Goal: Task Accomplishment & Management: Use online tool/utility

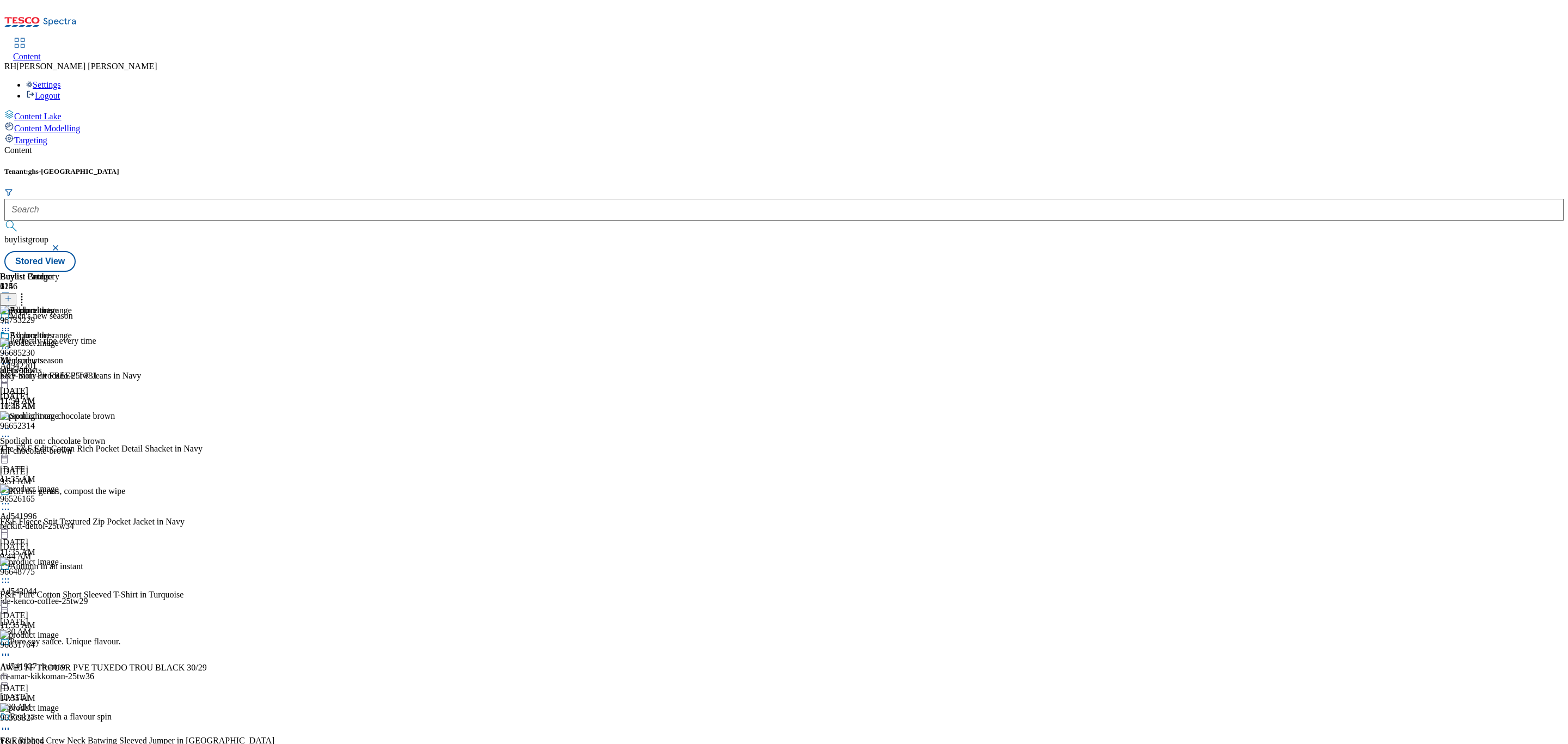
scroll to position [8007, 0]
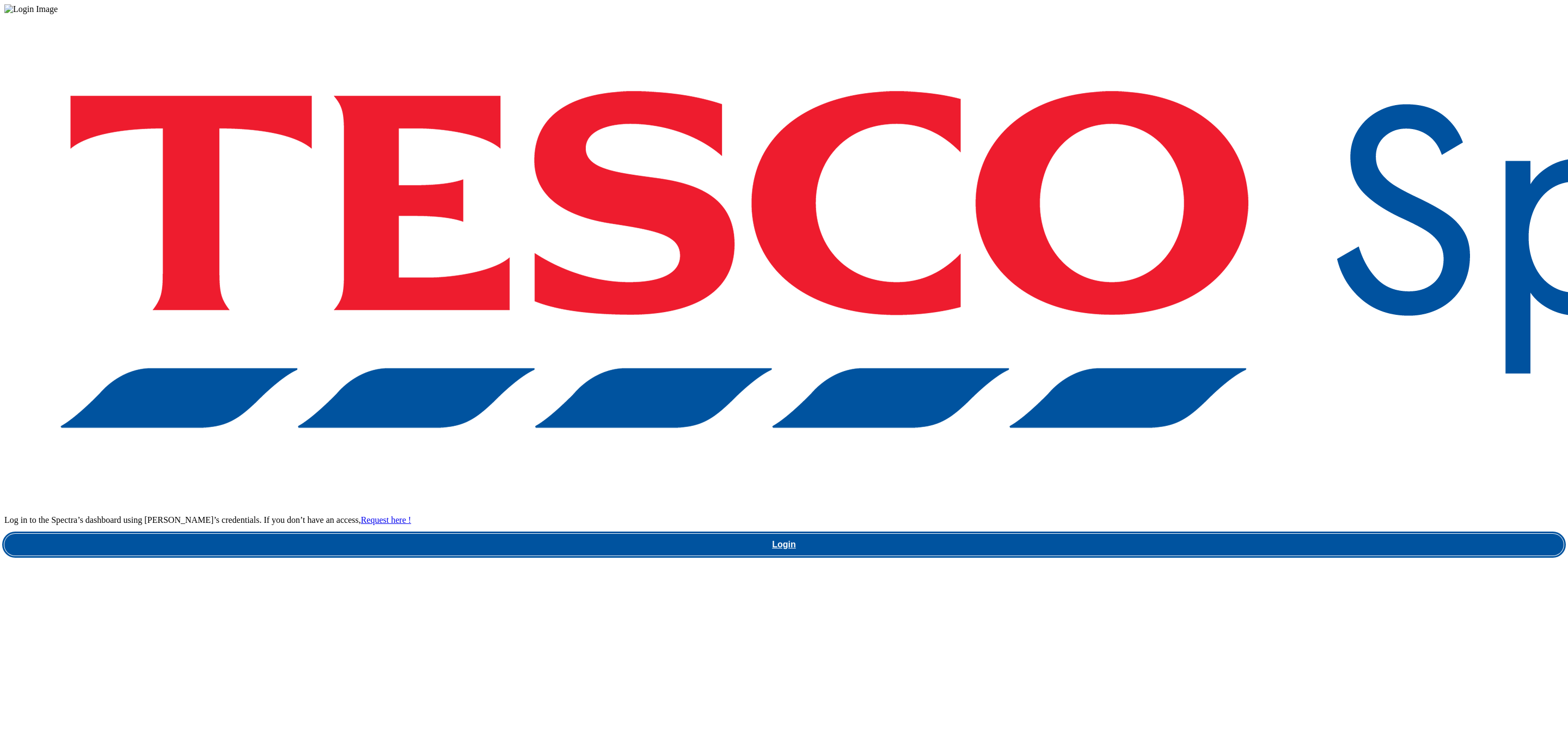
click at [1167, 533] on link "Login" at bounding box center [784, 544] width 1559 height 22
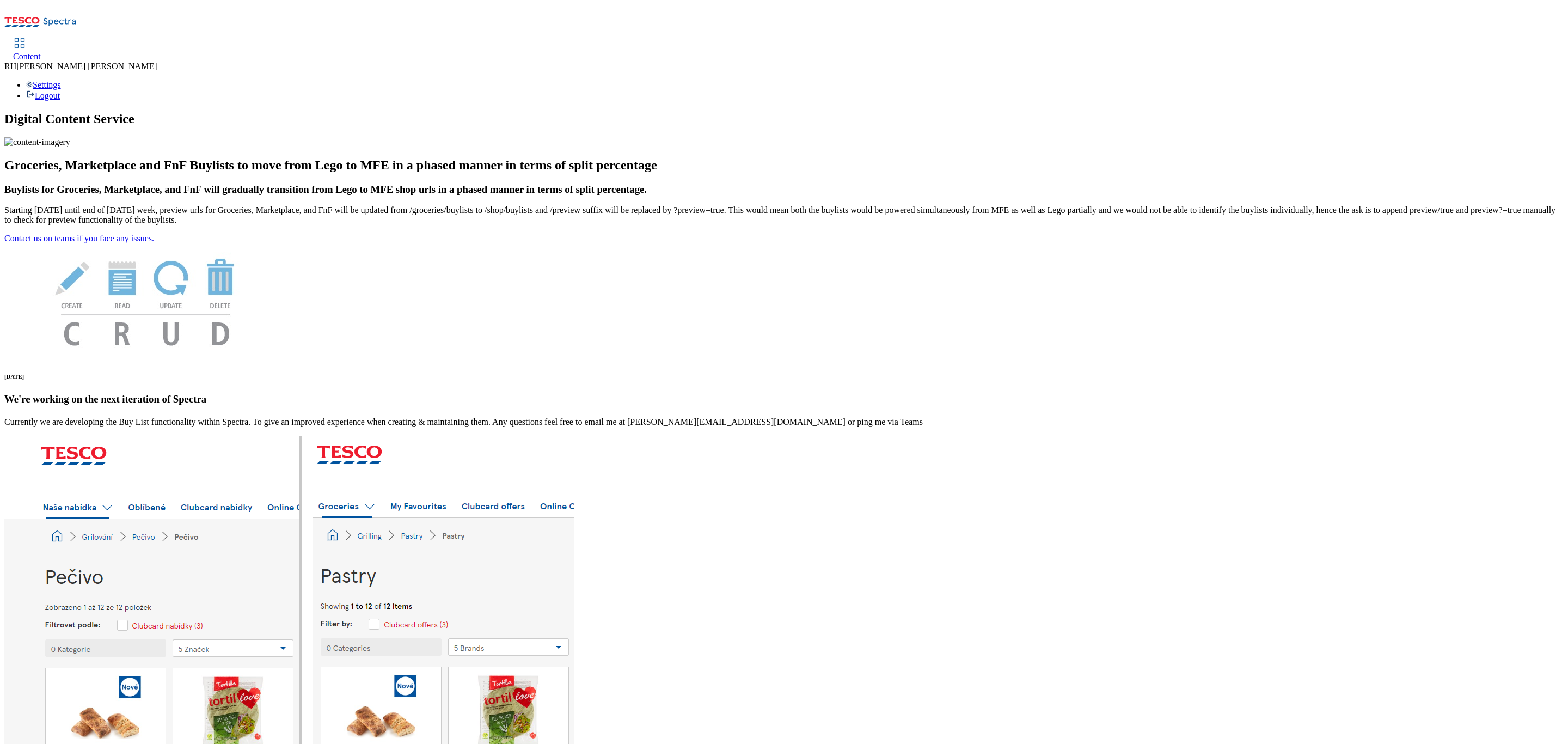
click at [41, 52] on span "Content" at bounding box center [27, 56] width 28 height 9
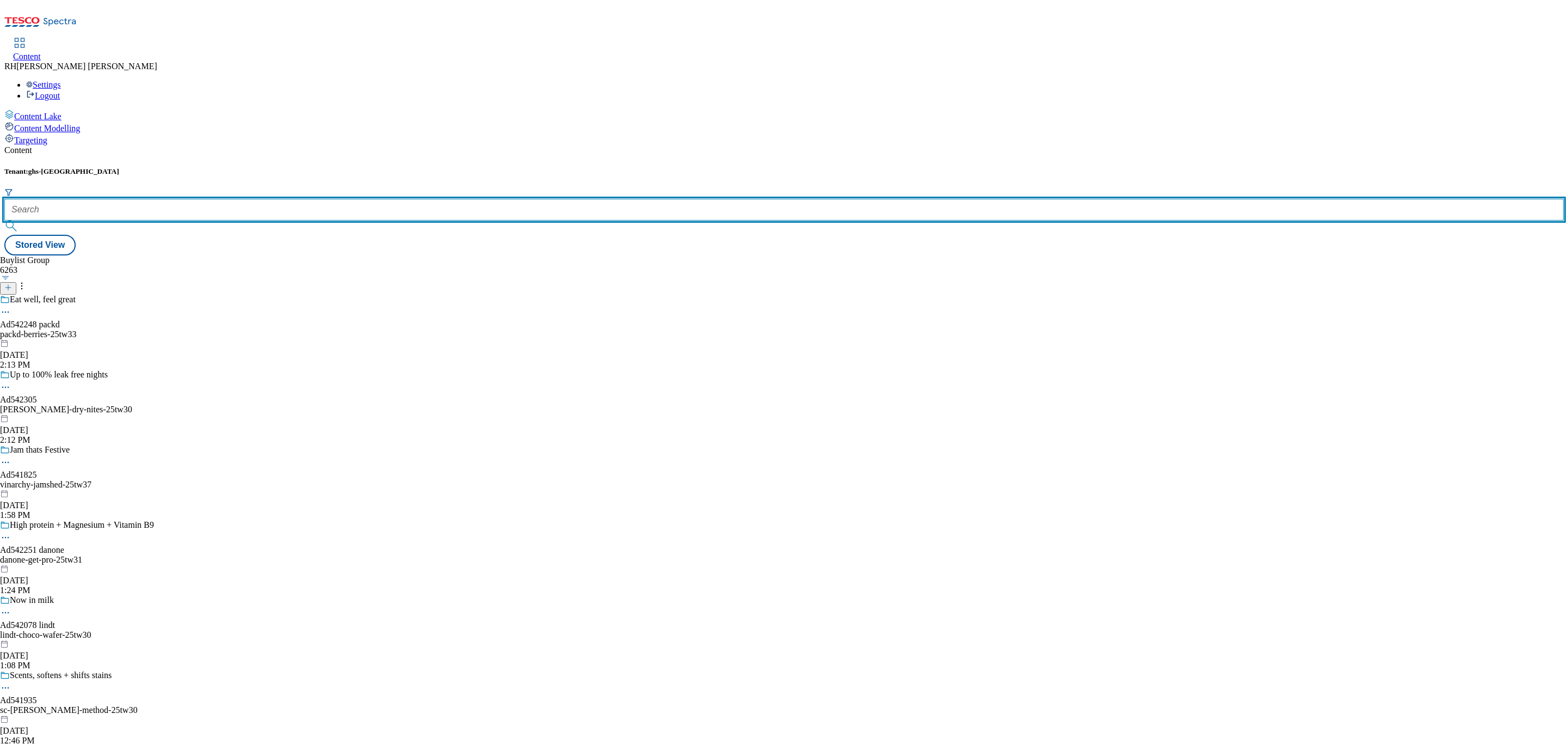
click at [266, 199] on input "text" at bounding box center [784, 209] width 1559 height 22
click at [225, 199] on input "text" at bounding box center [784, 209] width 1559 height 22
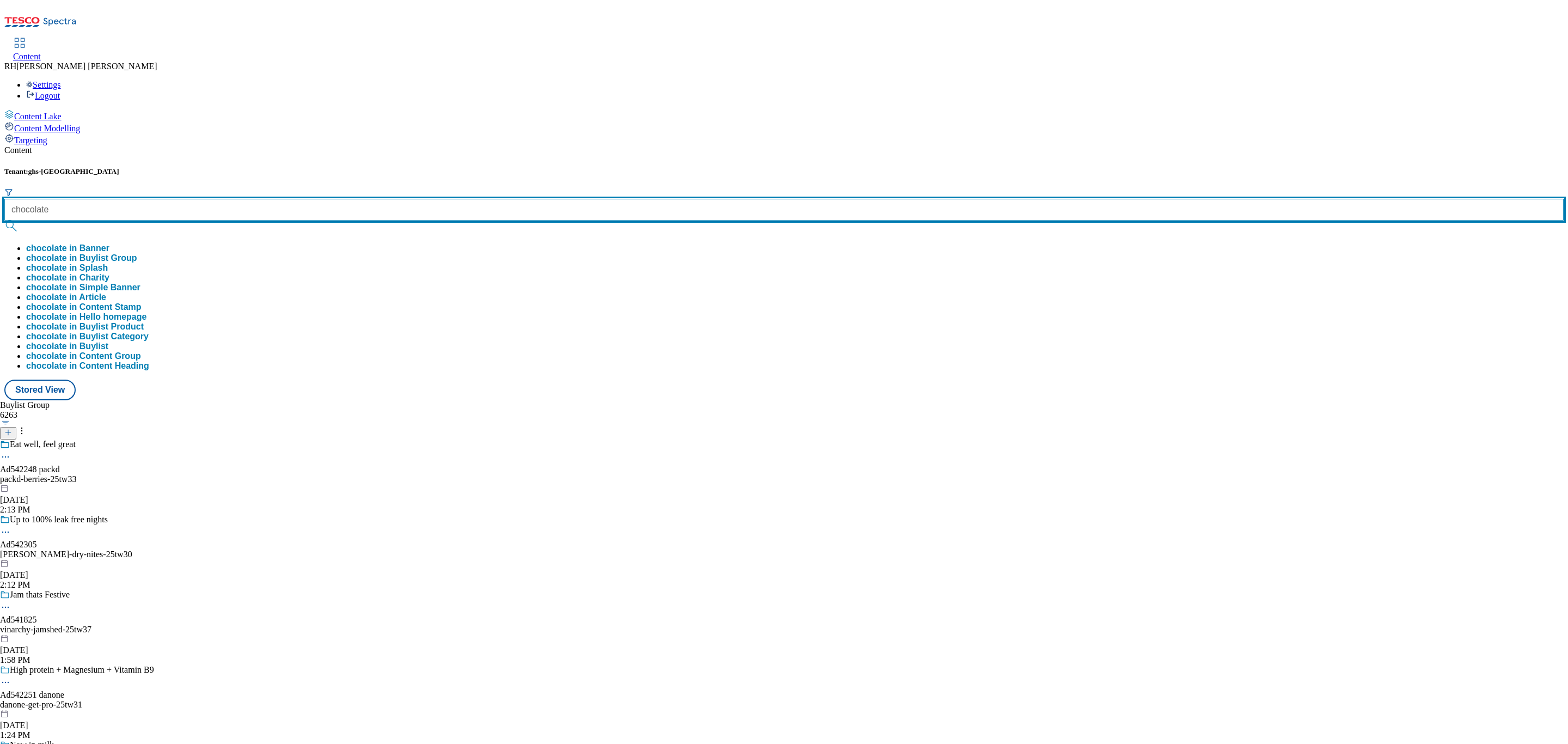
click at [4, 220] on button "submit" at bounding box center [12, 226] width 15 height 11
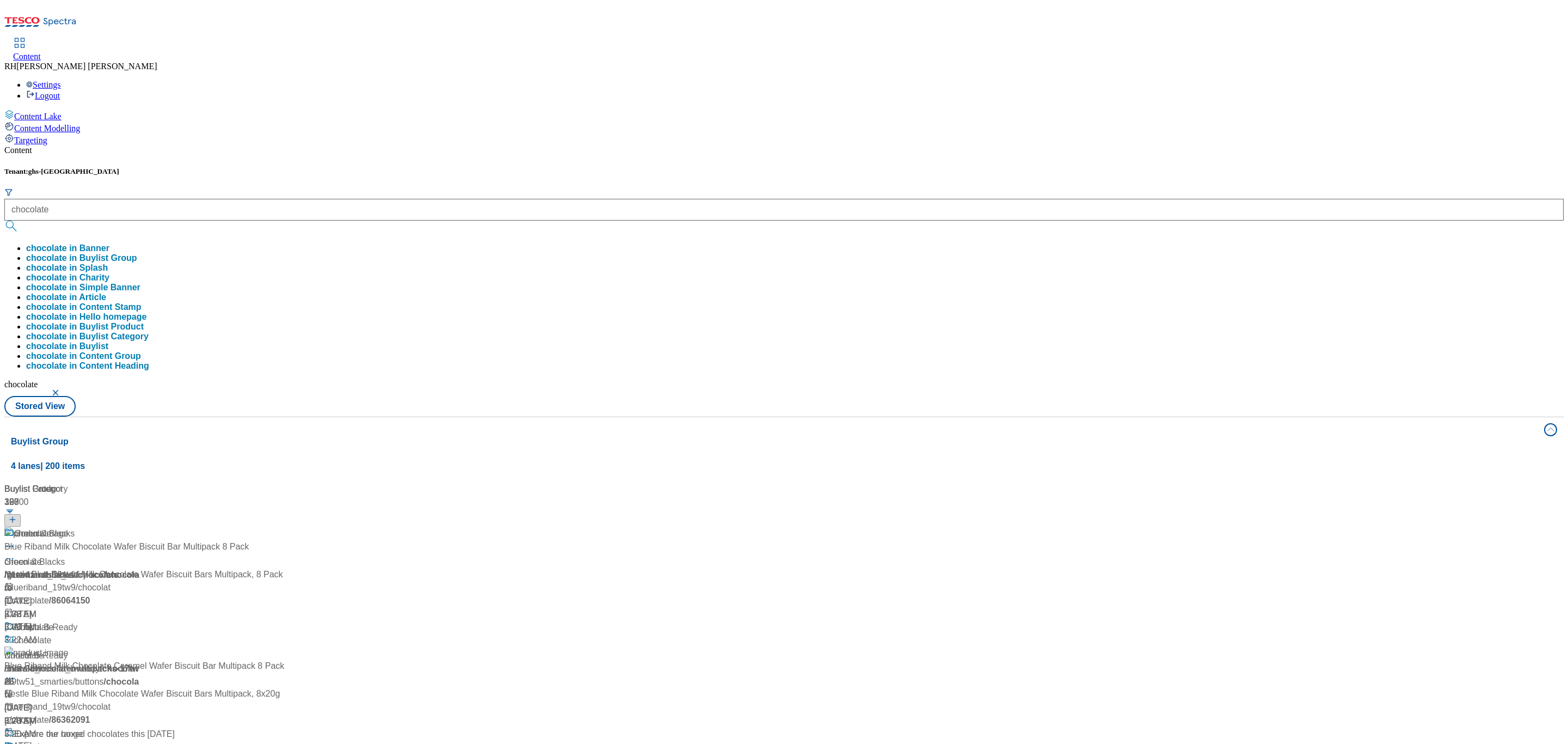
click at [137, 253] on button "chocolate in Buylist Group" at bounding box center [81, 258] width 111 height 10
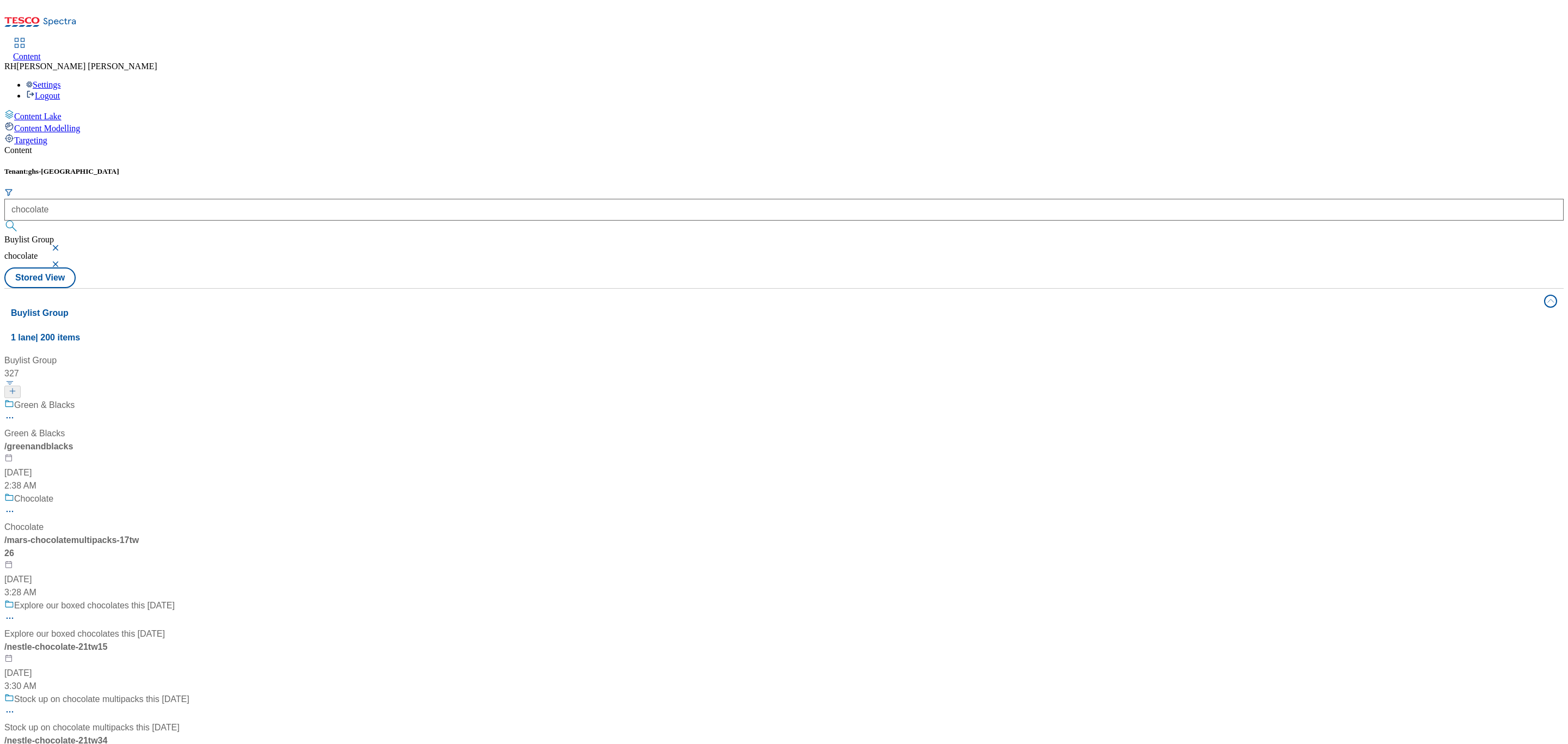
scroll to position [1279, 0]
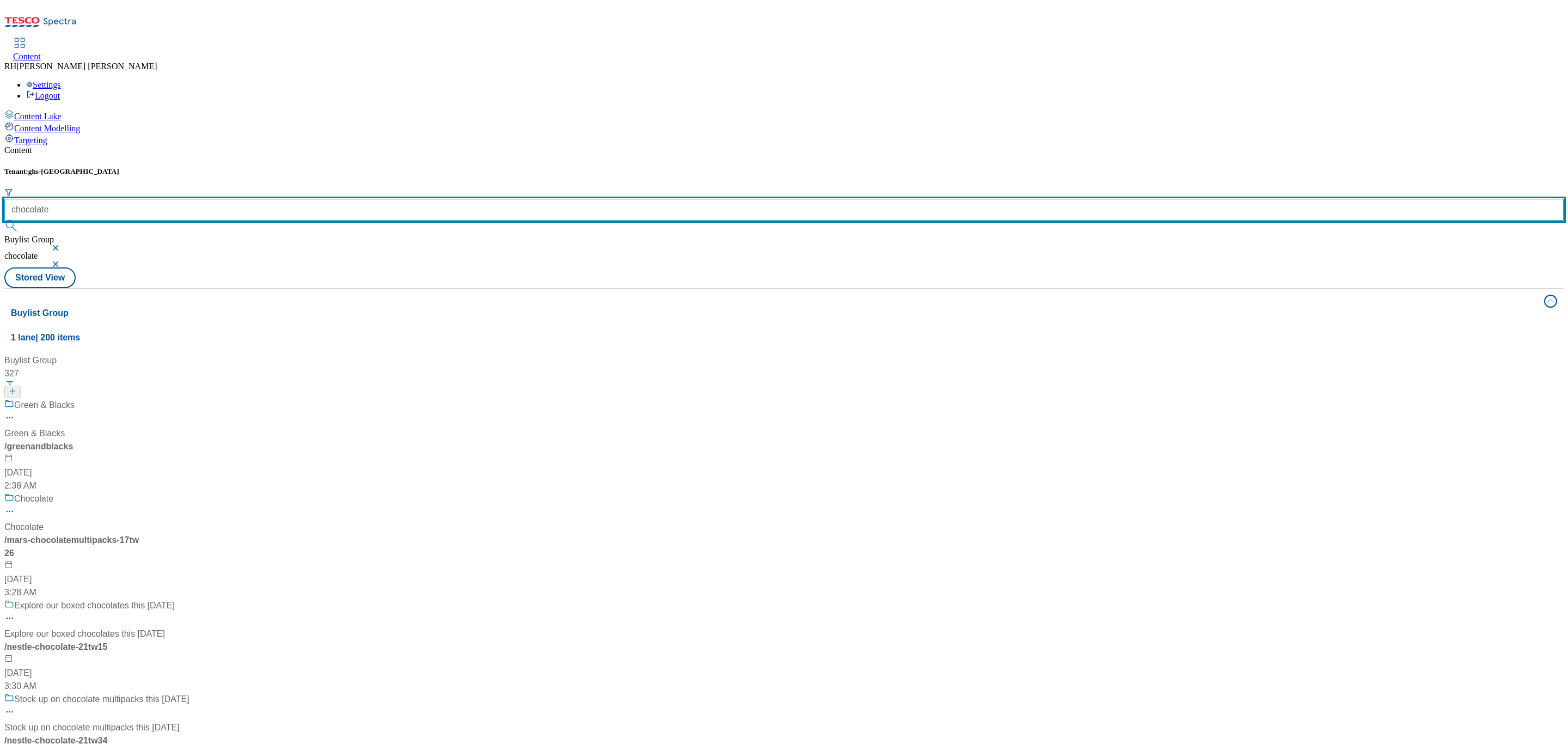
drag, startPoint x: 259, startPoint y: 92, endPoint x: 103, endPoint y: 87, distance: 156.1
click at [103, 109] on div "Content Lake Content Modelling Targeting Content Tenant: ghs-uk chocolate Buyli…" at bounding box center [784, 436] width 1559 height 653
type input "spotlight"
click at [4, 220] on button "submit" at bounding box center [12, 226] width 15 height 11
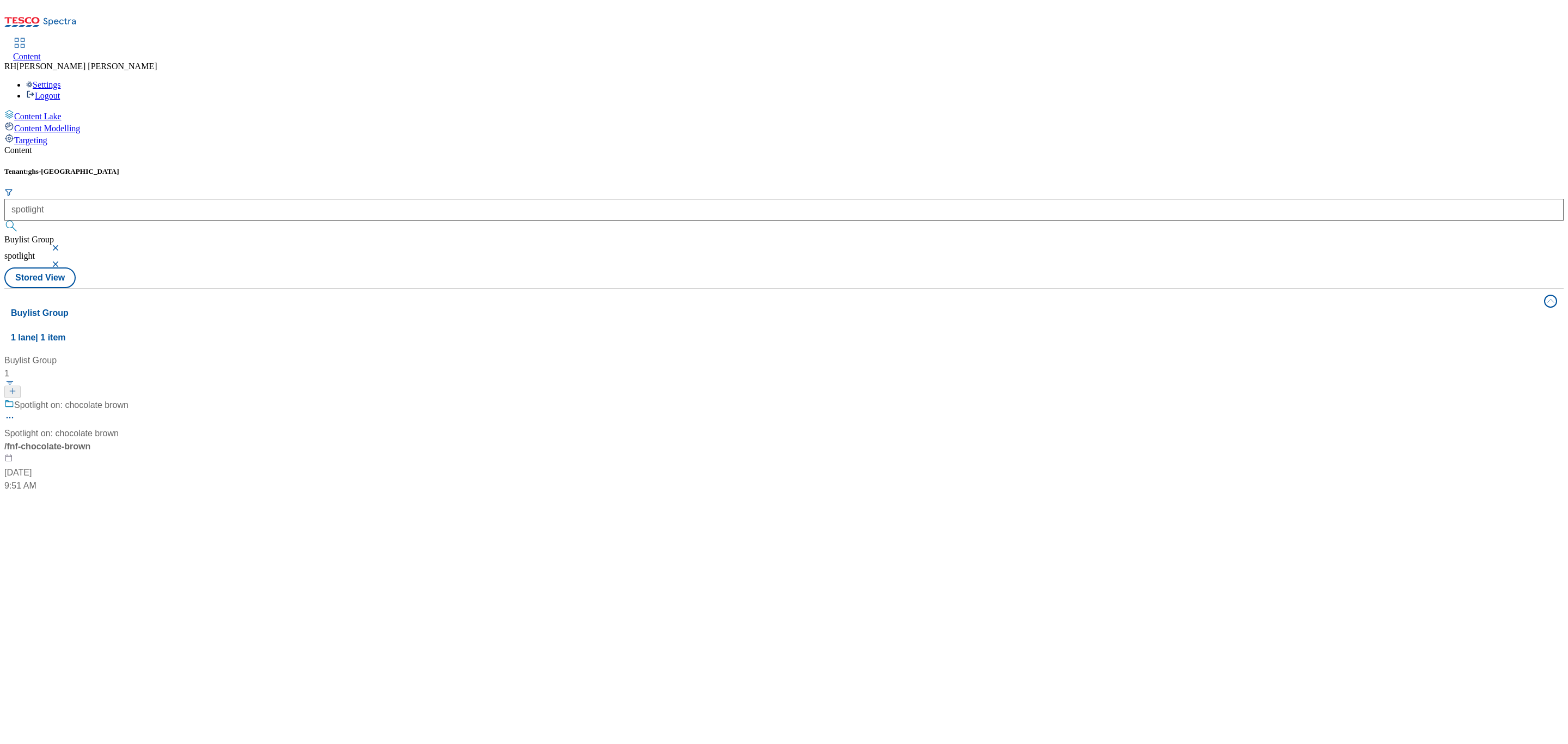
click at [141, 398] on div "Spotlight on: chocolate brown Spotlight on: chocolate brown / fnf-chocolate-bro…" at bounding box center [72, 445] width 136 height 94
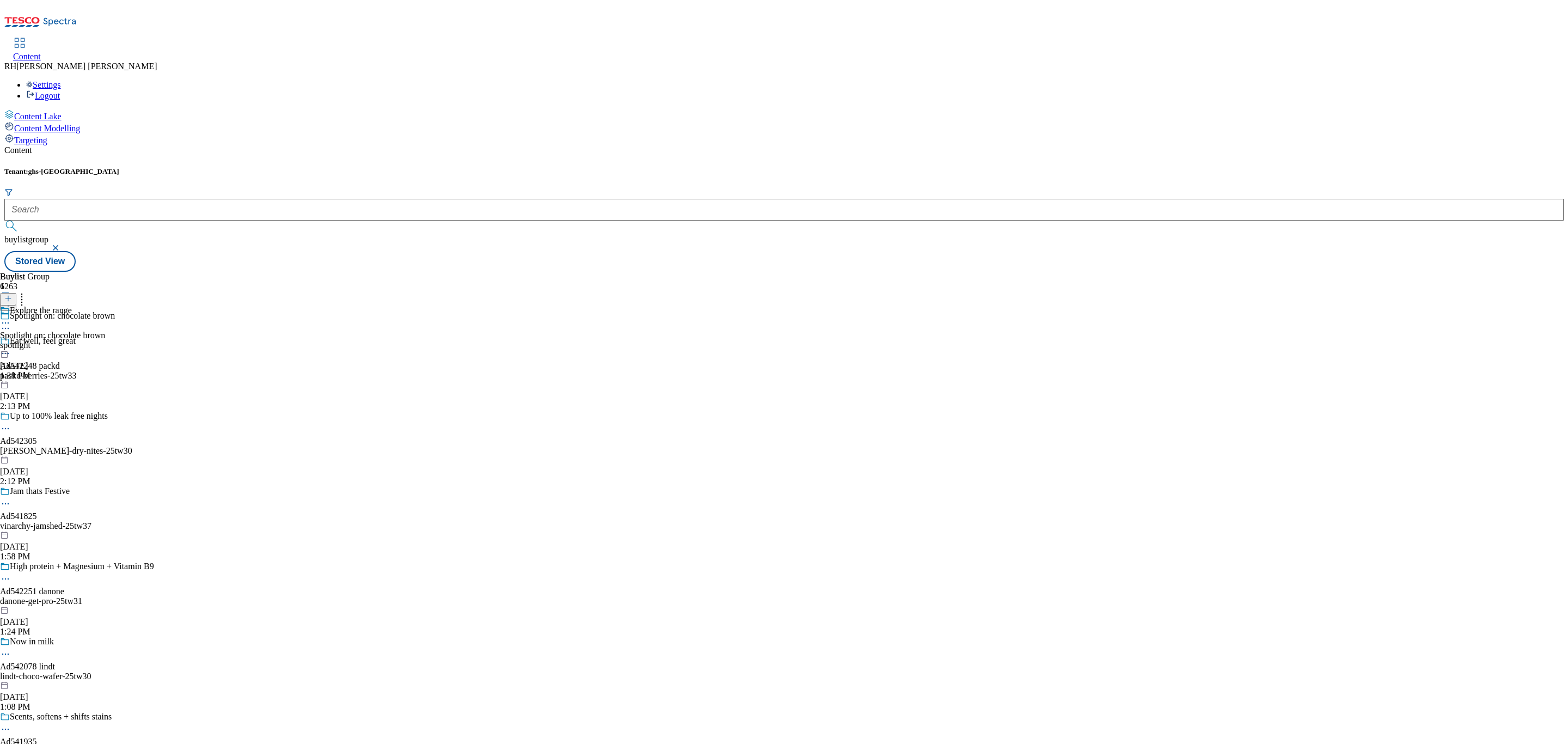
click at [105, 306] on div "Explore the range Spotlight on: chocolate brown spotlight Sep 16, 2025 1:38 PM" at bounding box center [52, 343] width 105 height 75
click at [59, 306] on div "all products All products all-products Sep 16, 2025 1:38 PM" at bounding box center [30, 343] width 59 height 75
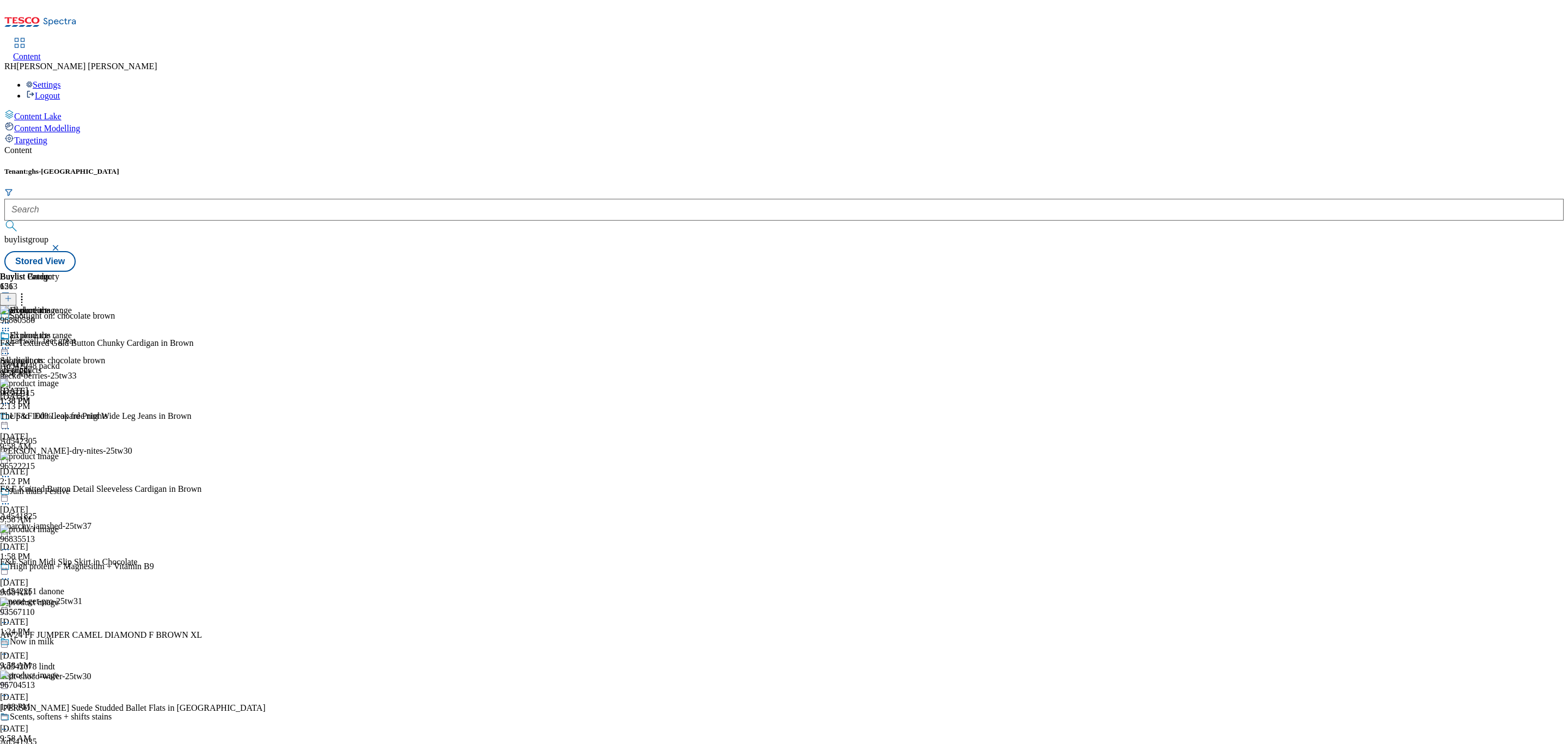
click at [27, 291] on icon at bounding box center [22, 297] width 11 height 11
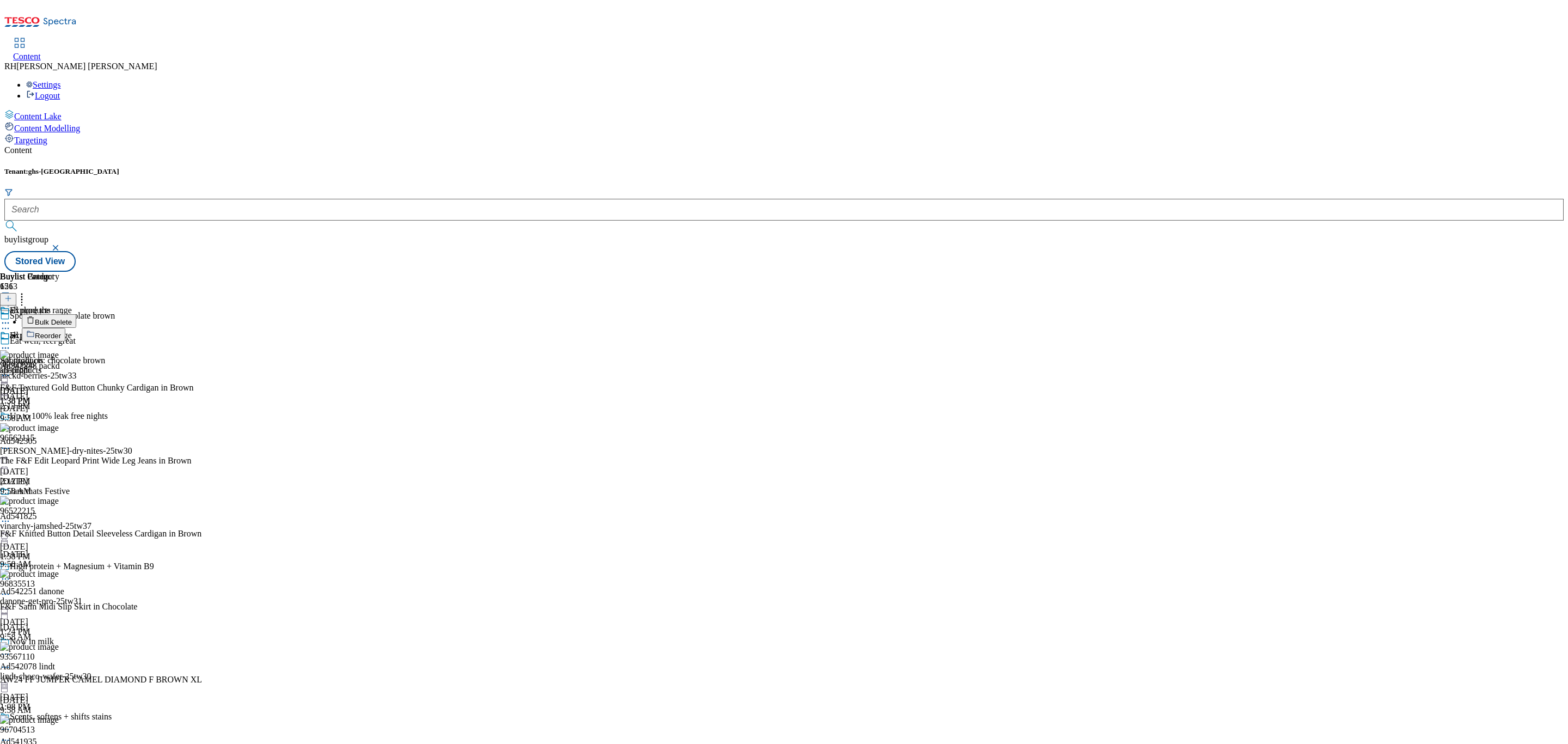
click at [279, 328] on li "Reorder" at bounding box center [150, 335] width 257 height 14
click at [61, 332] on span "Reorder" at bounding box center [48, 335] width 26 height 8
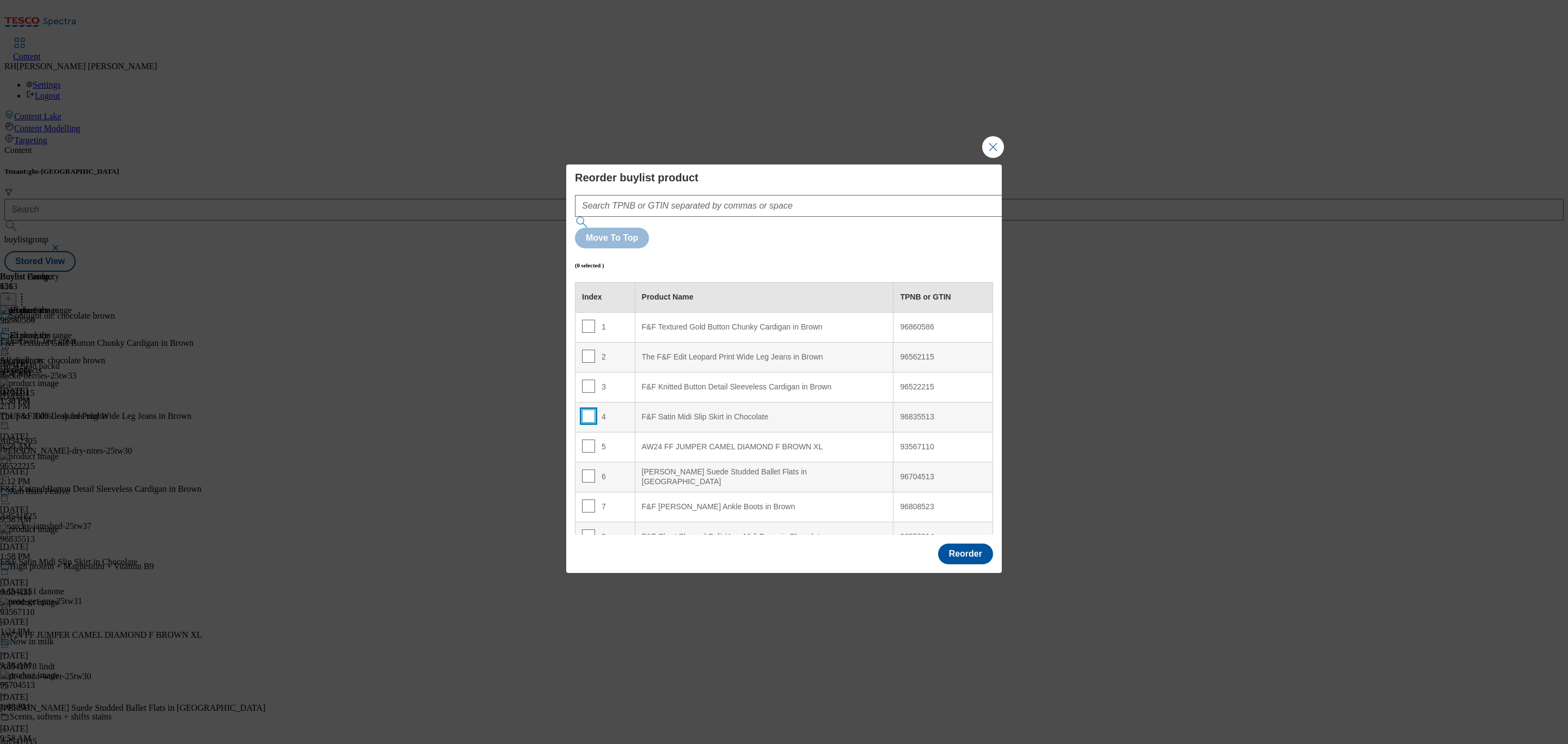
click at [585, 409] on input "Modal" at bounding box center [588, 416] width 13 height 13
checkbox input "true"
click at [699, 312] on Brown "F&F Textured Gold Button Chunky Cardigan in Brown" at bounding box center [764, 327] width 259 height 30
click at [590, 320] on input "Modal" at bounding box center [588, 326] width 13 height 13
checkbox input "false"
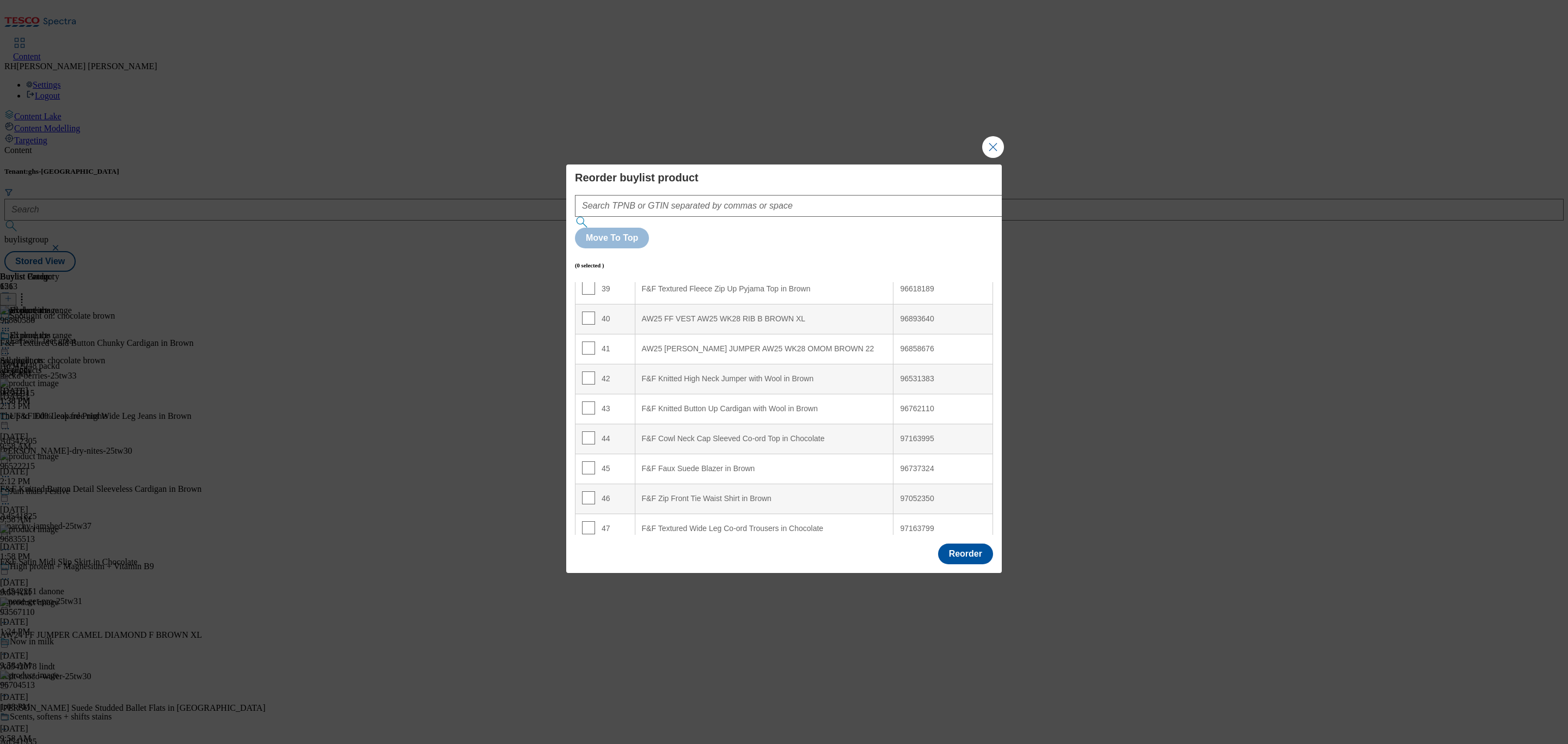
scroll to position [1209, 0]
click at [588, 398] on input "Modal" at bounding box center [588, 404] width 13 height 13
checkbox input "true"
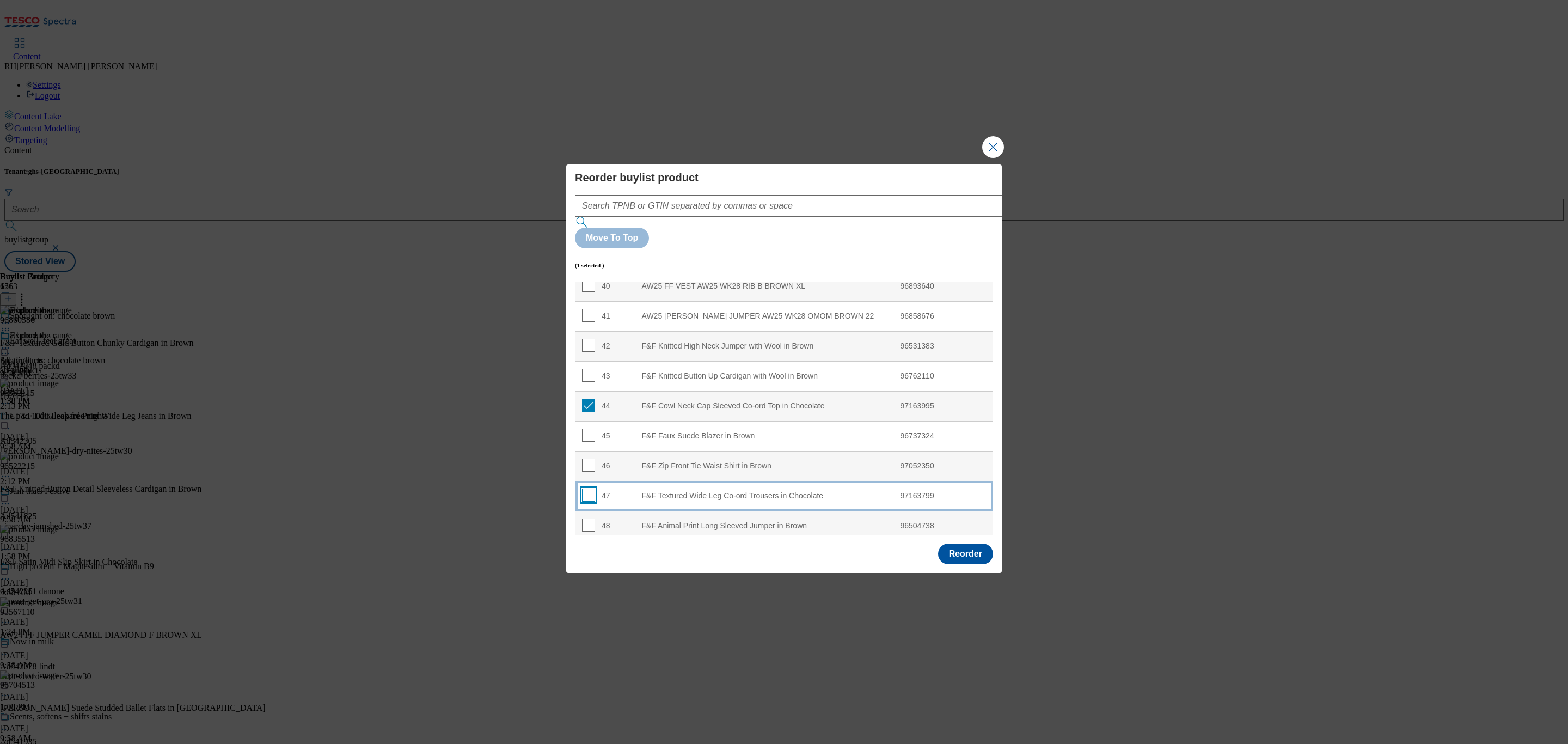
click at [590, 488] on input "Modal" at bounding box center [588, 495] width 13 height 13
checkbox input "true"
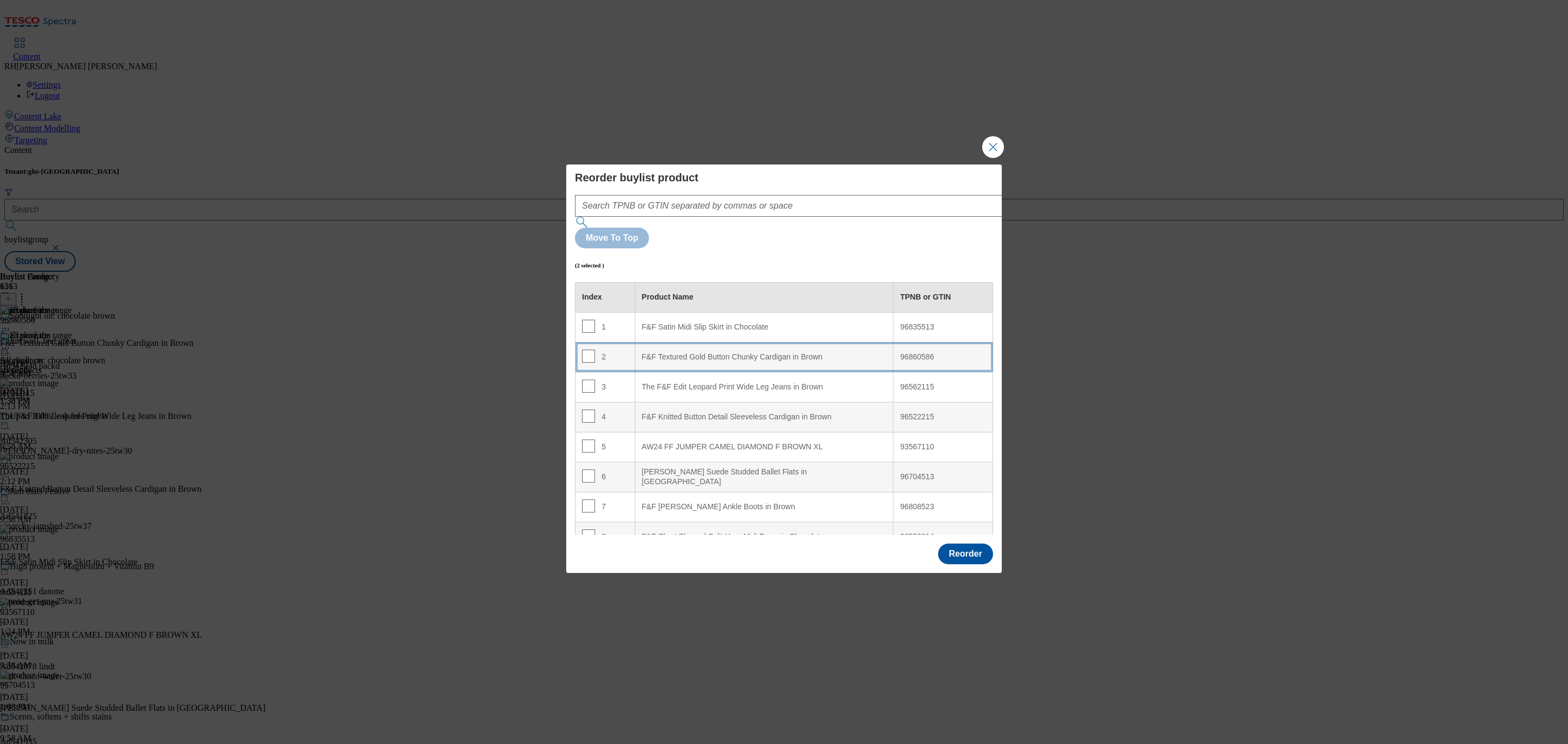
click at [730, 353] on div "F&F Textured Gold Button Chunky Cardigan in Brown" at bounding box center [764, 357] width 245 height 10
click at [585, 349] on input "Modal" at bounding box center [588, 356] width 13 height 13
checkbox input "false"
click at [586, 380] on input "Modal" at bounding box center [588, 386] width 13 height 13
checkbox input "false"
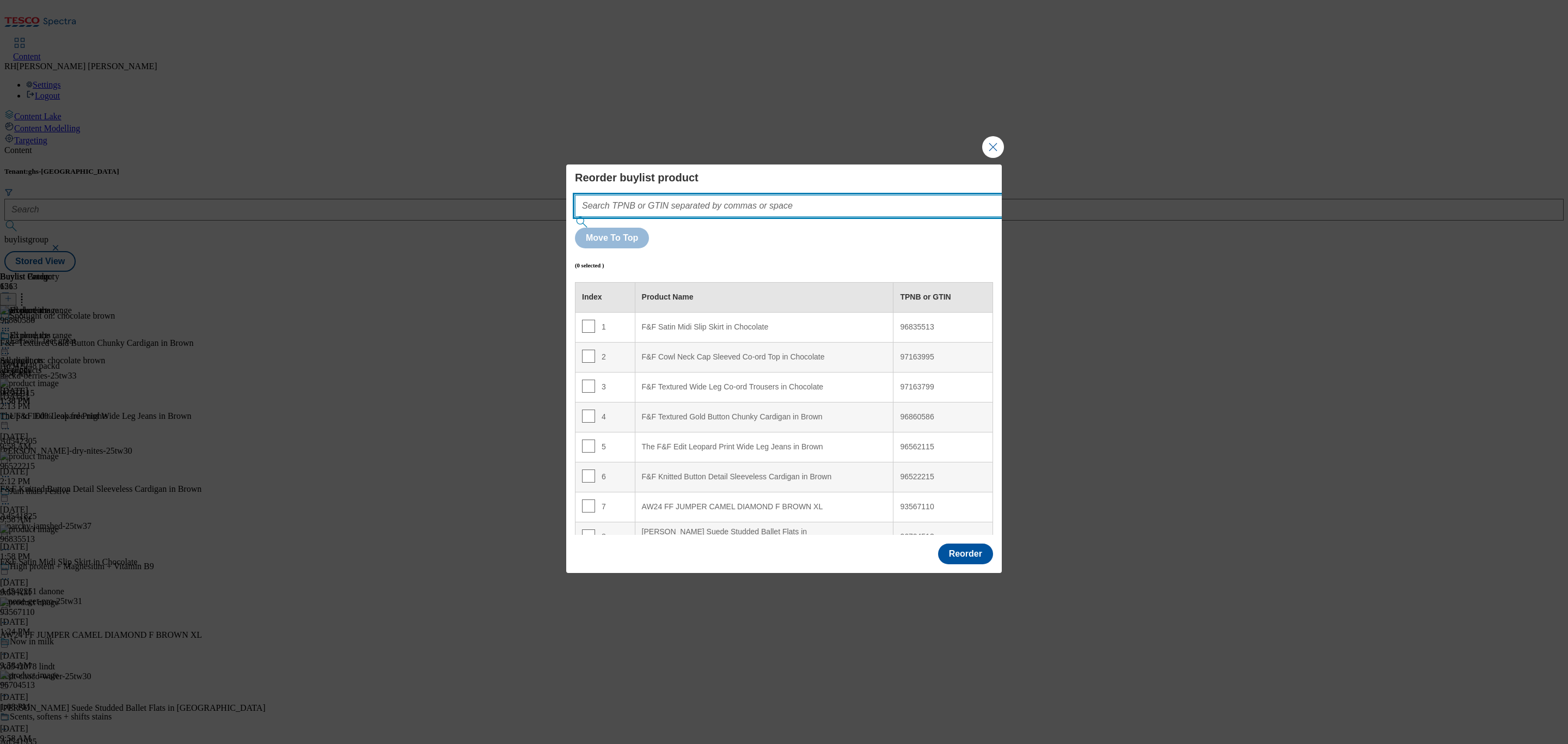
click at [709, 217] on input "Modal" at bounding box center [804, 206] width 460 height 22
paste input "97135925"
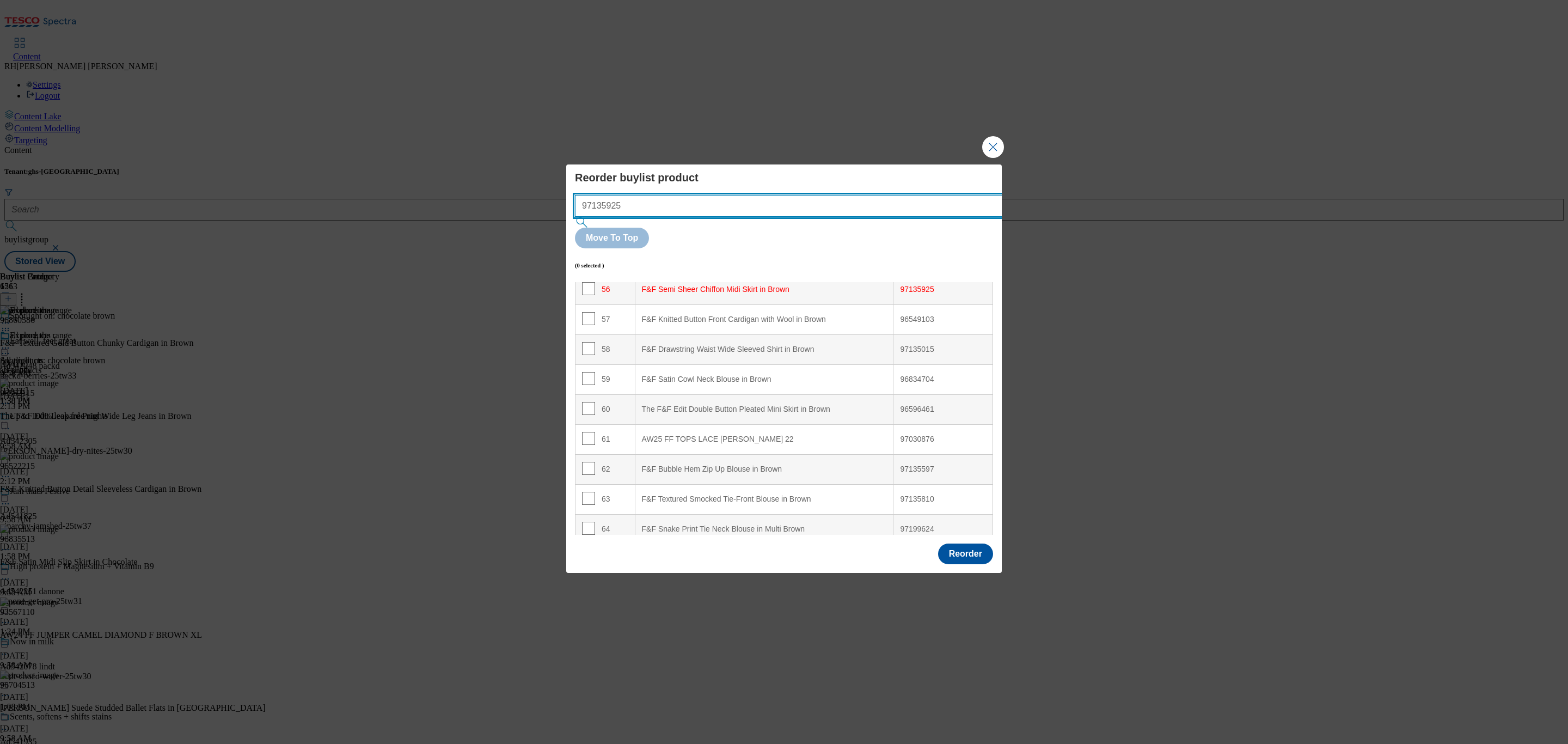
scroll to position [1686, 0]
type input "97135925"
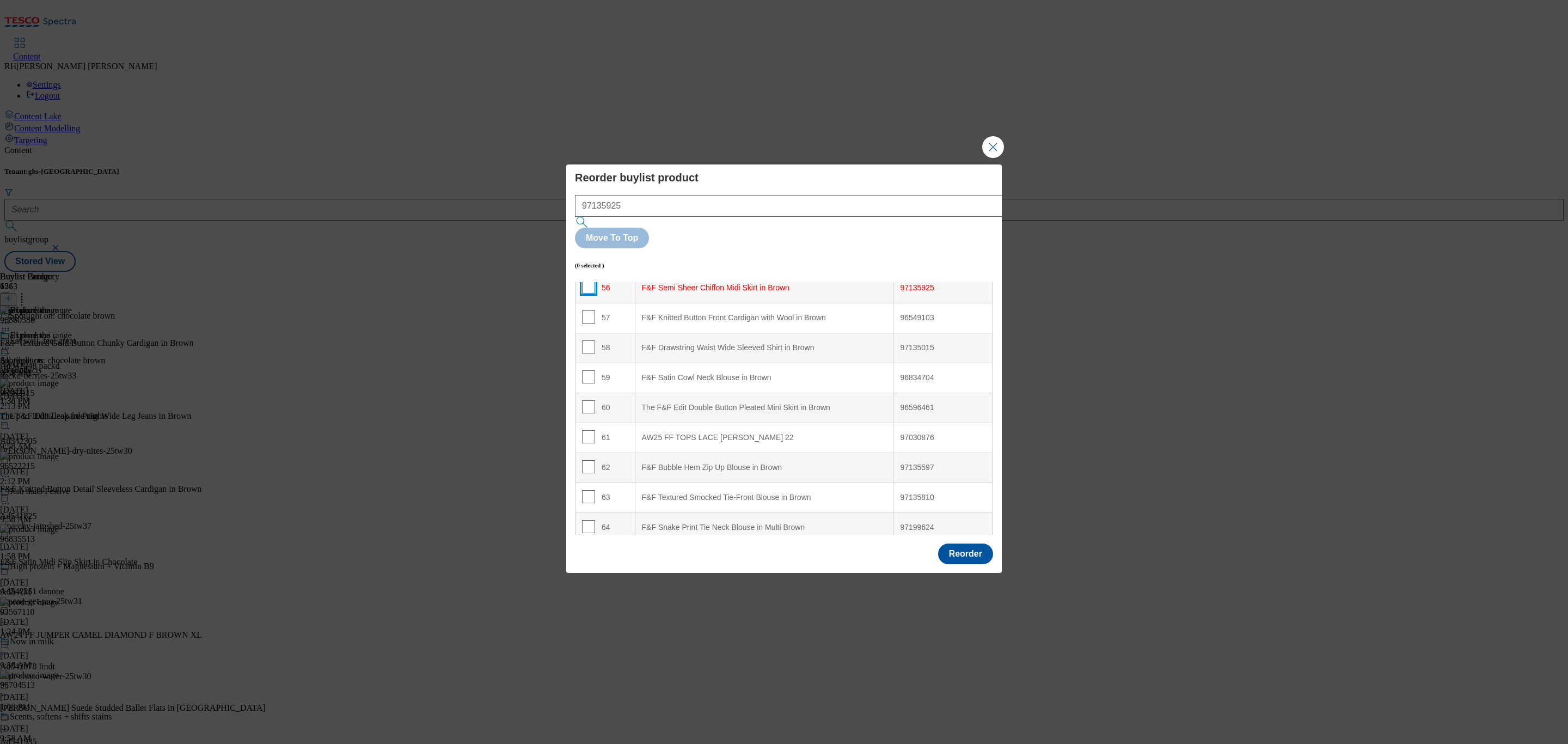
click at [585, 280] on input "Modal" at bounding box center [588, 286] width 13 height 13
checkbox input "true"
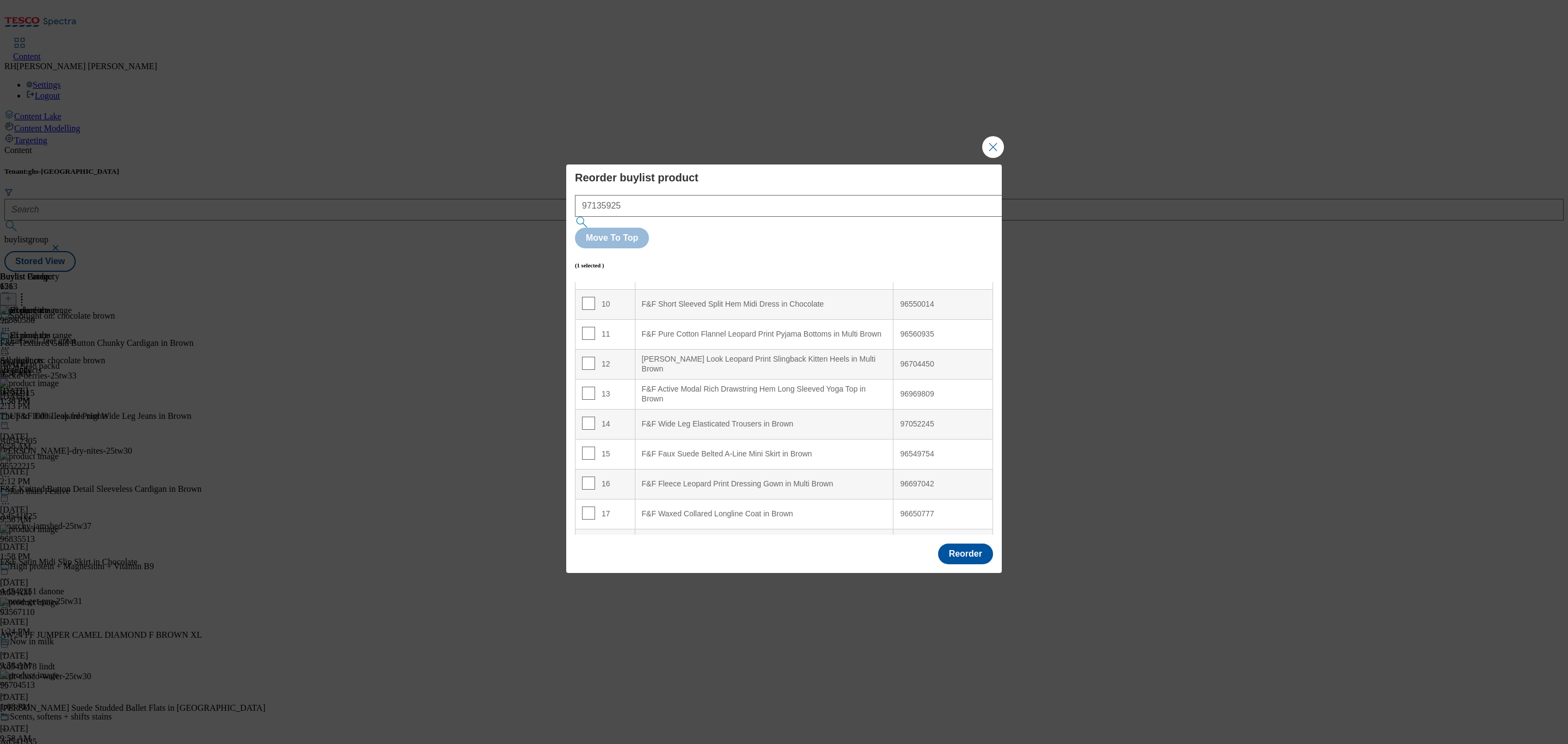
scroll to position [0, 0]
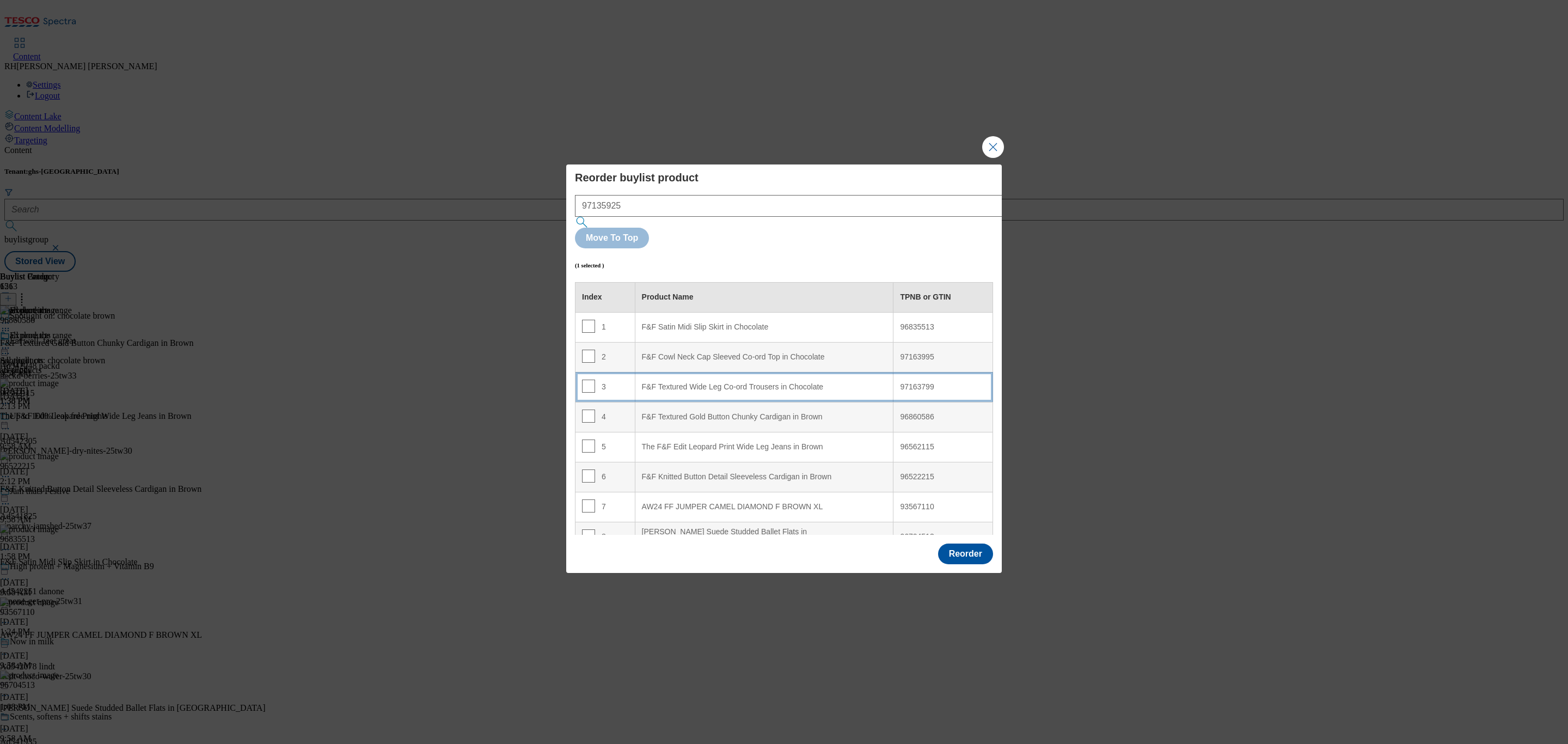
click at [825, 382] on div "F&F Textured Wide Leg Co-ord Trousers in Chocolate" at bounding box center [764, 387] width 245 height 10
click at [588, 380] on input "Modal" at bounding box center [588, 386] width 13 height 13
checkbox input "false"
click at [969, 543] on button "Reorder" at bounding box center [965, 554] width 55 height 21
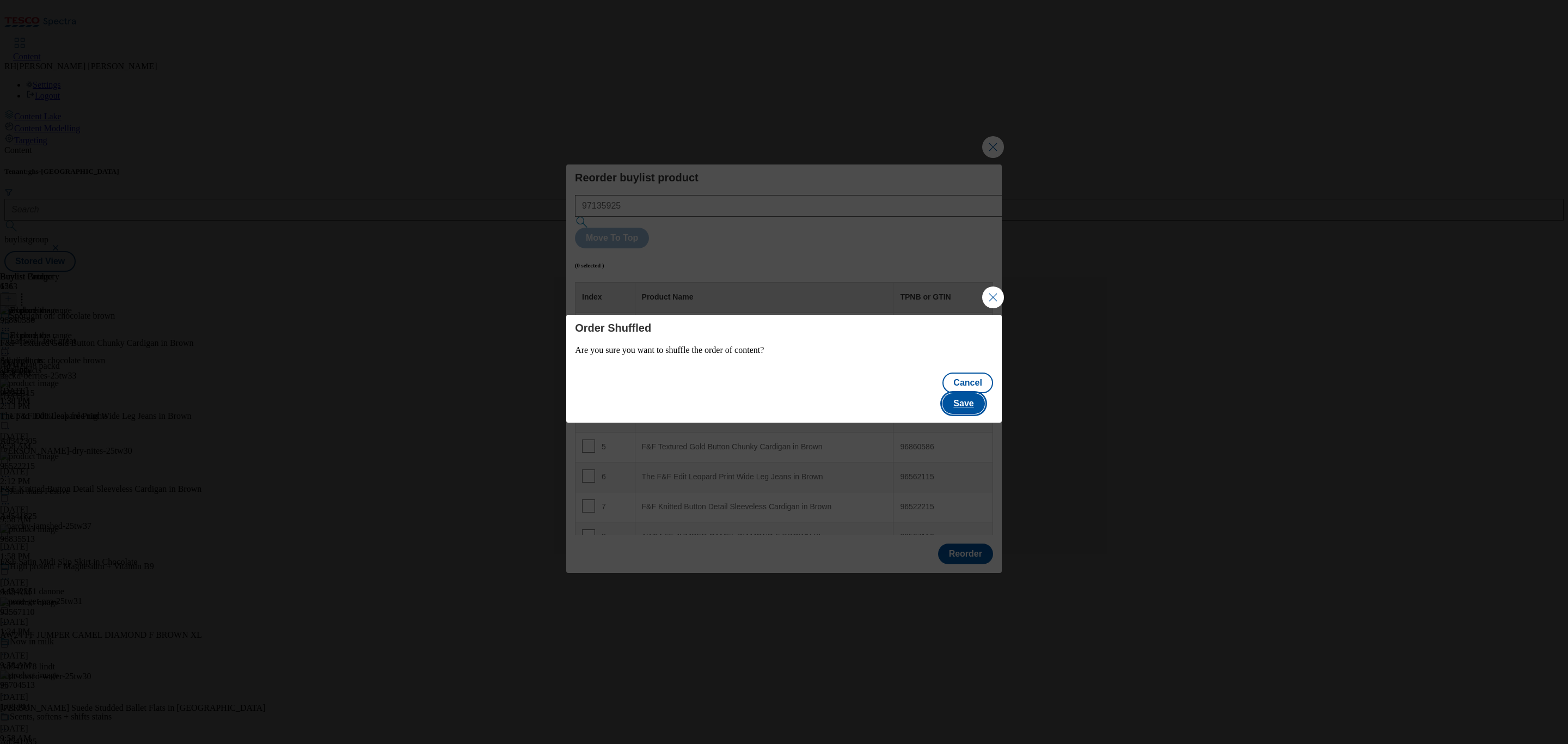
click at [977, 395] on button "Save" at bounding box center [963, 404] width 42 height 21
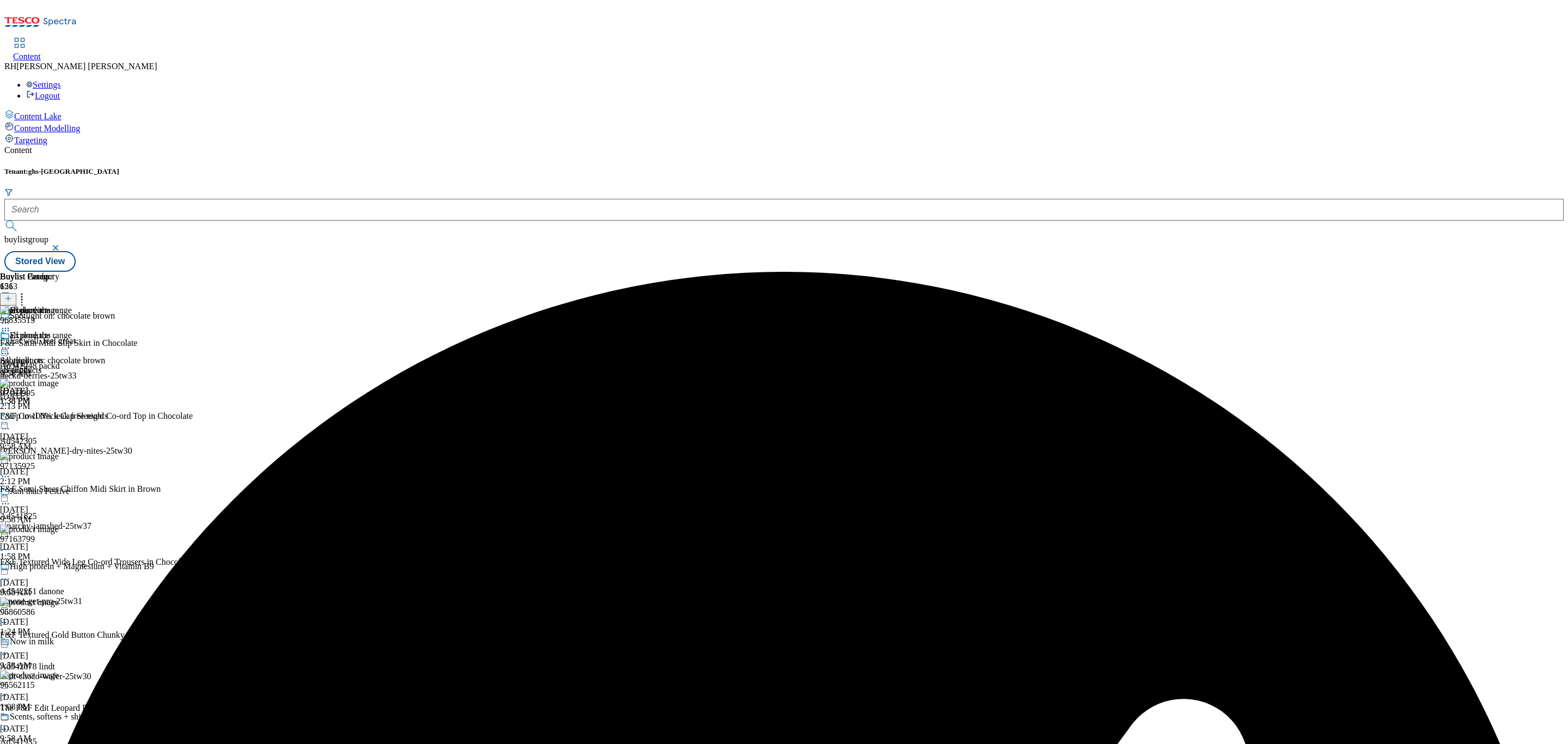
click at [9, 348] on circle at bounding box center [8, 348] width 2 height 2
click at [46, 367] on span "Edit" at bounding box center [40, 370] width 12 height 8
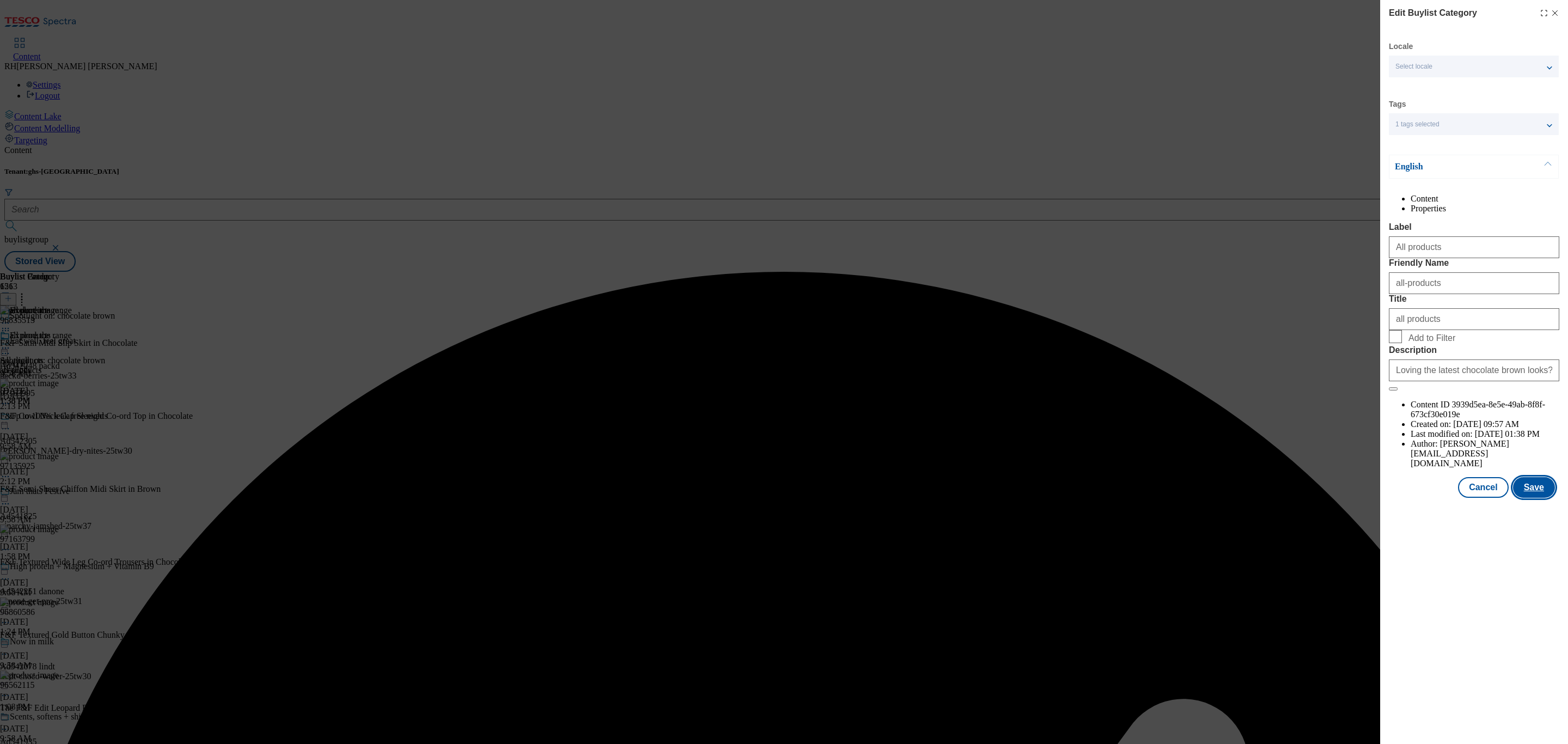
click at [1541, 498] on button "Save" at bounding box center [1534, 487] width 42 height 21
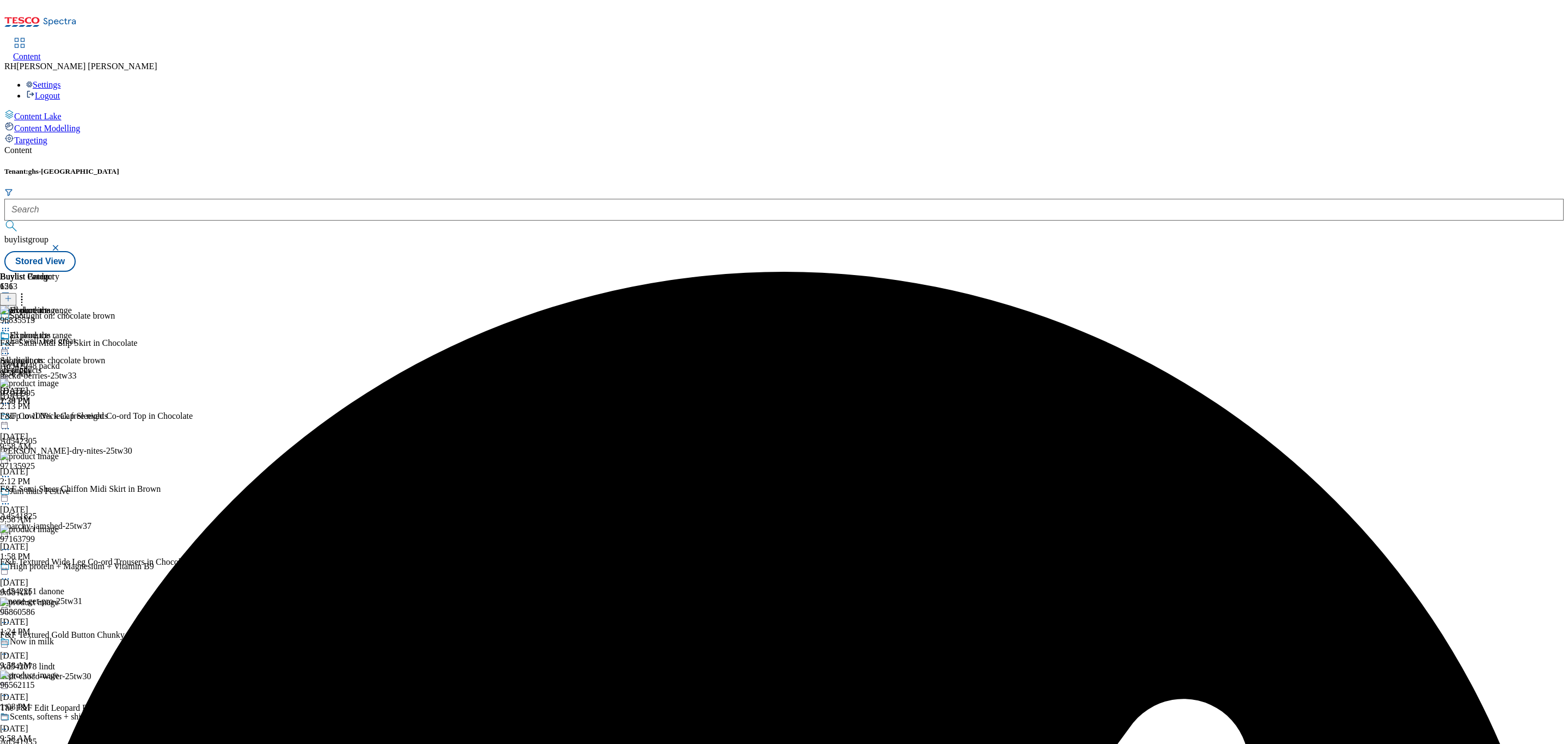
click at [11, 343] on icon at bounding box center [6, 348] width 11 height 11
click at [59, 417] on span "Preview" at bounding box center [46, 420] width 25 height 8
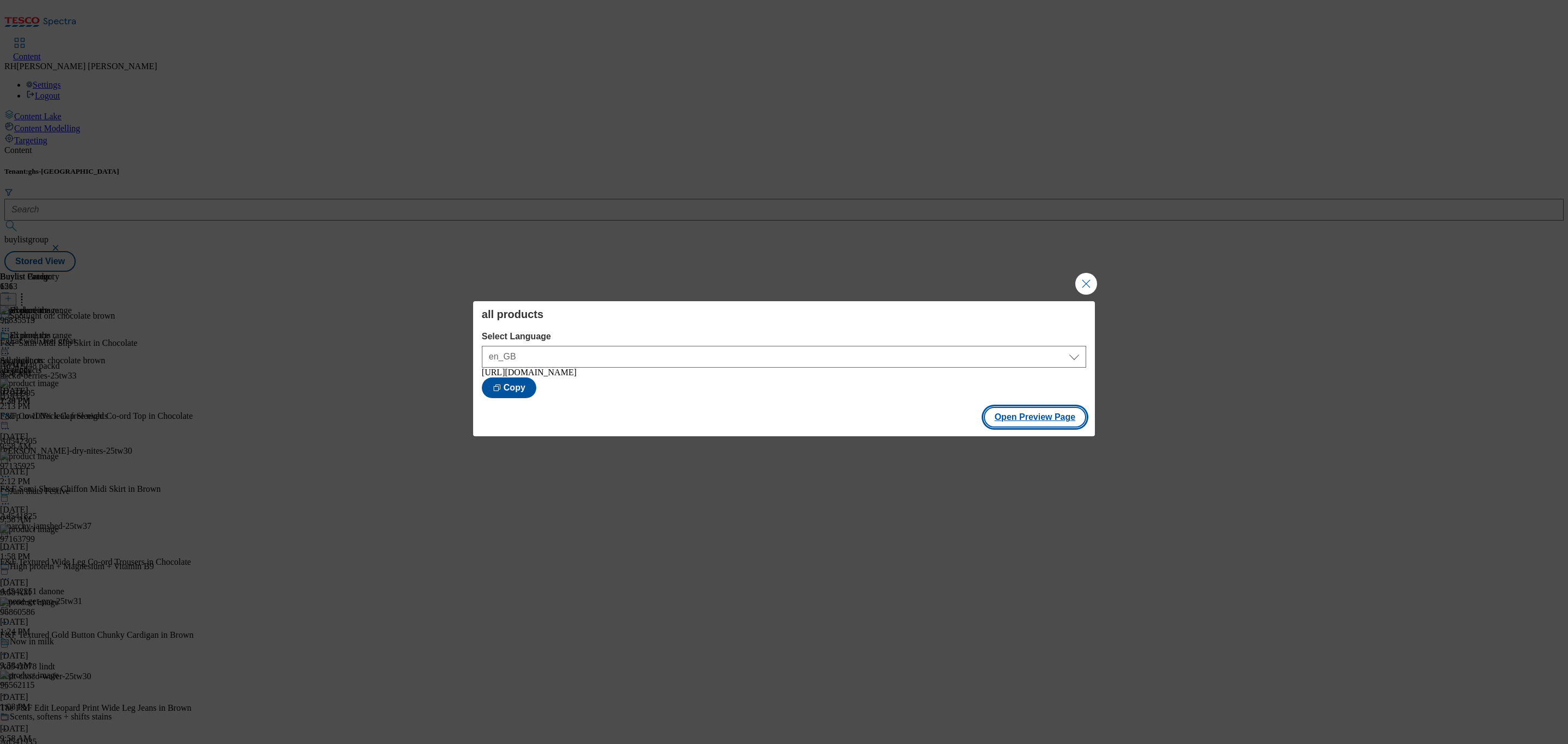
click at [1061, 424] on button "Open Preview Page" at bounding box center [1035, 417] width 103 height 21
click at [1091, 280] on button "Close Modal" at bounding box center [1086, 283] width 22 height 22
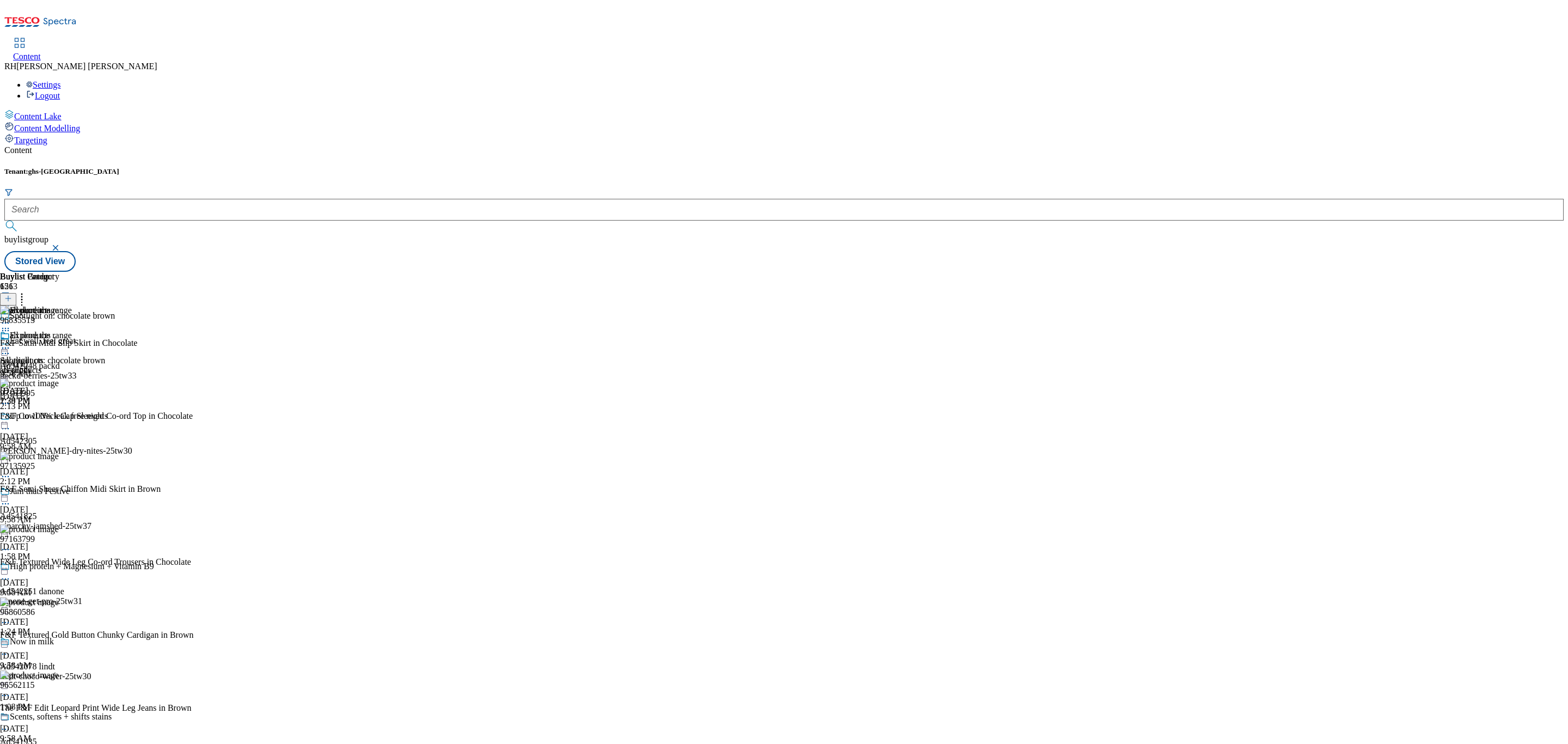
click at [11, 343] on icon at bounding box center [6, 348] width 11 height 11
click at [57, 454] on span "Publish" at bounding box center [46, 458] width 24 height 8
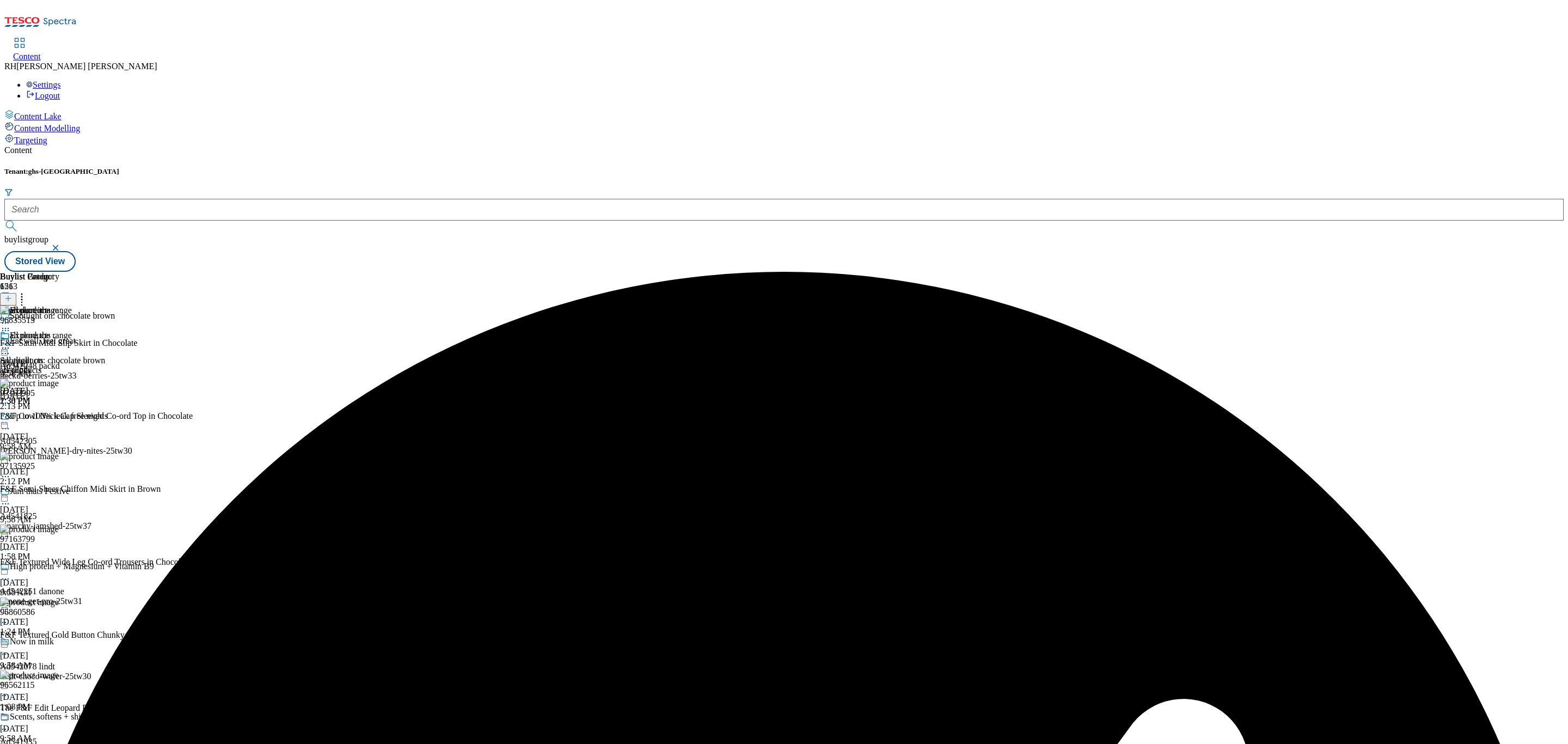
click at [27, 291] on icon at bounding box center [22, 297] width 11 height 11
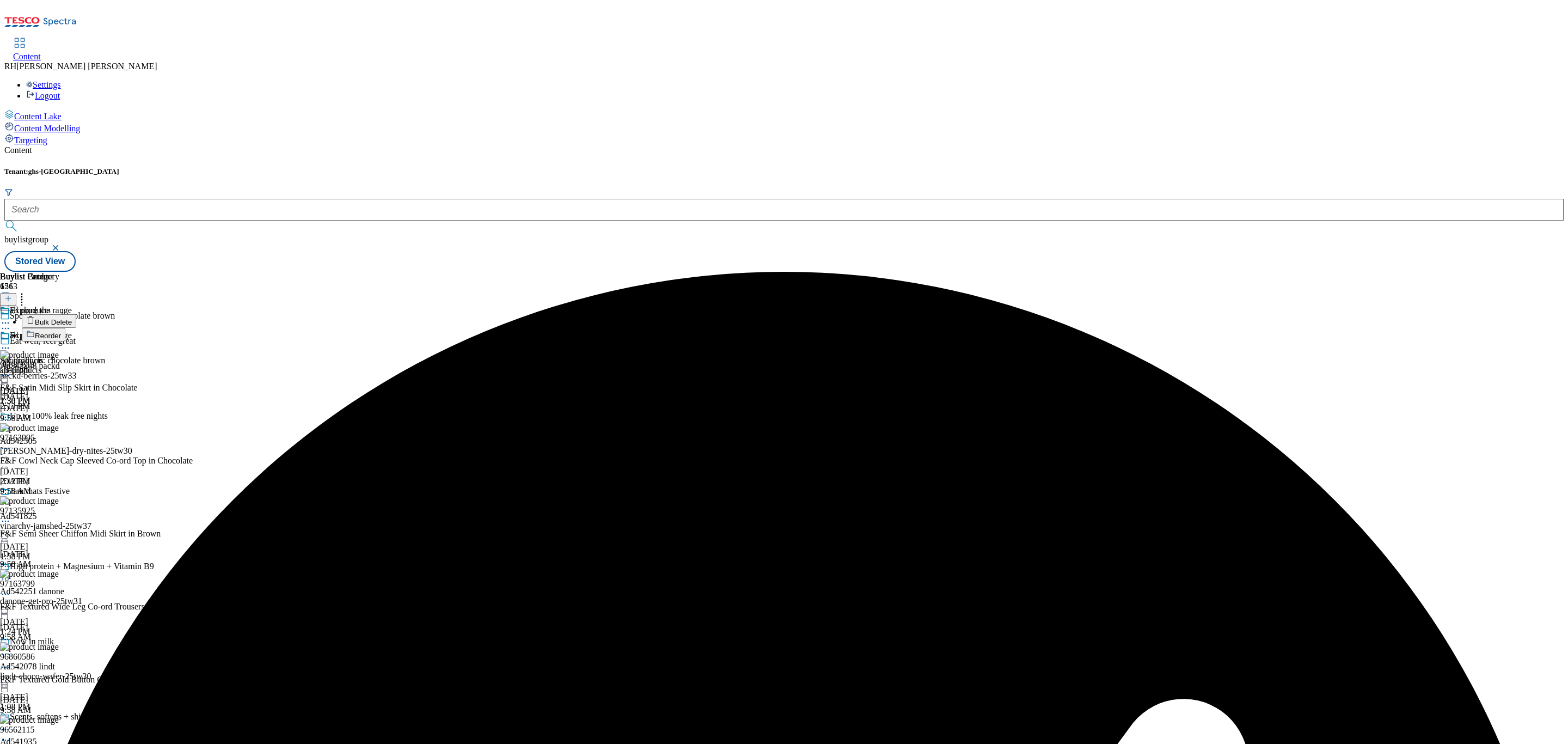
click at [65, 328] on button "Reorder" at bounding box center [43, 335] width 44 height 14
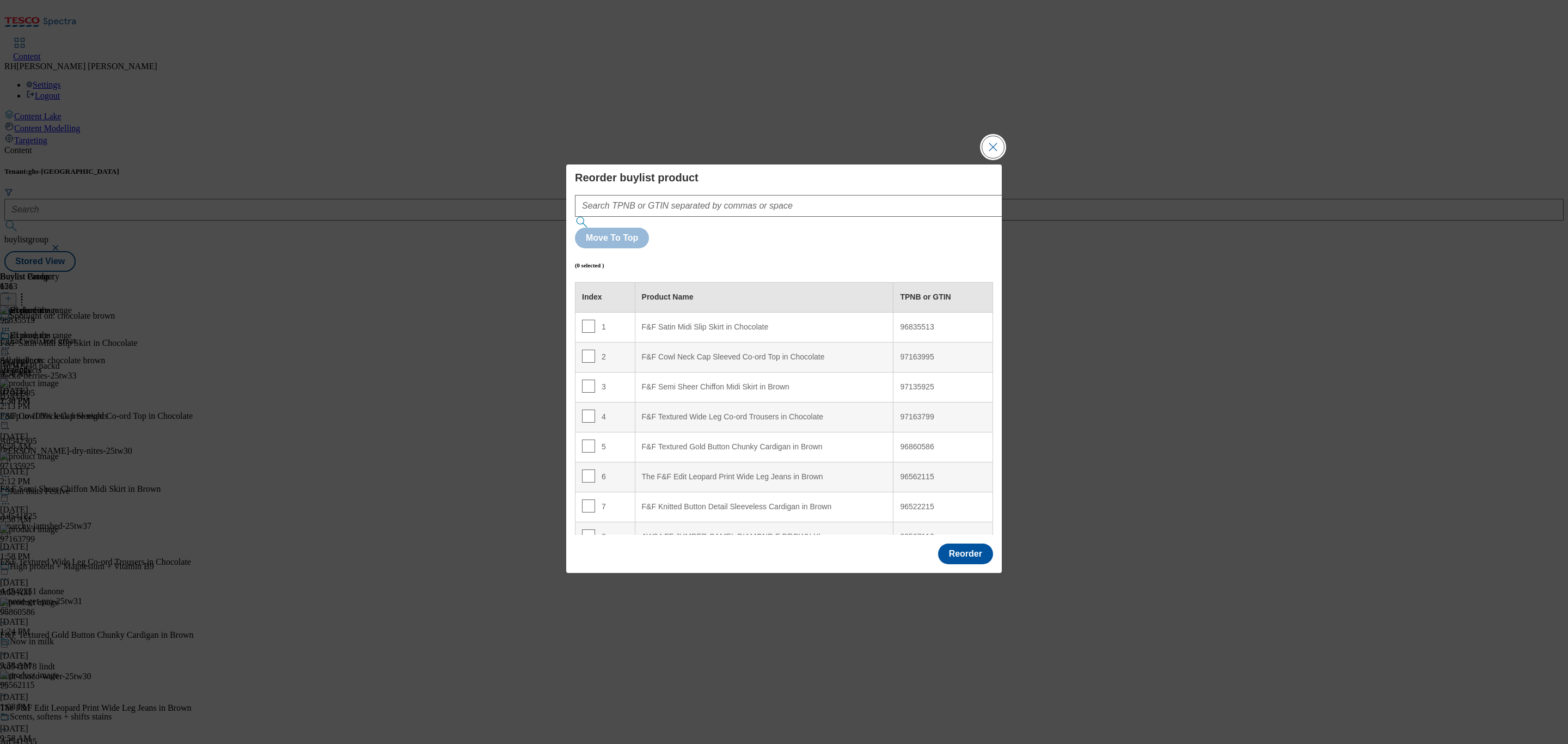
click at [998, 158] on button "Close Modal" at bounding box center [993, 146] width 22 height 22
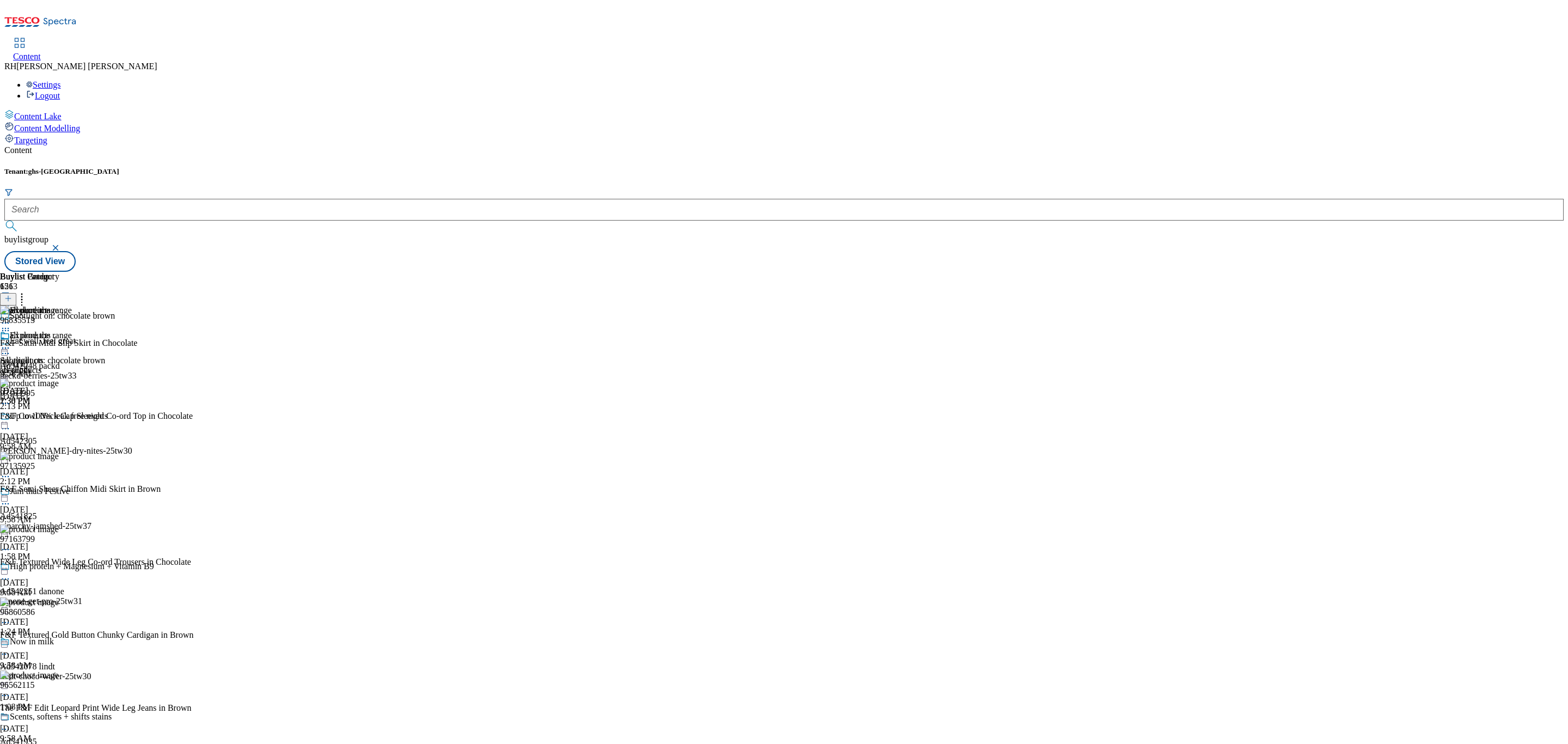
click at [11, 343] on icon at bounding box center [6, 348] width 11 height 11
click at [69, 467] on span "Un-publish" at bounding box center [51, 471] width 35 height 8
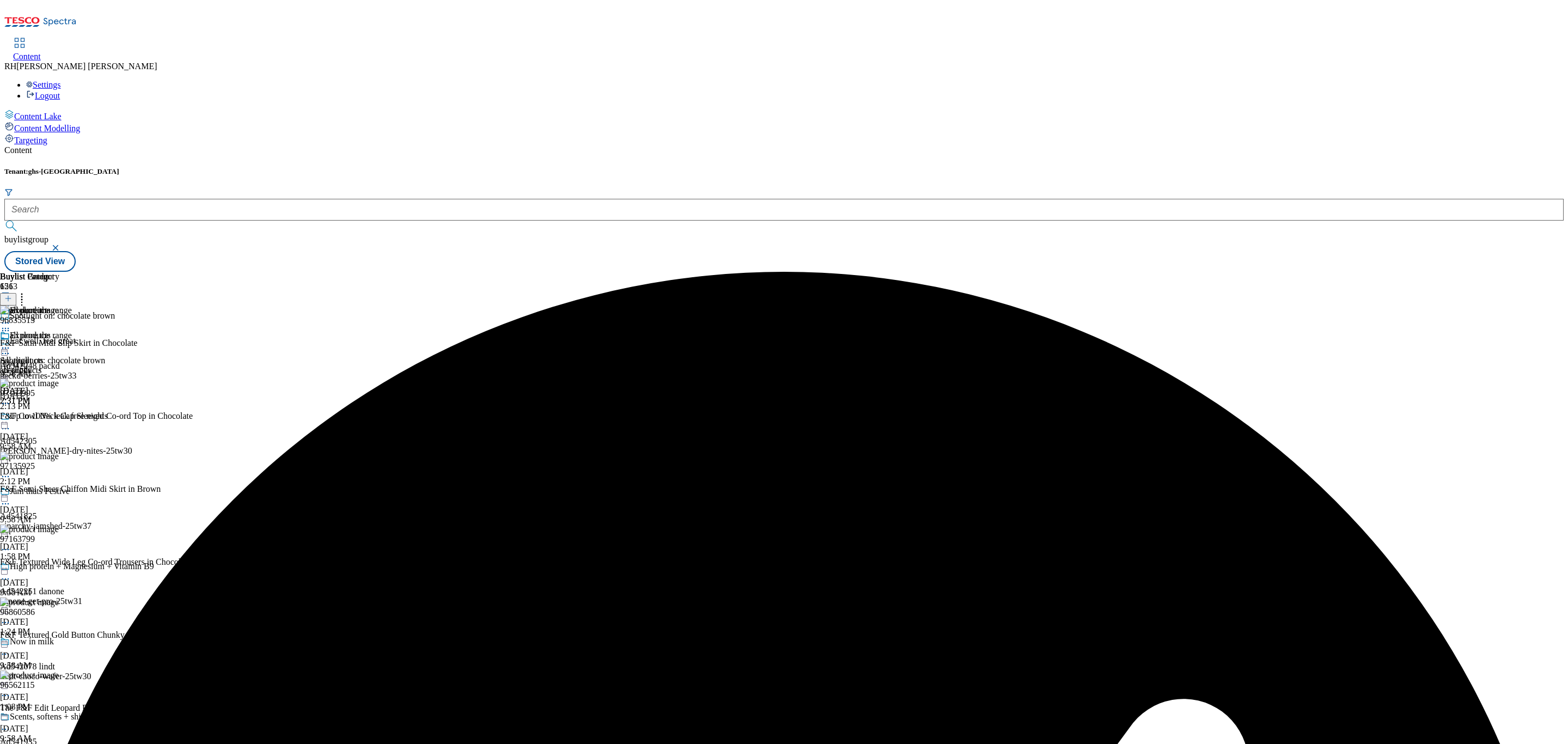
click at [11, 343] on icon at bounding box center [6, 348] width 11 height 11
click at [70, 430] on span "Un-preview" at bounding box center [52, 433] width 36 height 8
click at [27, 291] on icon at bounding box center [22, 297] width 11 height 11
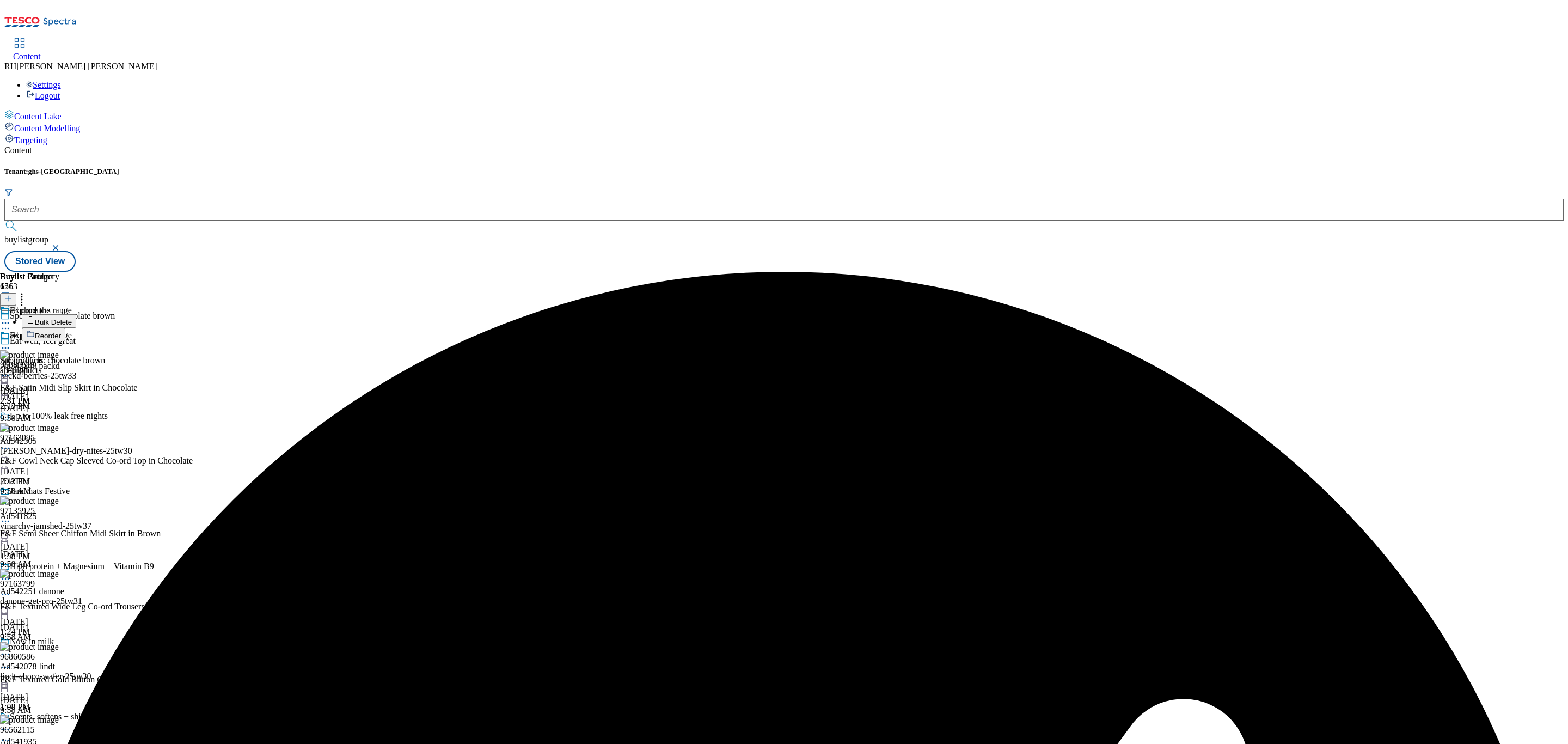
click at [72, 318] on span "Bulk Delete" at bounding box center [53, 322] width 37 height 8
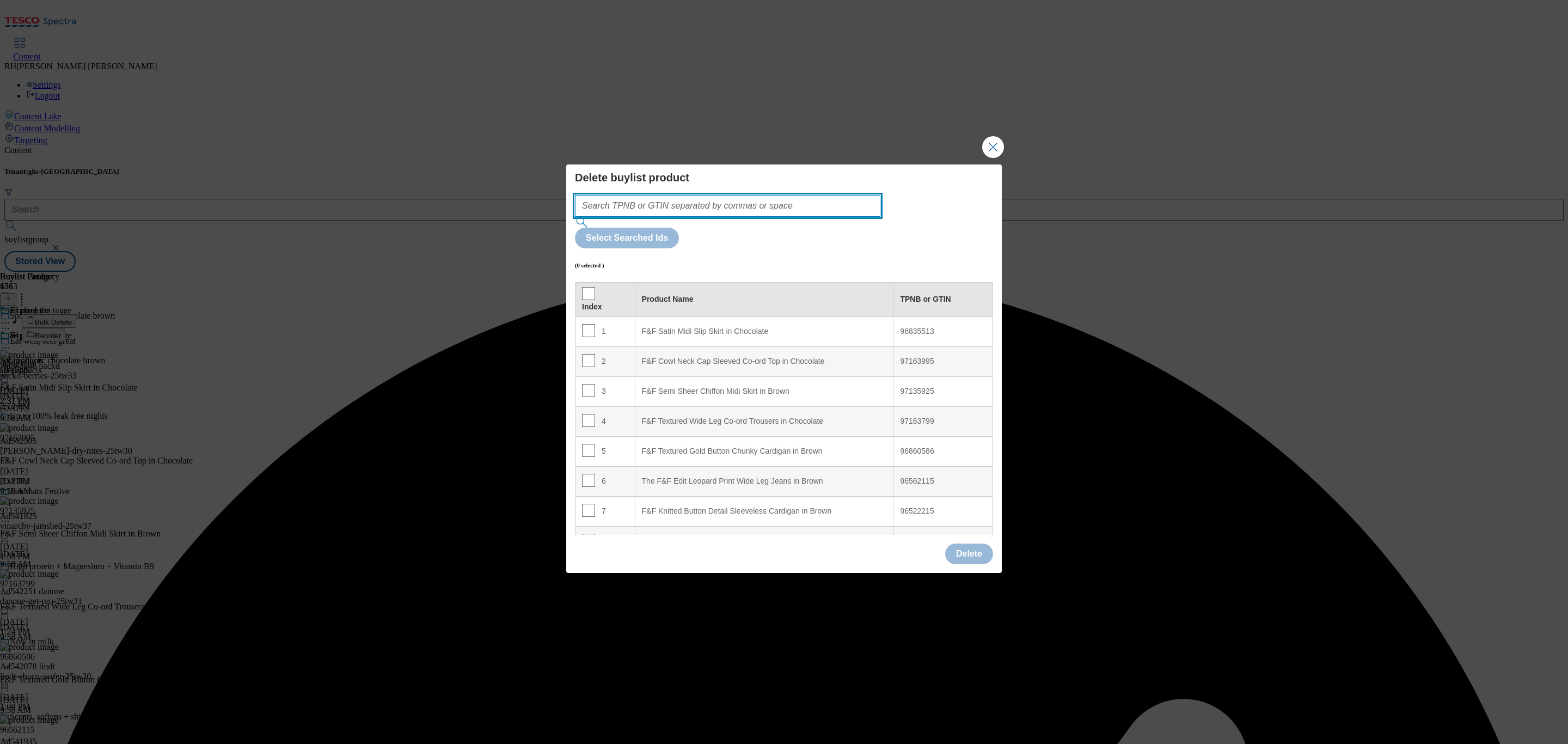
click at [744, 217] on input "Modal" at bounding box center [727, 206] width 306 height 22
paste input "96694680"
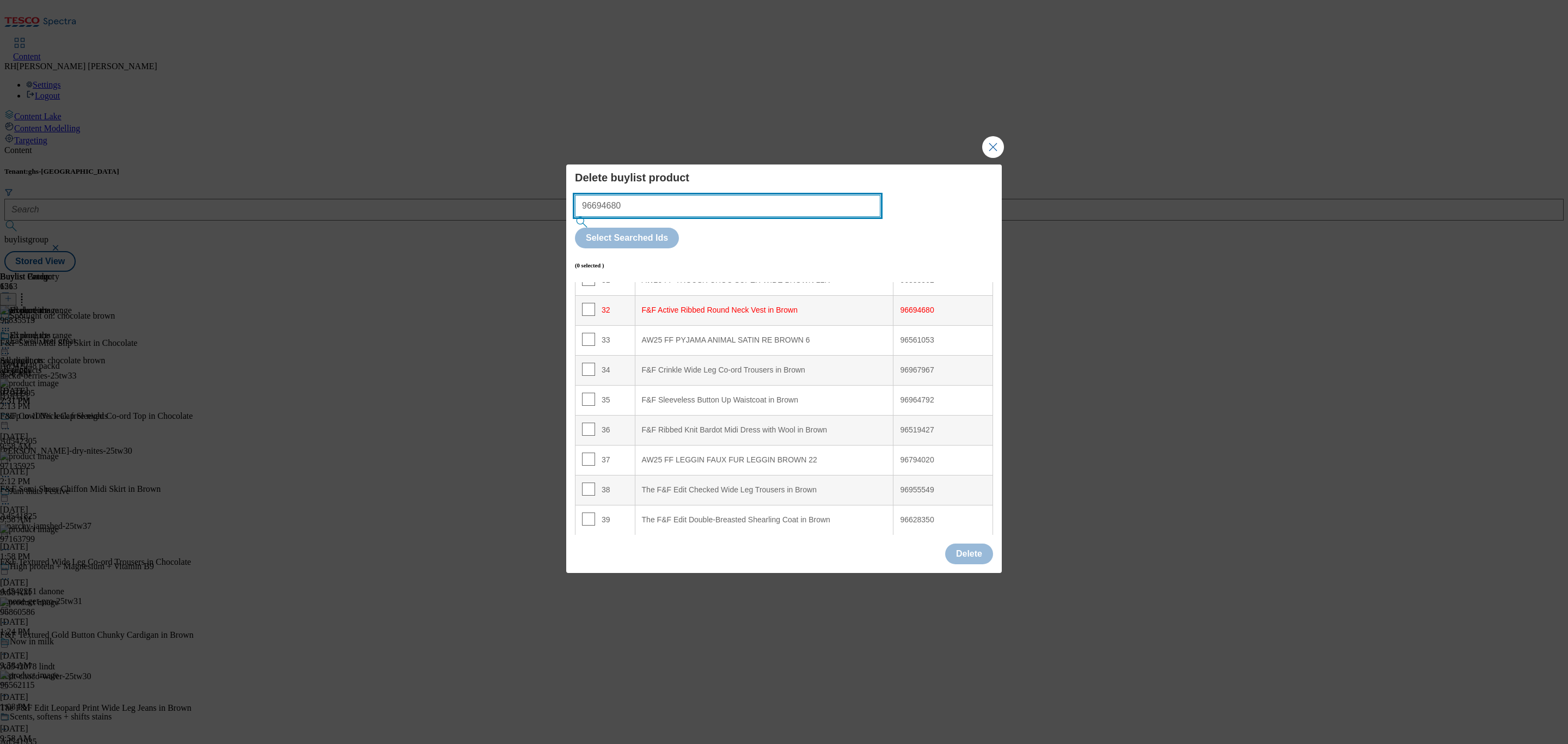
scroll to position [968, 0]
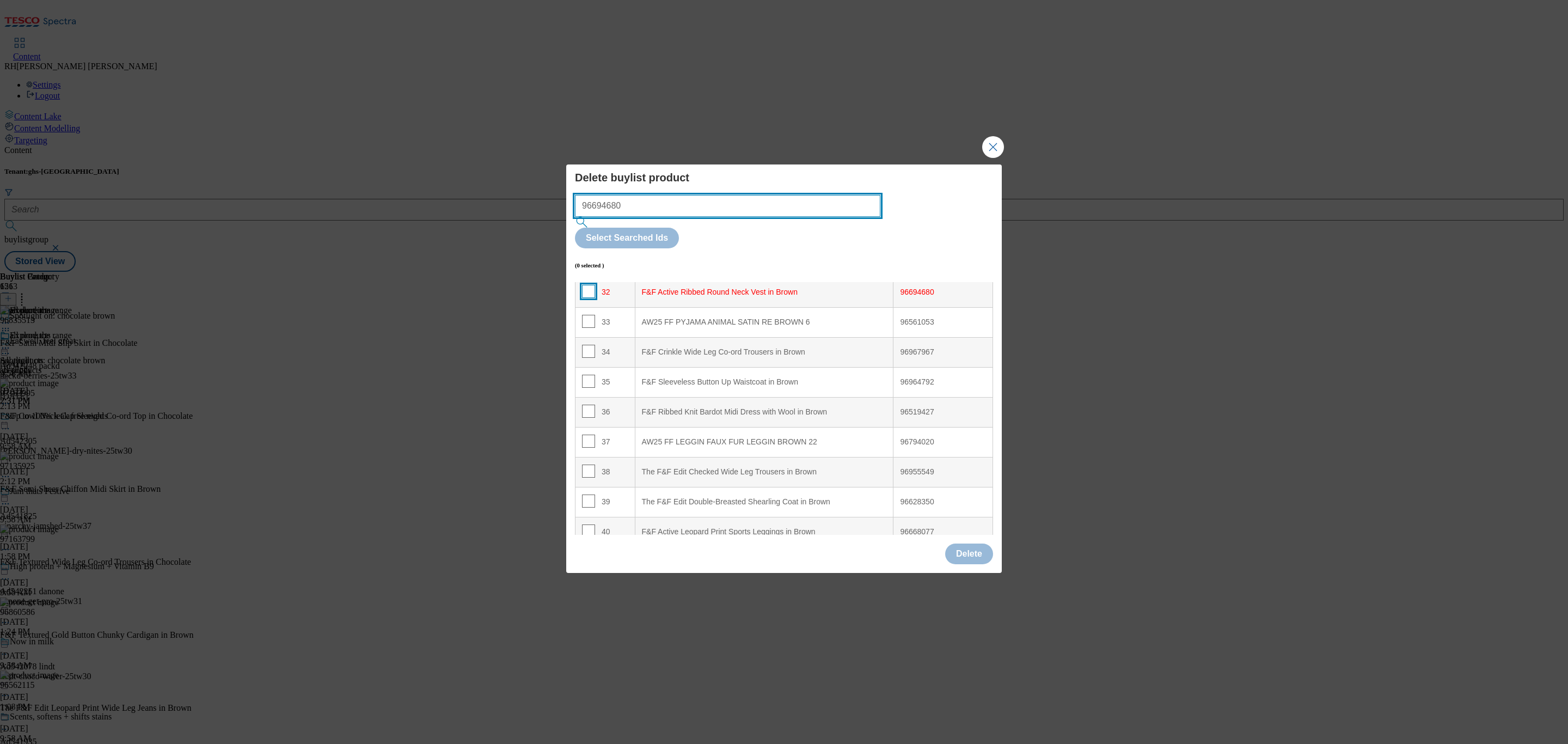
type input "96694680"
click at [590, 285] on input "Modal" at bounding box center [588, 291] width 13 height 13
checkbox input "true"
click at [743, 217] on input "96694680" at bounding box center [727, 206] width 306 height 22
drag, startPoint x: 743, startPoint y: 228, endPoint x: 542, endPoint y: 228, distance: 201.0
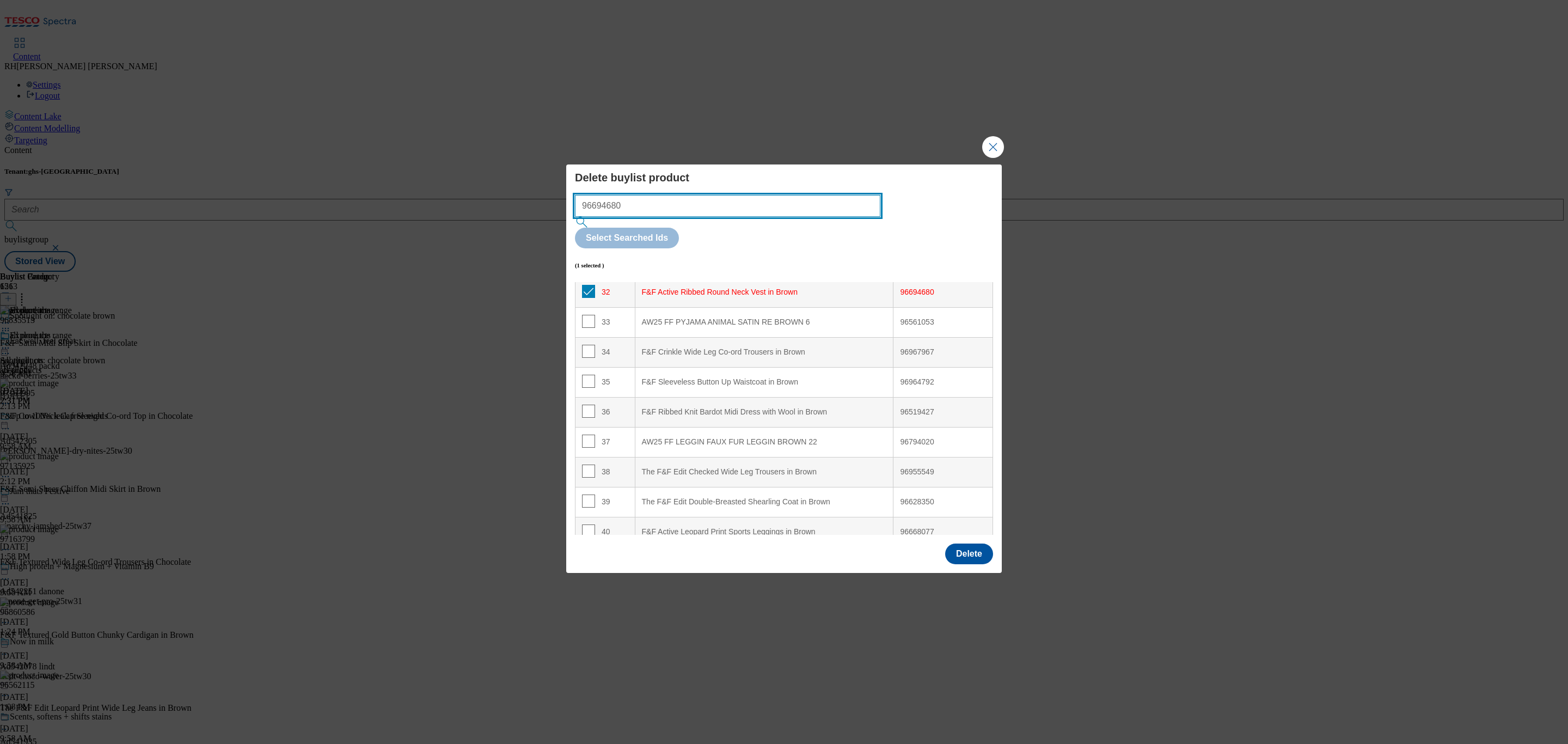
click at [542, 228] on div "Delete buylist product 96694680 Select Searched Ids (1 selected ) Index Product…" at bounding box center [784, 372] width 1568 height 744
paste input "68077"
type input "96668077"
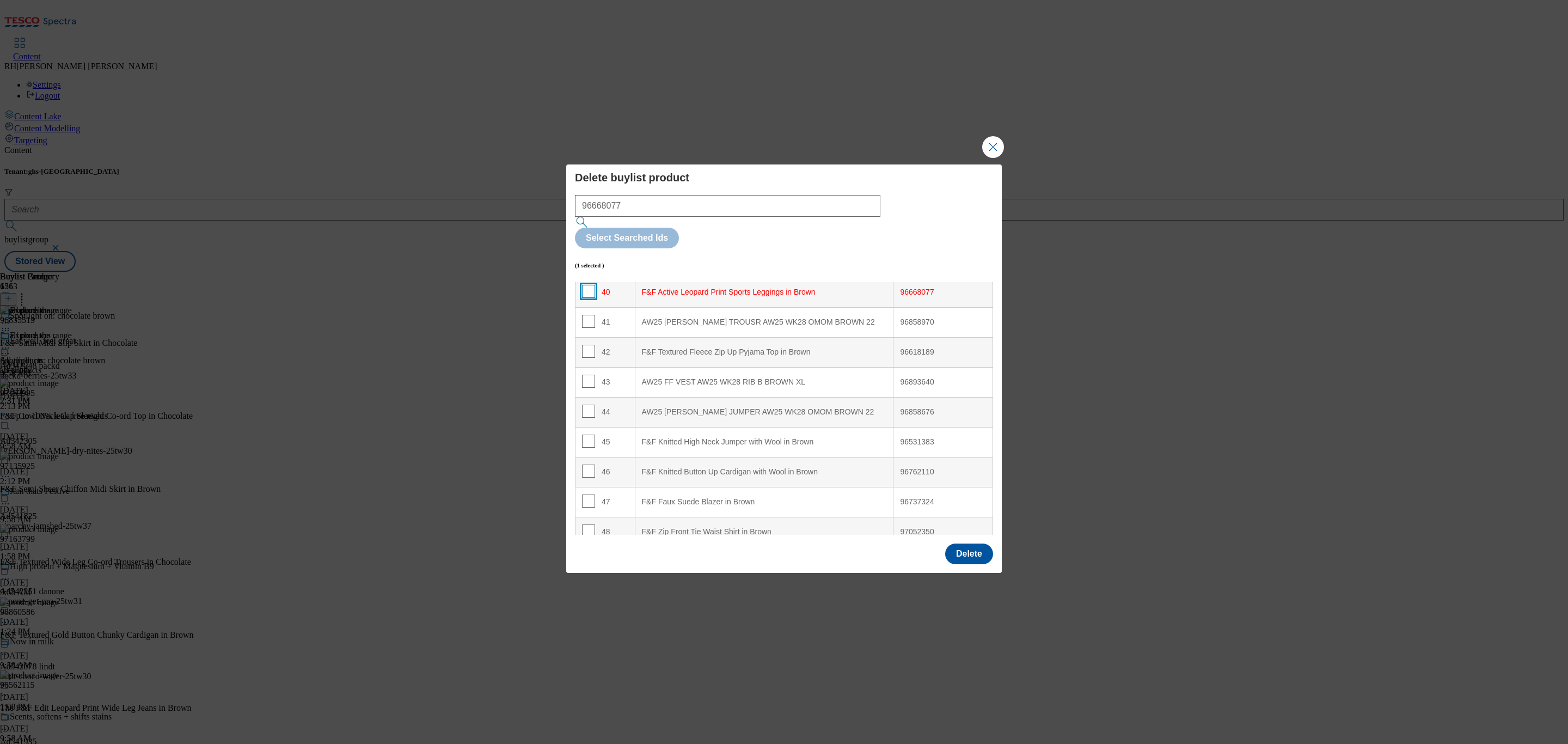
click at [583, 285] on input "Modal" at bounding box center [588, 291] width 13 height 13
checkbox input "true"
drag, startPoint x: 688, startPoint y: 232, endPoint x: 436, endPoint y: 232, distance: 252.0
click at [436, 232] on div "Delete buylist product 96668077 Select Searched Ids (2 selected ) Index Product…" at bounding box center [784, 372] width 1568 height 744
paste input "596461"
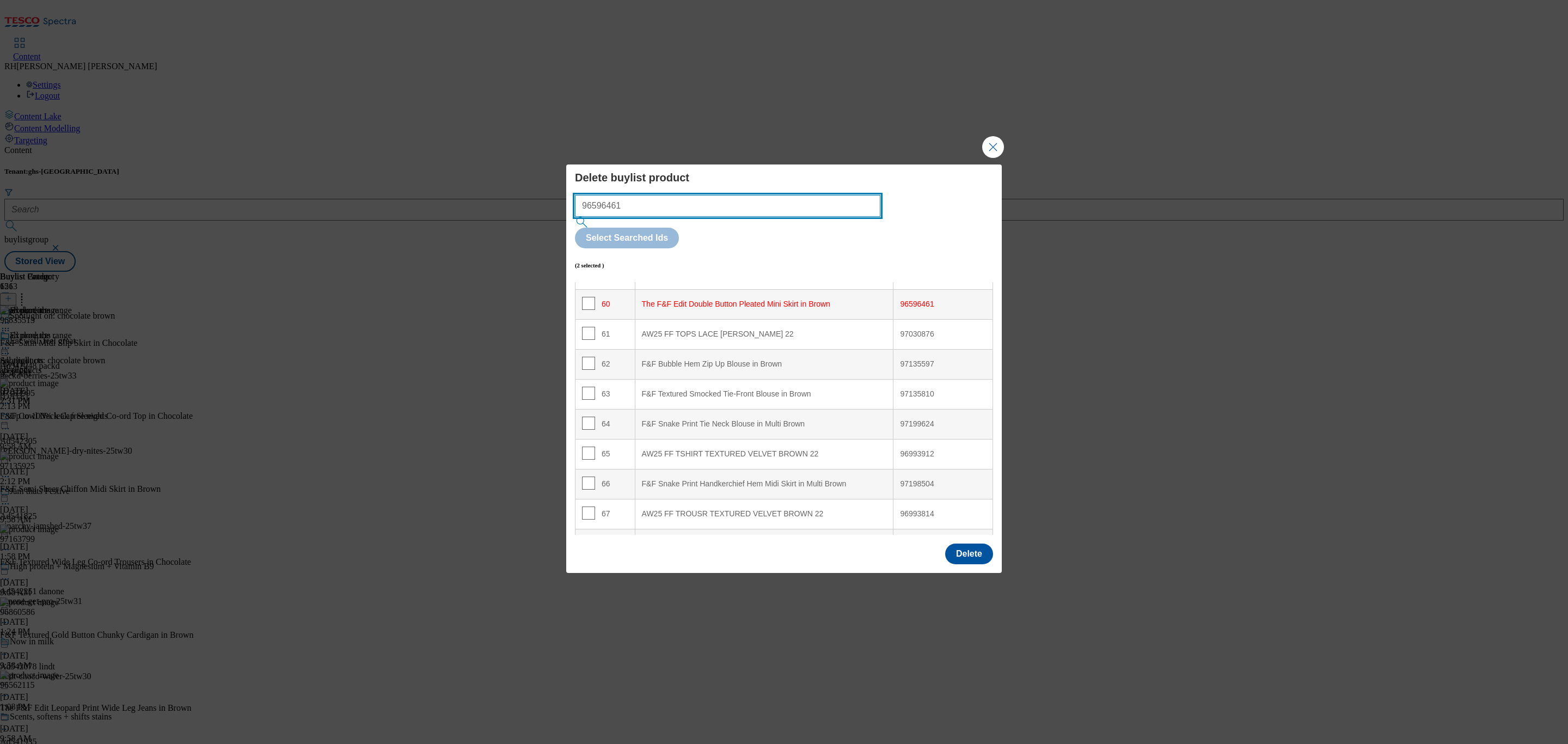
scroll to position [1807, 0]
type input "96596461"
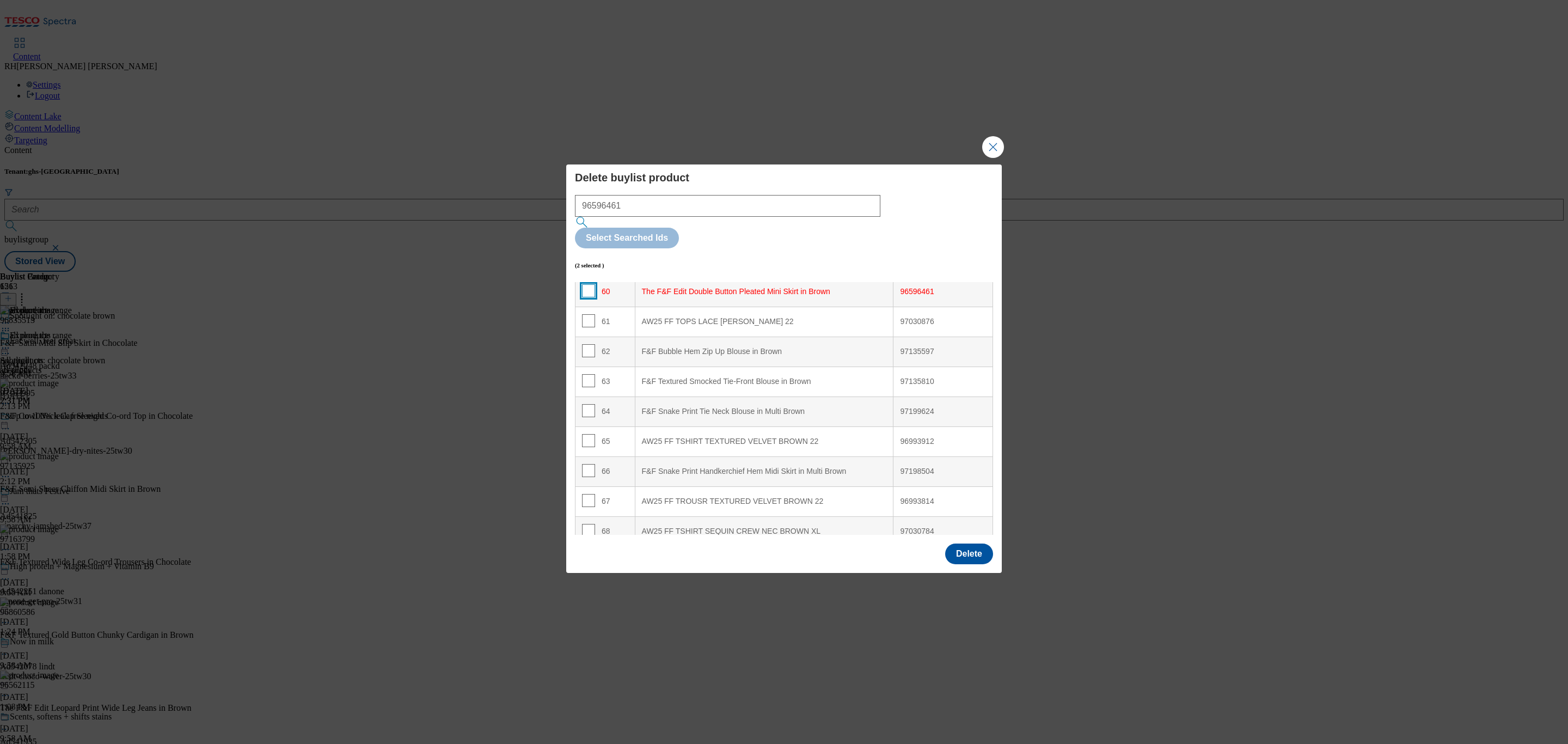
click at [583, 284] on input "Modal" at bounding box center [588, 290] width 13 height 13
checkbox input "true"
click at [983, 543] on button "Delete" at bounding box center [969, 554] width 48 height 21
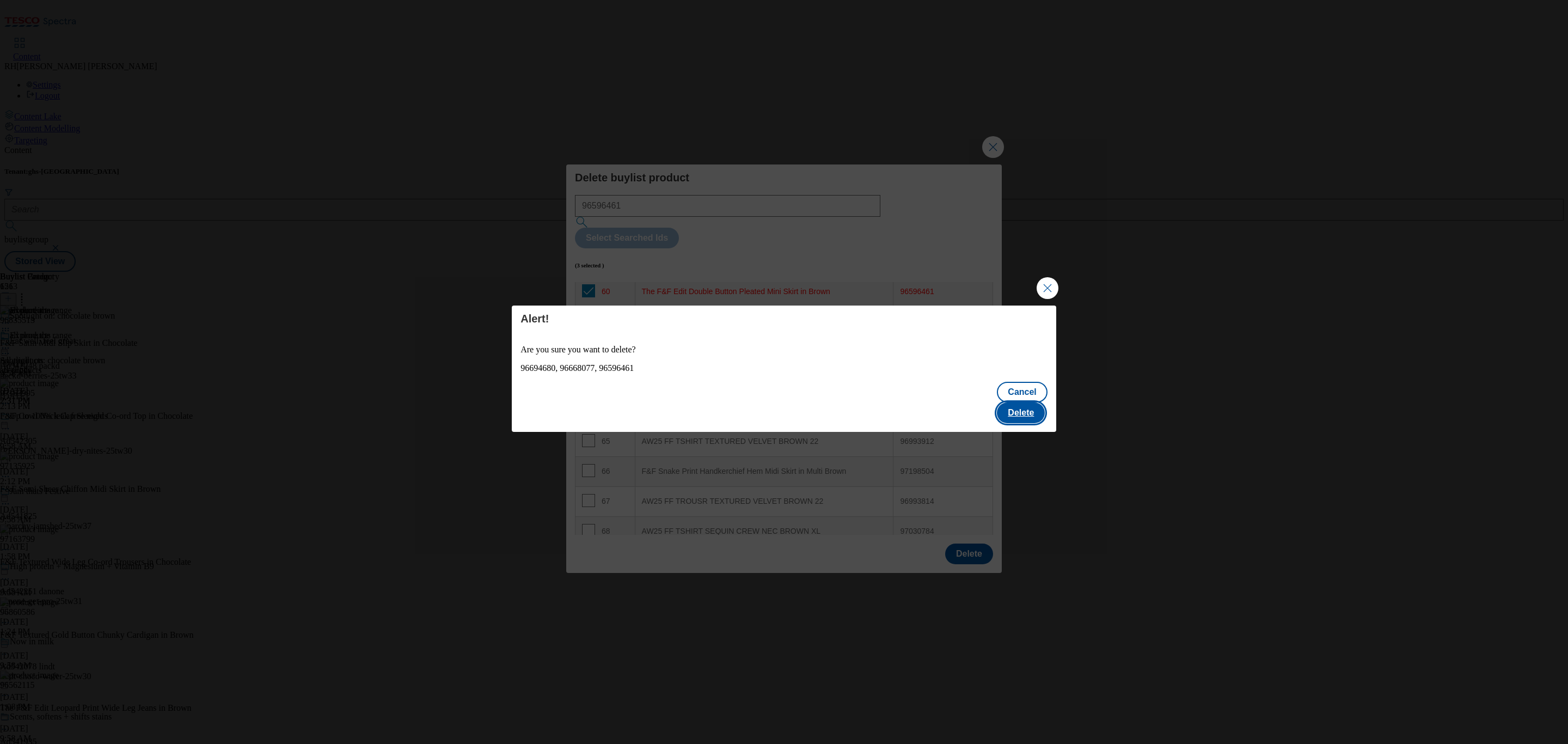
click at [1027, 403] on button "Delete" at bounding box center [1021, 413] width 48 height 21
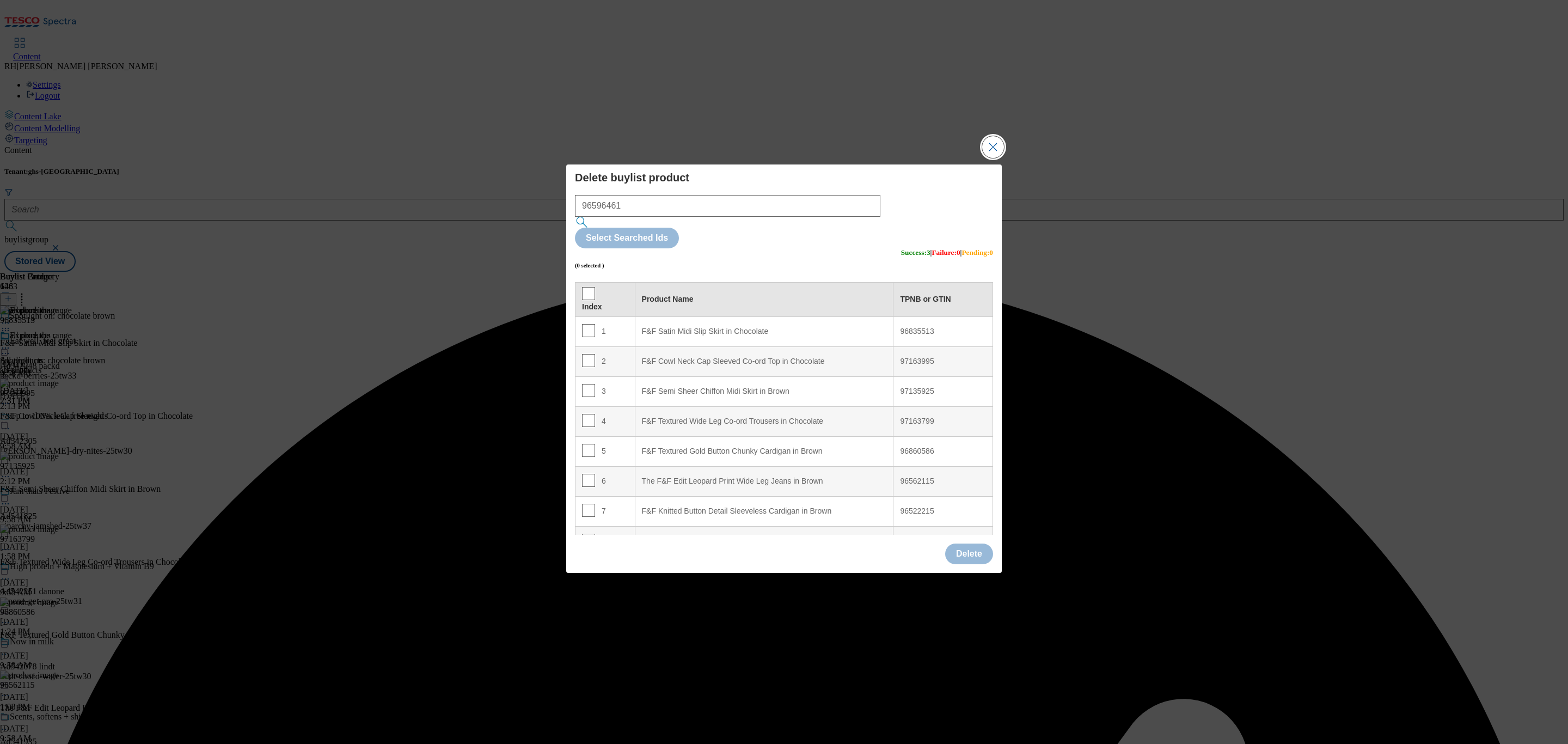
click at [996, 158] on button "Close Modal" at bounding box center [993, 146] width 22 height 22
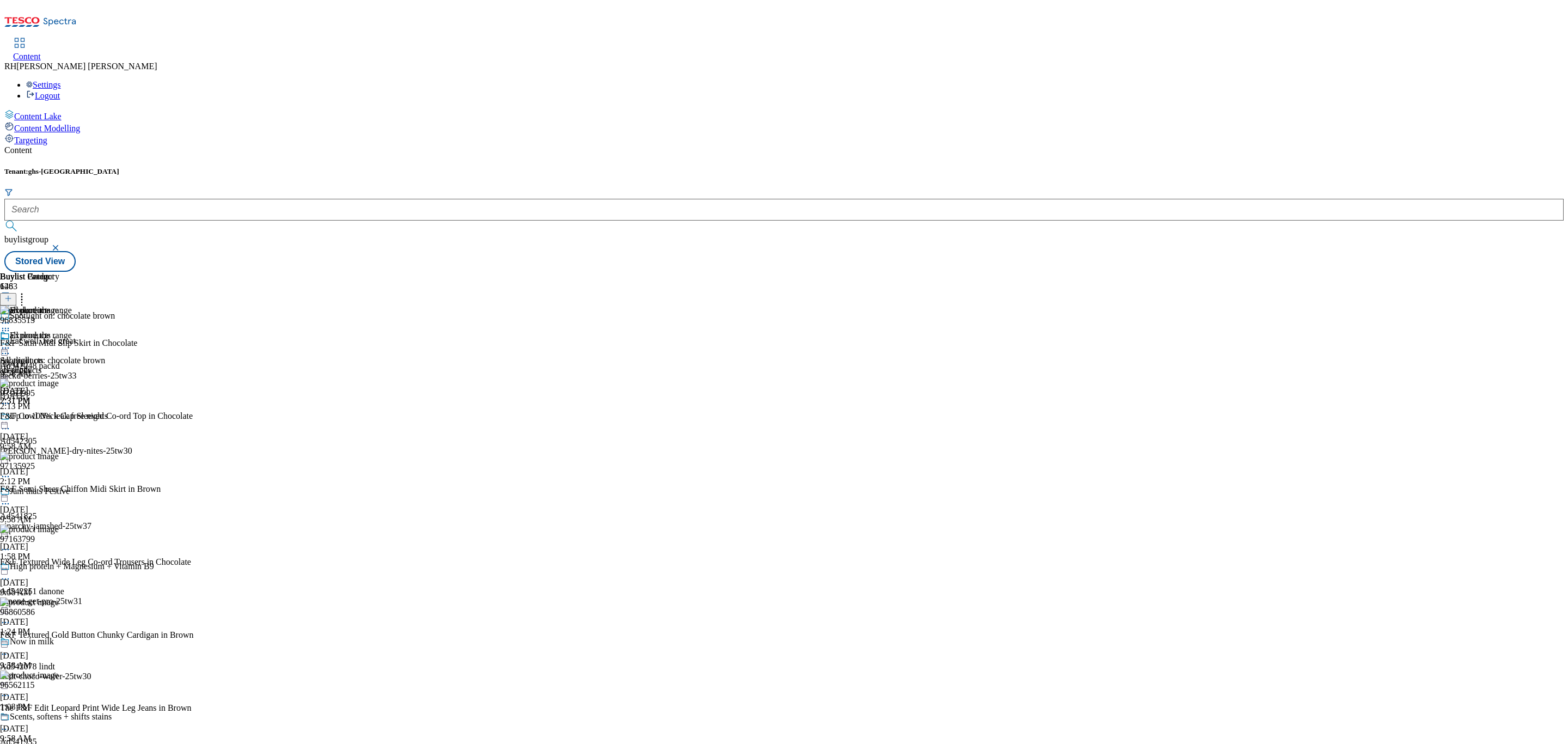
click at [27, 291] on icon at bounding box center [22, 297] width 11 height 11
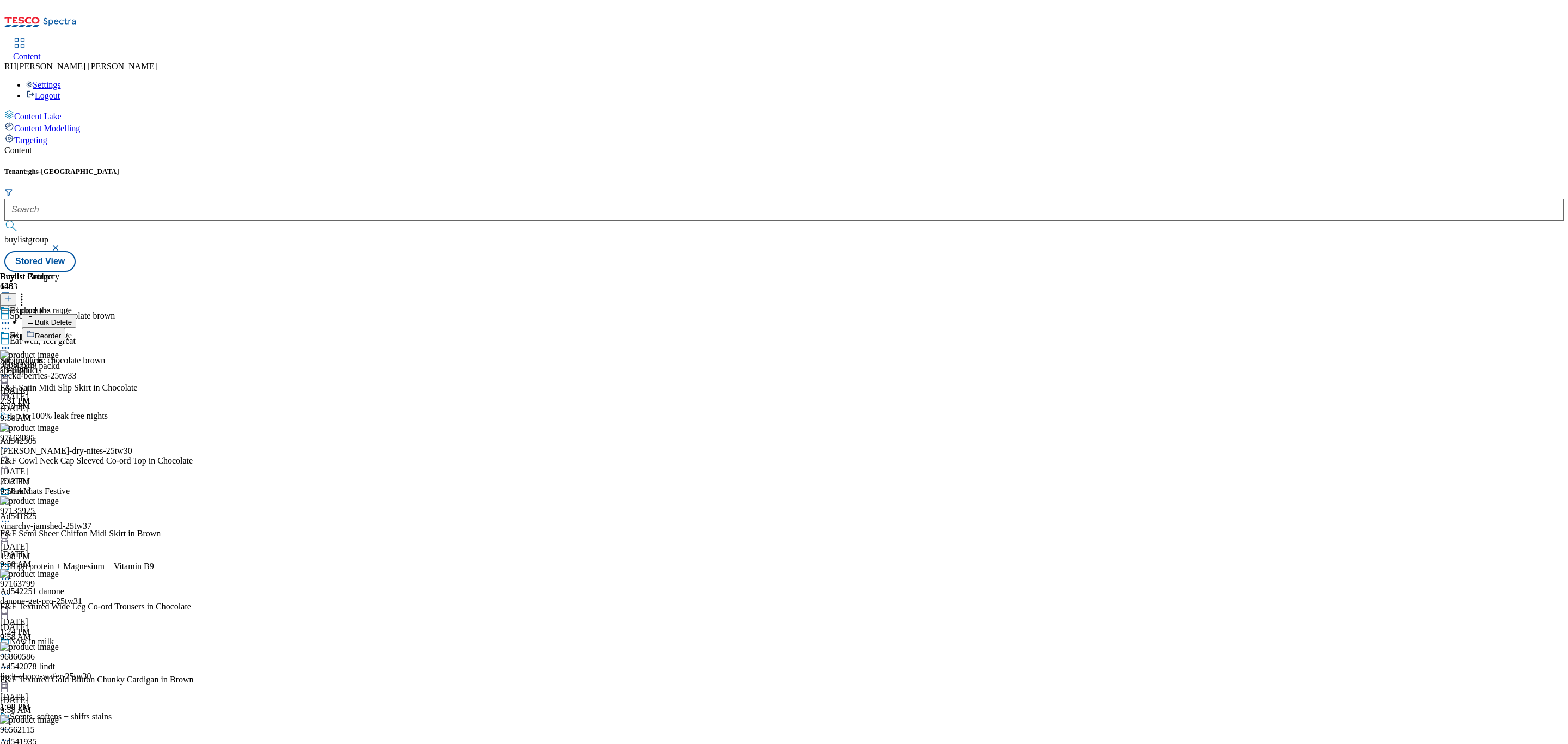
click at [61, 332] on span "Reorder" at bounding box center [48, 335] width 26 height 8
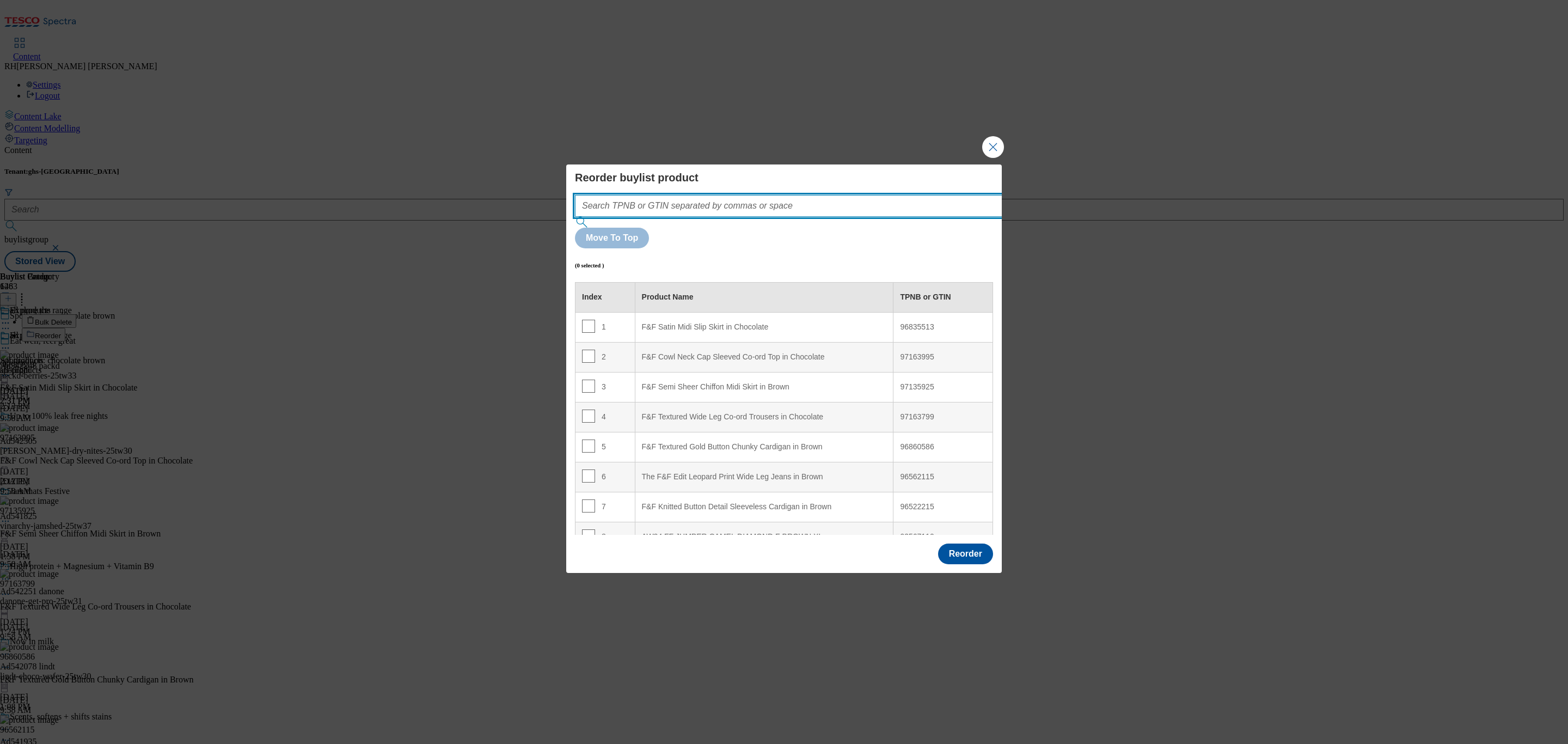
click at [732, 217] on input "Modal" at bounding box center [804, 206] width 460 height 22
paste input "96762110"
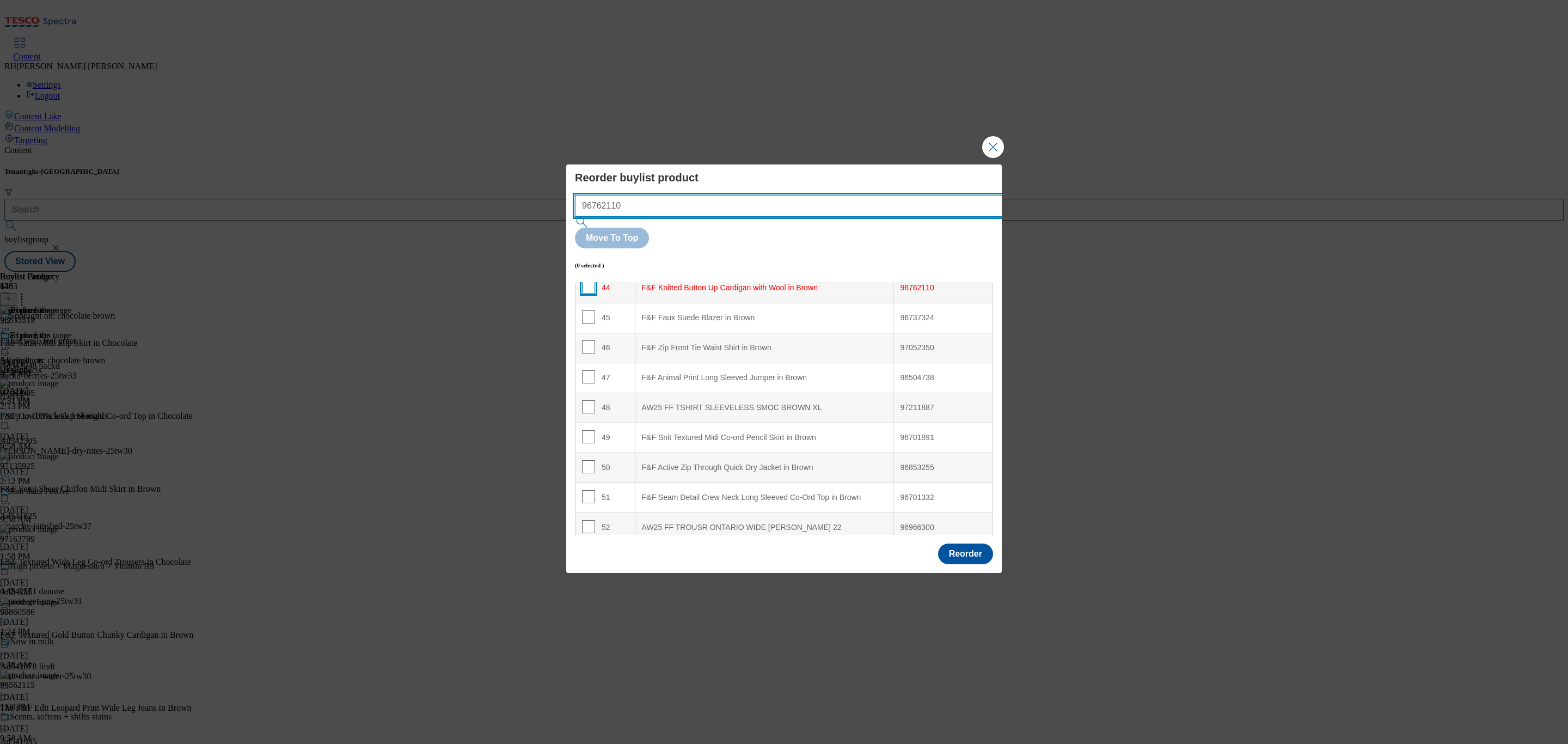
type input "96762110"
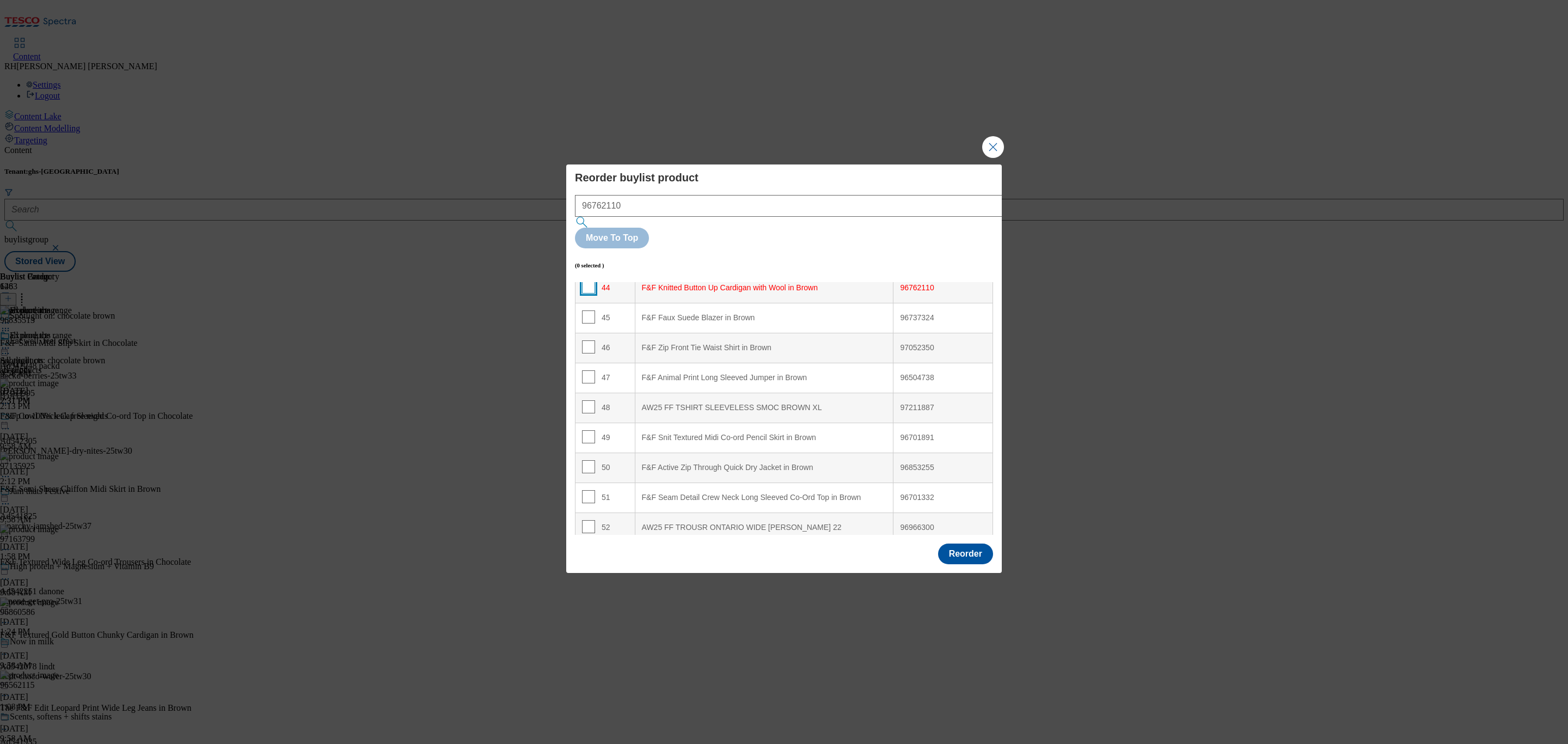
click at [590, 280] on input "Modal" at bounding box center [588, 286] width 13 height 13
checkbox input "true"
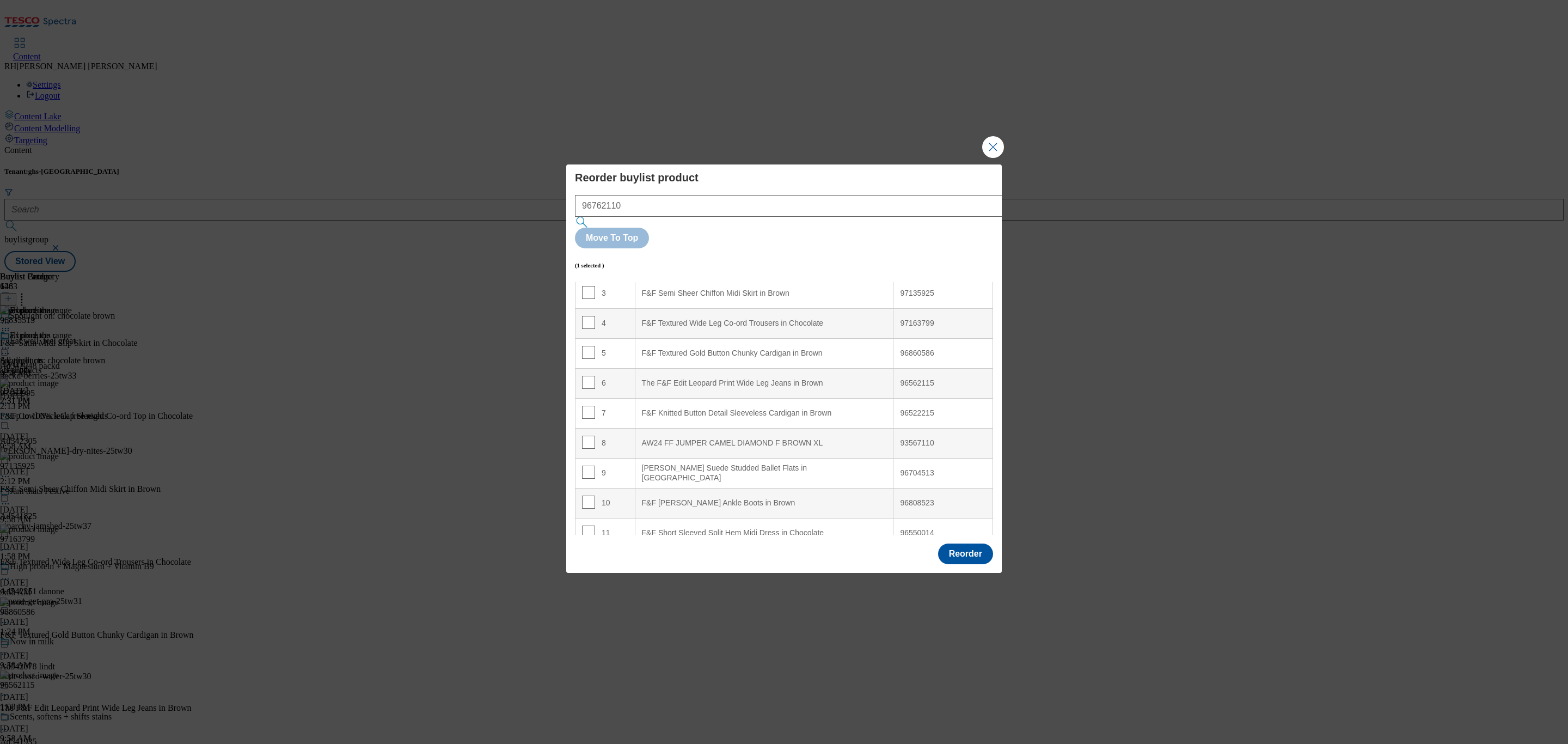
scroll to position [0, 0]
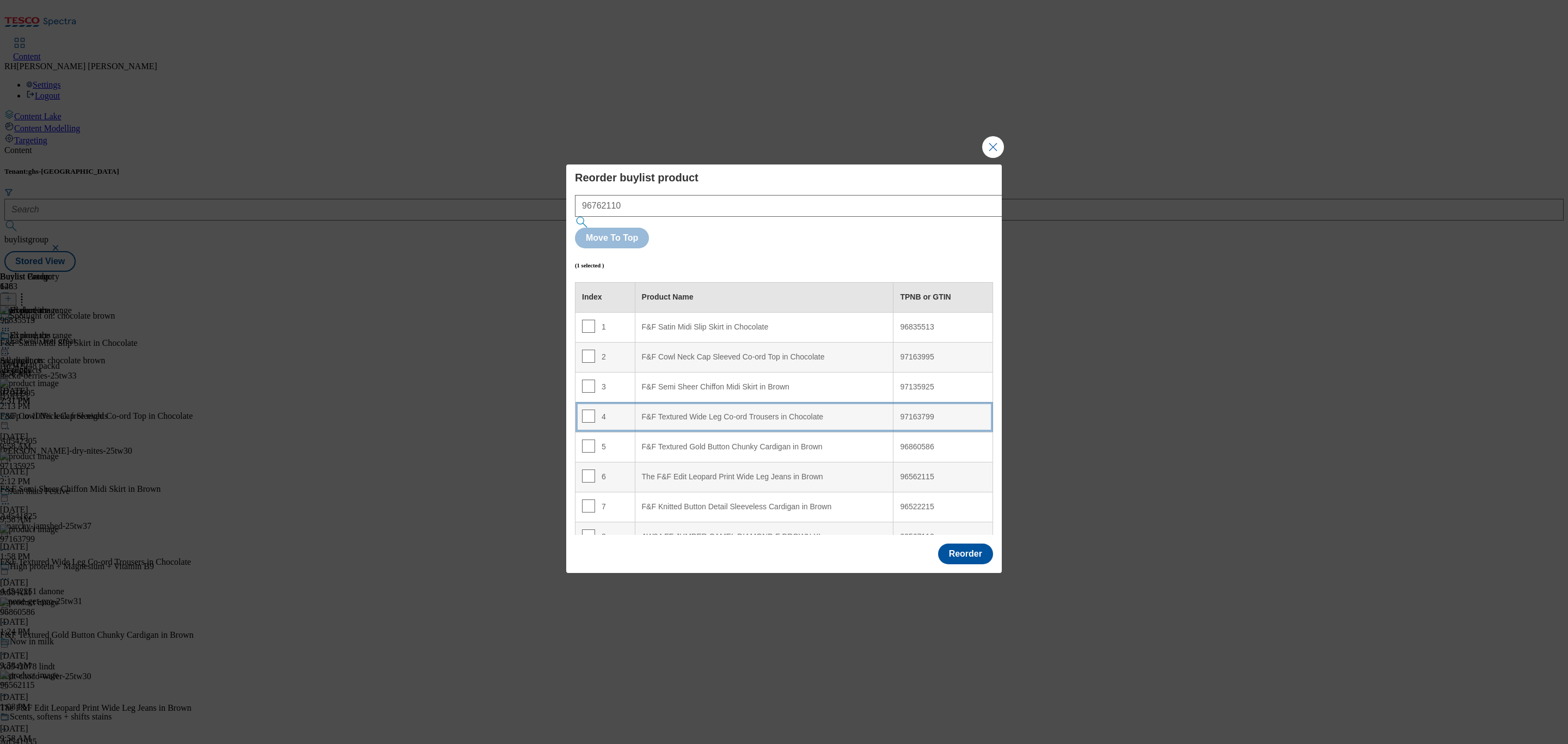
click at [820, 412] on div "F&F Textured Wide Leg Co-ord Trousers in Chocolate" at bounding box center [764, 417] width 245 height 10
click at [594, 409] on div "4" at bounding box center [605, 417] width 46 height 16
click at [588, 409] on input "Modal" at bounding box center [588, 416] width 13 height 13
checkbox input "false"
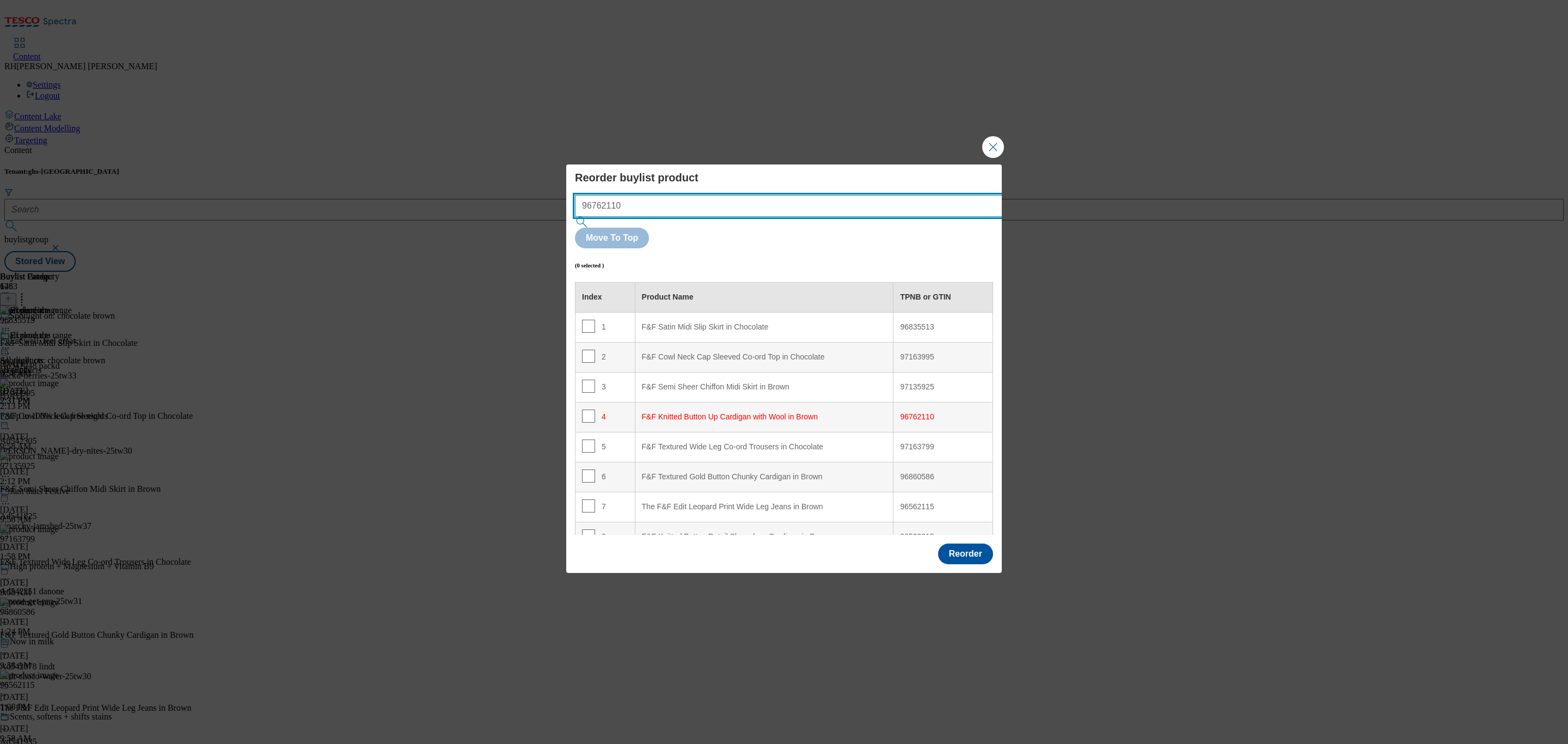
drag, startPoint x: 665, startPoint y: 230, endPoint x: 492, endPoint y: 230, distance: 173.0
click at [492, 230] on div "Reorder buylist product 96762110 Move To Top (0 selected ) Index Product Name T…" at bounding box center [784, 372] width 1568 height 744
paste input "7163995"
drag, startPoint x: 667, startPoint y: 224, endPoint x: 440, endPoint y: 220, distance: 227.0
click at [440, 220] on div "Reorder buylist product 97163995 Move To Top (0 selected ) Index Product Name T…" at bounding box center [784, 372] width 1568 height 744
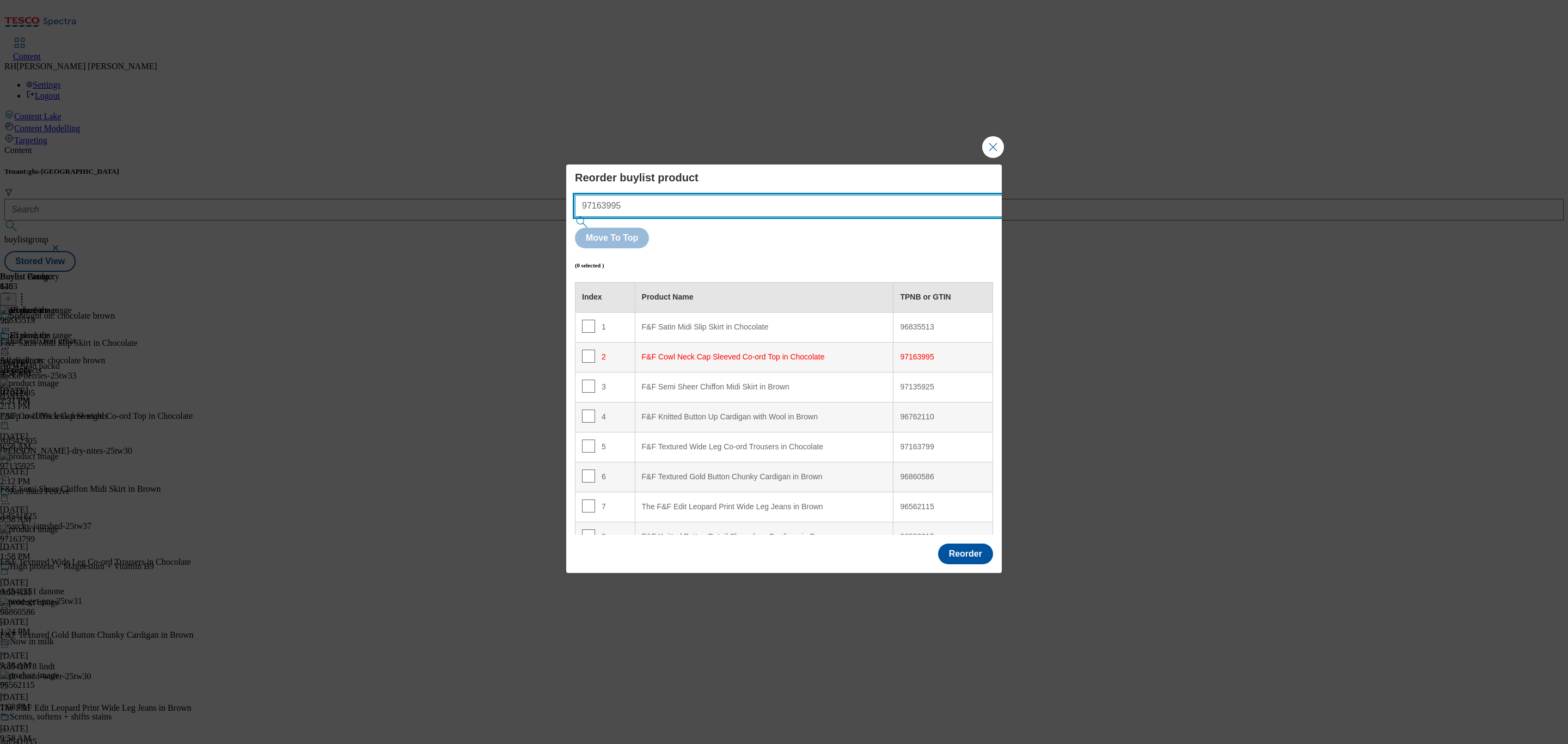
paste input "050830"
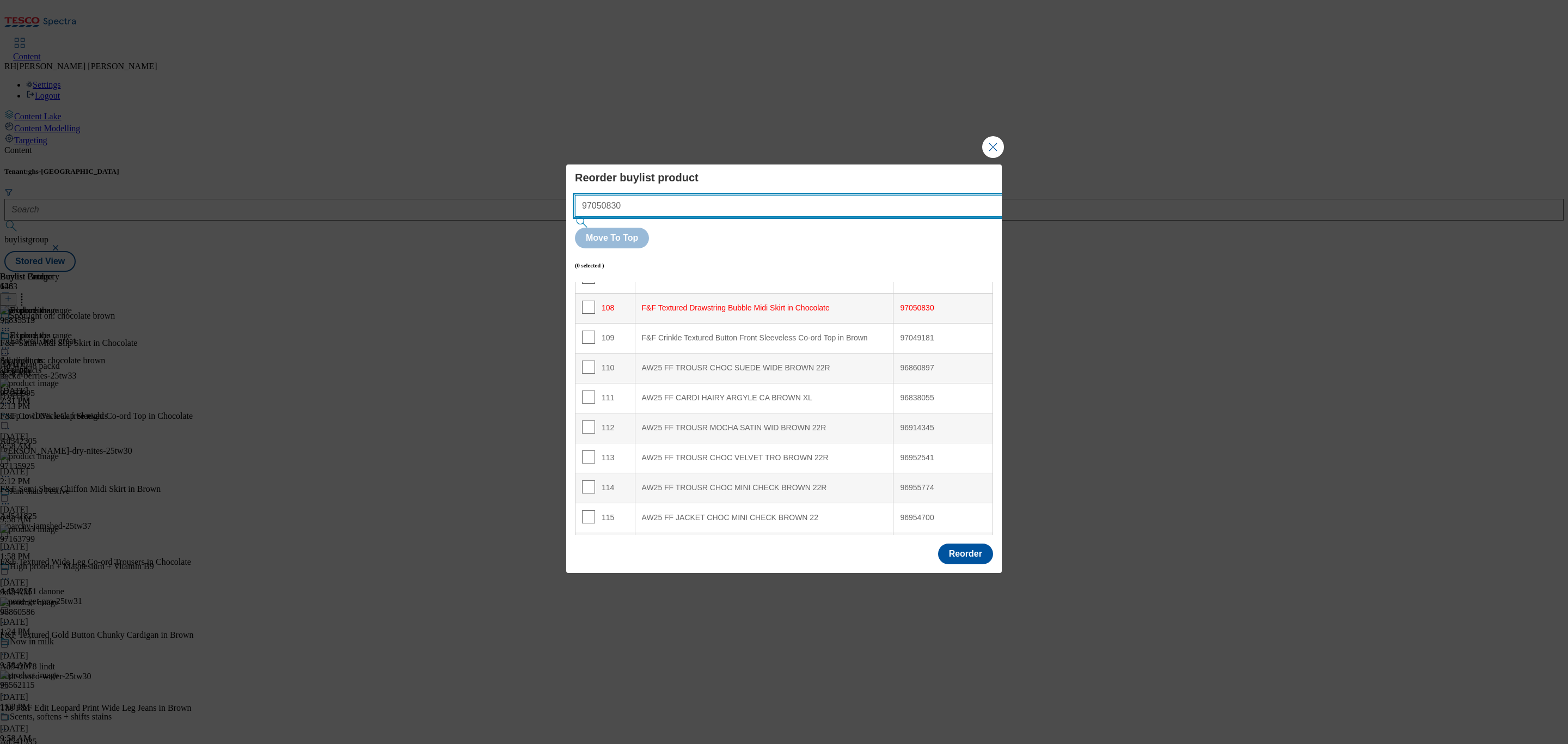
scroll to position [3243, 0]
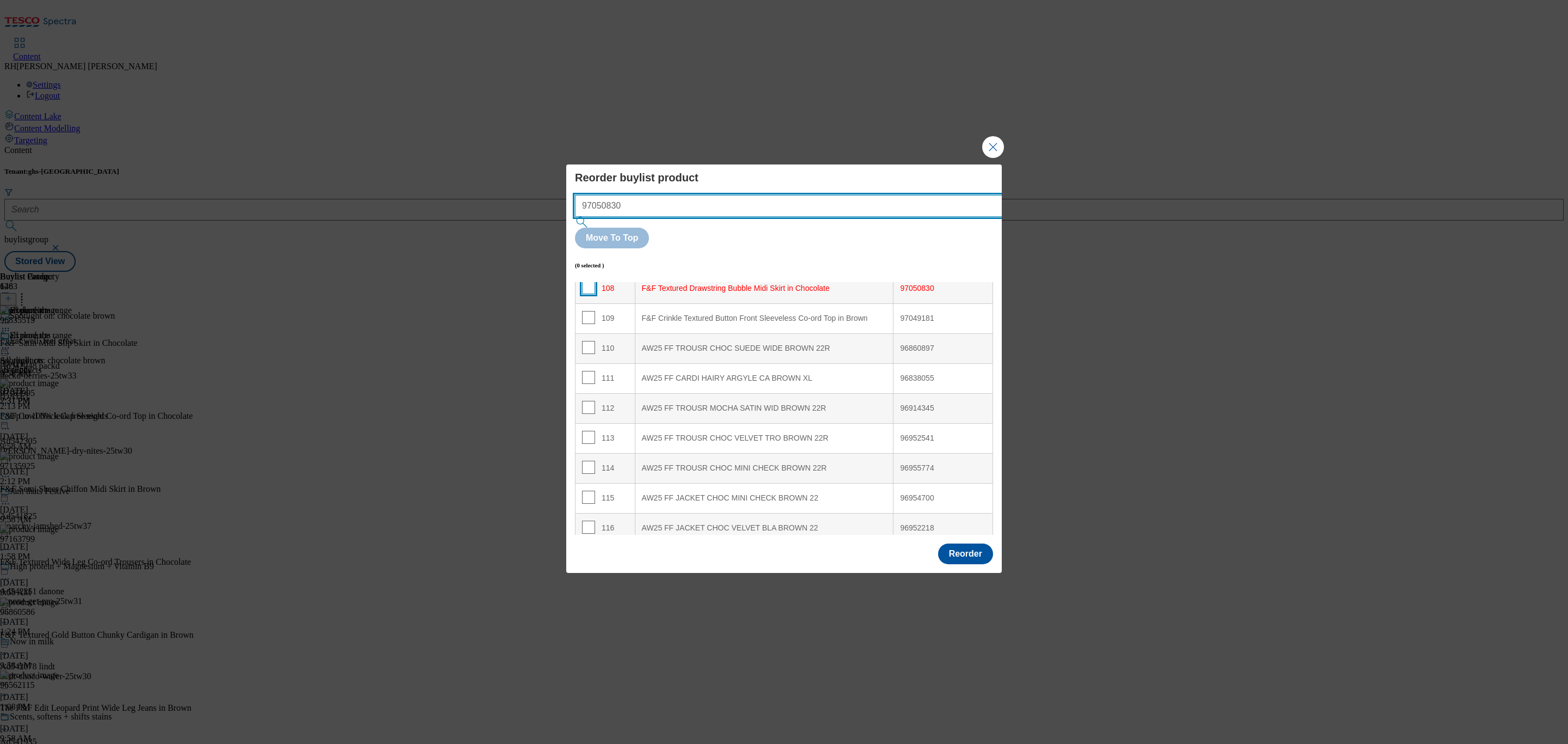
type input "97050830"
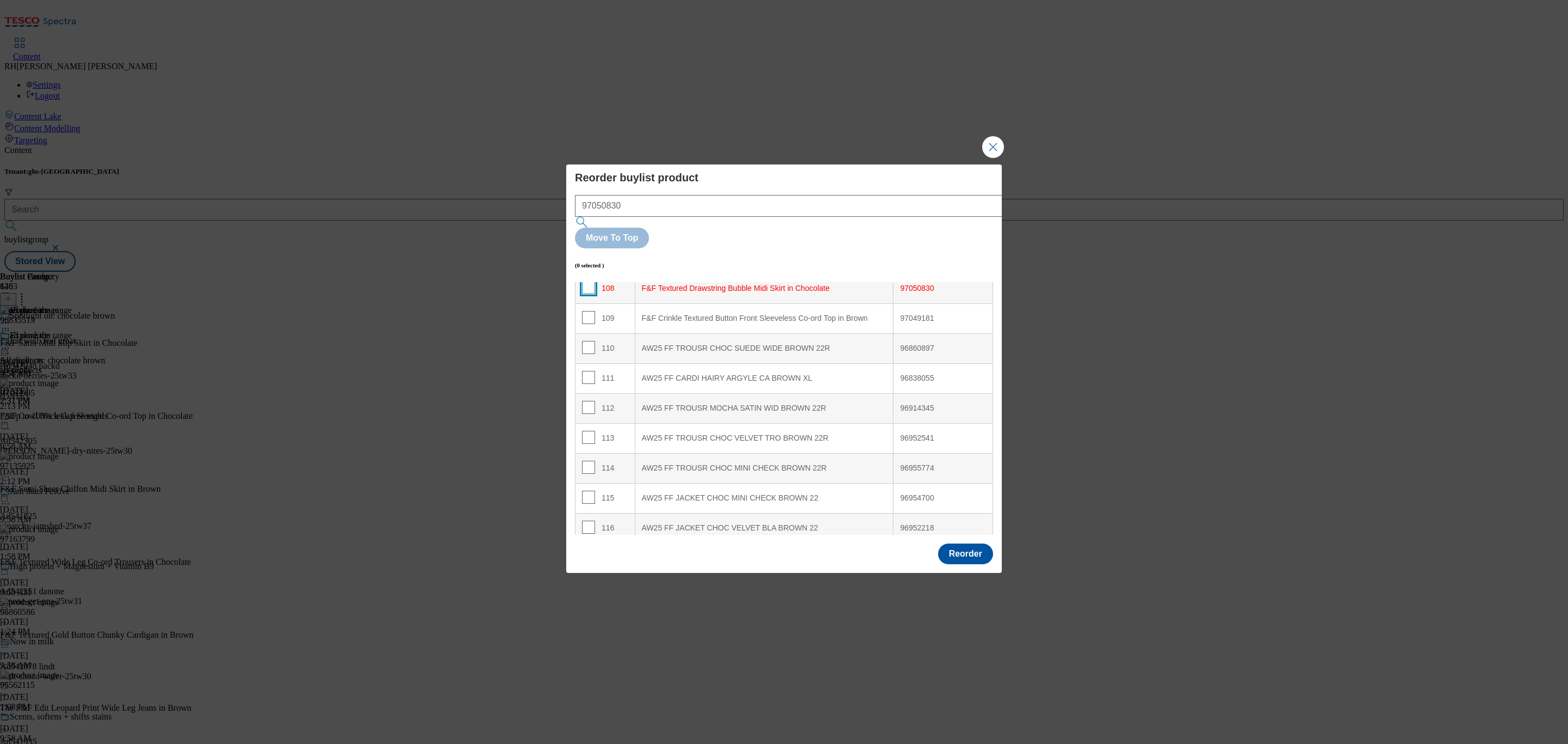
click at [585, 281] on input "Modal" at bounding box center [588, 287] width 13 height 13
checkbox input "true"
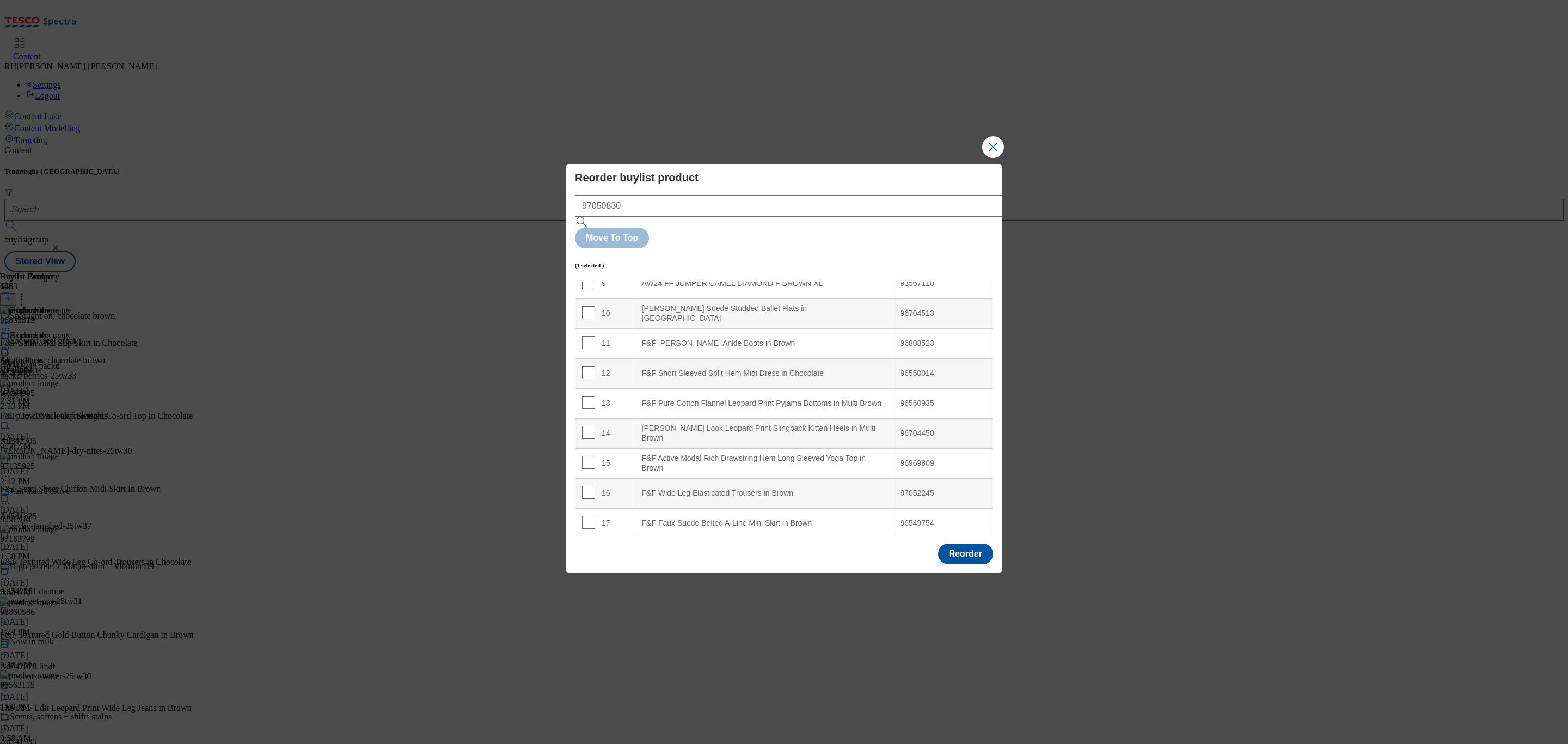
scroll to position [0, 0]
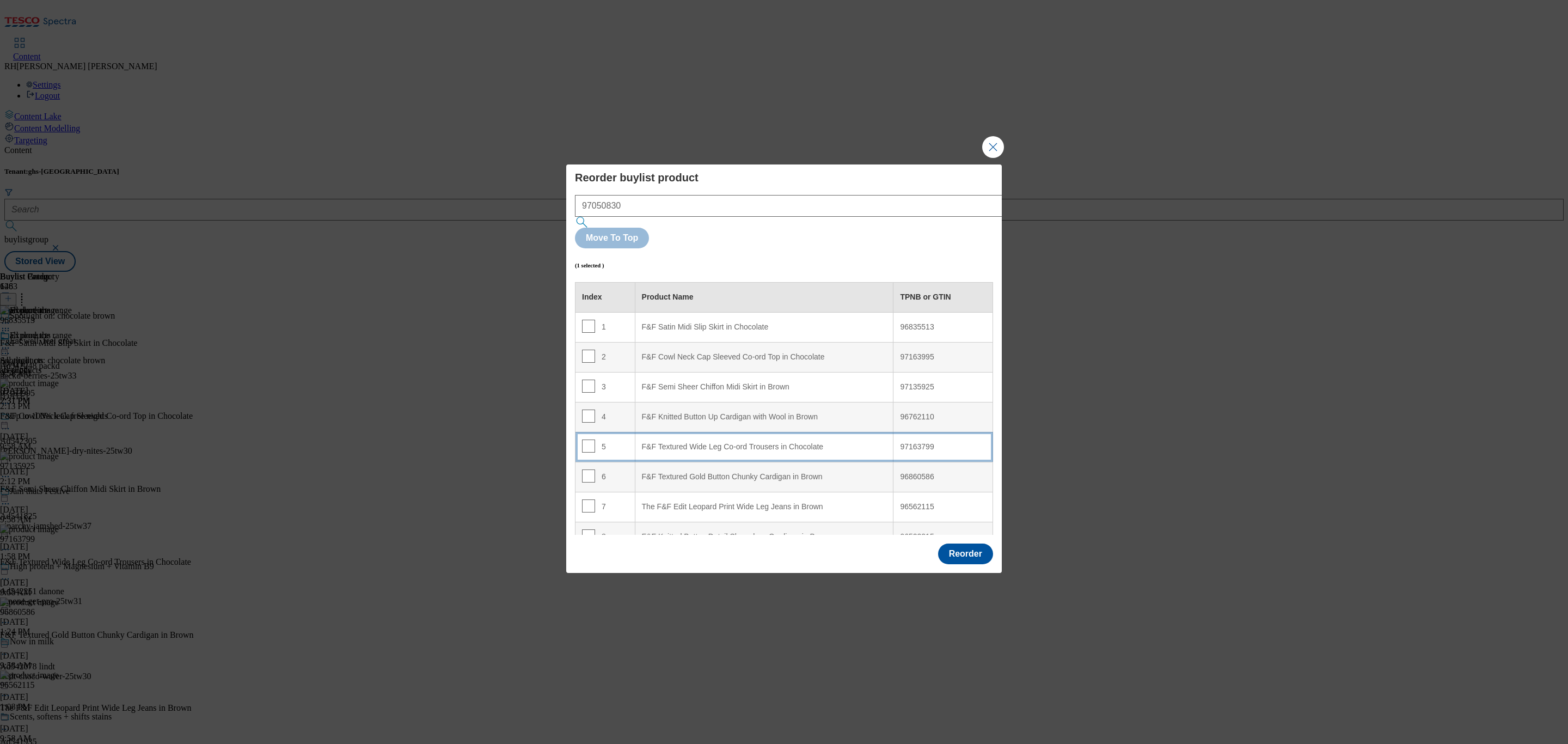
click at [833, 442] on div "F&F Textured Wide Leg Co-ord Trousers in Chocolate" at bounding box center [764, 447] width 245 height 10
click at [588, 440] on input "Modal" at bounding box center [588, 446] width 13 height 13
checkbox input "false"
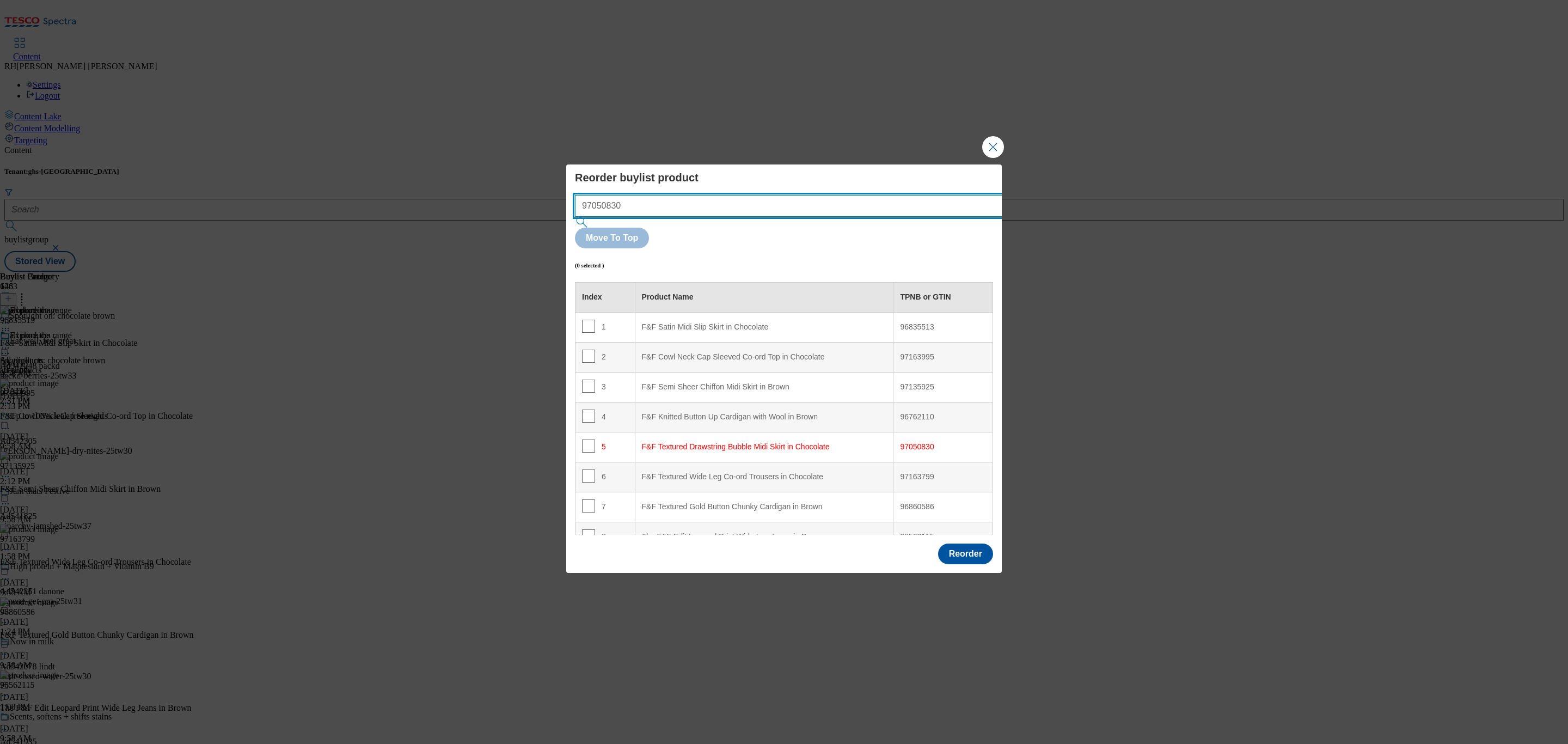
drag, startPoint x: 643, startPoint y: 231, endPoint x: 473, endPoint y: 233, distance: 170.0
click at [473, 233] on div "Reorder buylist product 97050830 Move To Top (0 selected ) Index Product Name T…" at bounding box center [784, 372] width 1568 height 744
paste input "6560935"
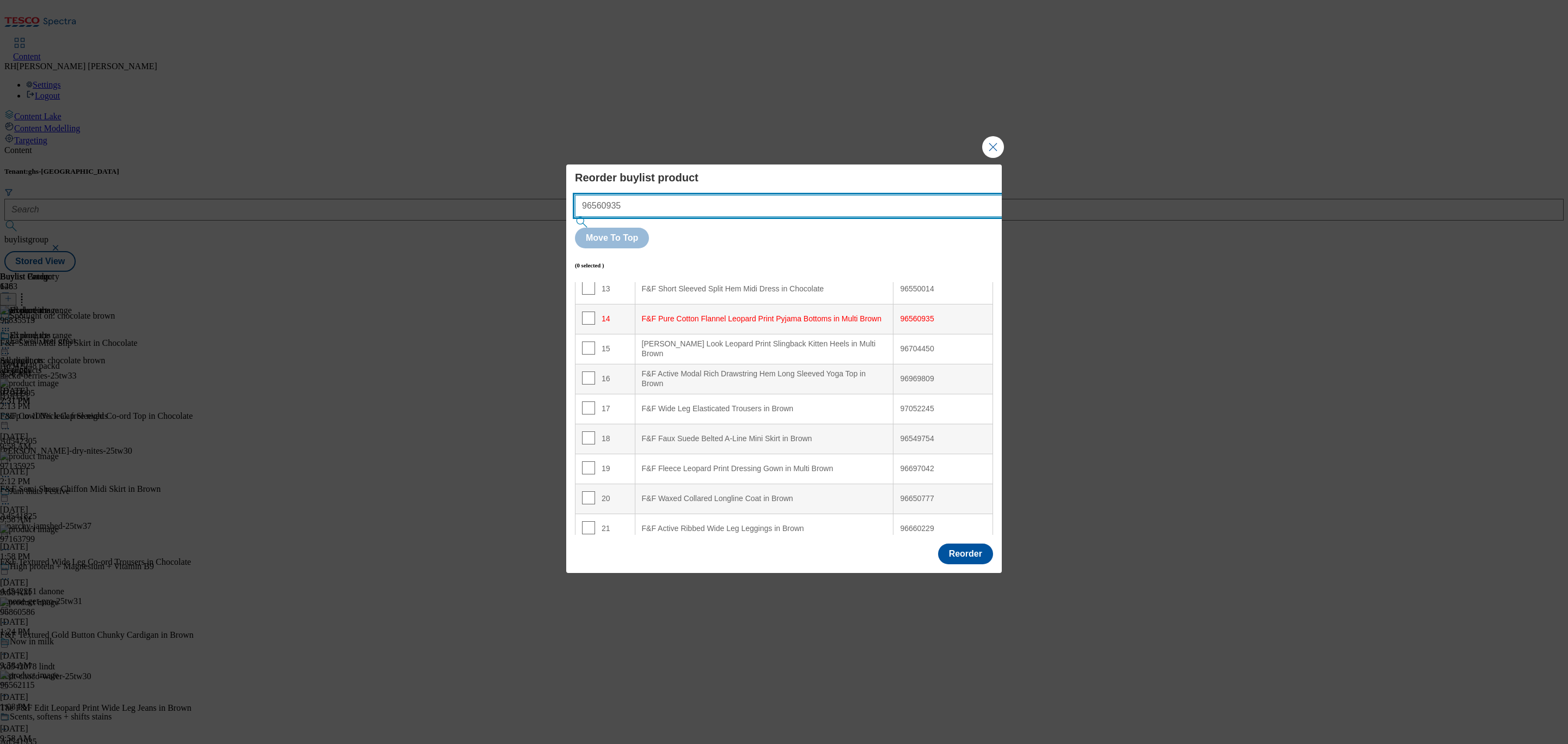
scroll to position [428, 0]
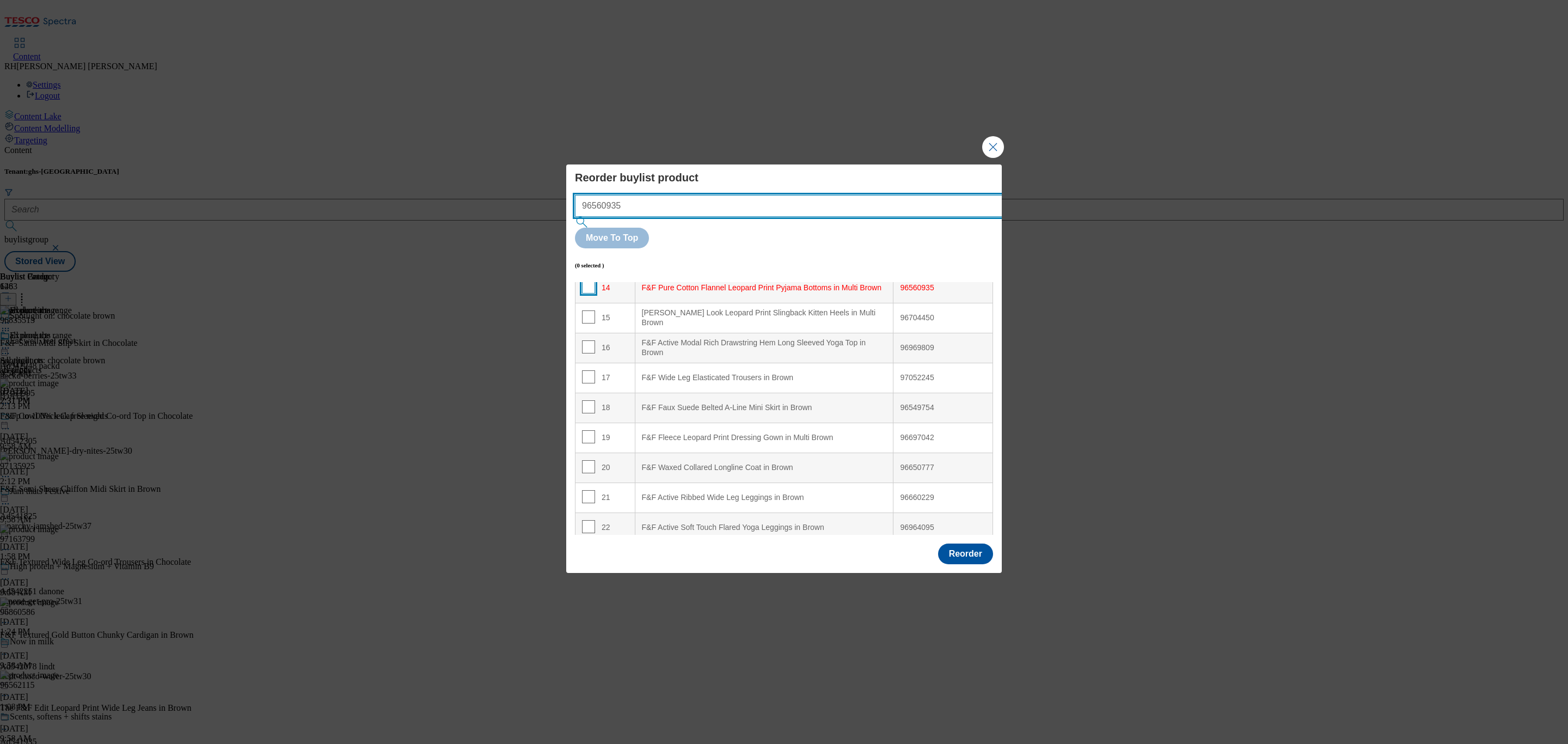
type input "96560935"
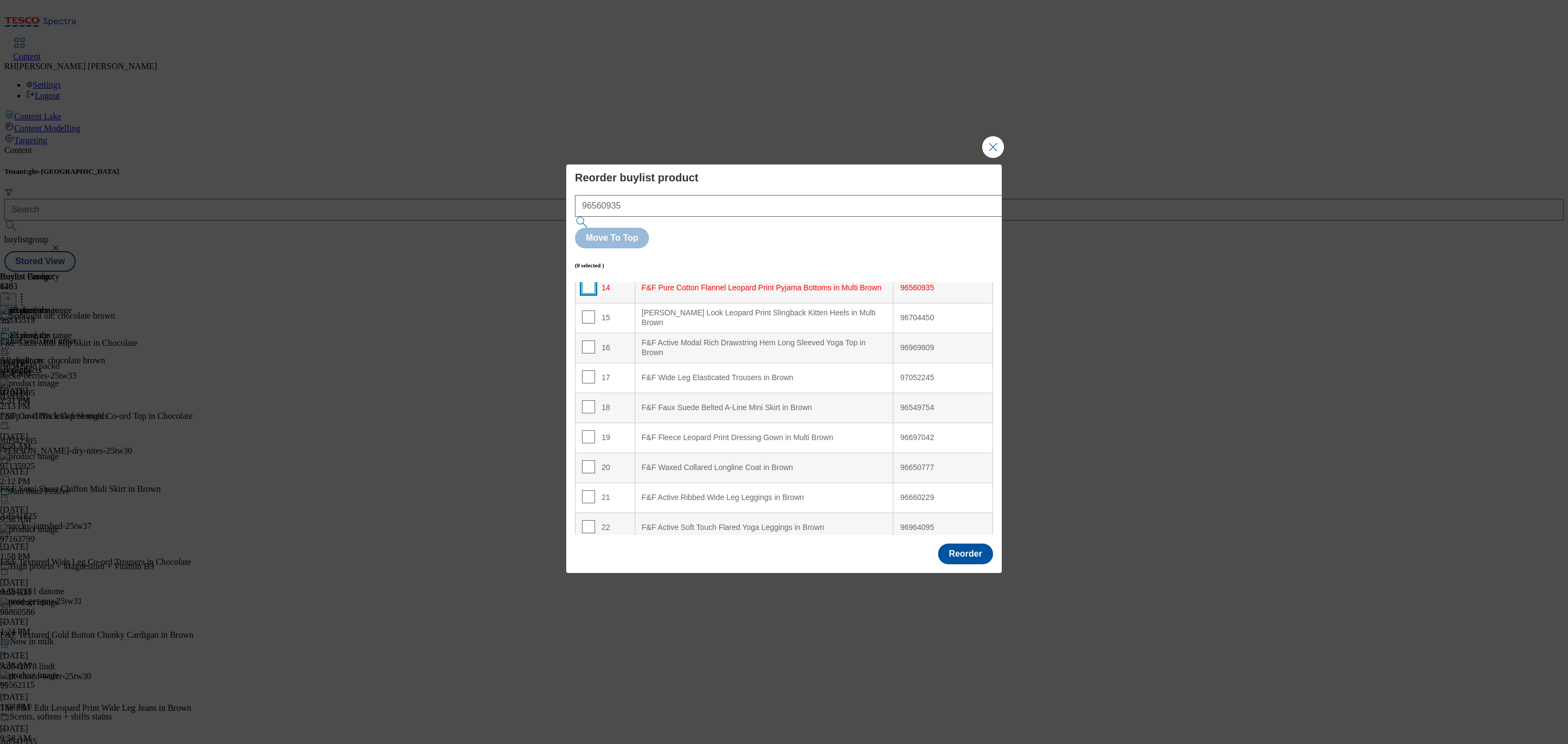
click at [590, 280] on input "Modal" at bounding box center [588, 286] width 13 height 13
checkbox input "true"
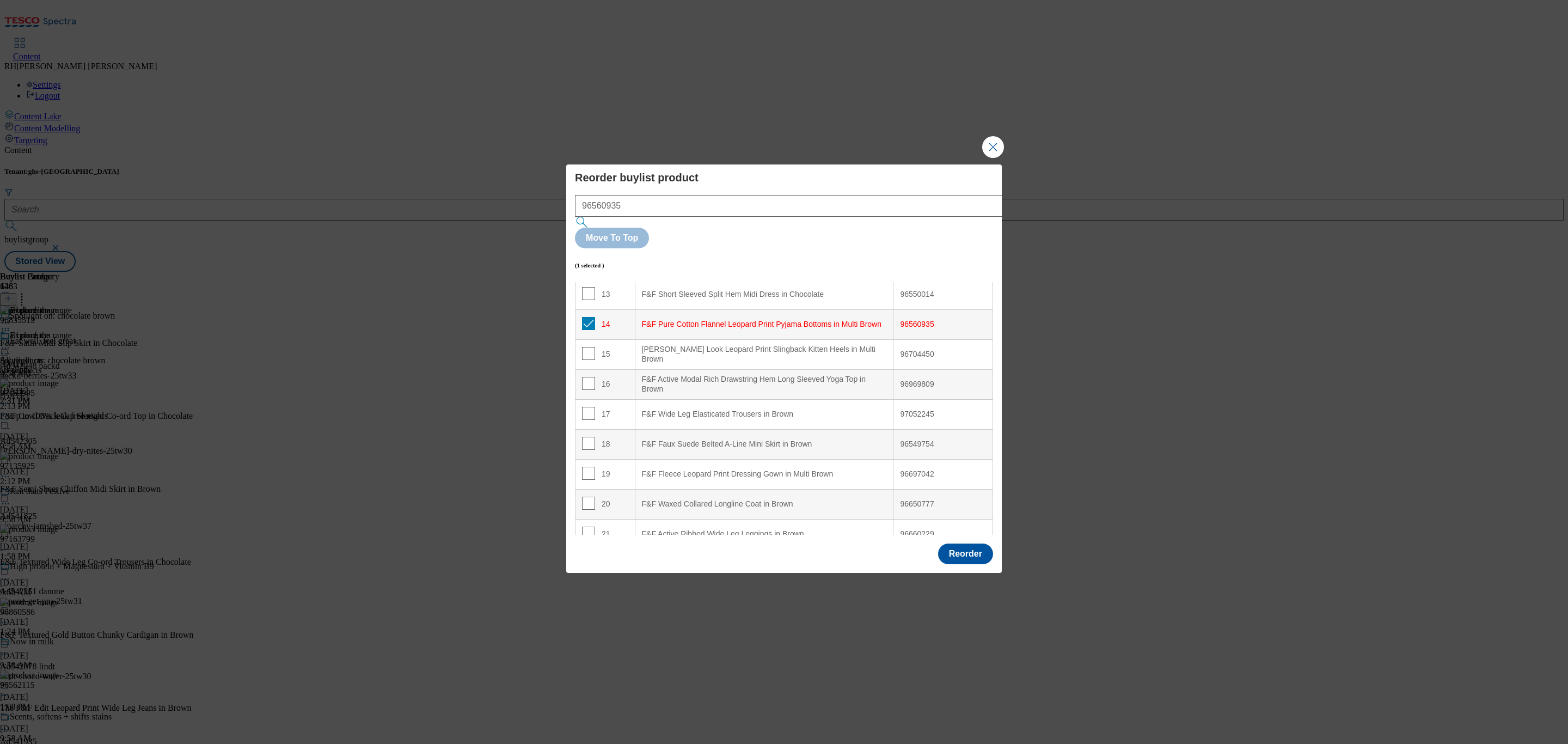
scroll to position [396, 0]
click at [590, 463] on input "Modal" at bounding box center [588, 469] width 13 height 13
checkbox input "true"
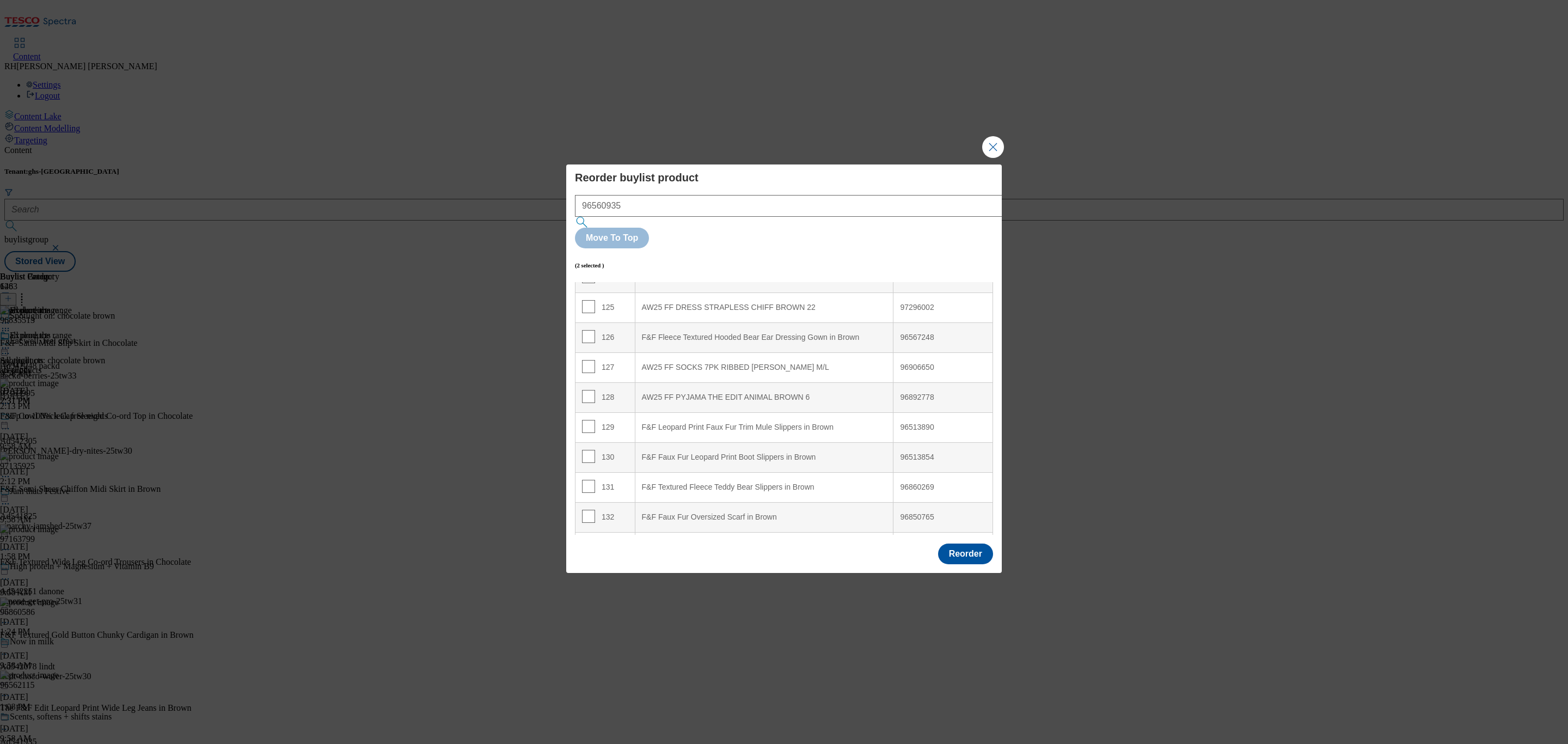
scroll to position [4209, 0]
click at [815, 515] on div "AW25 FF TSHIRT SPARKLE ASYM CO BLACK 22" at bounding box center [764, 520] width 245 height 10
click at [588, 482] on input "Modal" at bounding box center [588, 488] width 13 height 13
checkbox input "false"
click at [588, 512] on input "Modal" at bounding box center [588, 519] width 13 height 13
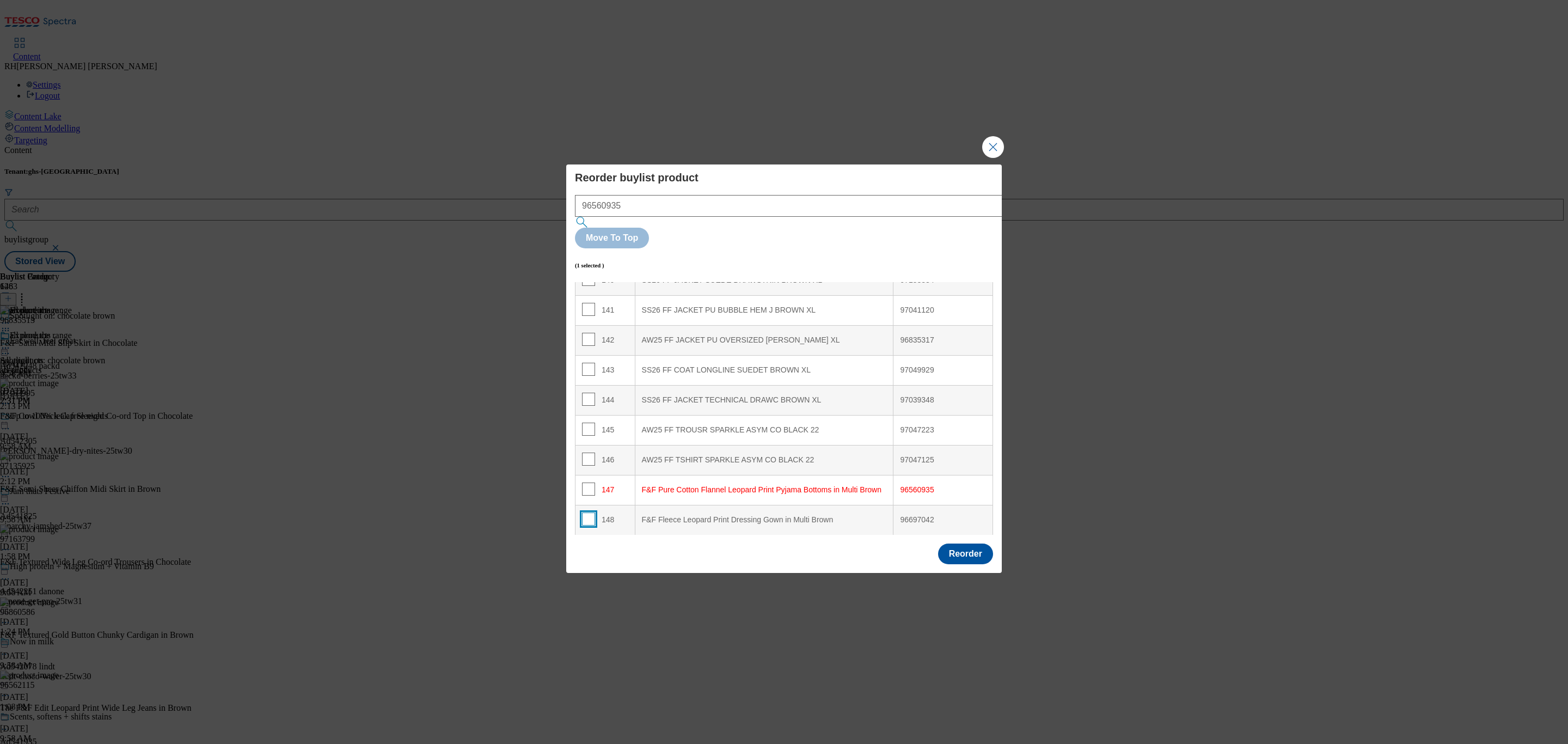
checkbox input "false"
click at [974, 543] on button "Reorder" at bounding box center [965, 554] width 55 height 21
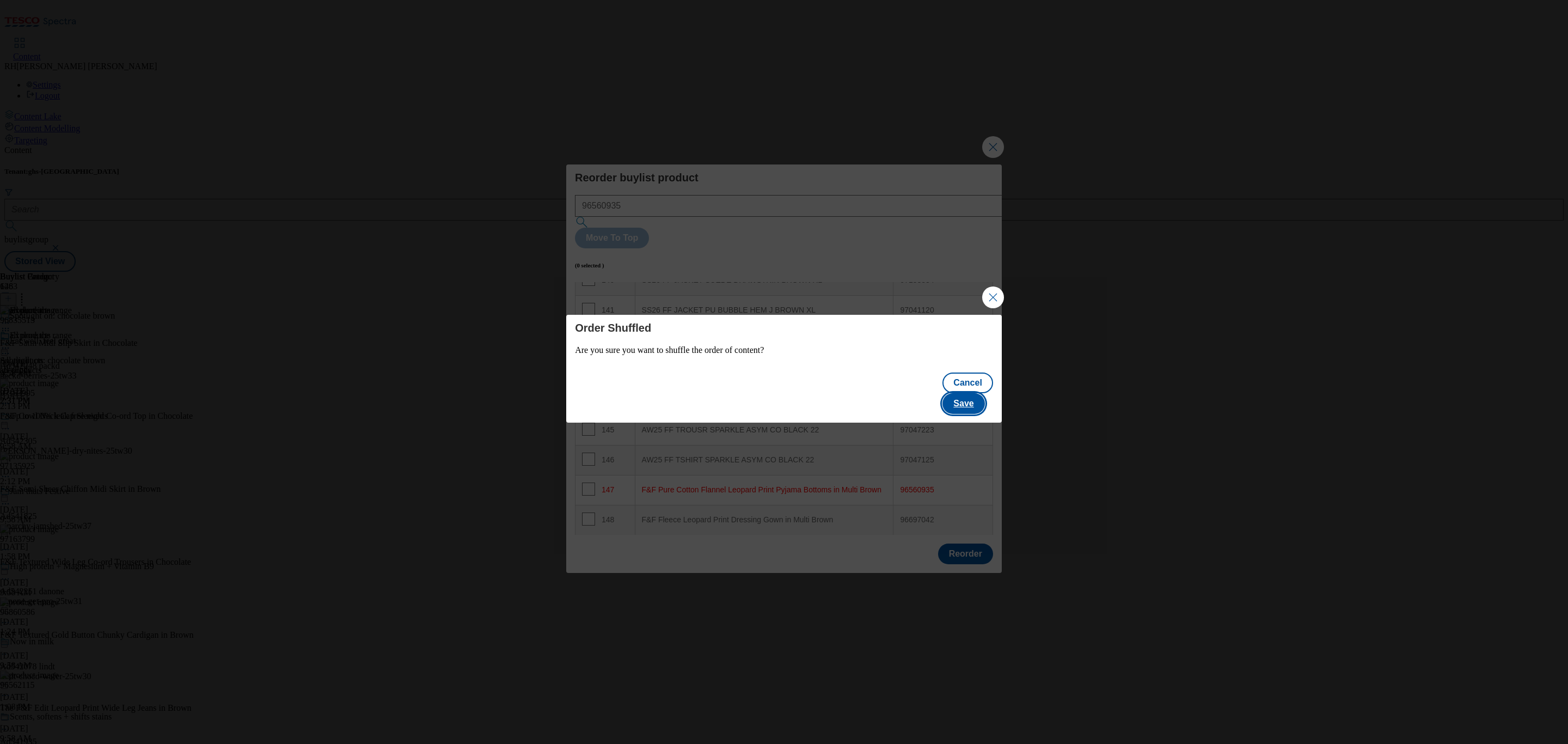
click at [972, 393] on button "Save" at bounding box center [963, 404] width 42 height 21
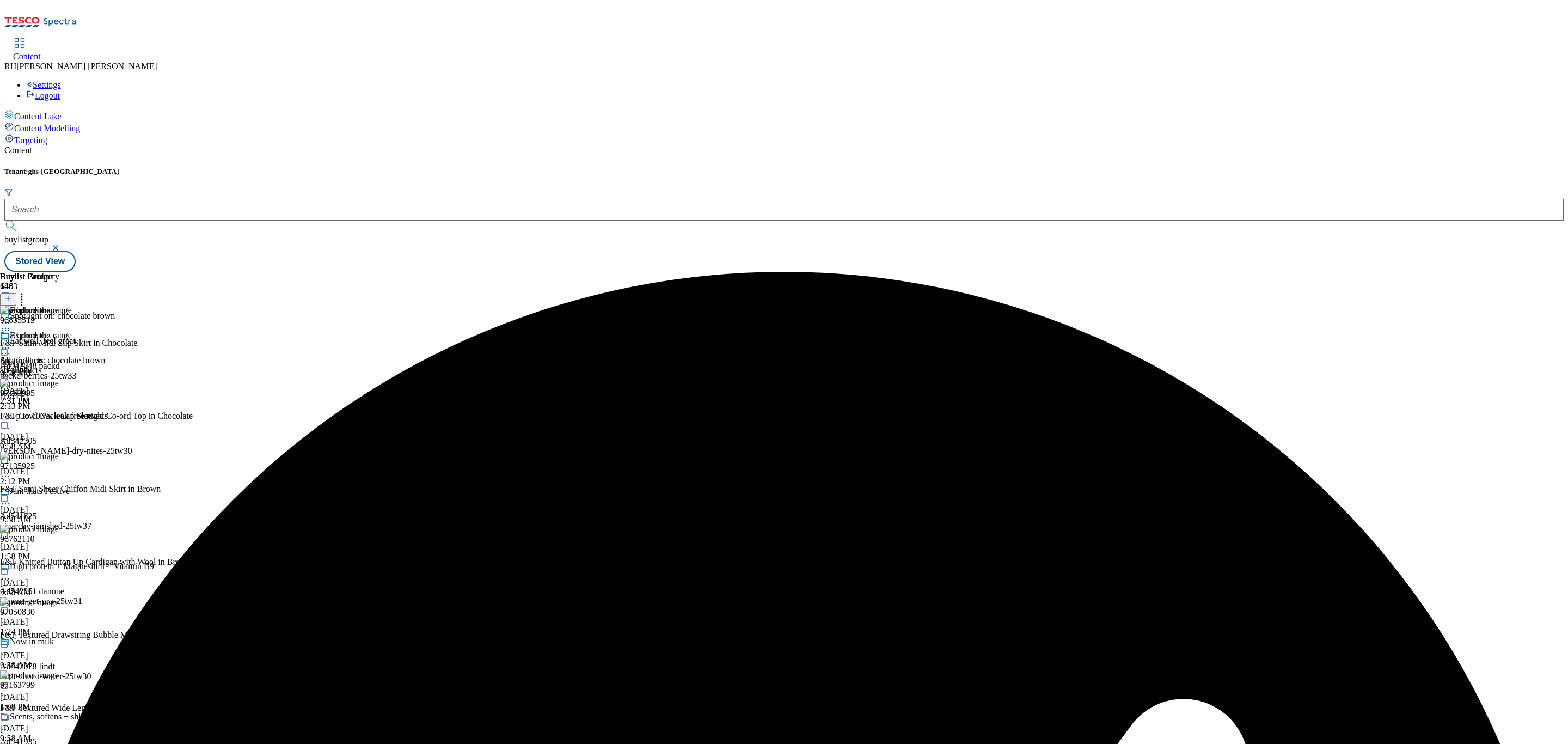
click at [11, 343] on icon at bounding box center [6, 348] width 11 height 11
click at [46, 367] on span "Edit" at bounding box center [40, 370] width 12 height 8
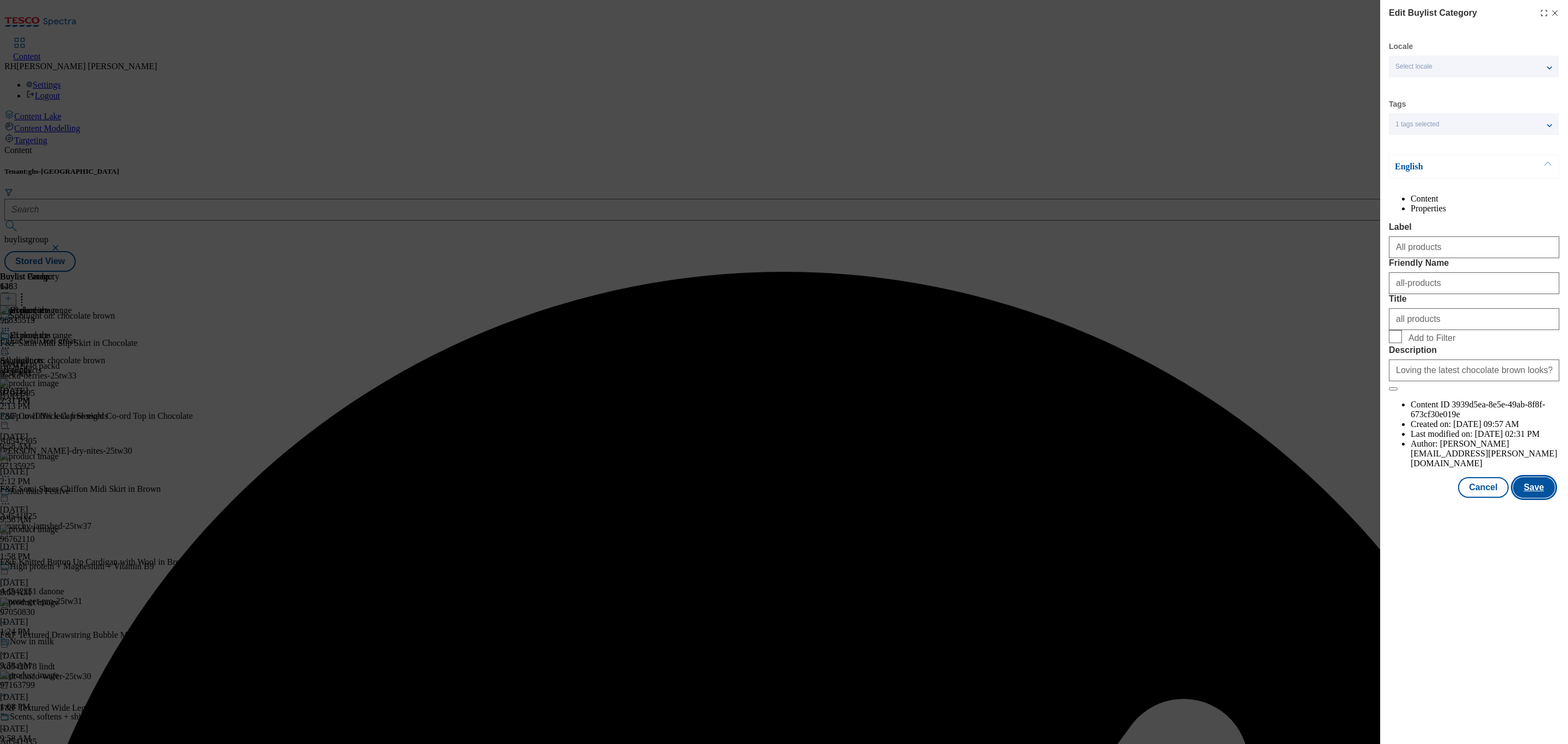
click at [1527, 498] on button "Save" at bounding box center [1534, 487] width 42 height 21
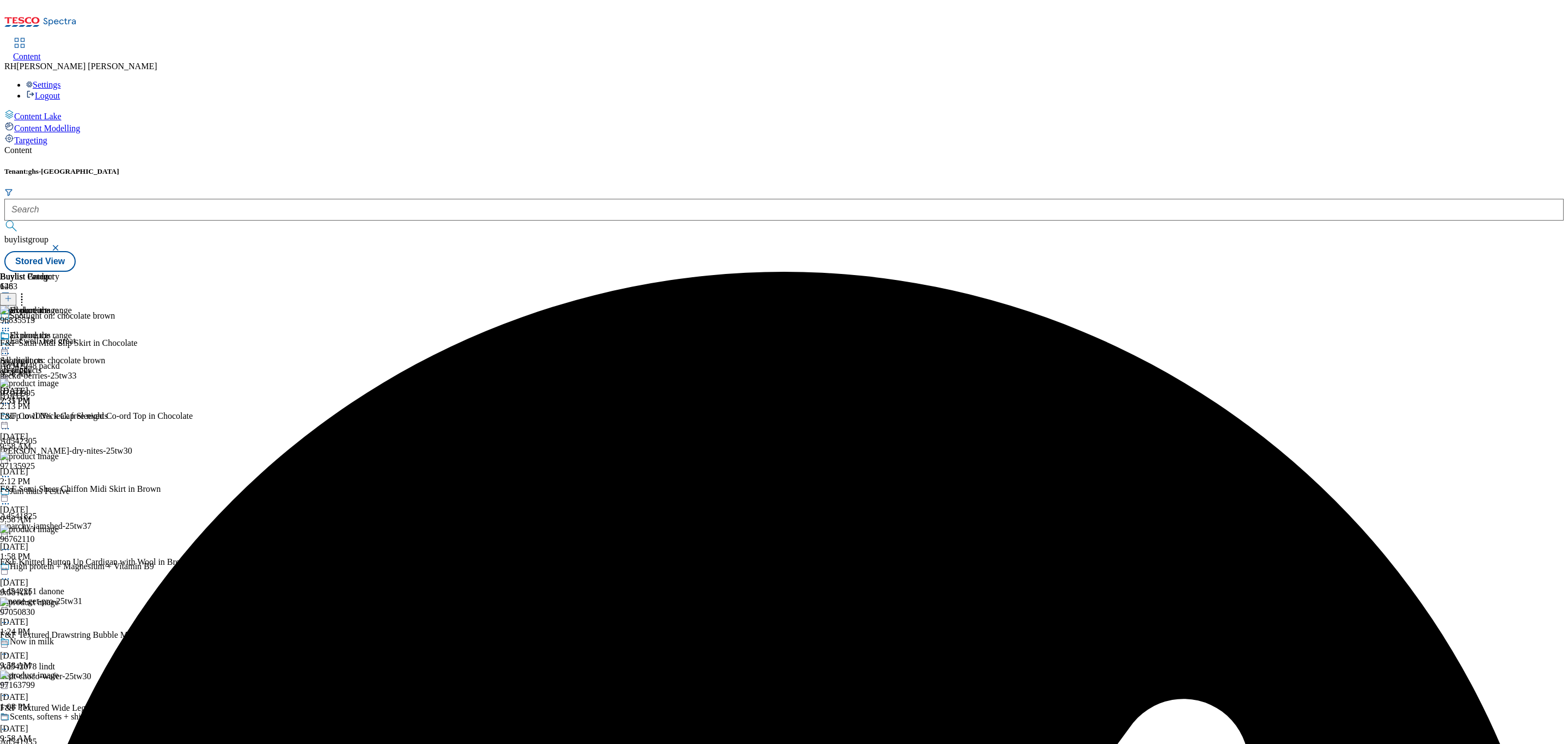
click at [11, 343] on icon at bounding box center [6, 348] width 11 height 11
click at [59, 417] on span "Preview" at bounding box center [46, 420] width 25 height 8
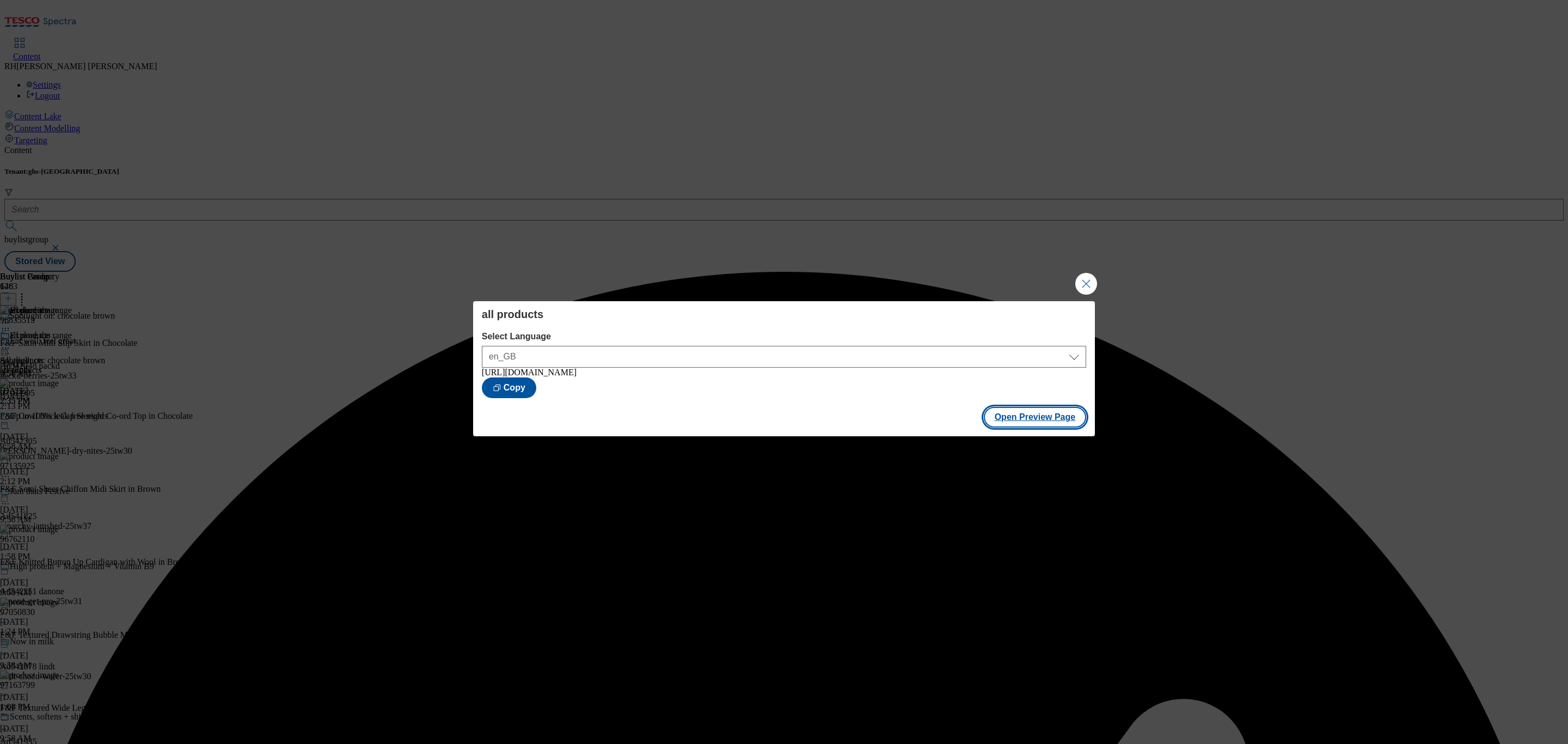
click at [1051, 417] on button "Open Preview Page" at bounding box center [1035, 417] width 103 height 21
click at [1091, 278] on button "Close Modal" at bounding box center [1086, 283] width 22 height 22
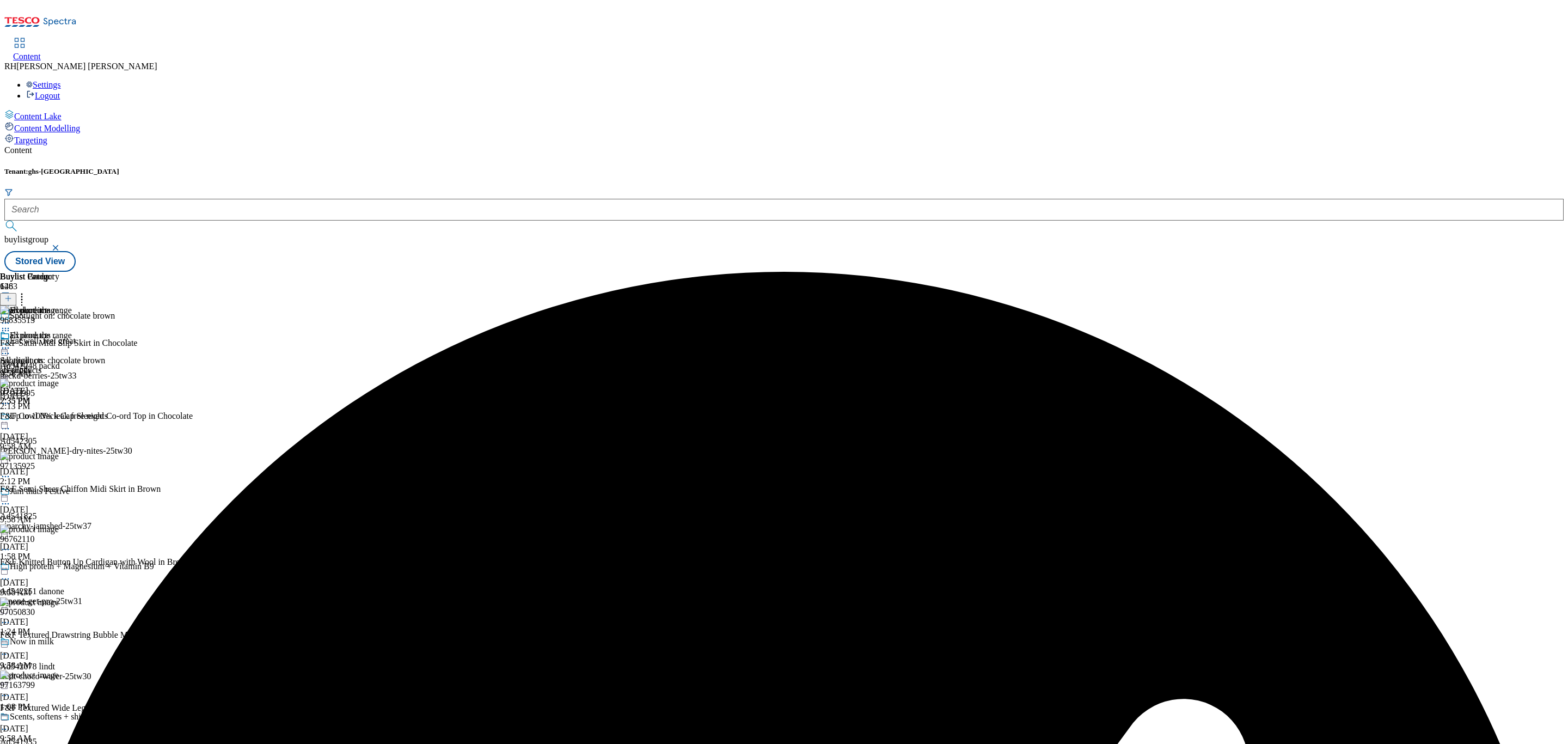
click at [11, 343] on icon at bounding box center [6, 348] width 11 height 11
click at [57, 454] on span "Publish" at bounding box center [46, 458] width 24 height 8
click at [11, 343] on icon at bounding box center [6, 348] width 11 height 11
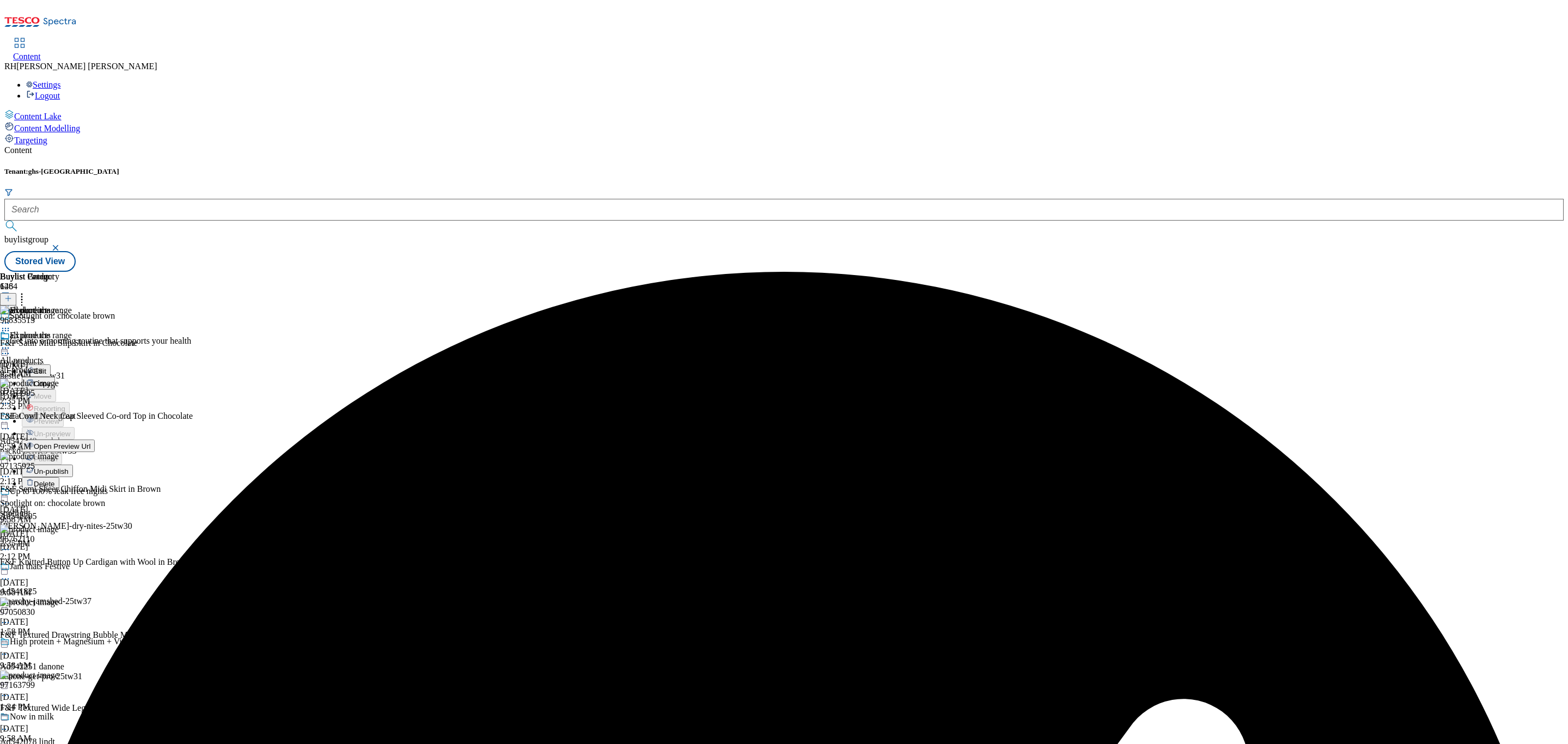
click at [46, 367] on span "Edit" at bounding box center [40, 370] width 12 height 8
select select "seasonal"
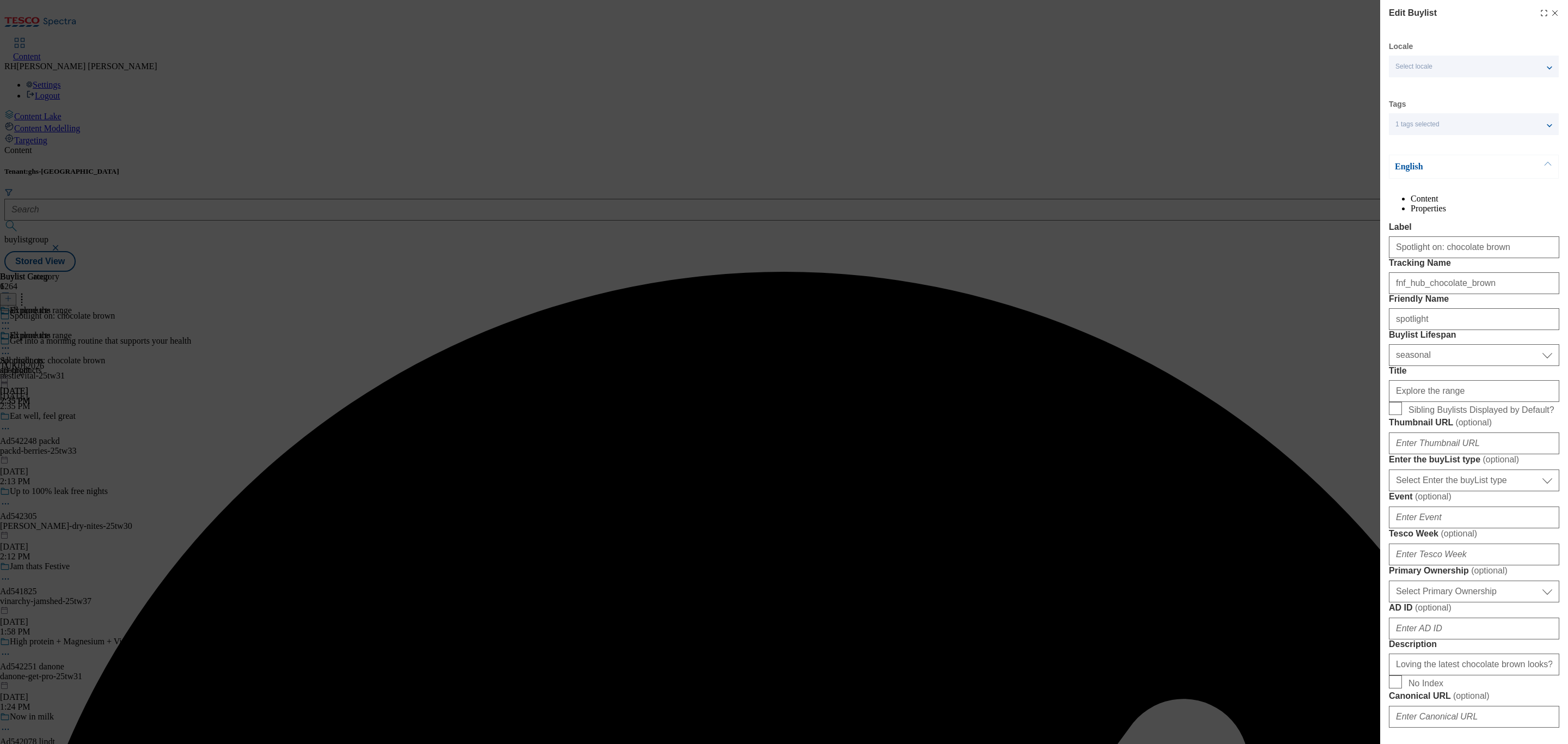
select select "Banner"
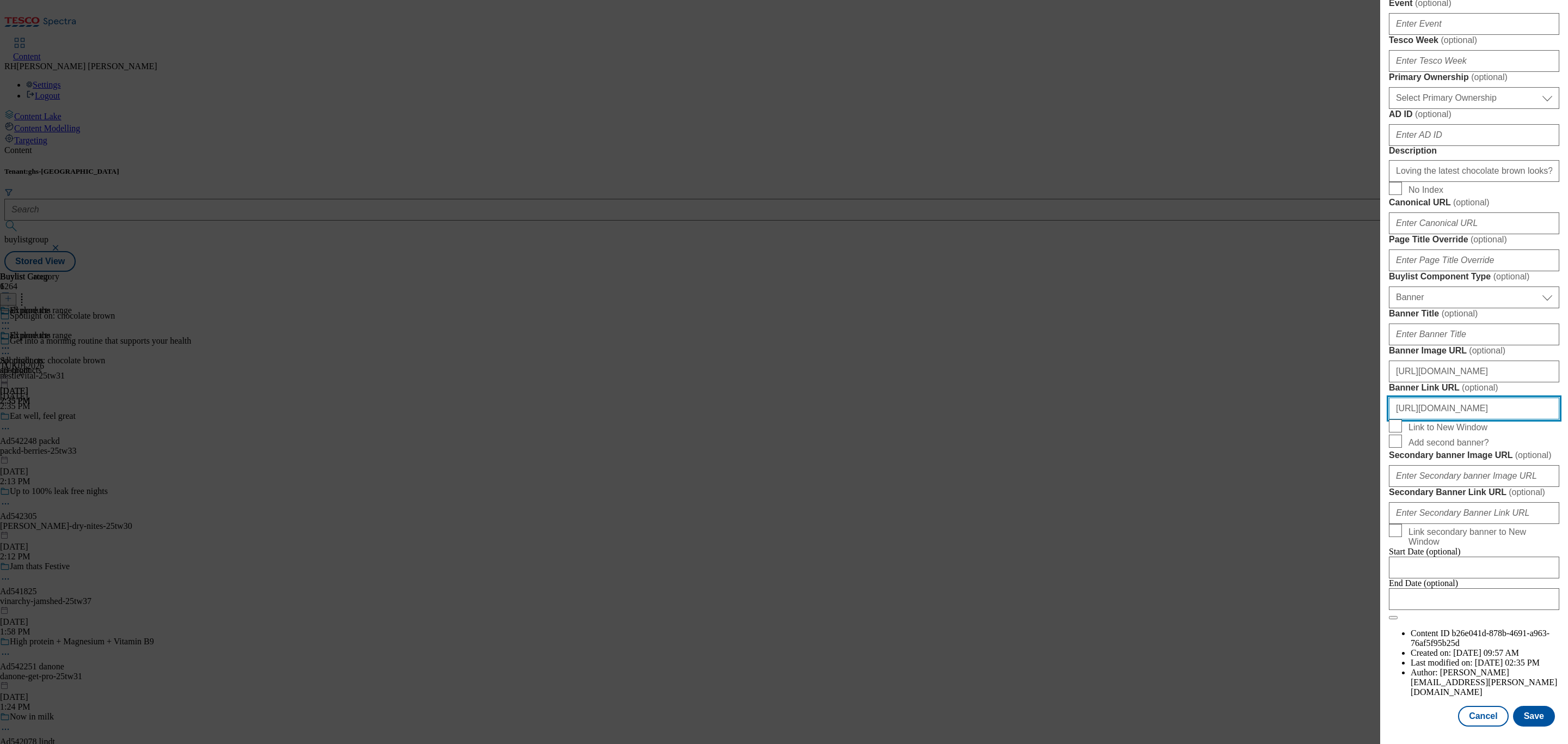
scroll to position [911, 4]
drag, startPoint x: 1536, startPoint y: 352, endPoint x: 1567, endPoint y: 348, distance: 31.3
click at [1567, 348] on div "Edit Buylist Locale Select locale English Welsh Tags 1 tags selected fnf market…" at bounding box center [1474, 364] width 188 height 729
click at [1453, 398] on input "https://www.tesco.com/shop/en-GB/landing/f-f?icid=fnf_hub_chocolate_brown" at bounding box center [1474, 408] width 170 height 22
drag, startPoint x: 1455, startPoint y: 348, endPoint x: 1567, endPoint y: 348, distance: 112.0
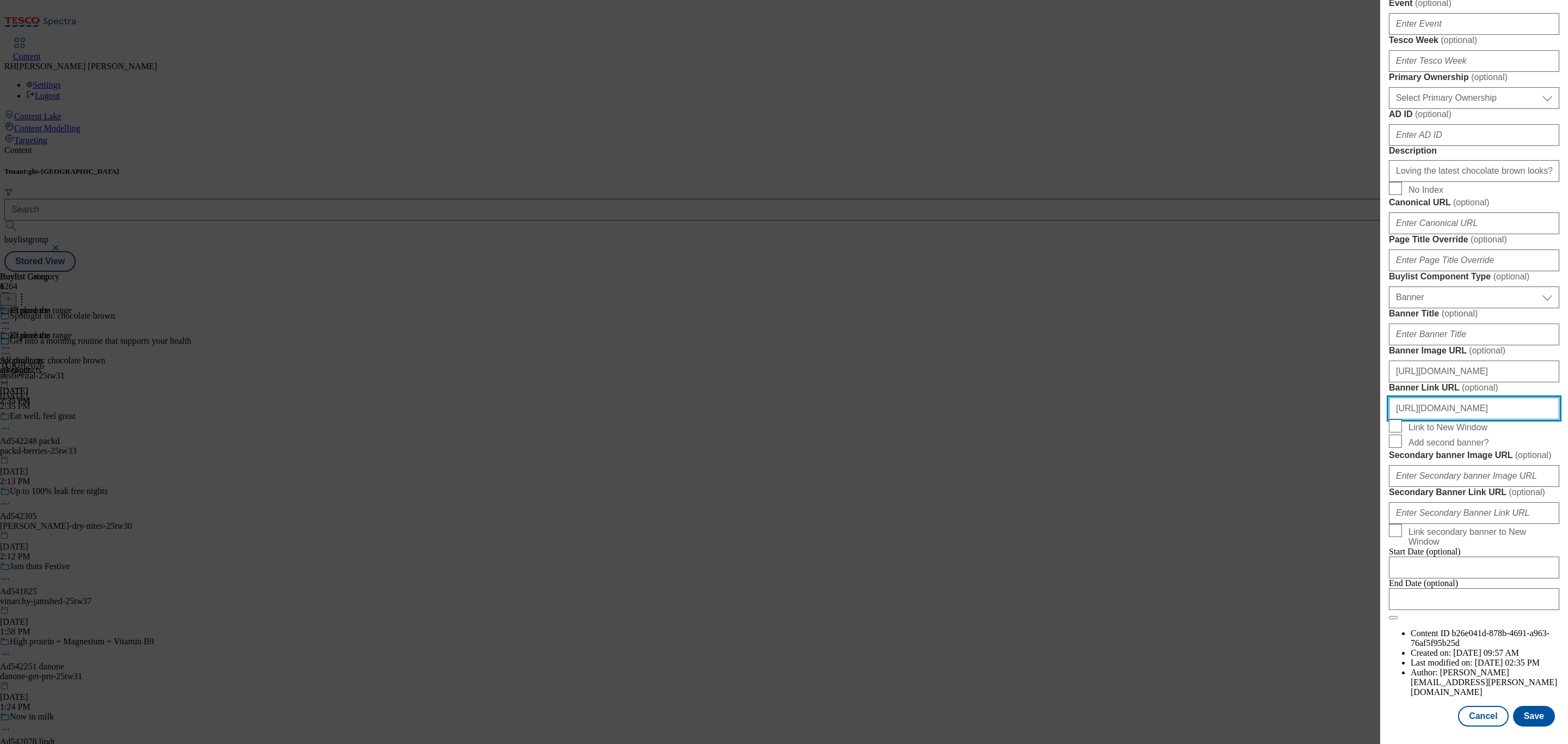
click at [1567, 348] on div "Edit Buylist Locale Select locale English Welsh Tags 1 tags selected fnf market…" at bounding box center [1474, 364] width 188 height 729
type input "https://www.tesco.com/shop/en-GB/landing/f-f"
click at [1537, 311] on form "Label Spotlight on: chocolate brown Tracking Name fnf_hub_chocolate_brown Frien…" at bounding box center [1474, 174] width 170 height 891
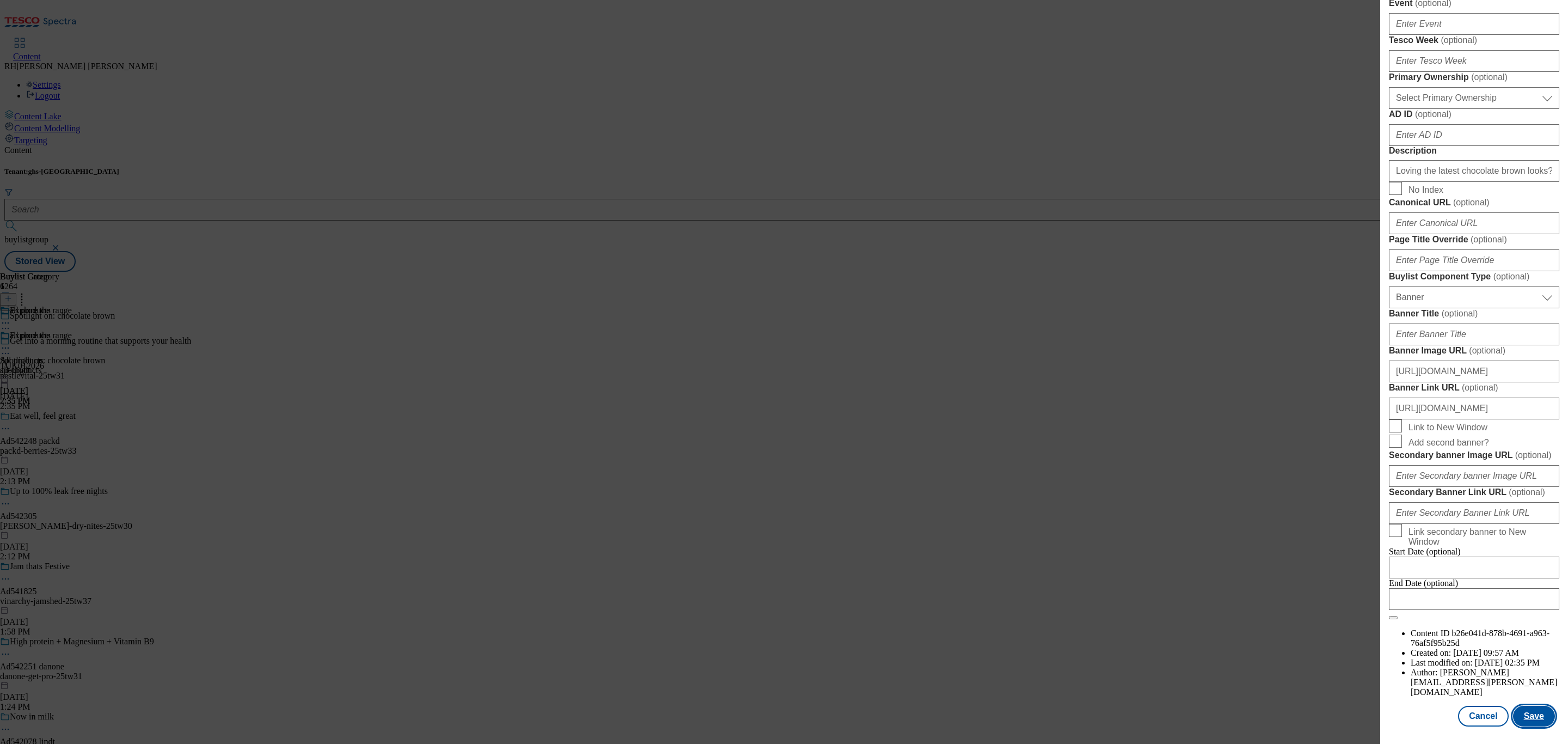
click at [1526, 706] on button "Save" at bounding box center [1534, 716] width 42 height 21
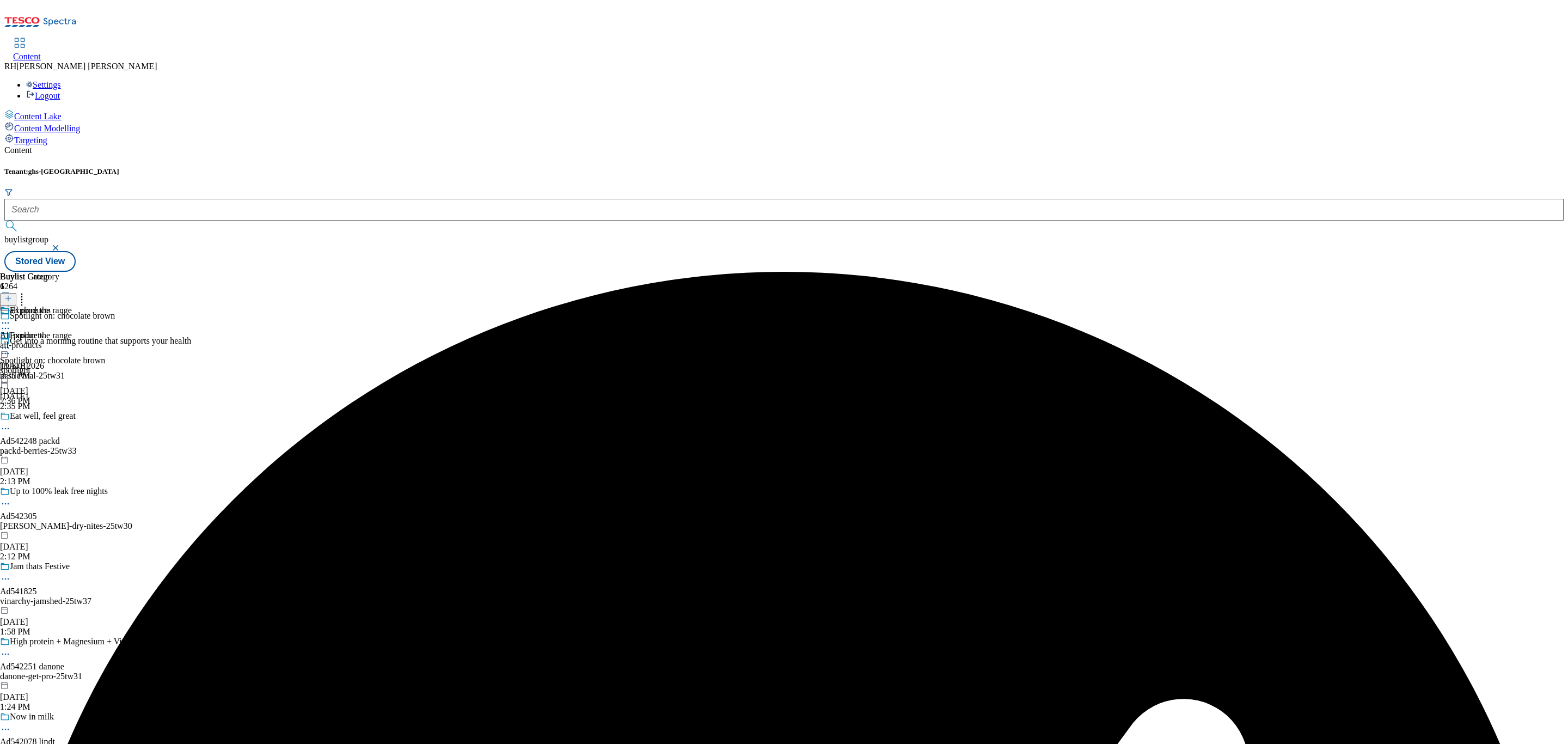
click at [11, 343] on icon at bounding box center [6, 348] width 11 height 11
click at [64, 414] on button "Preview" at bounding box center [43, 420] width 42 height 12
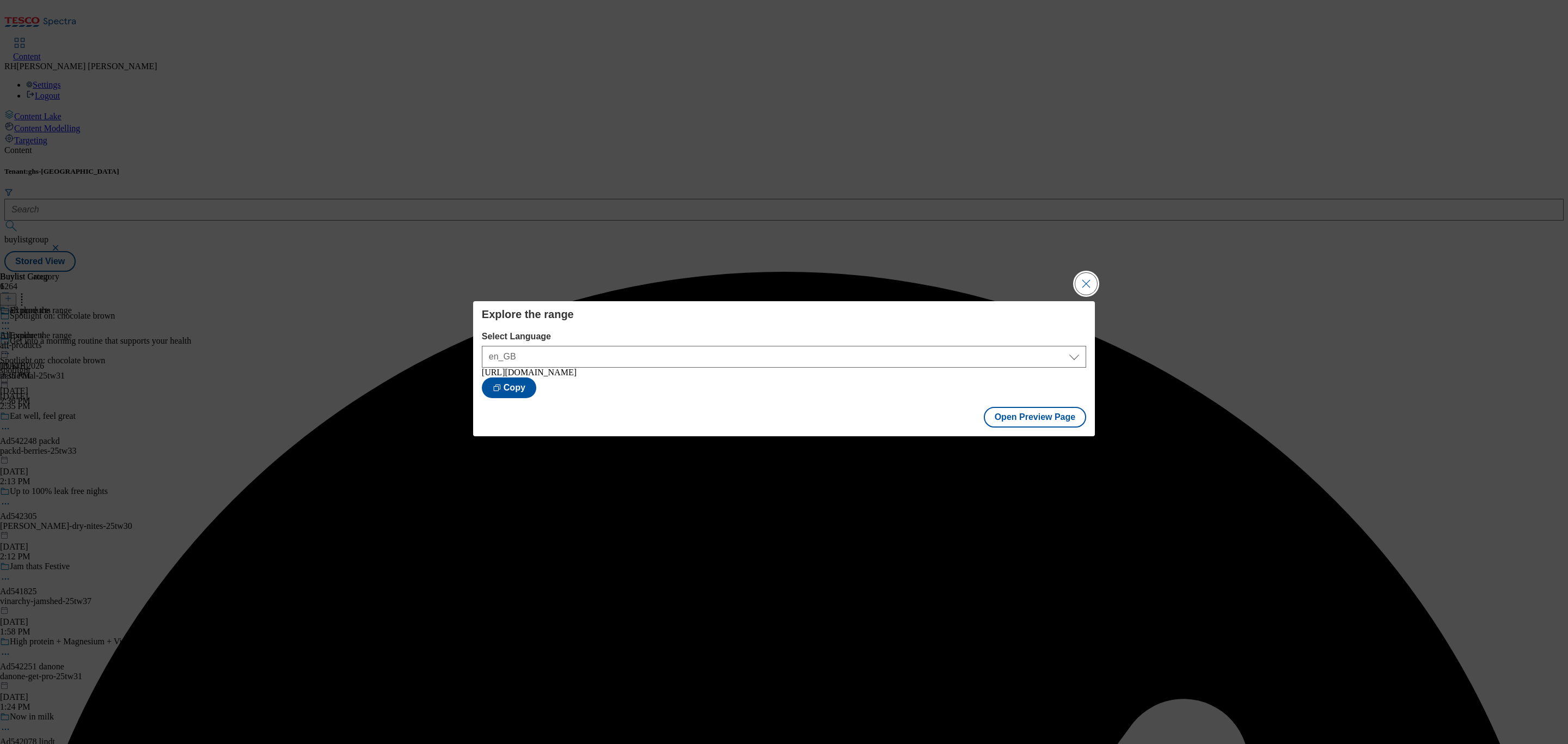
click at [1086, 288] on button "Close Modal" at bounding box center [1086, 283] width 22 height 22
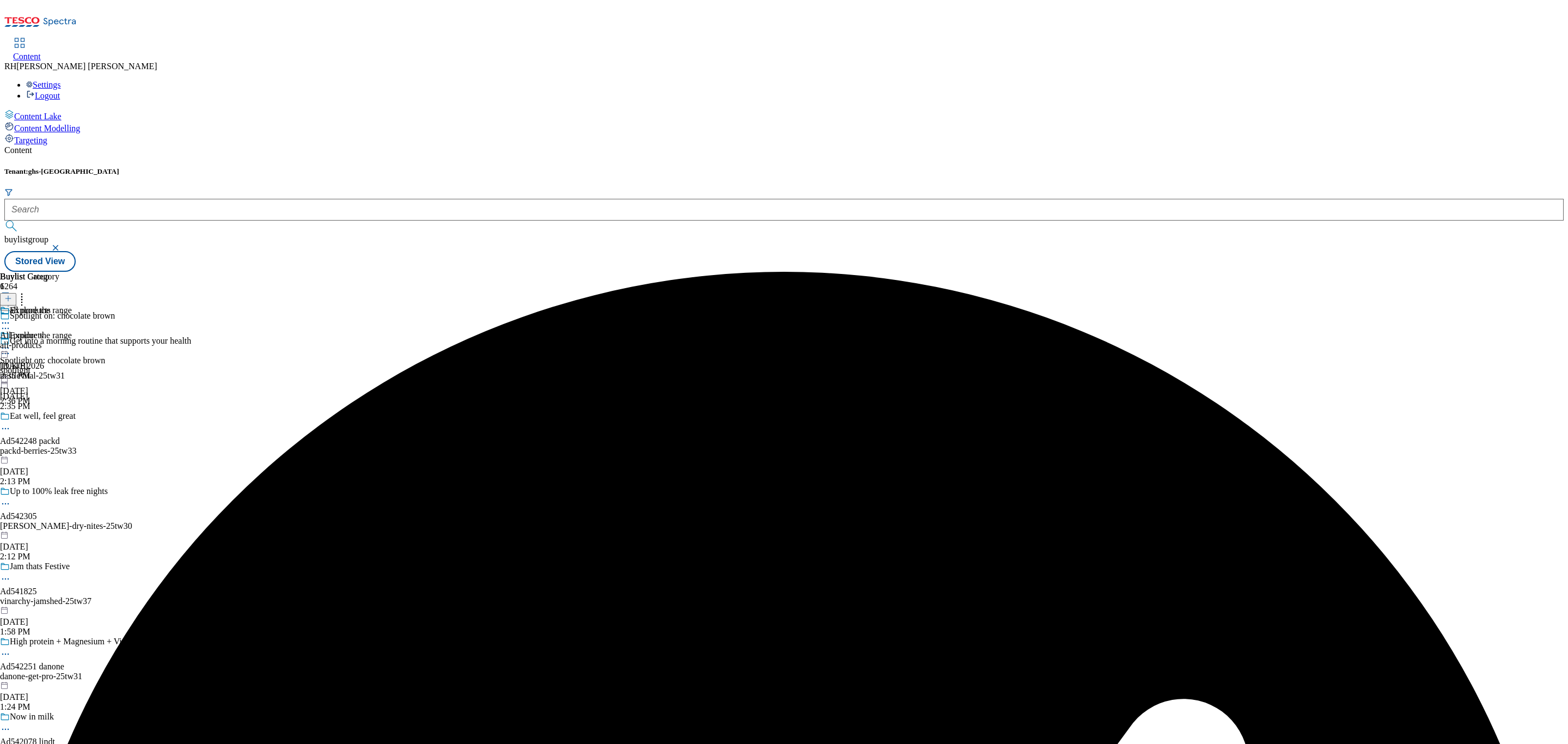
click at [11, 343] on icon at bounding box center [6, 348] width 11 height 11
click at [57, 454] on span "Publish" at bounding box center [46, 458] width 24 height 8
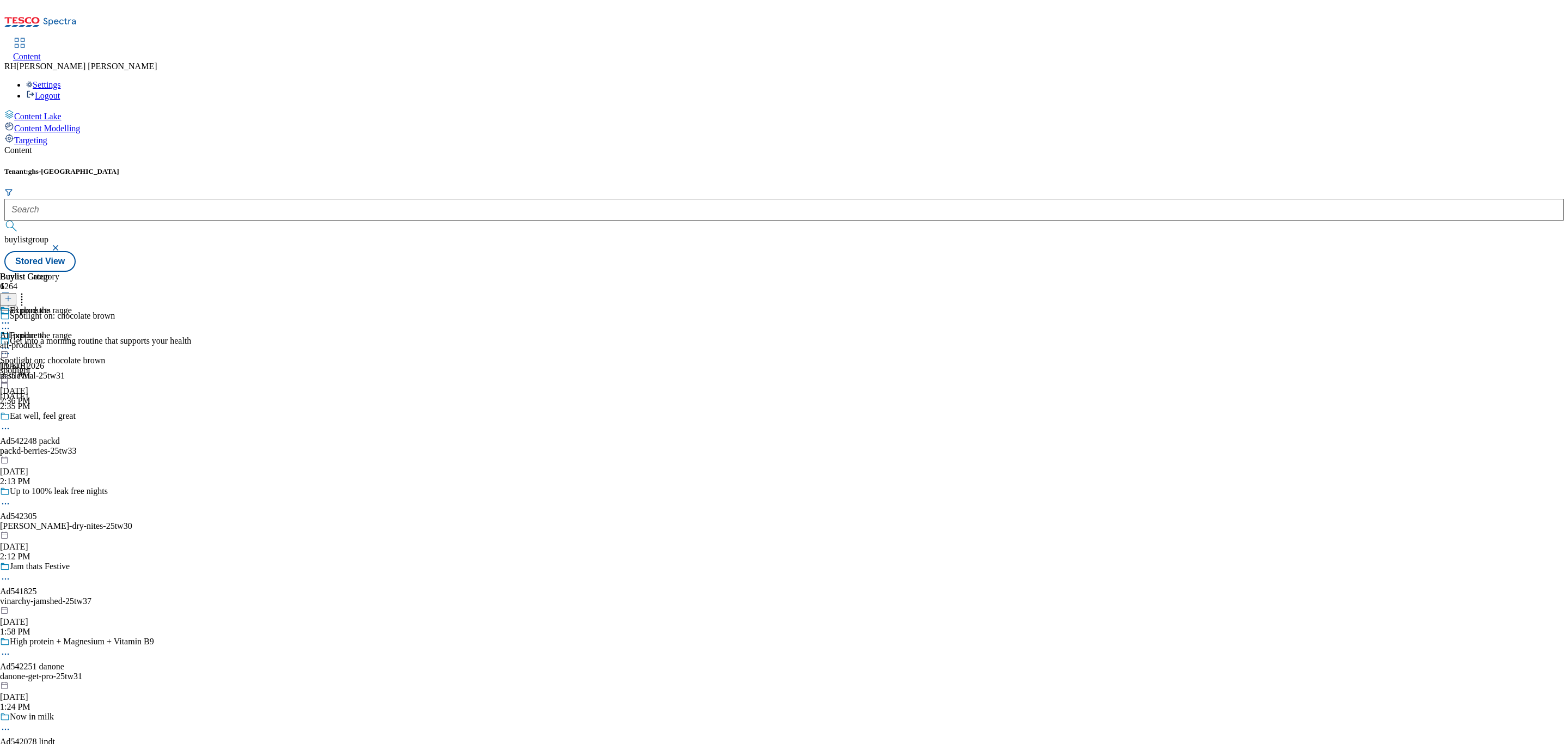
click at [11, 317] on icon at bounding box center [6, 323] width 11 height 11
click at [51, 339] on button "Edit" at bounding box center [36, 345] width 29 height 12
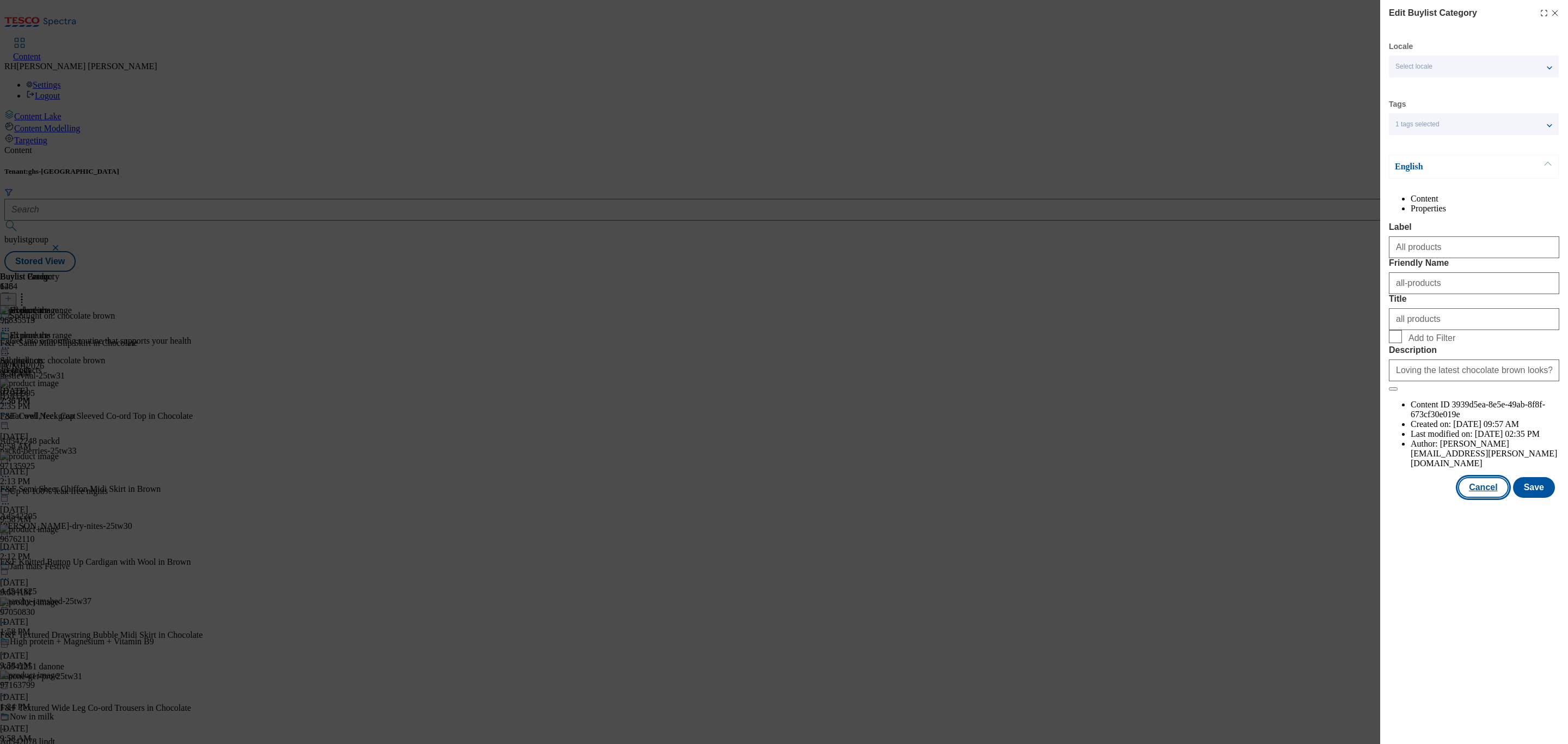
click at [1501, 498] on button "Cancel" at bounding box center [1483, 487] width 50 height 21
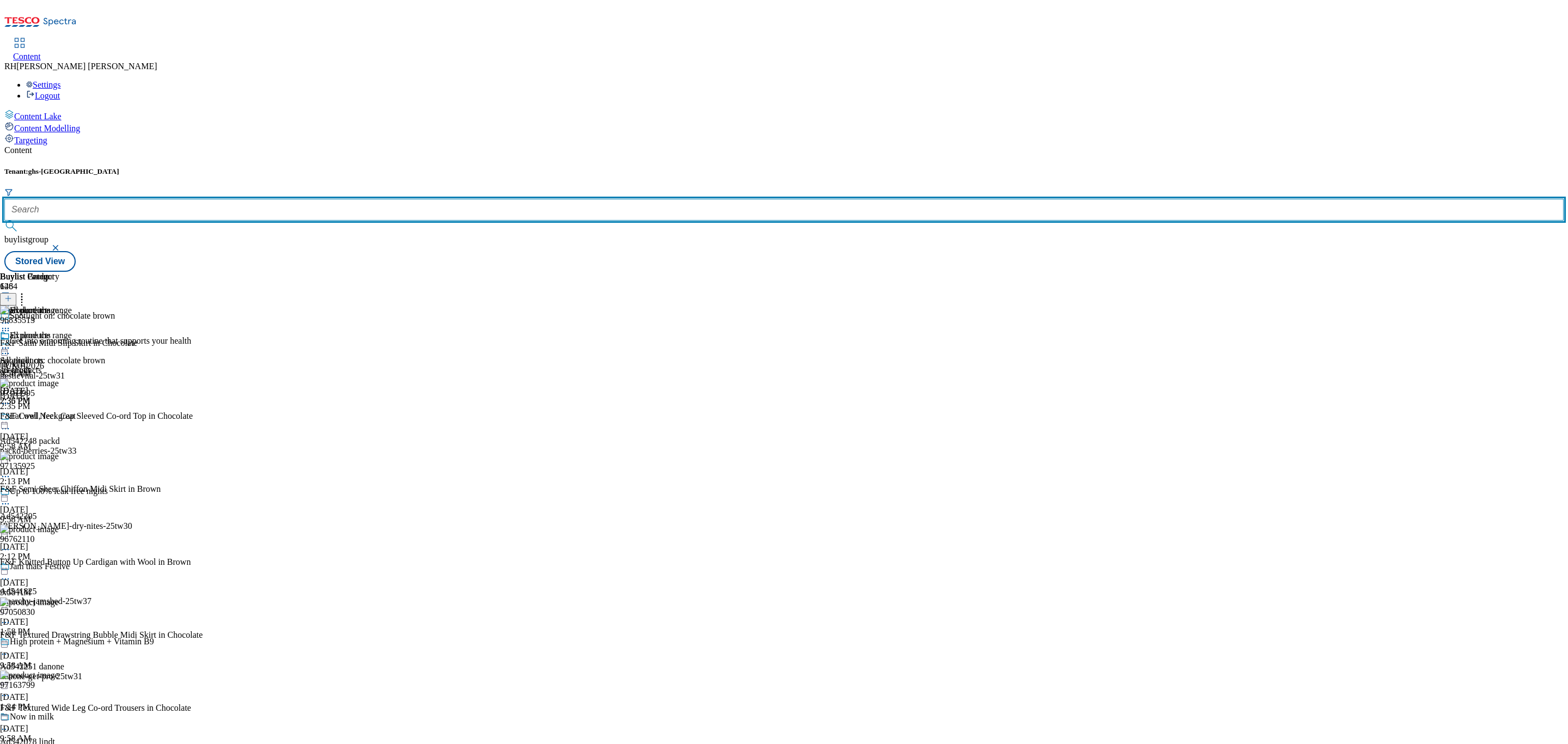
click at [246, 199] on input "text" at bounding box center [784, 209] width 1559 height 22
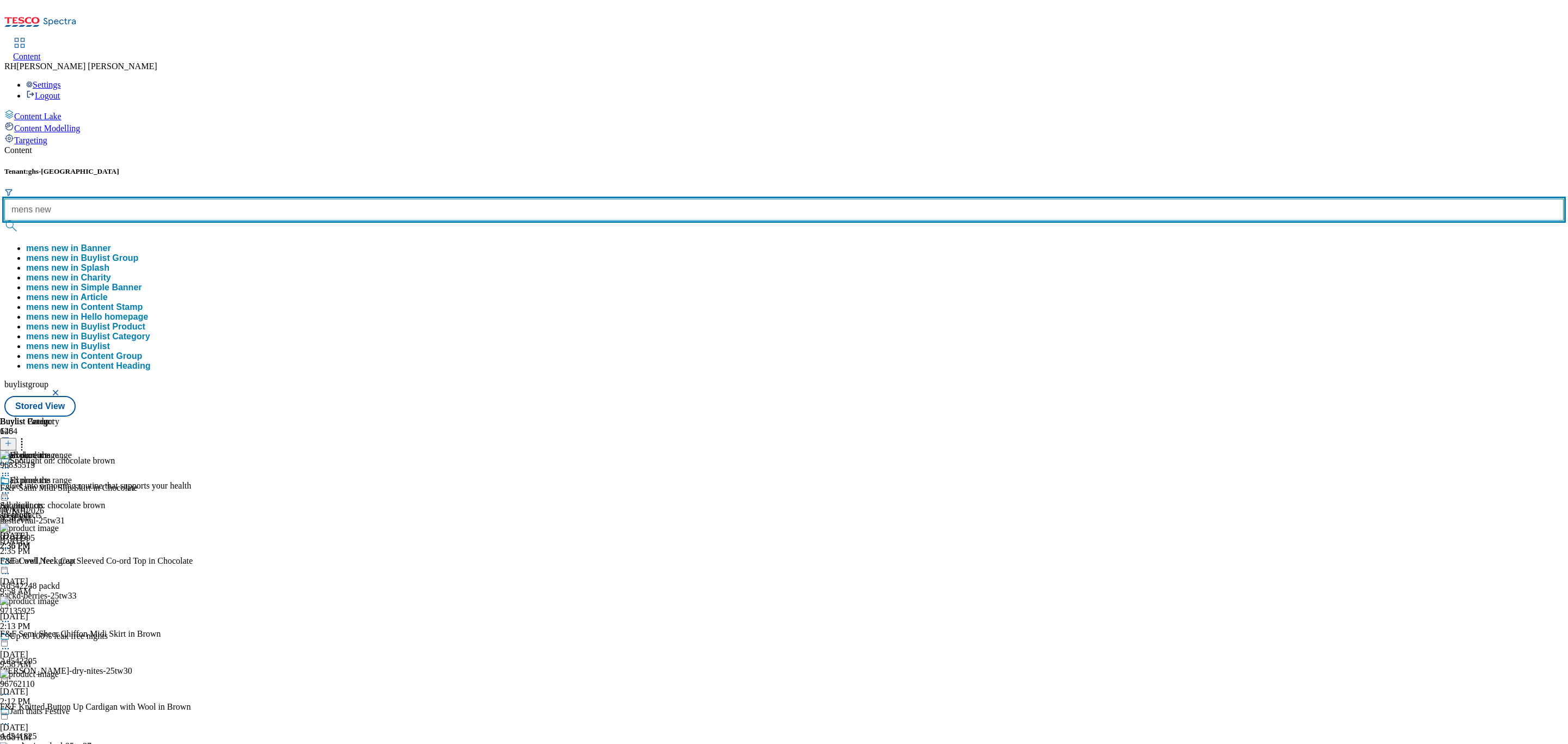
type input "mens new"
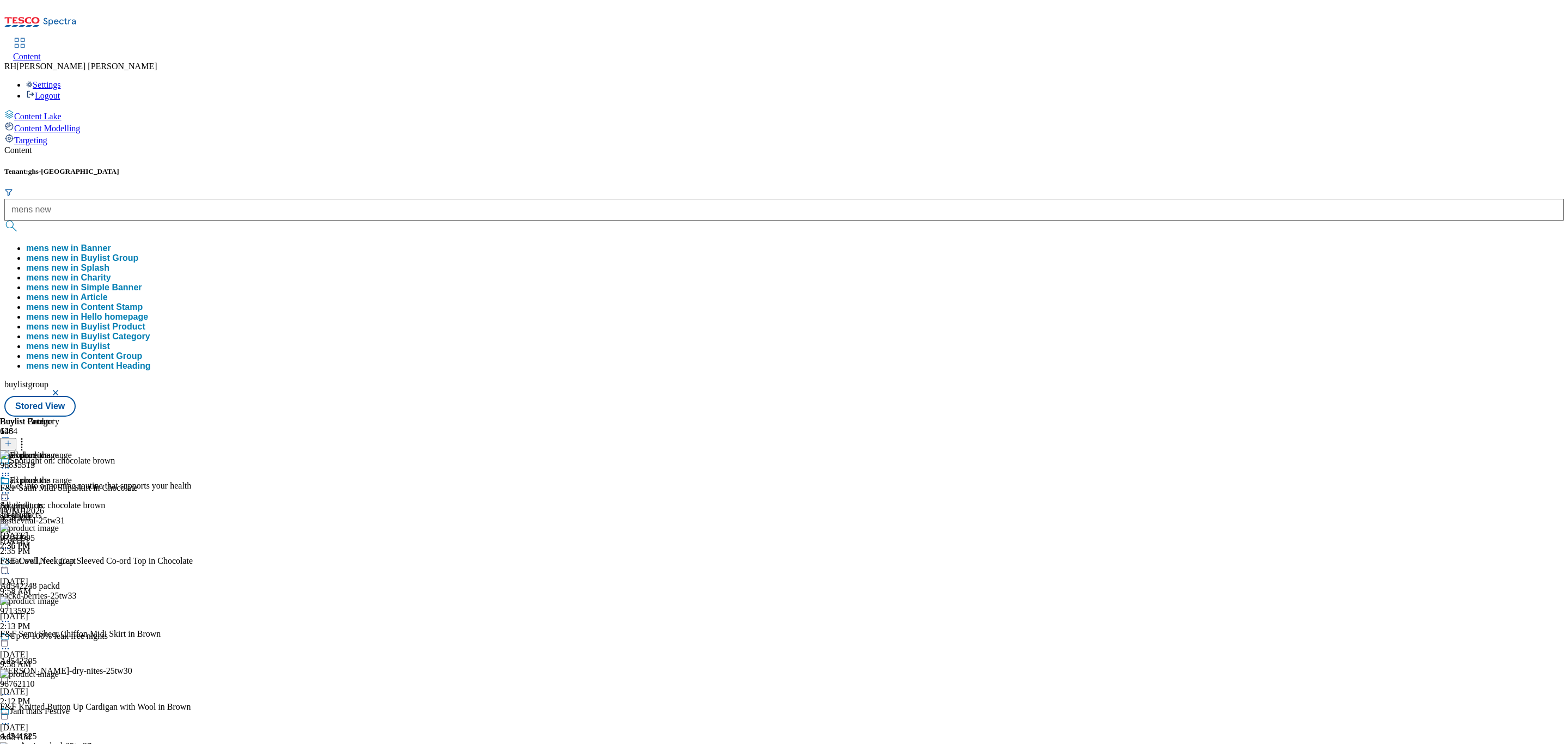
click at [138, 253] on button "mens new in Buylist Group" at bounding box center [82, 258] width 112 height 10
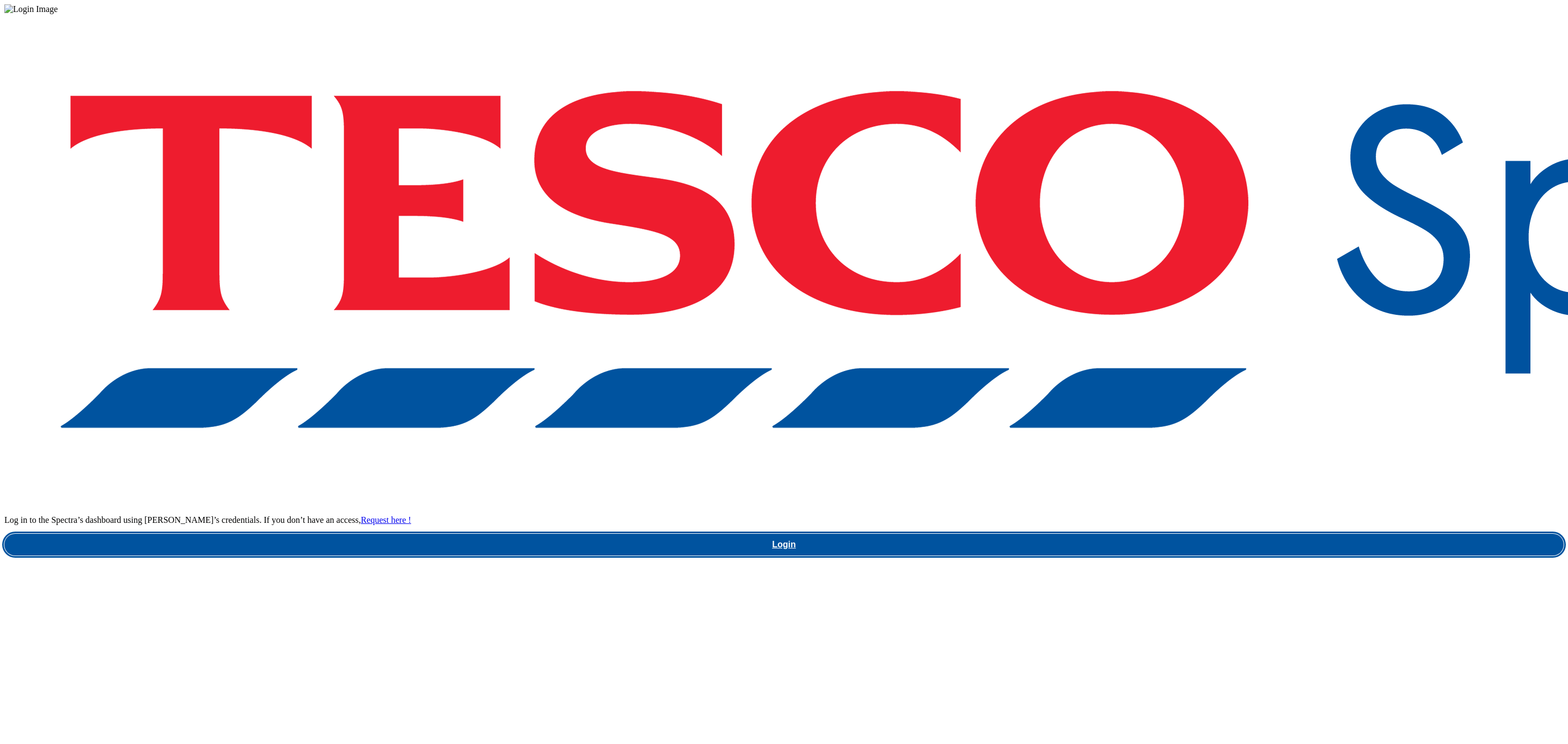
click at [1191, 533] on link "Login" at bounding box center [784, 544] width 1559 height 22
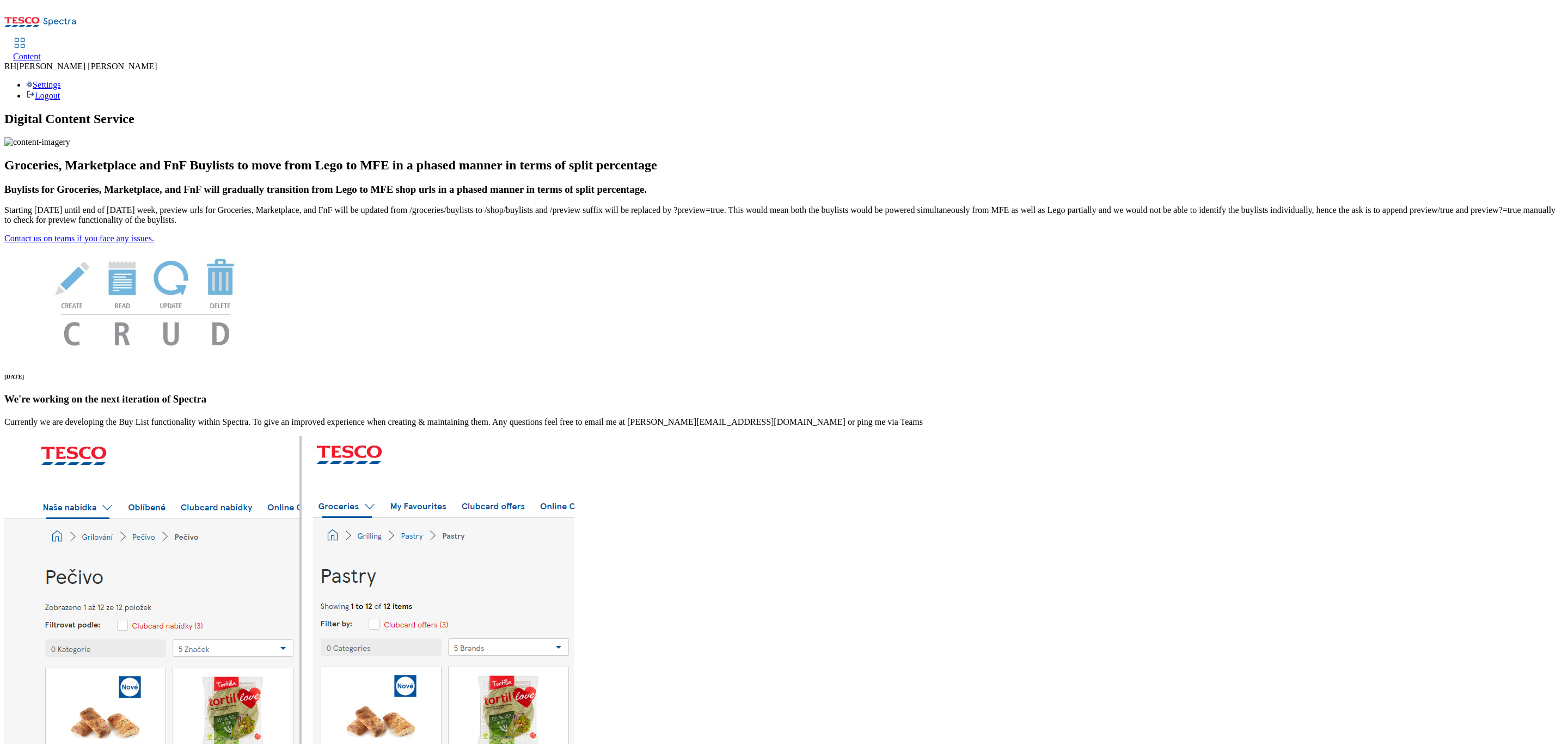
click at [41, 52] on span "Content" at bounding box center [27, 56] width 28 height 9
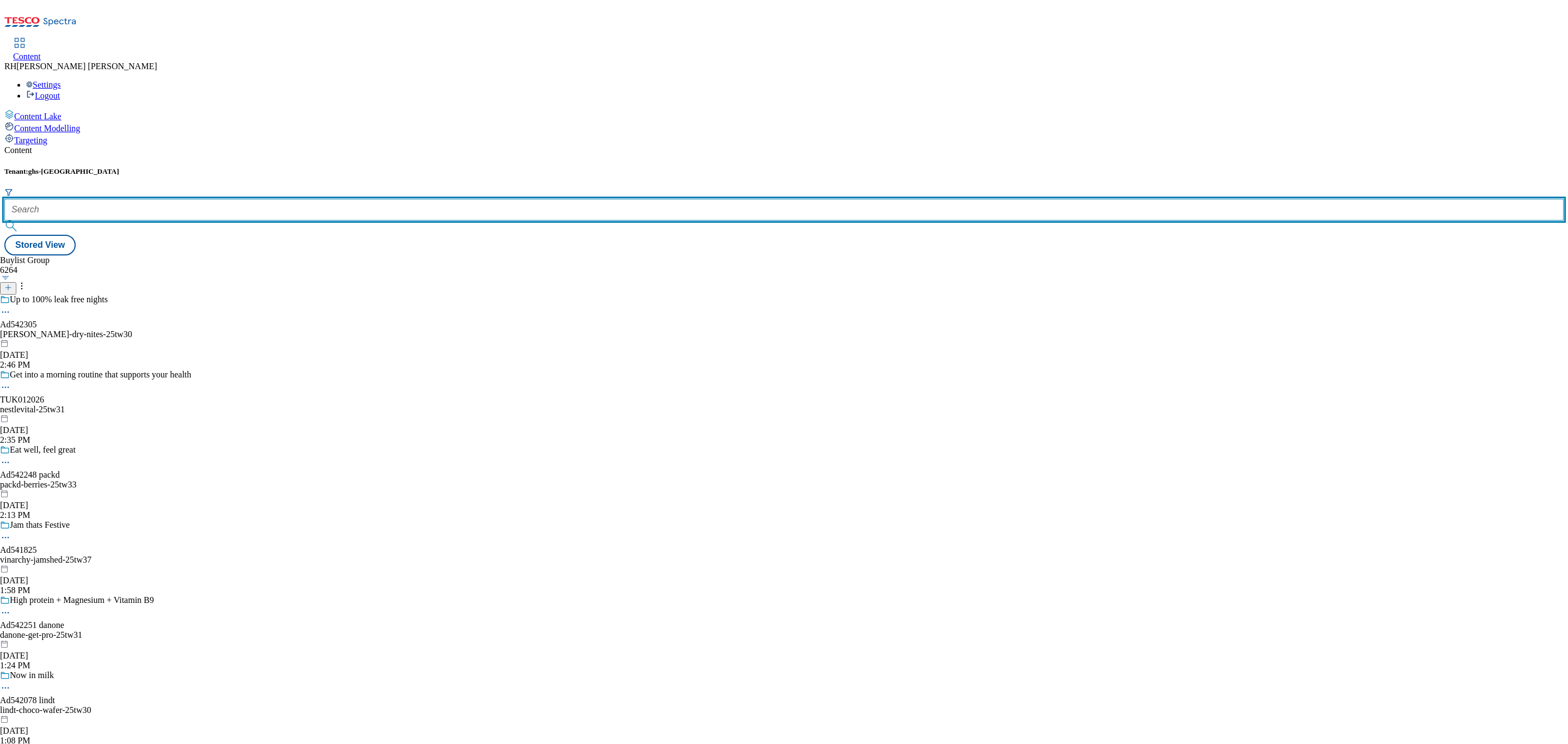
click at [247, 199] on input "text" at bounding box center [784, 209] width 1559 height 22
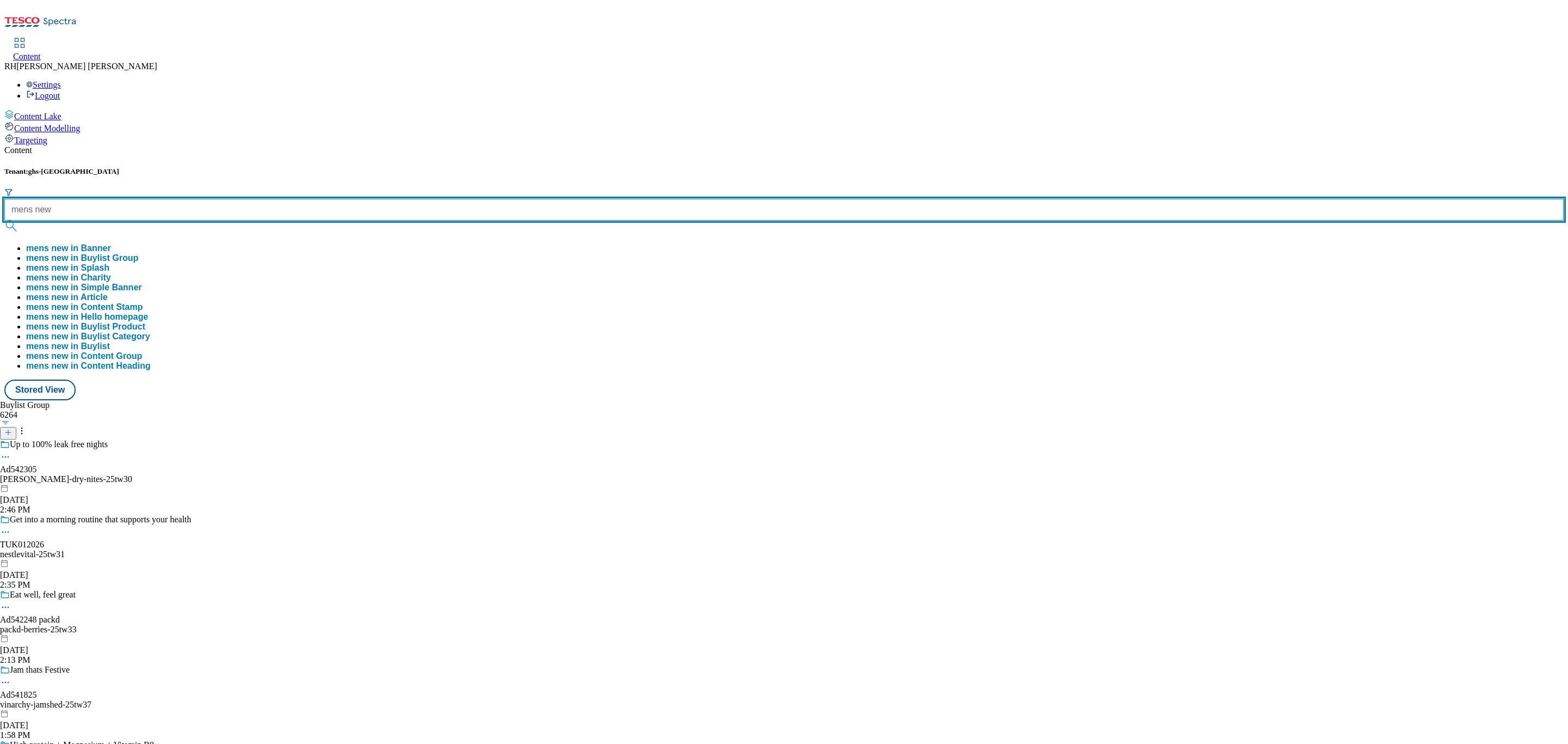
click at [4, 220] on button "submit" at bounding box center [12, 226] width 15 height 11
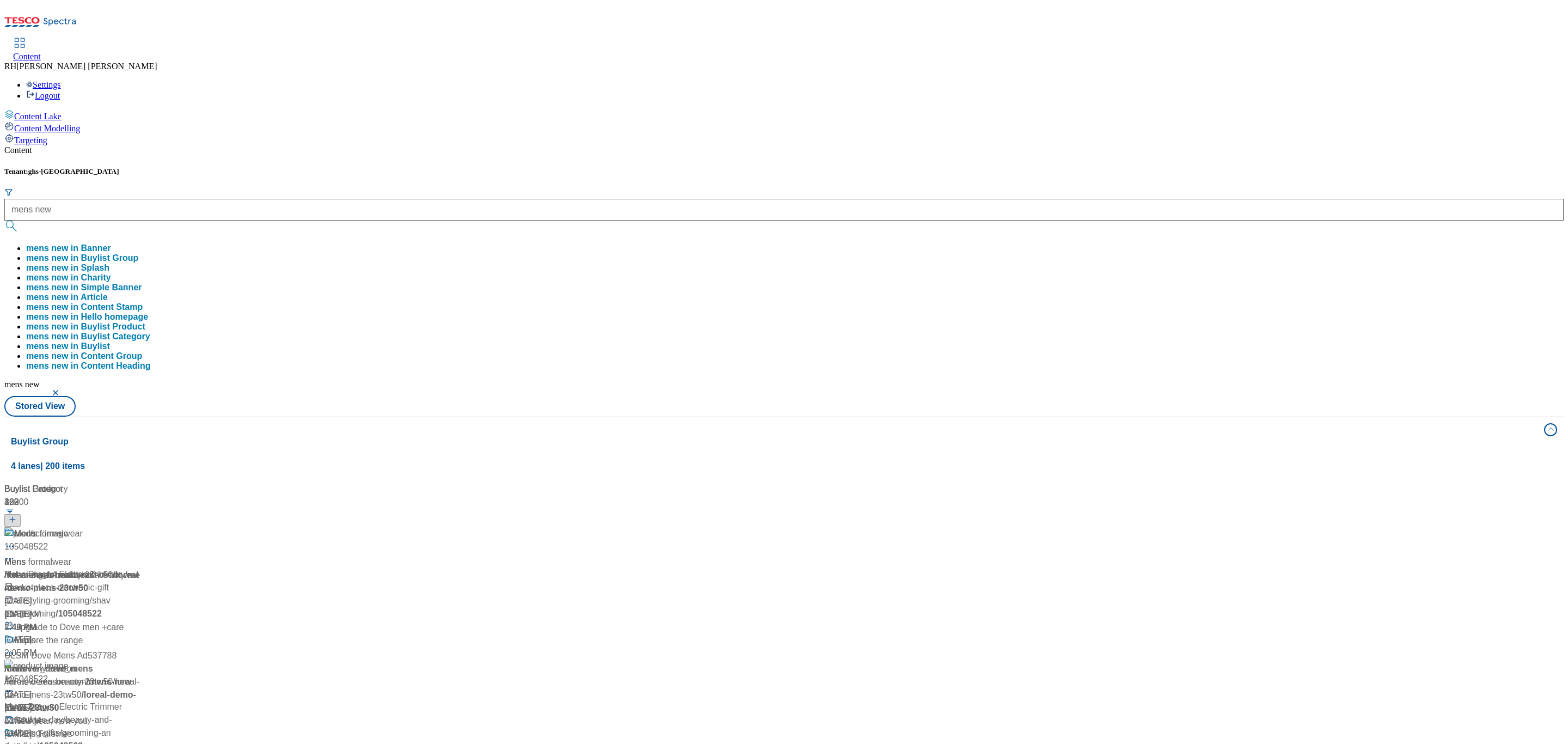
click at [390, 482] on div "Buylist 329 Mens Mens / loreal-demo-beauty-23tw50 / loreal-demo-mens-23tw50 Jul…" at bounding box center [784, 482] width 1546 height 0
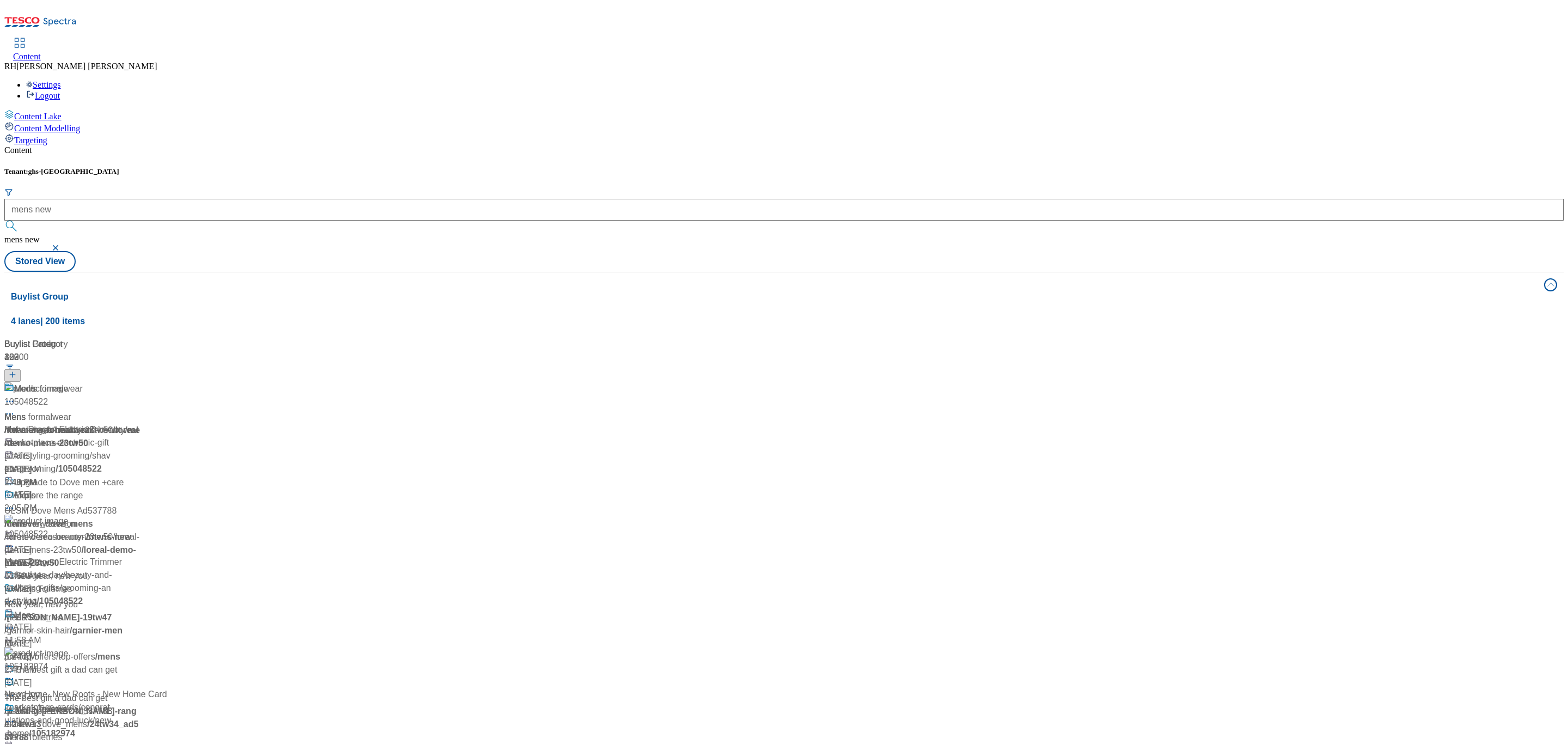
scroll to position [653, 0]
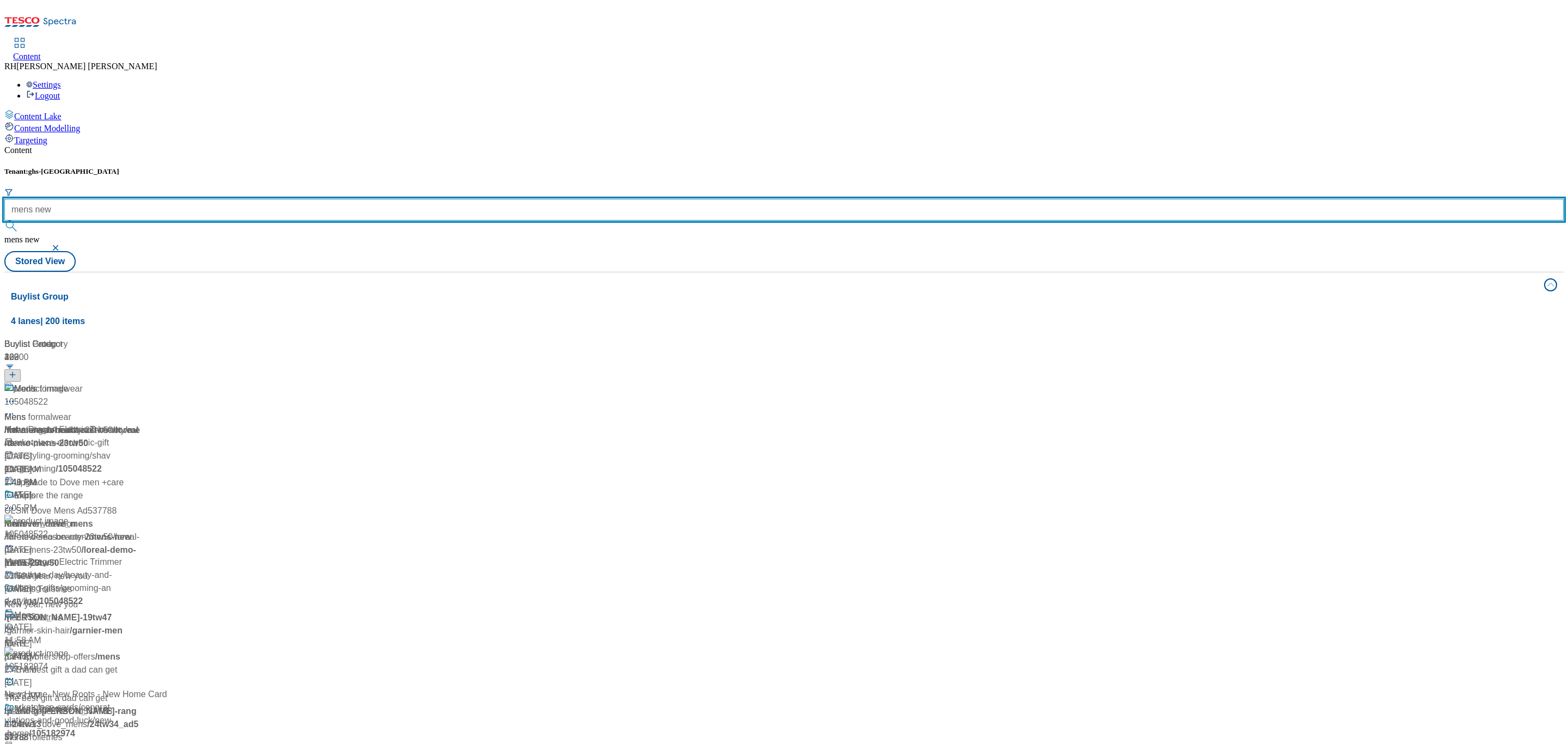
click at [267, 199] on input "mens new" at bounding box center [784, 209] width 1559 height 22
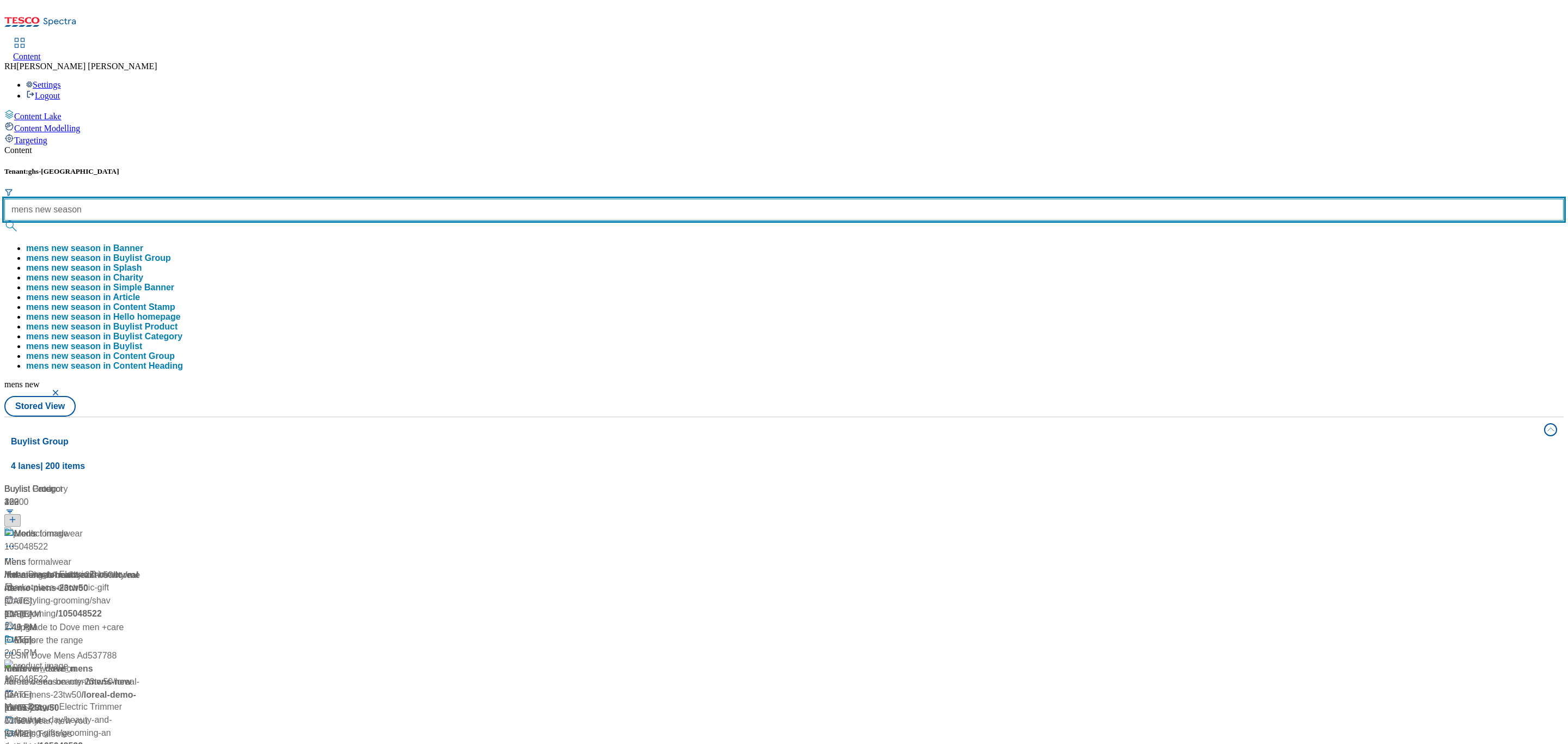
type input "mens new season"
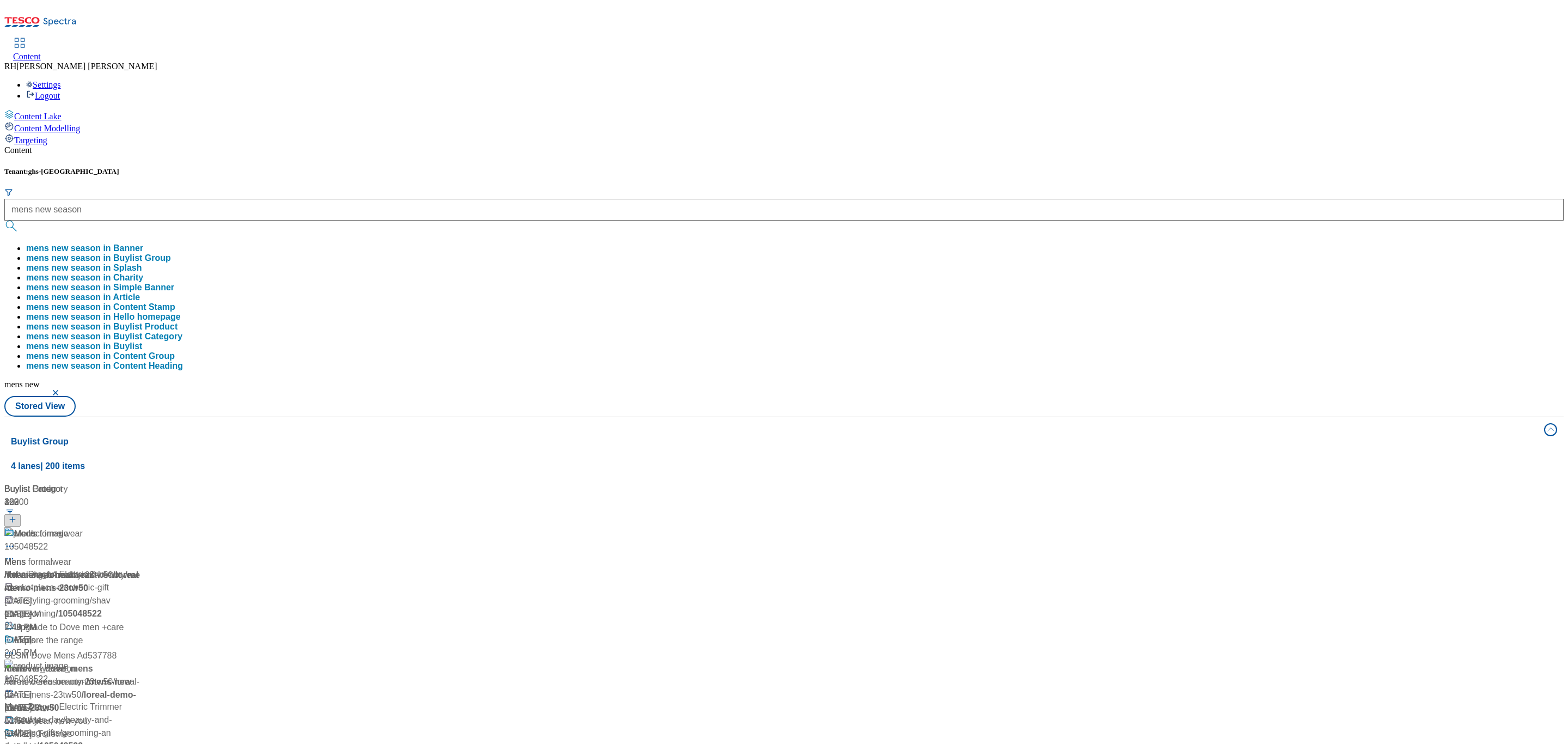
click at [171, 253] on button "mens new season in Buylist Group" at bounding box center [98, 258] width 145 height 10
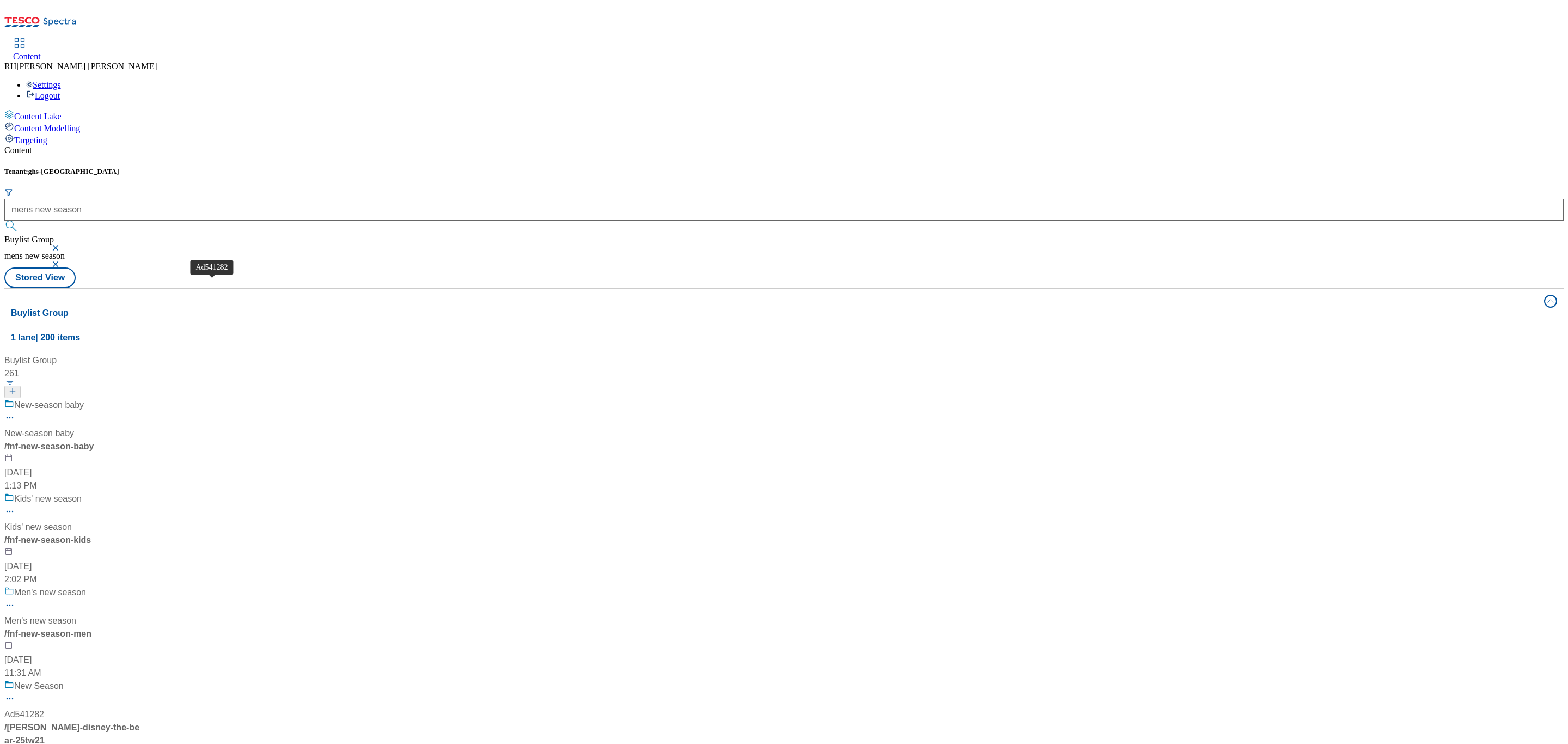
scroll to position [164, 0]
click at [86, 586] on div "Men's new season" at bounding box center [50, 592] width 72 height 13
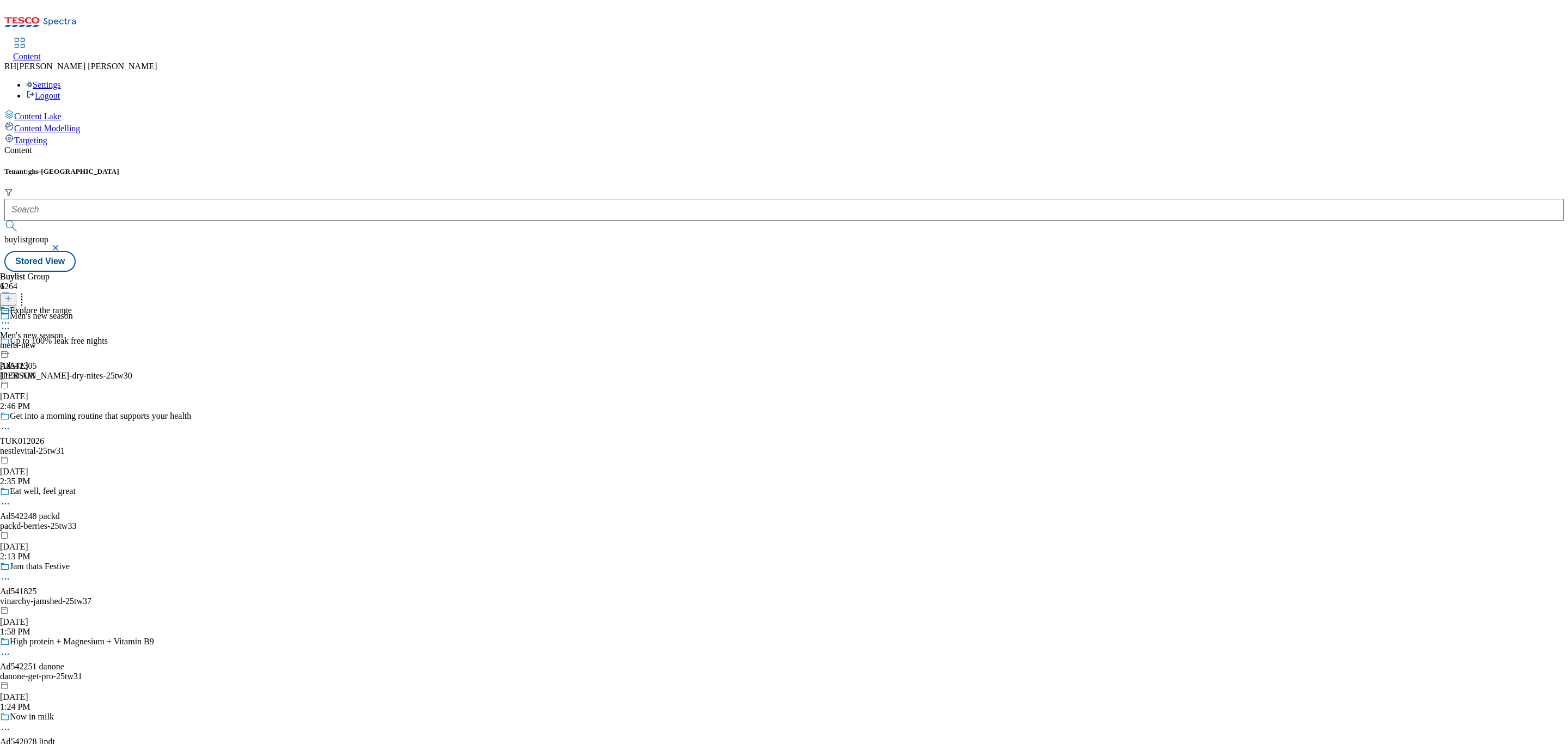
click at [72, 306] on div "Explore the range Men's new season mens-new Sep 16, 2025 11:50 AM" at bounding box center [36, 343] width 72 height 75
click at [44, 330] on div "All products" at bounding box center [22, 335] width 44 height 10
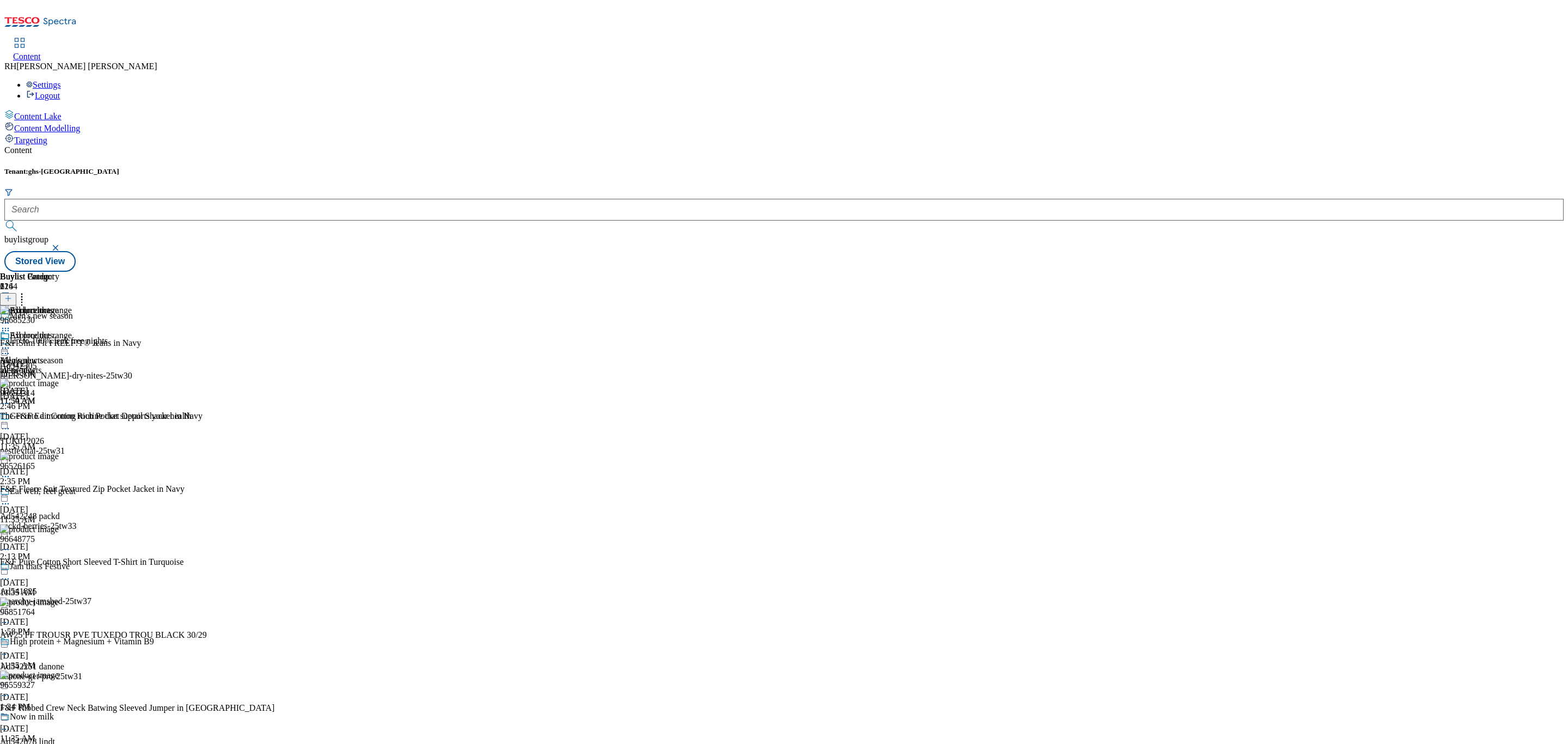
click at [11, 343] on icon at bounding box center [6, 348] width 11 height 11
click at [69, 467] on span "Un-publish" at bounding box center [51, 471] width 35 height 8
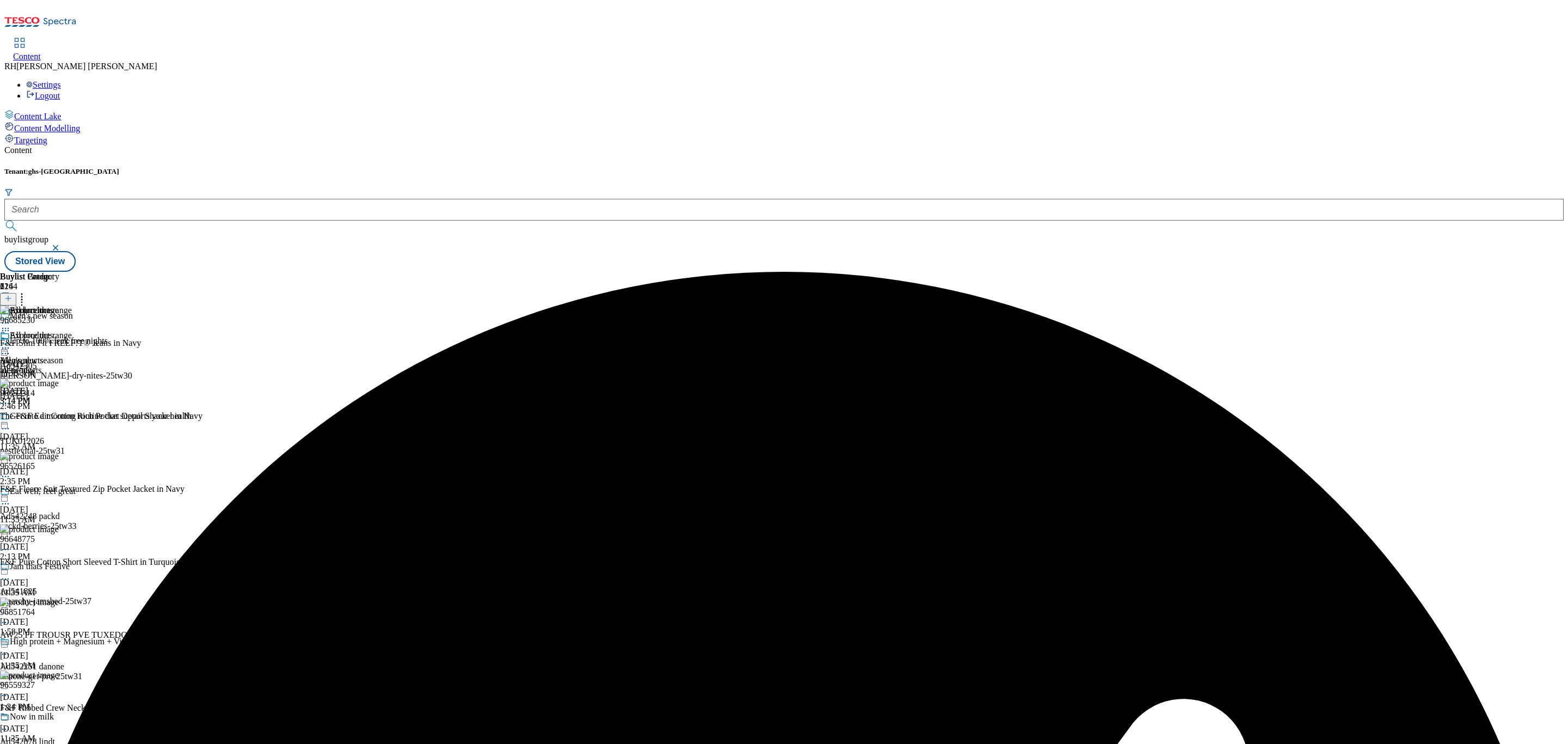
click at [11, 343] on icon at bounding box center [6, 348] width 11 height 11
click at [70, 430] on span "Un-preview" at bounding box center [52, 433] width 36 height 8
click at [27, 291] on icon at bounding box center [22, 297] width 11 height 11
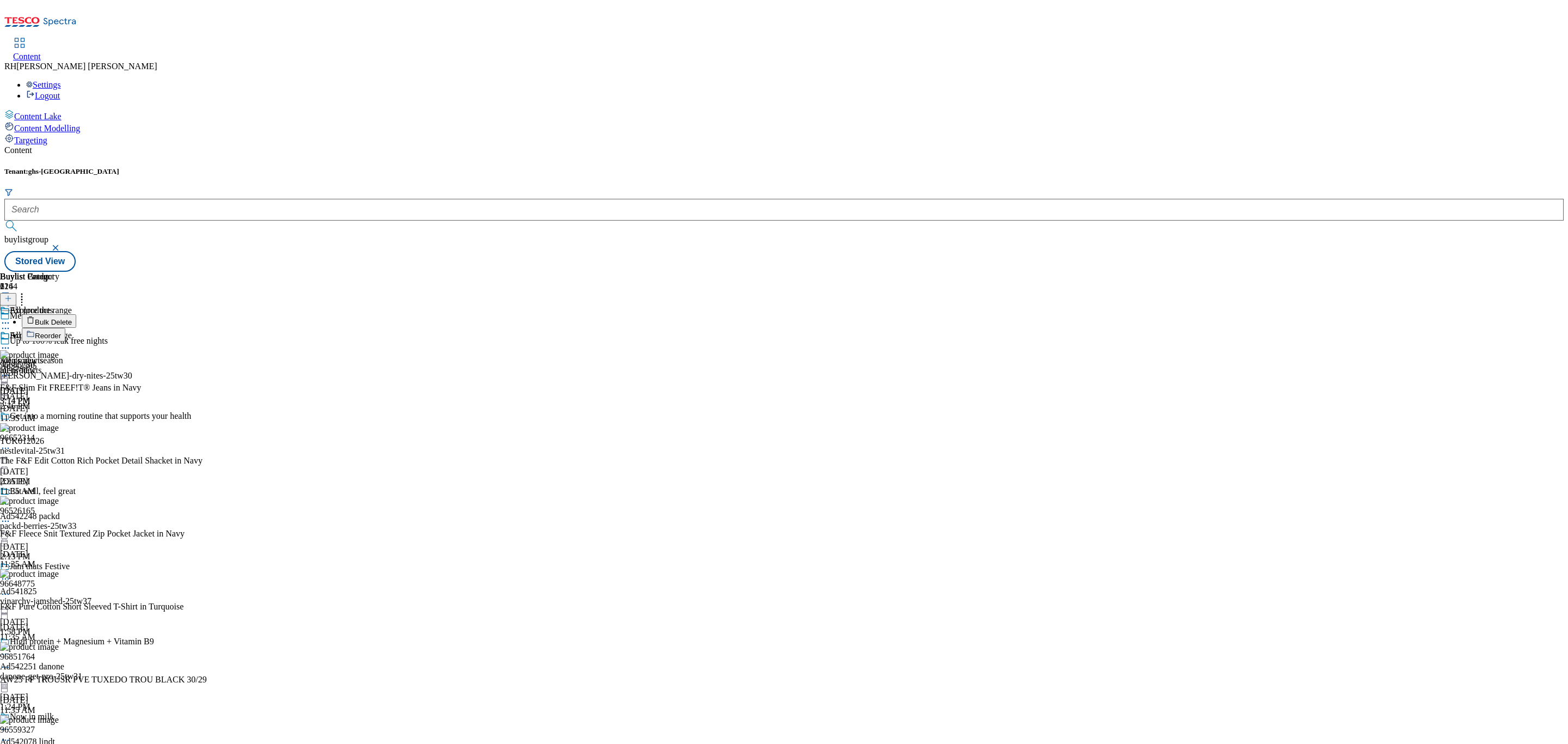
click at [72, 318] on span "Bulk Delete" at bounding box center [53, 322] width 37 height 8
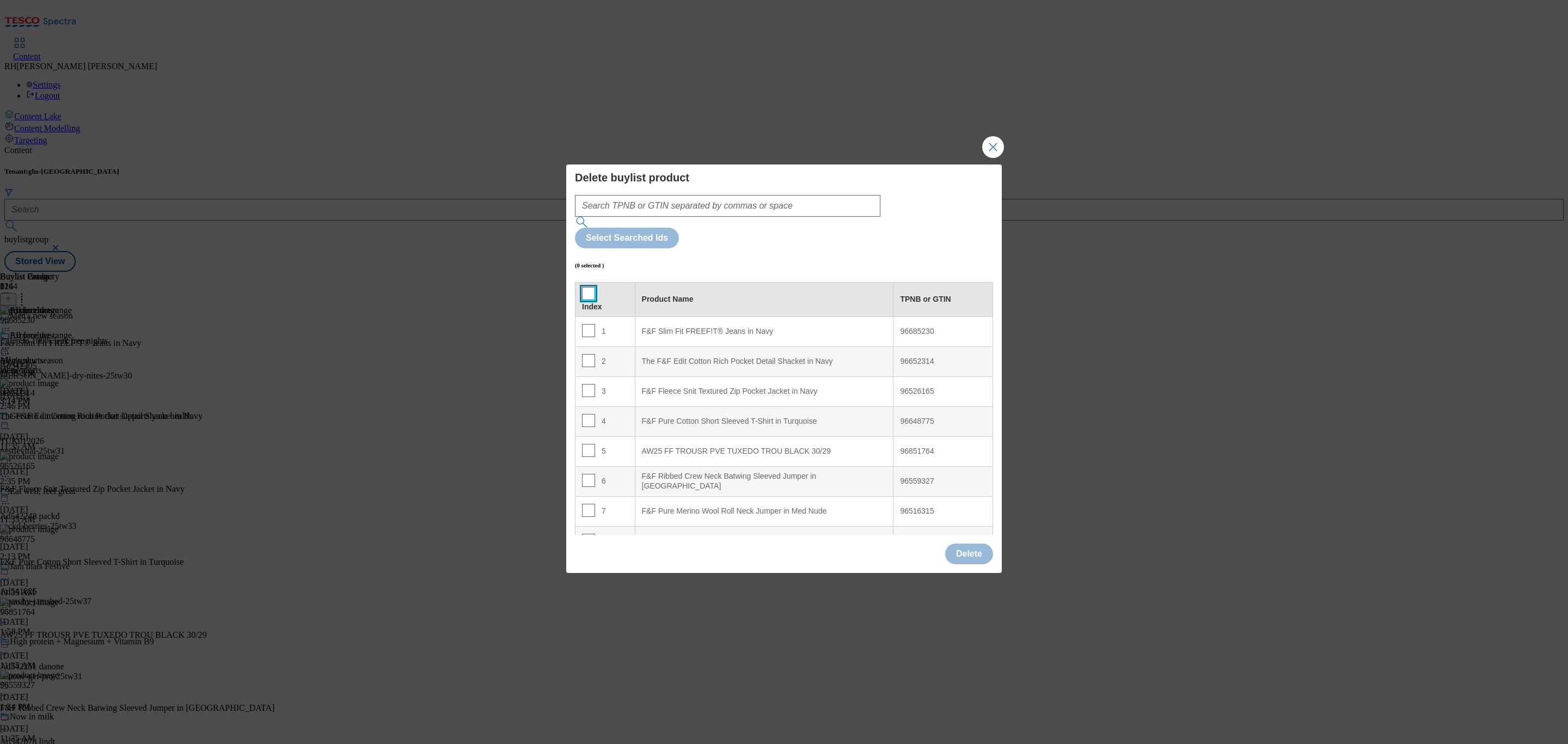
click at [588, 287] on input "Modal" at bounding box center [588, 293] width 13 height 13
checkbox input "true"
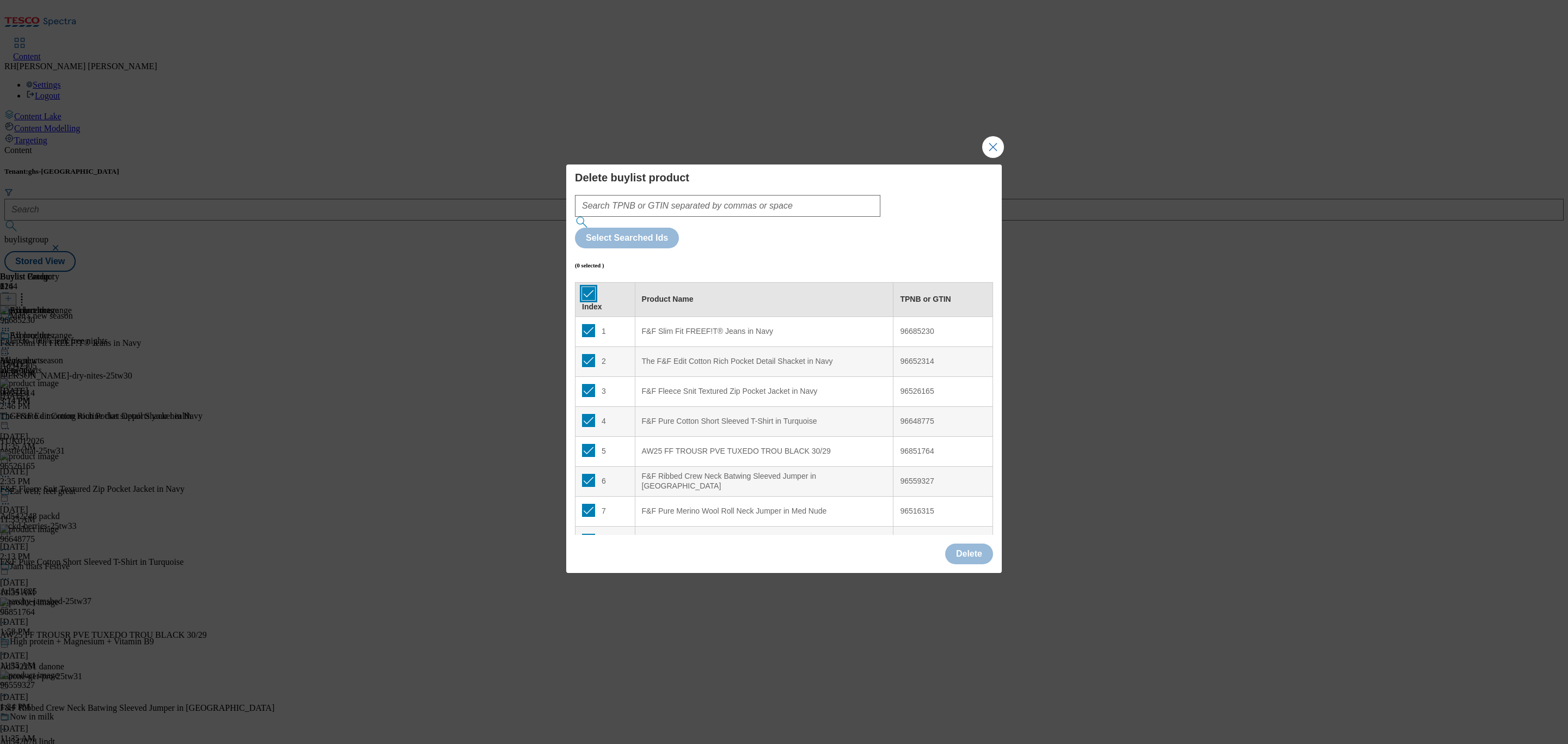
checkbox input "true"
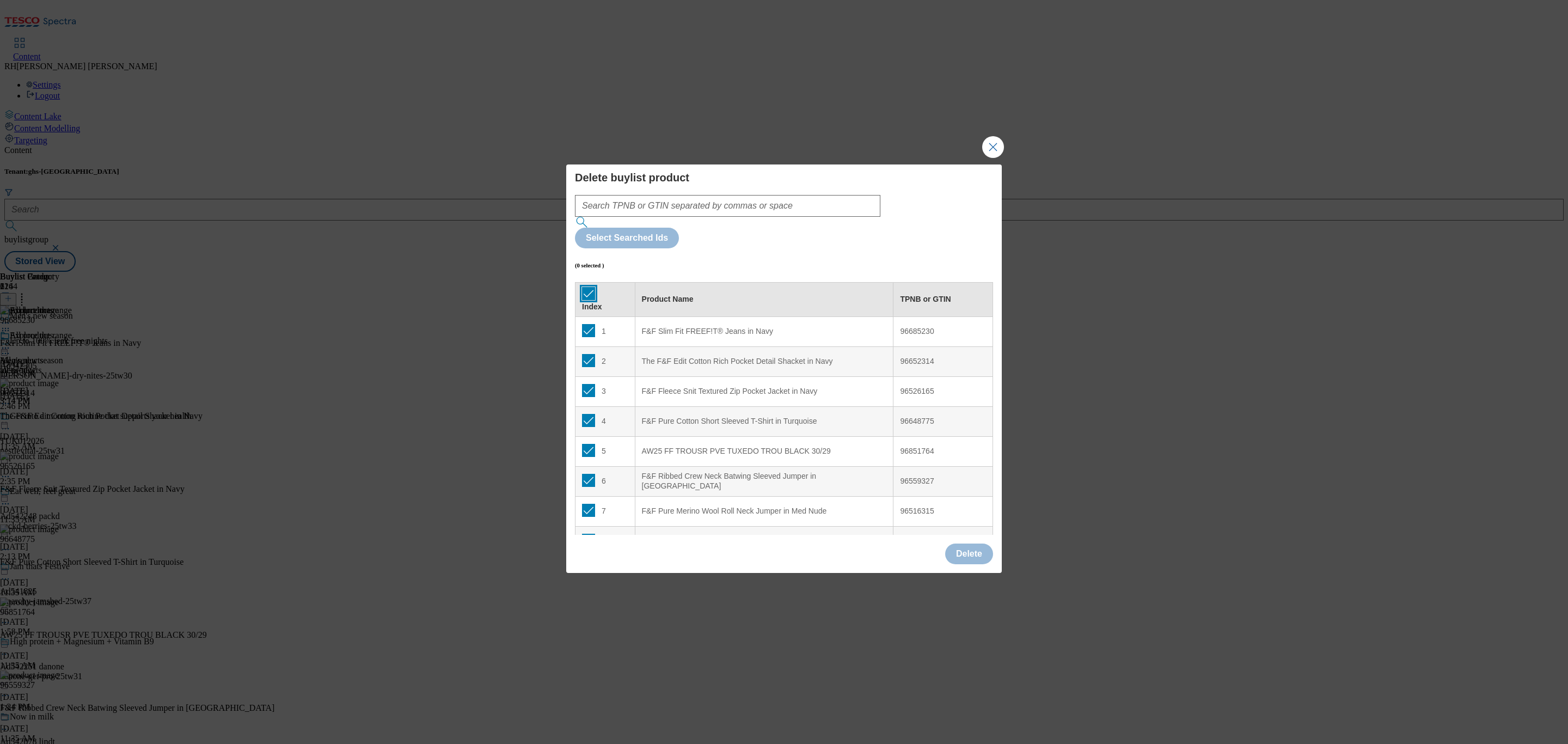
checkbox input "true"
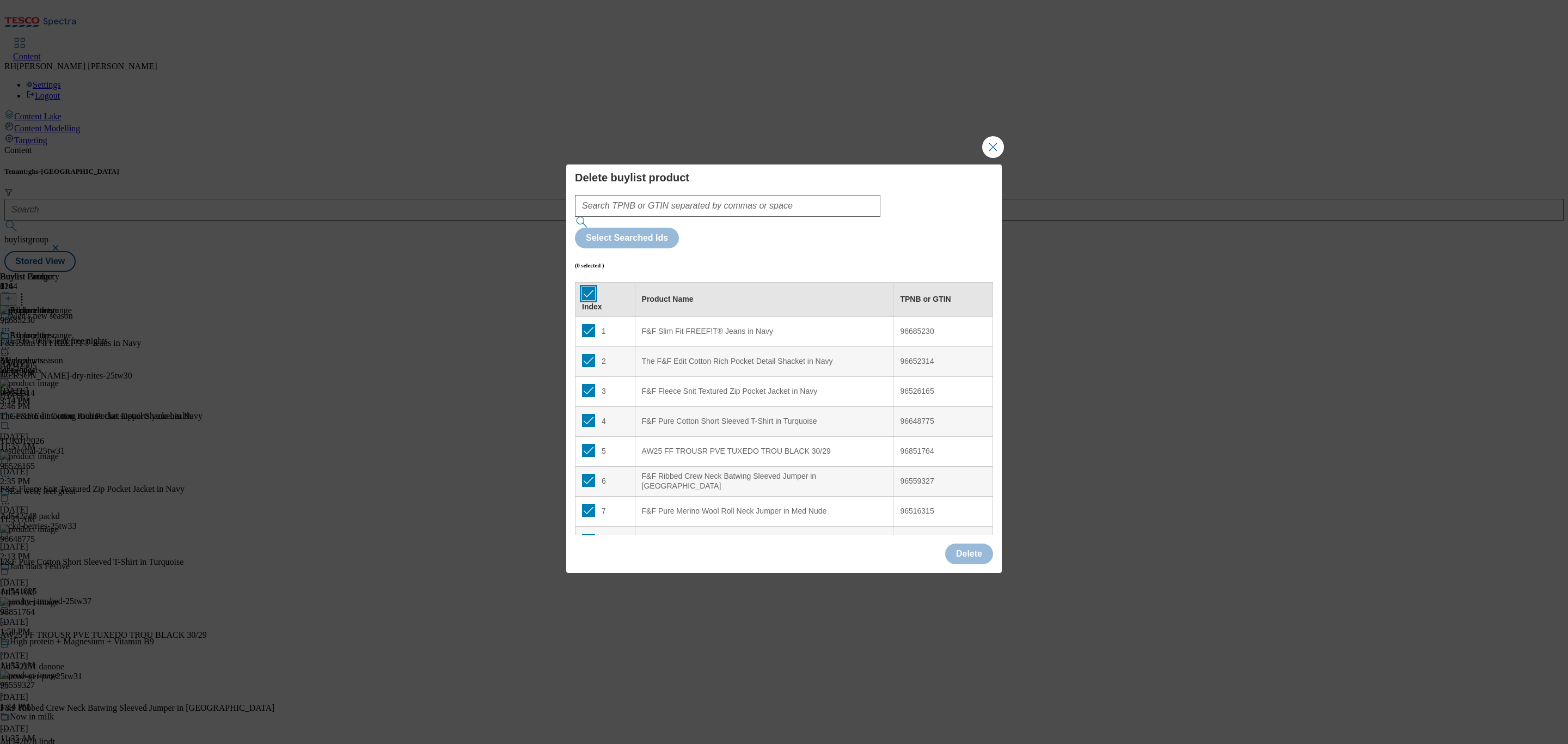
checkbox input "true"
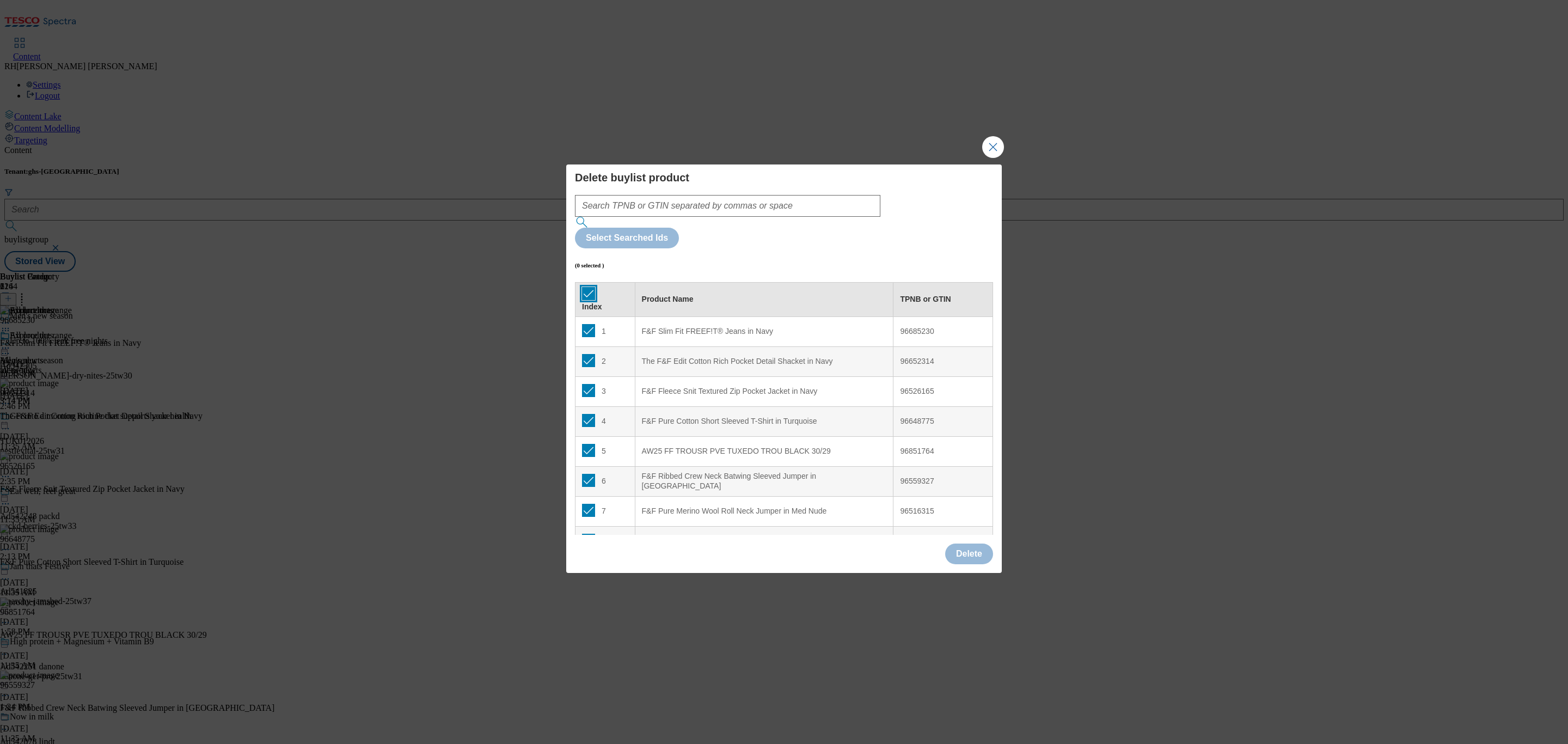
checkbox input "true"
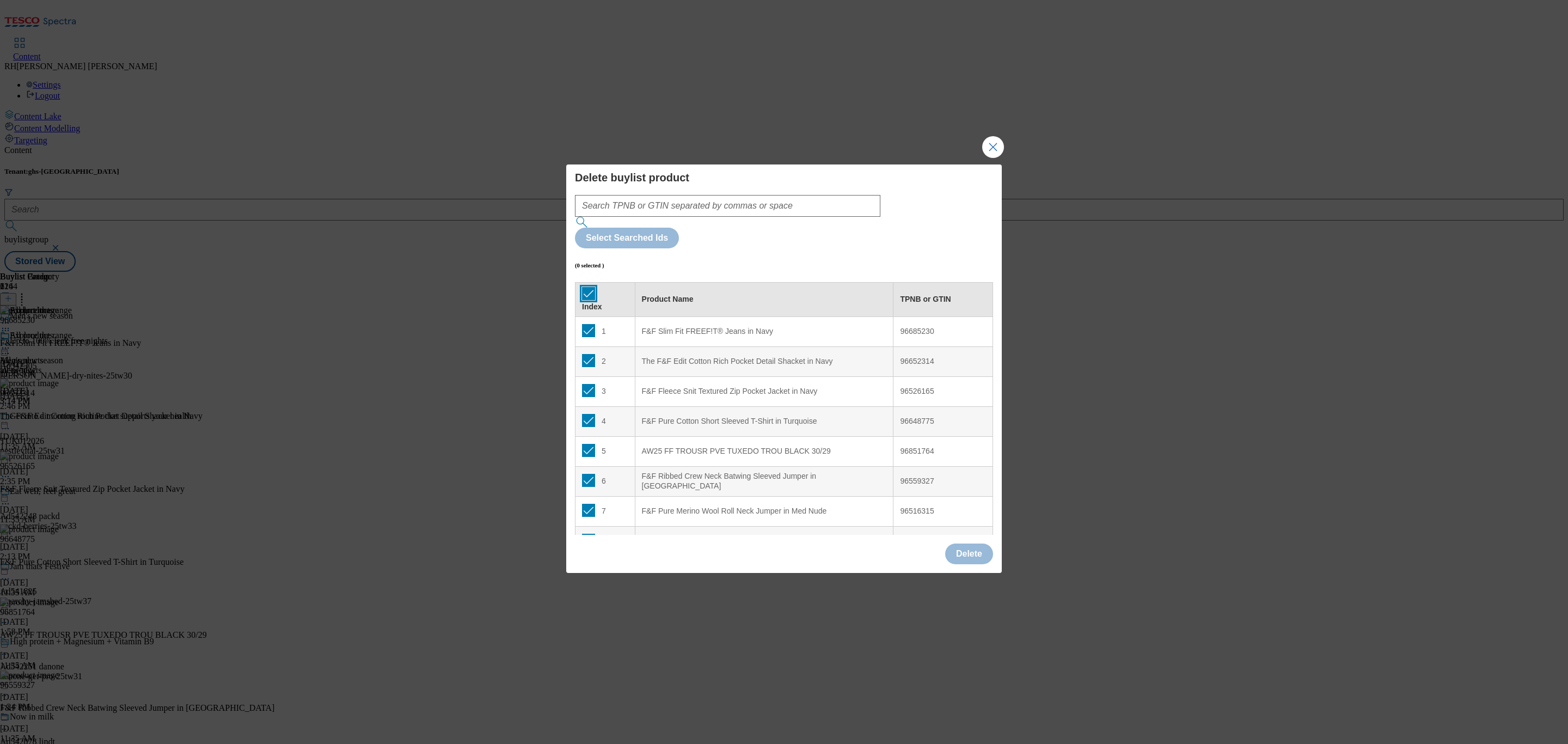
checkbox input "true"
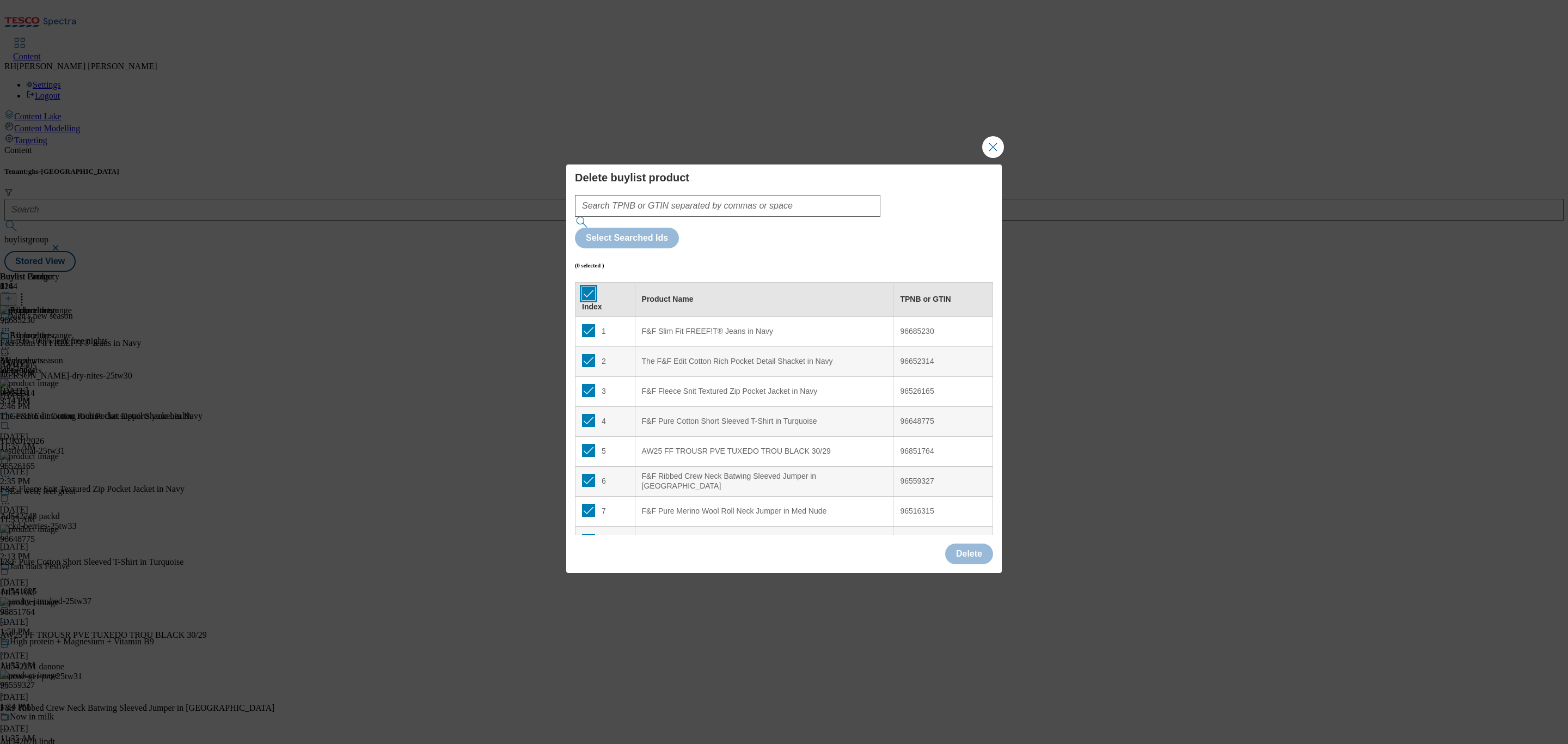
checkbox input "true"
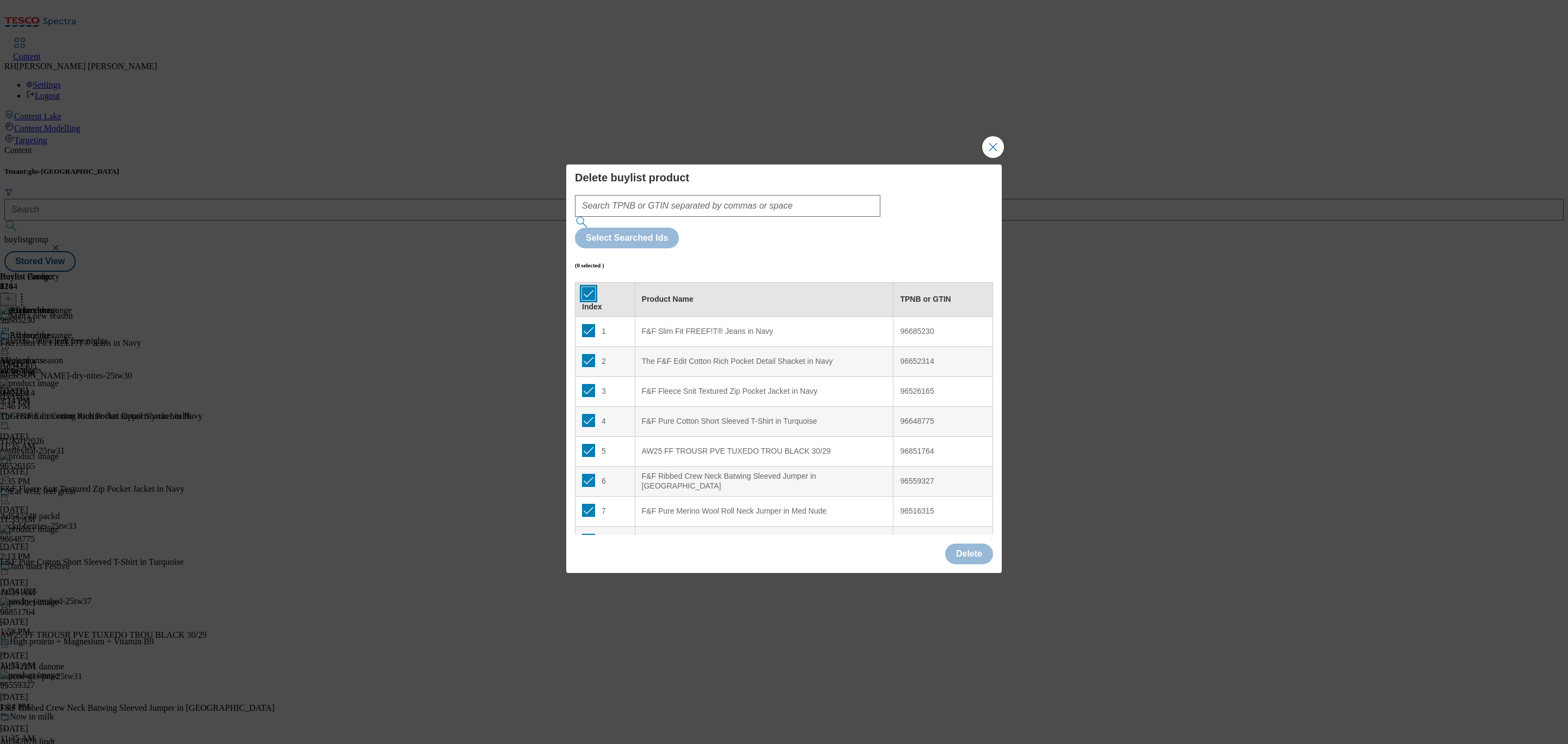
checkbox input "true"
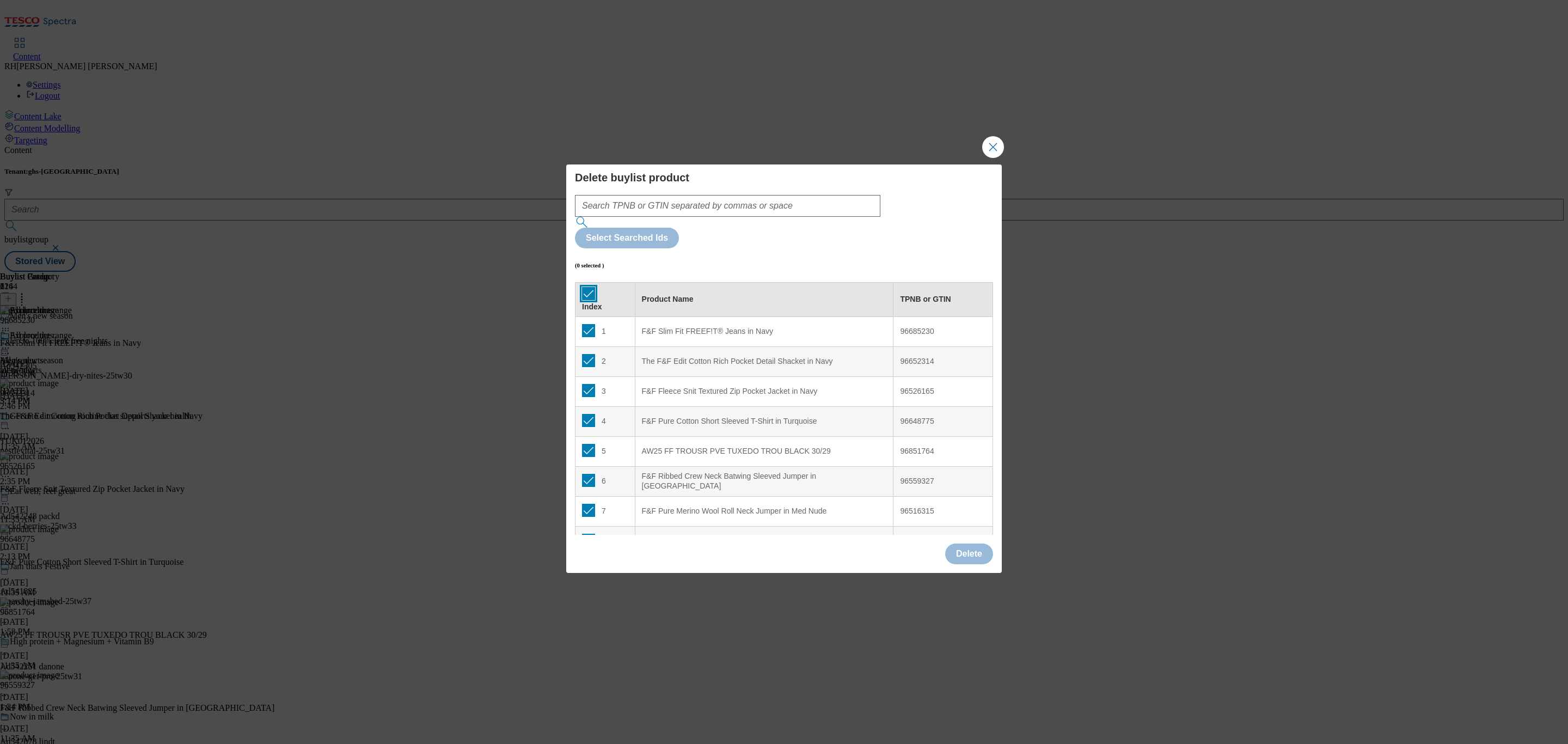
checkbox input "true"
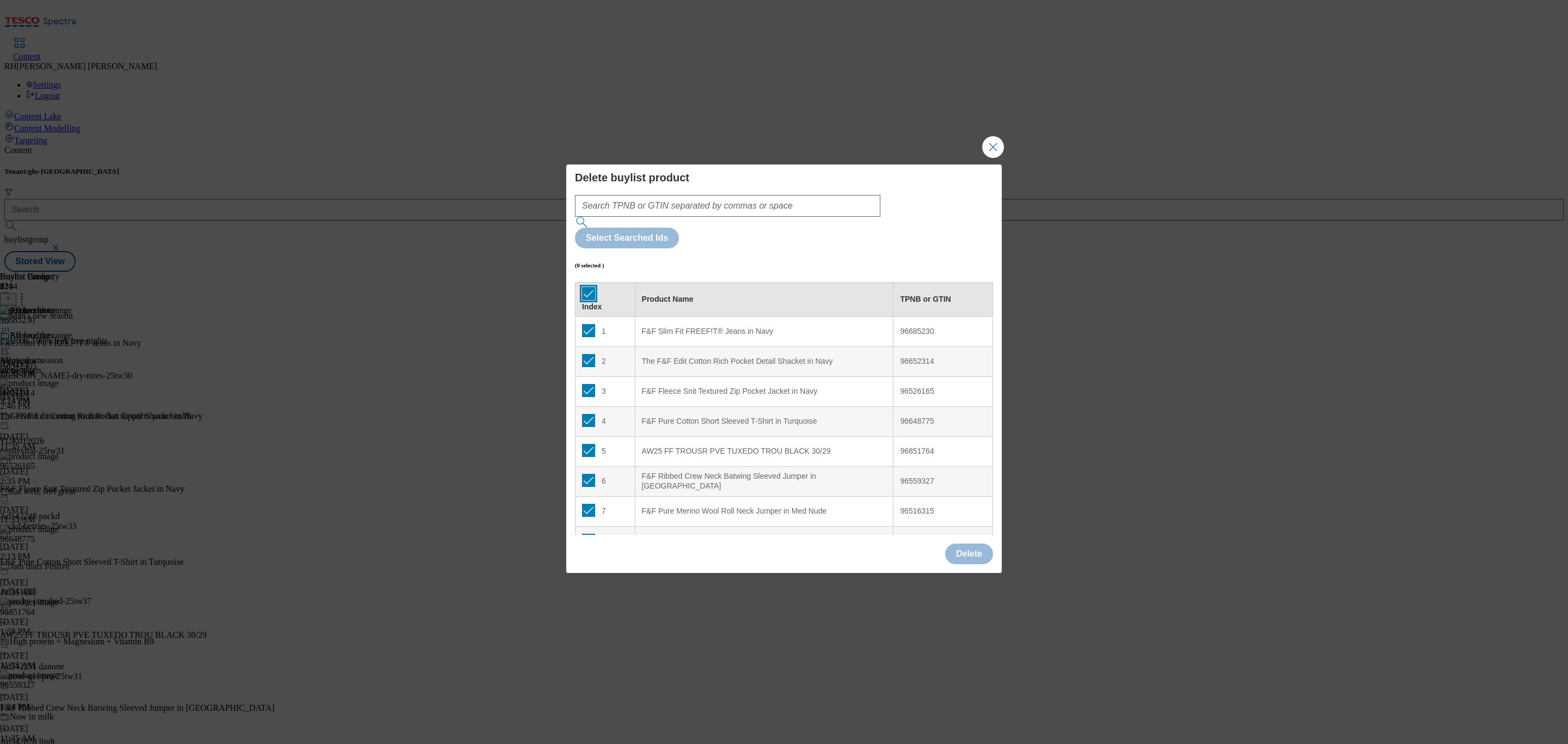
checkbox input "true"
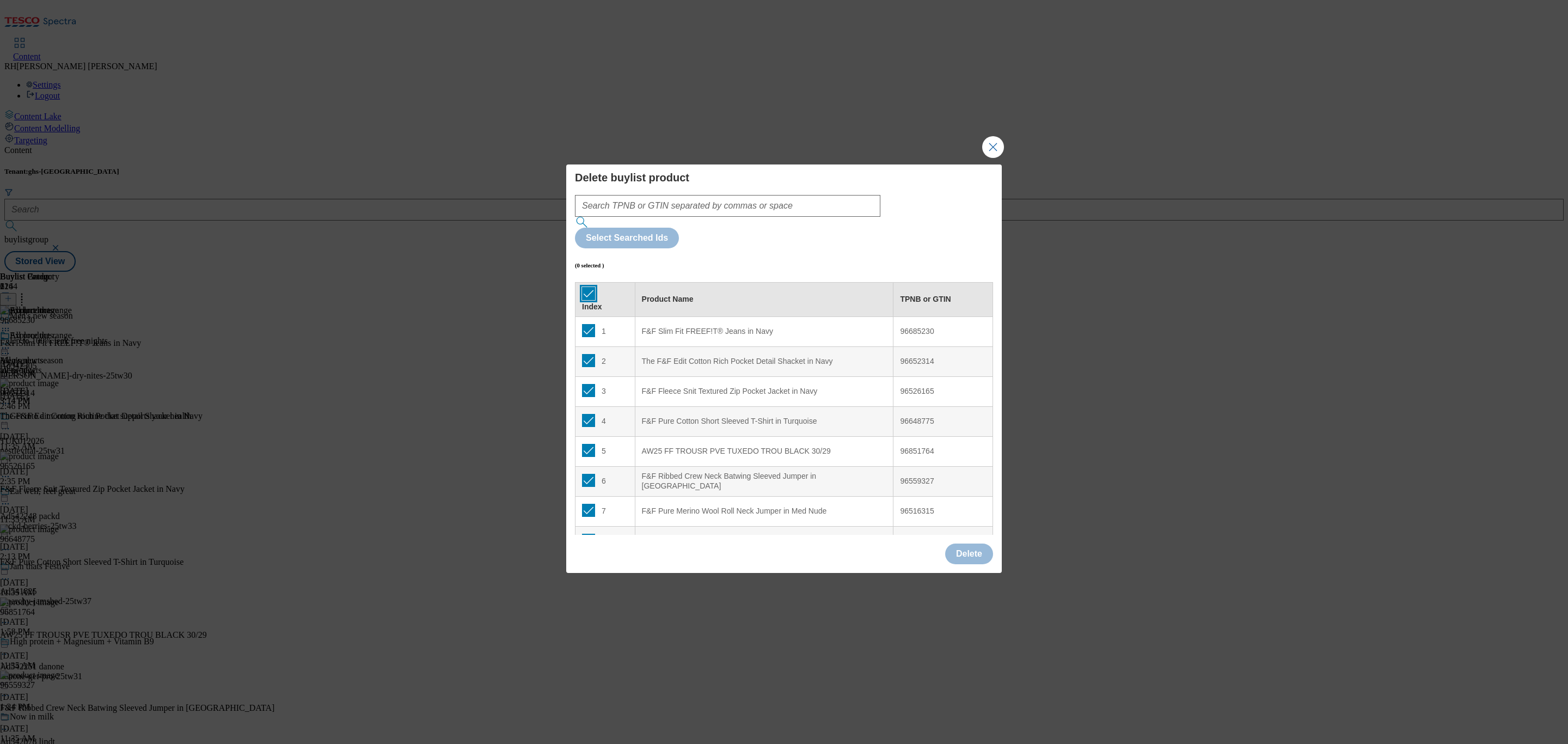
checkbox input "true"
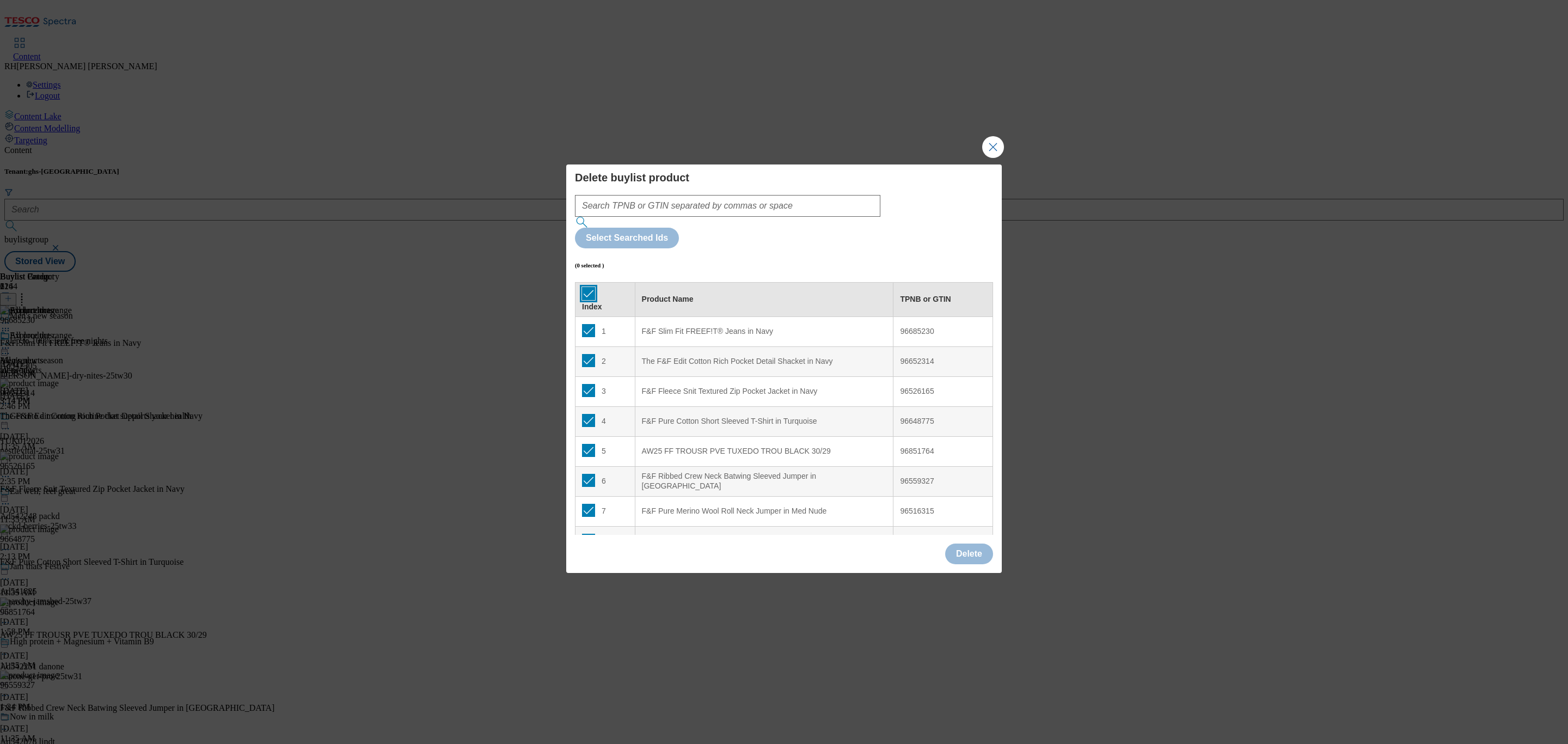
checkbox input "true"
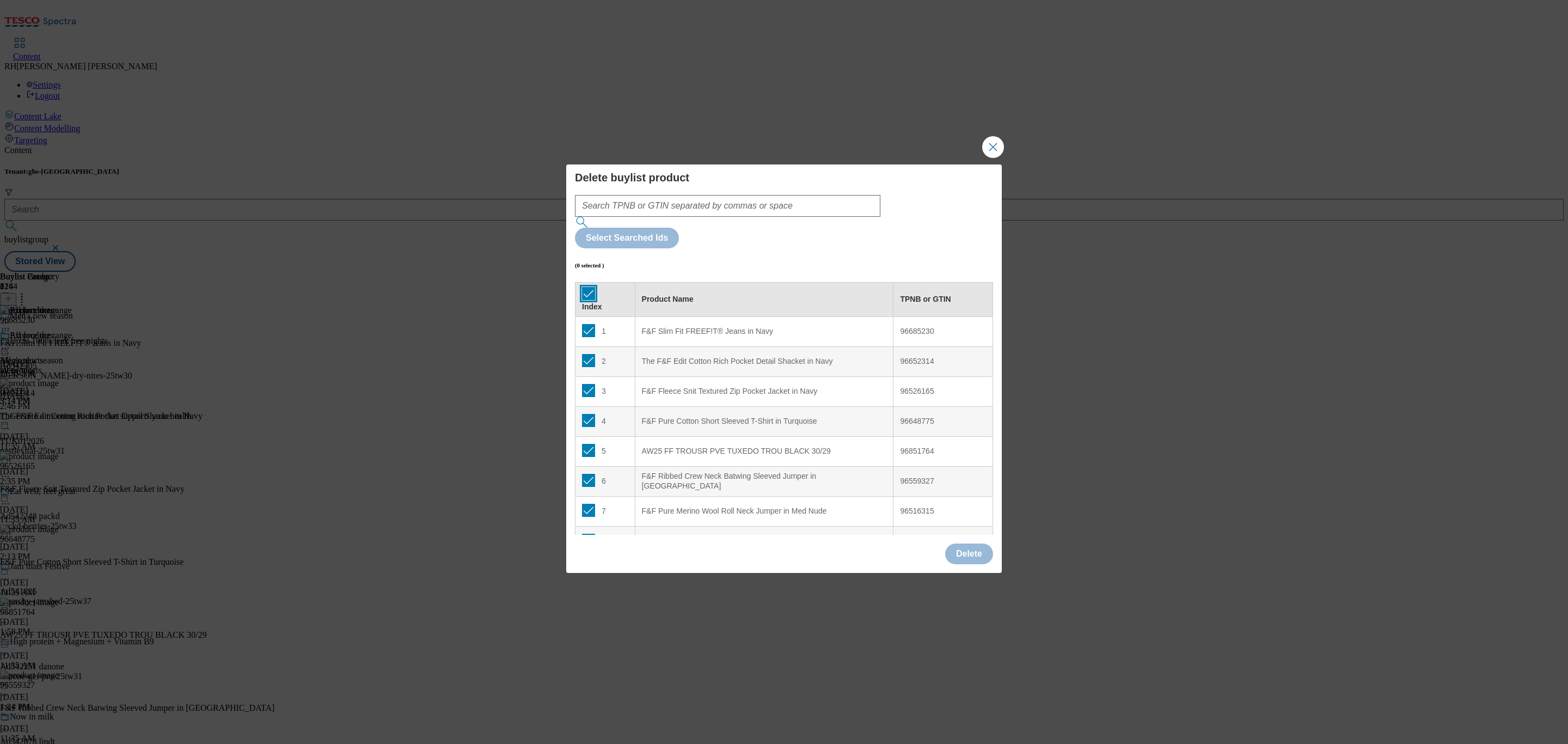
checkbox input "true"
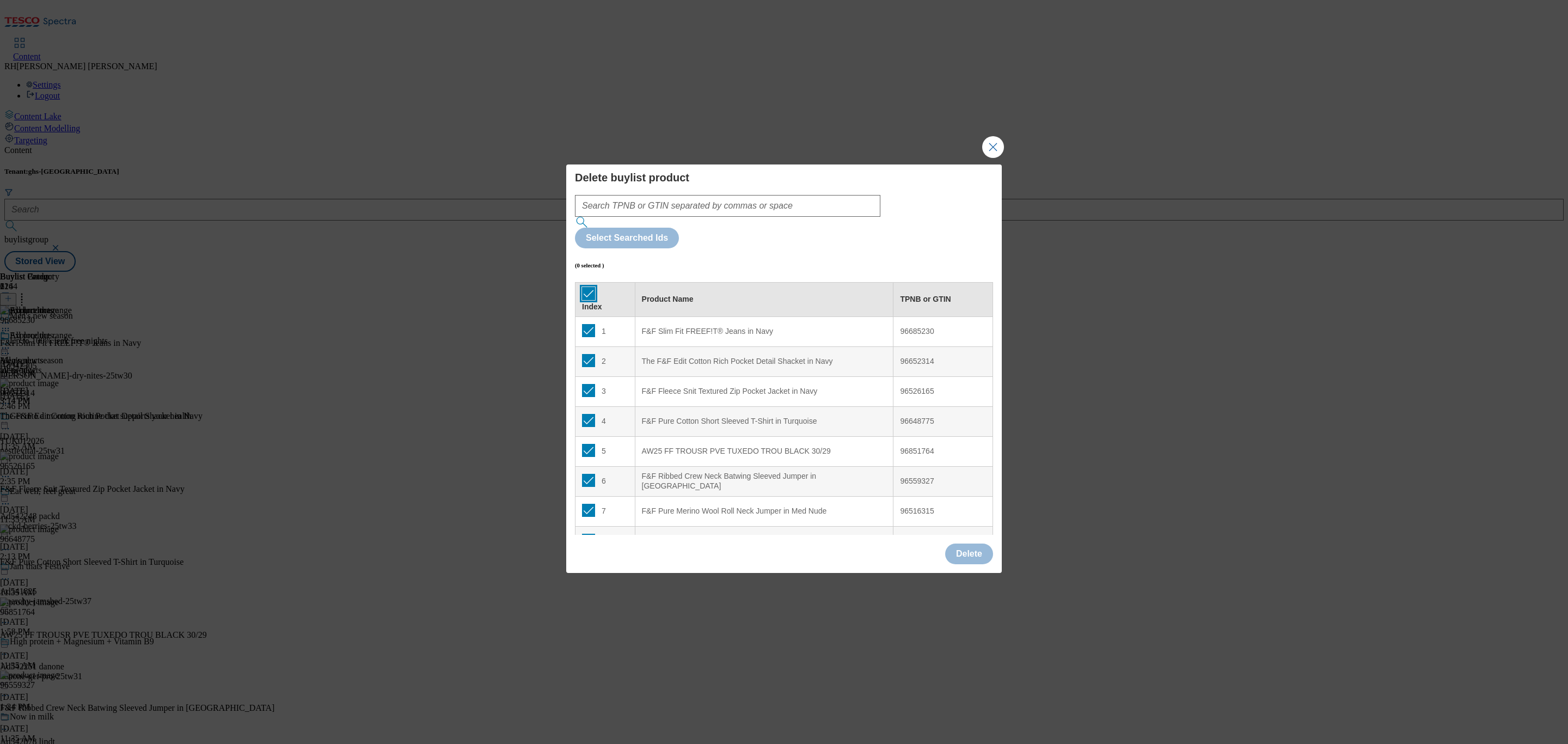
checkbox input "true"
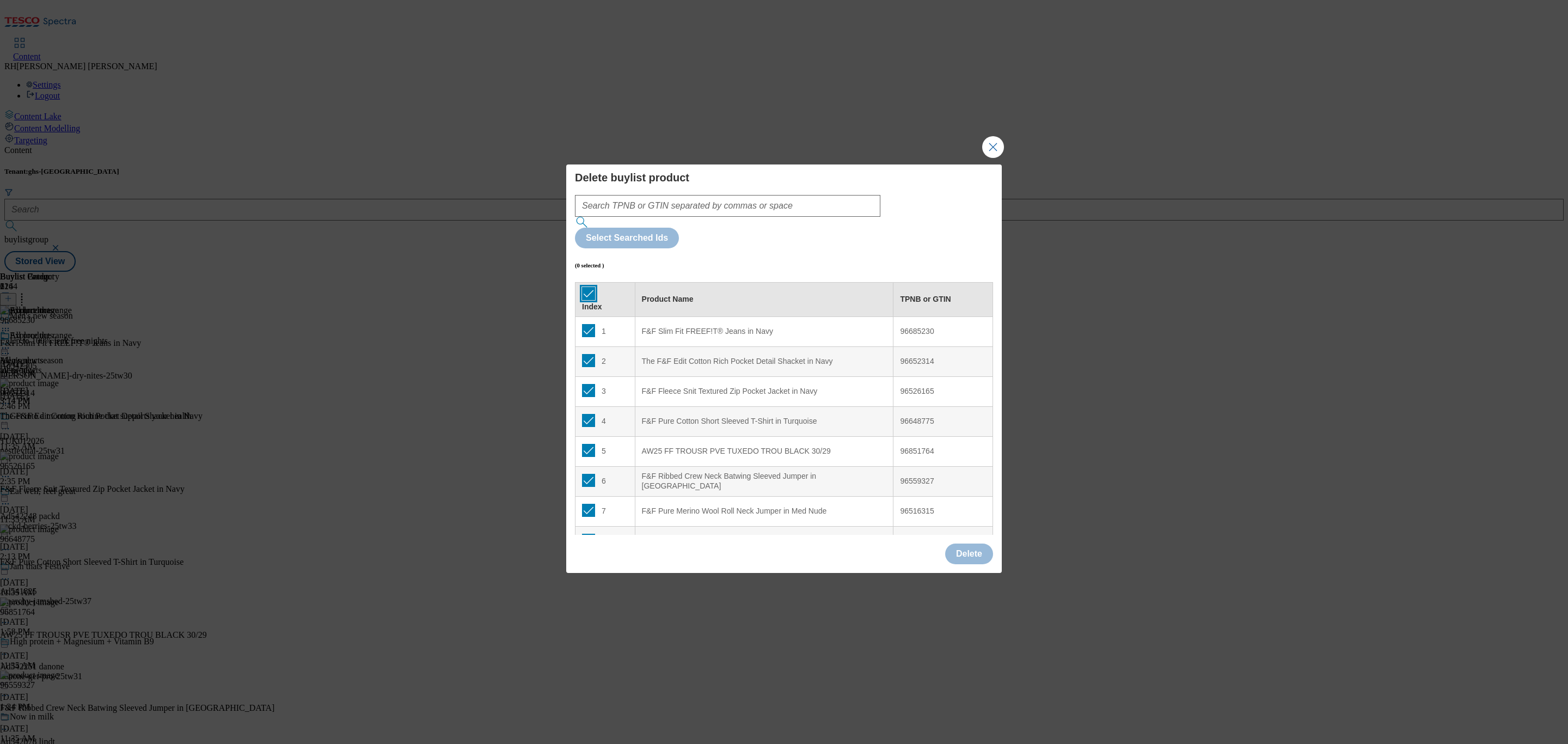
checkbox input "true"
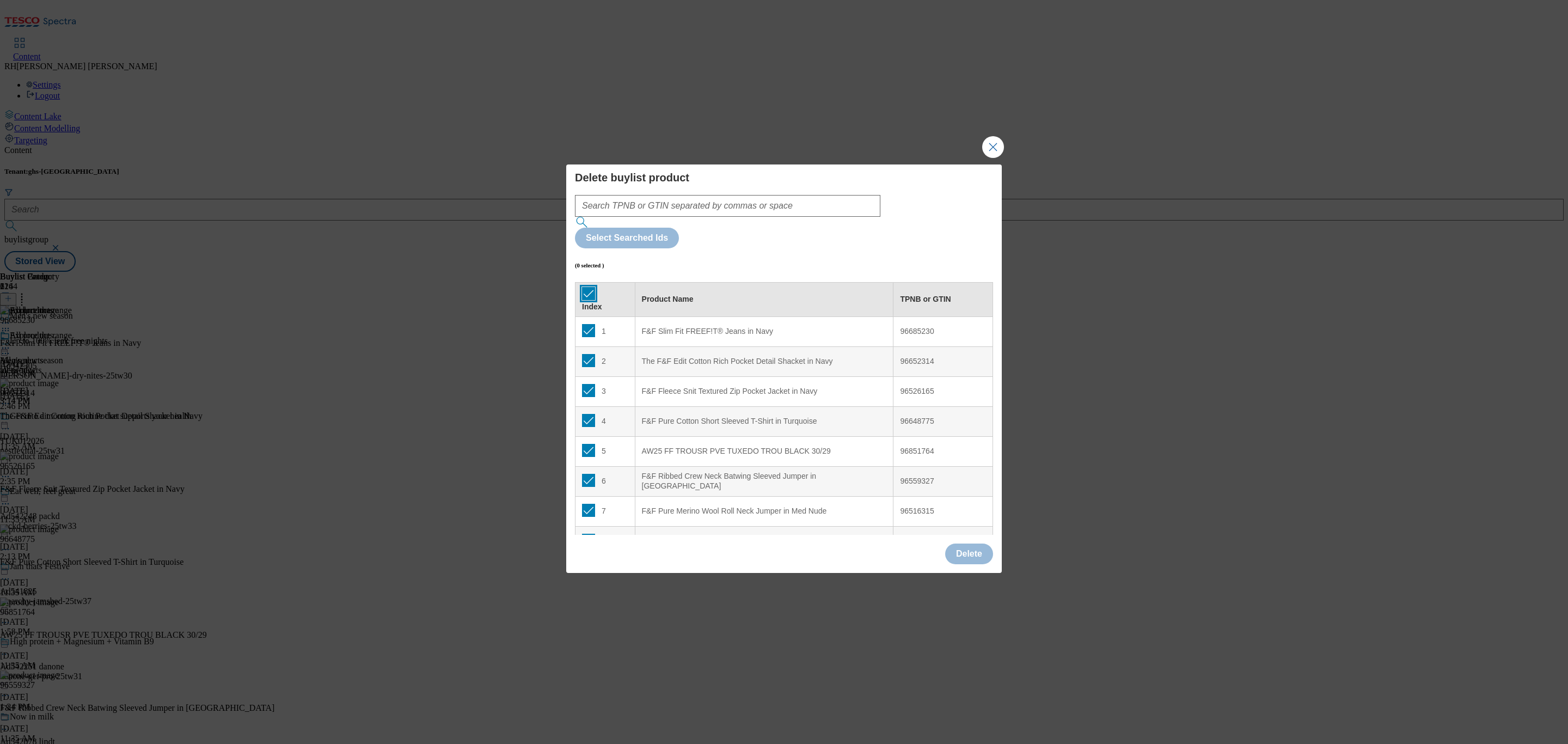
checkbox input "true"
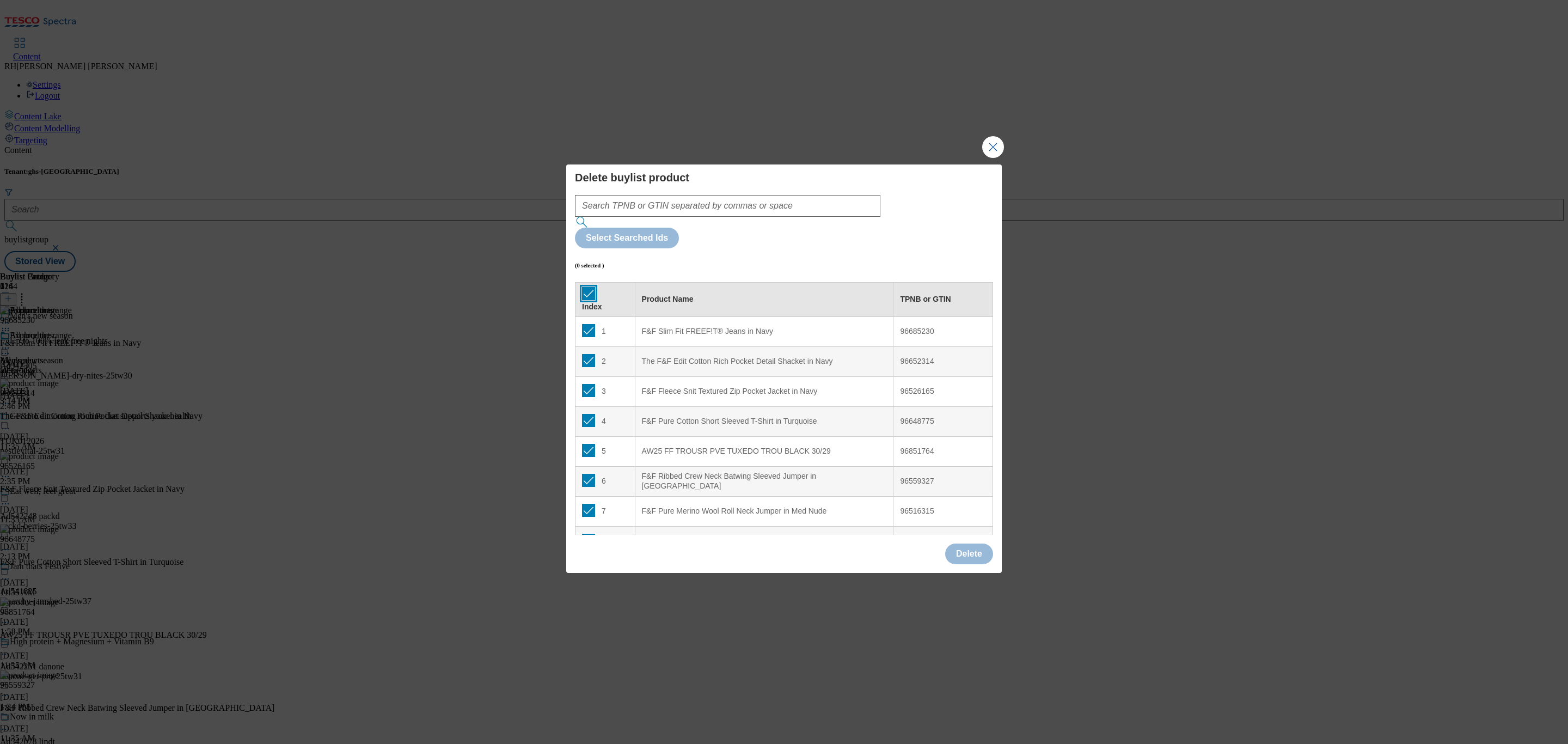
checkbox input "true"
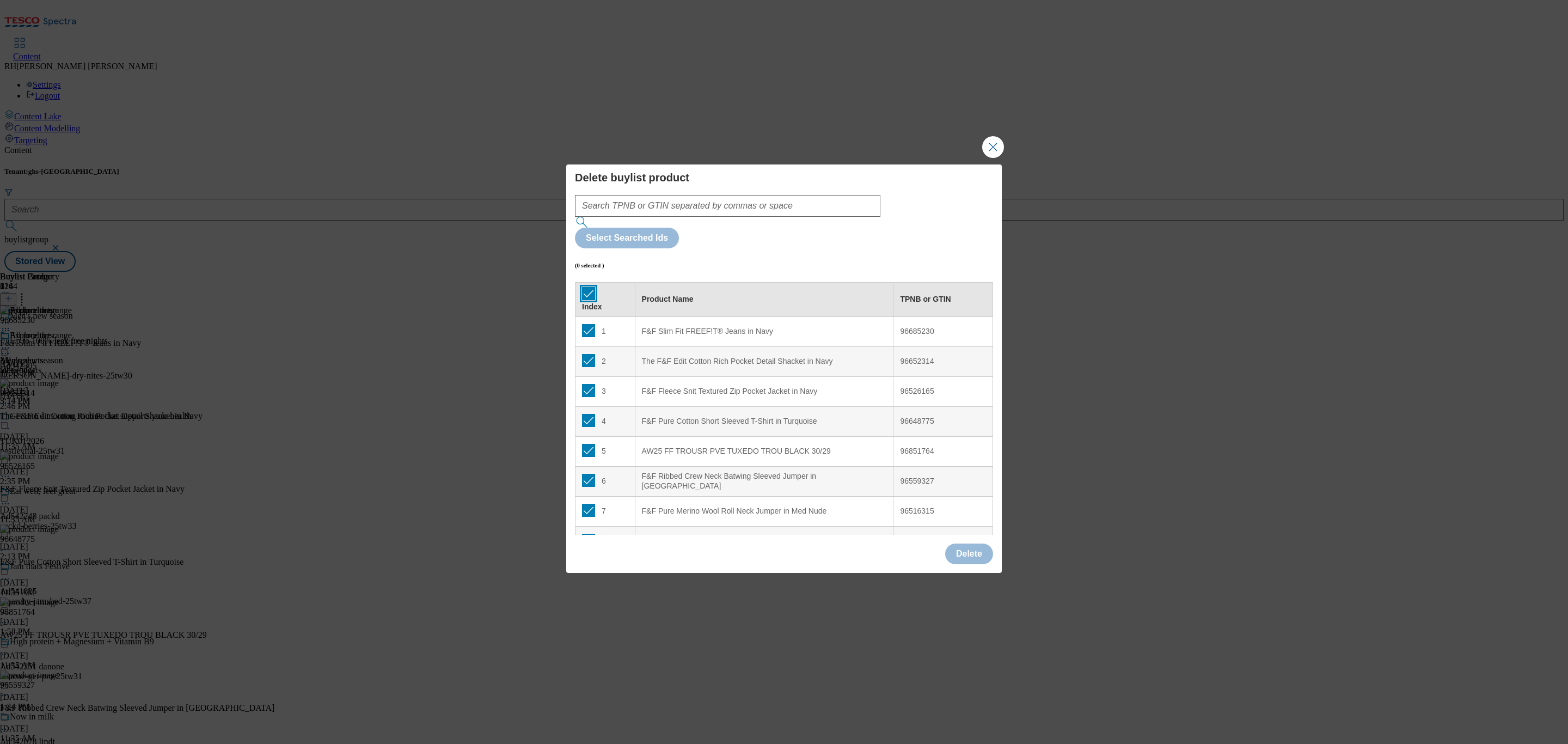
checkbox input "true"
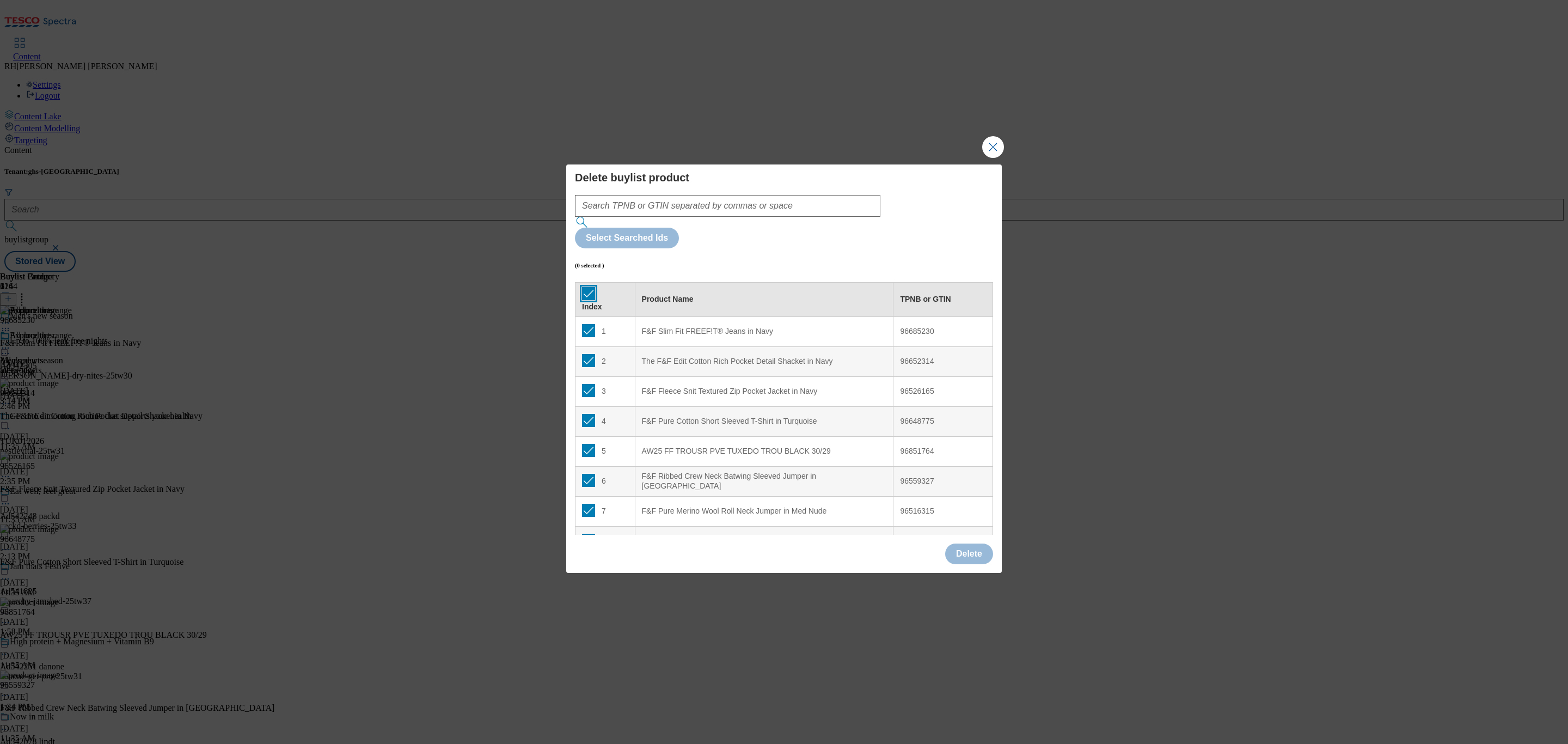
checkbox input "true"
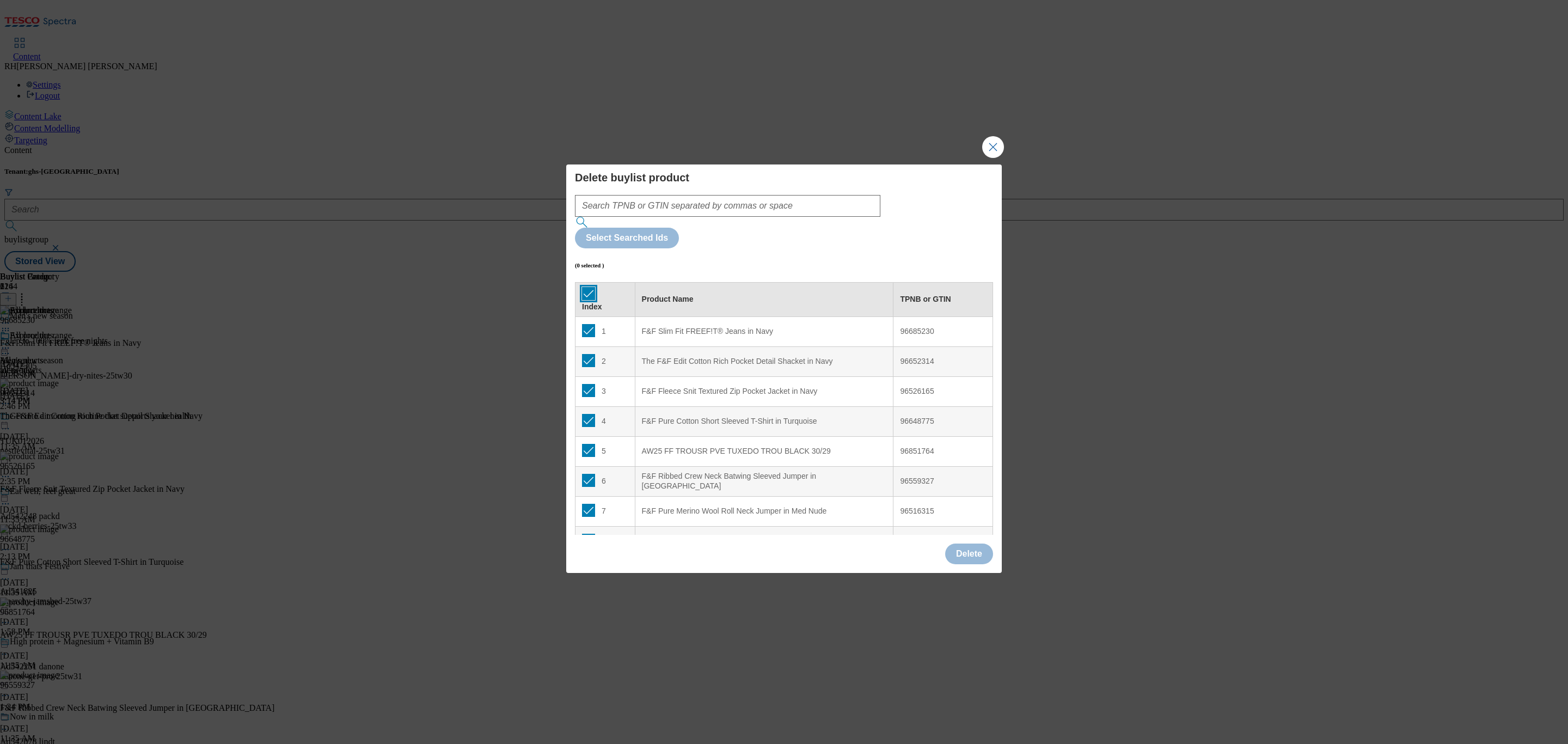
checkbox input "true"
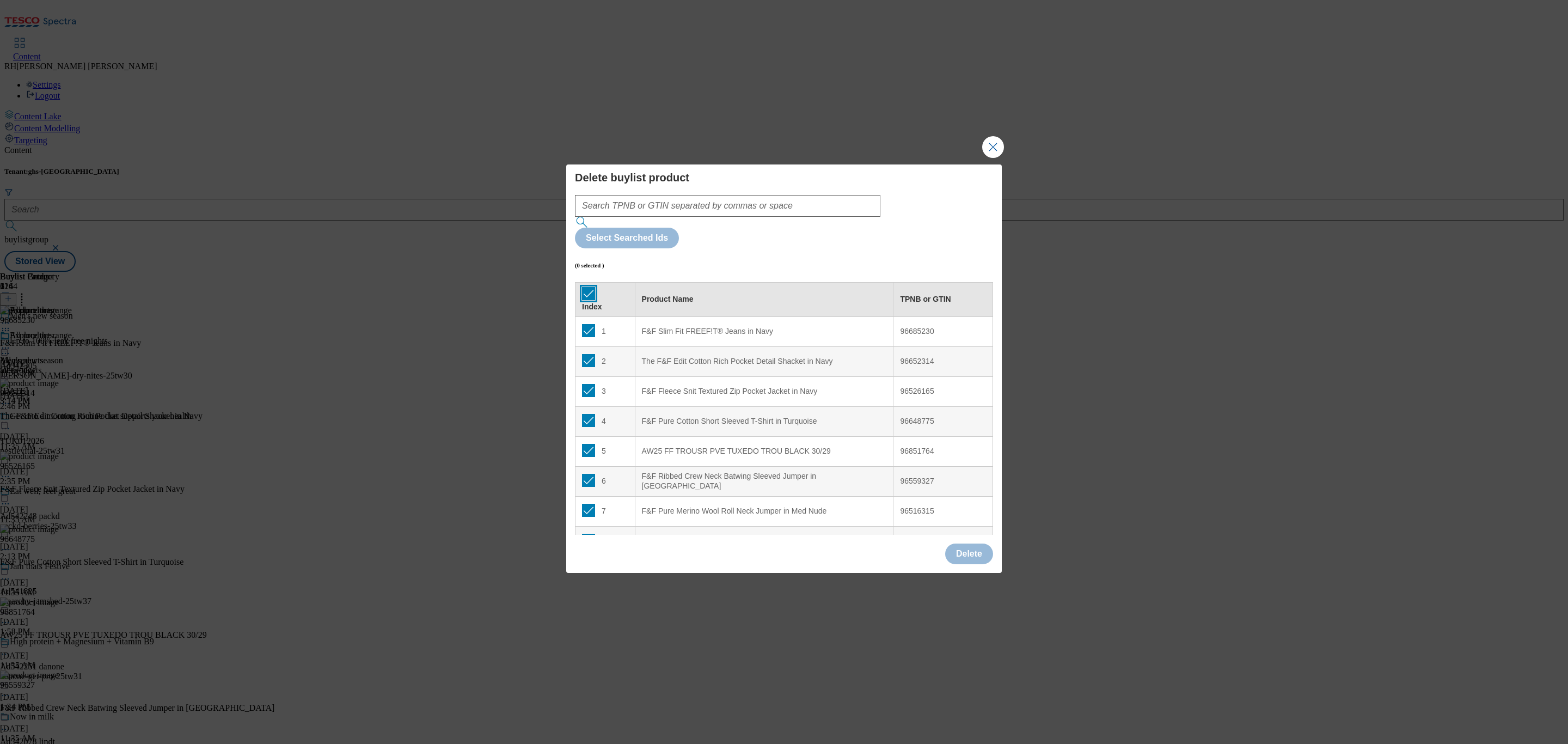
checkbox input "true"
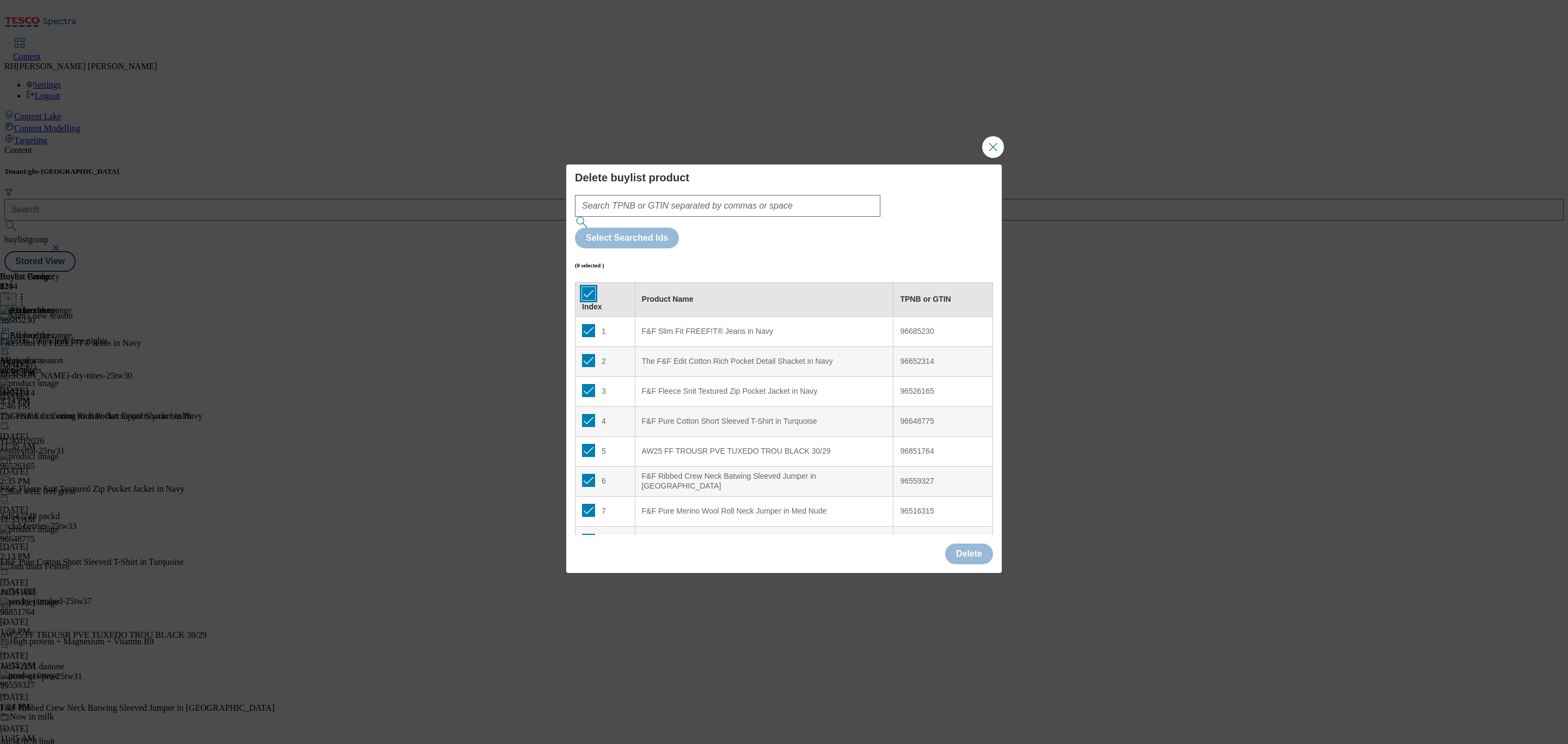
checkbox input "true"
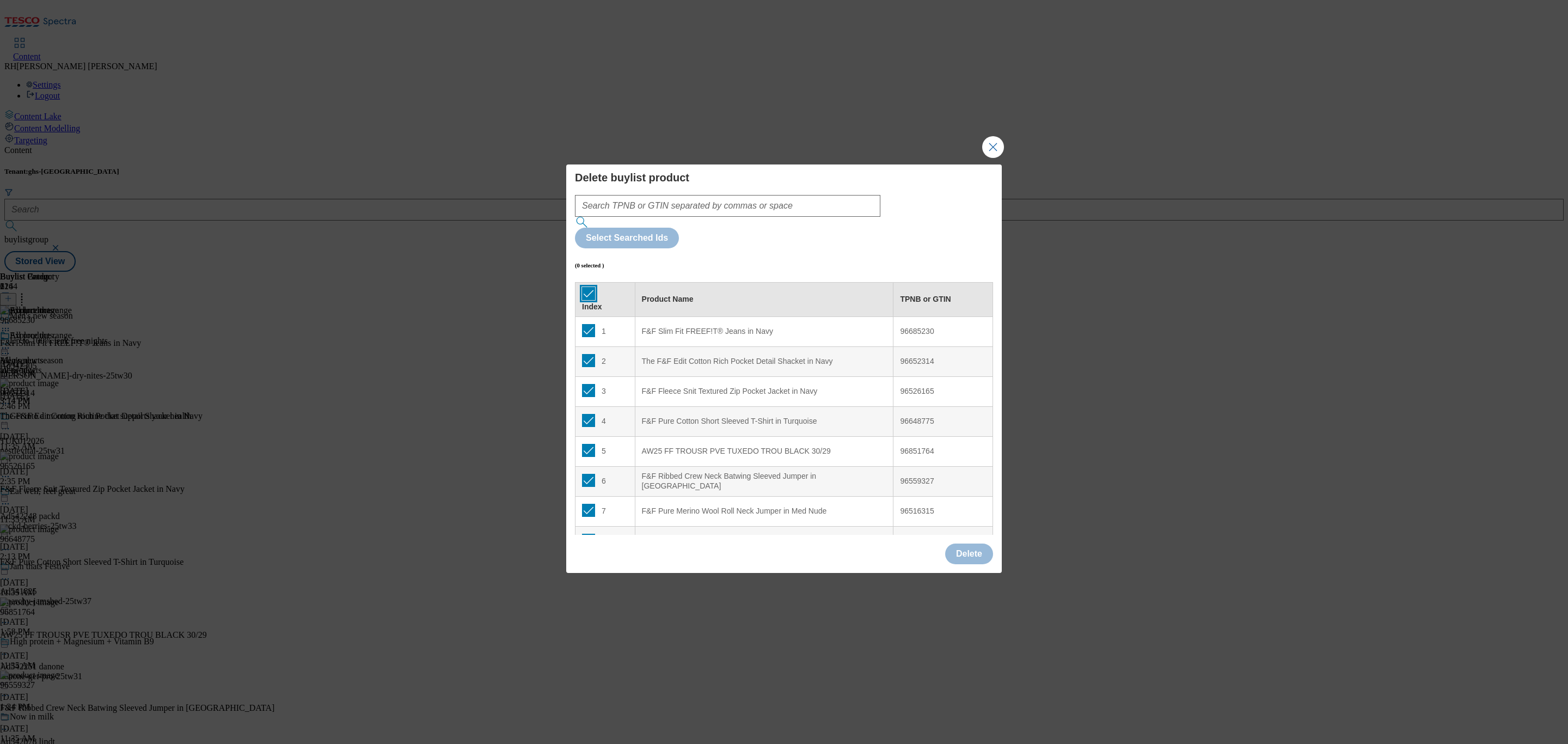
checkbox input "true"
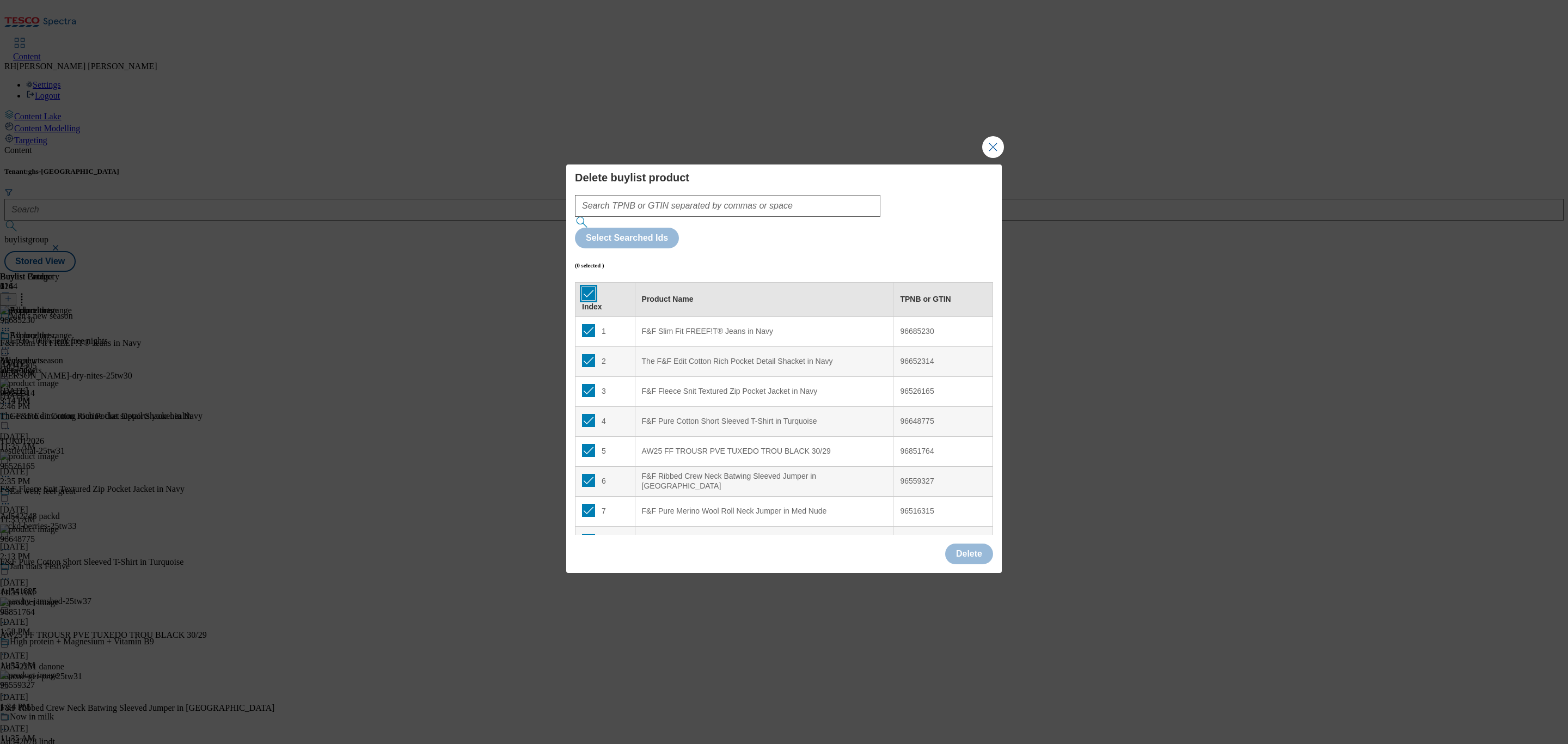
checkbox input "true"
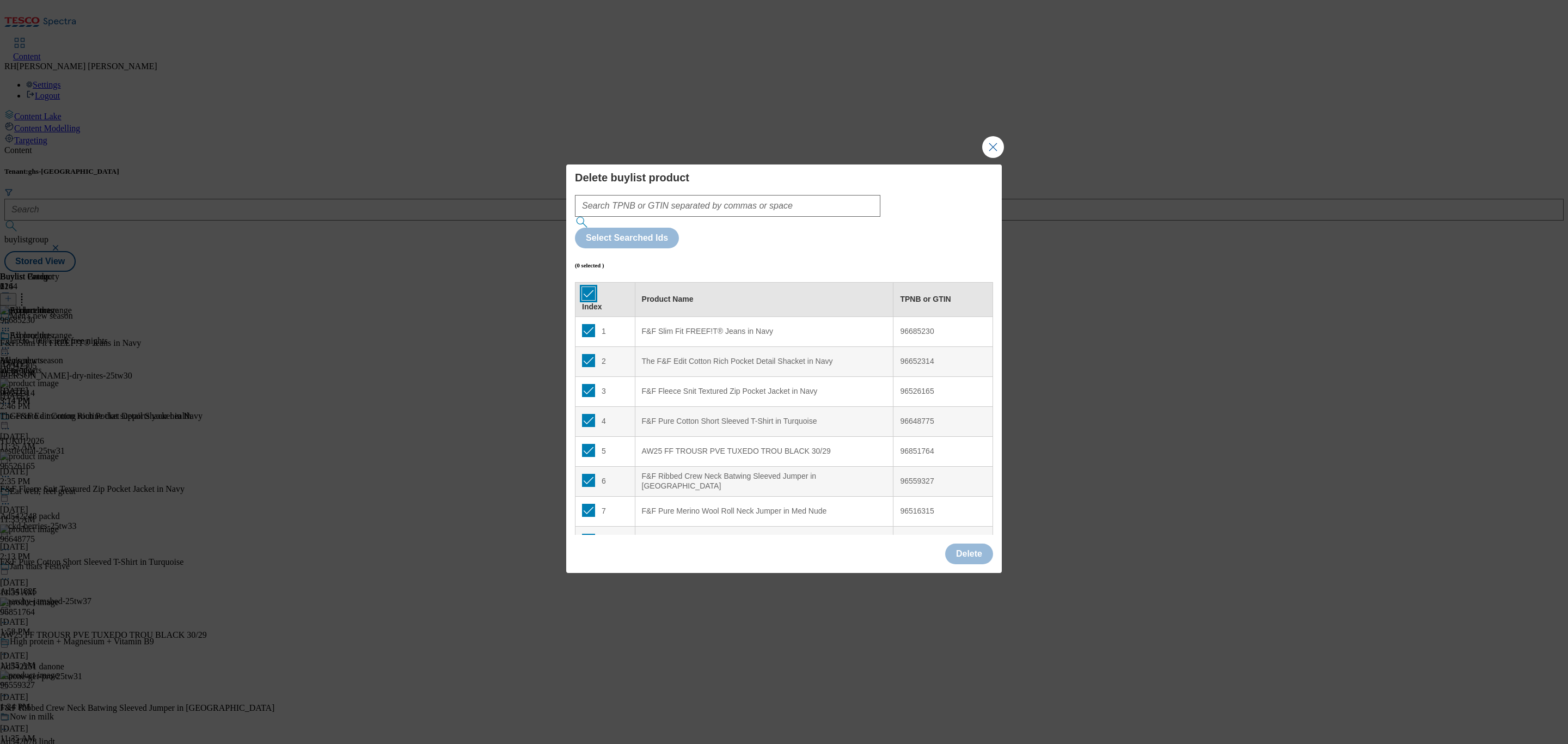
checkbox input "true"
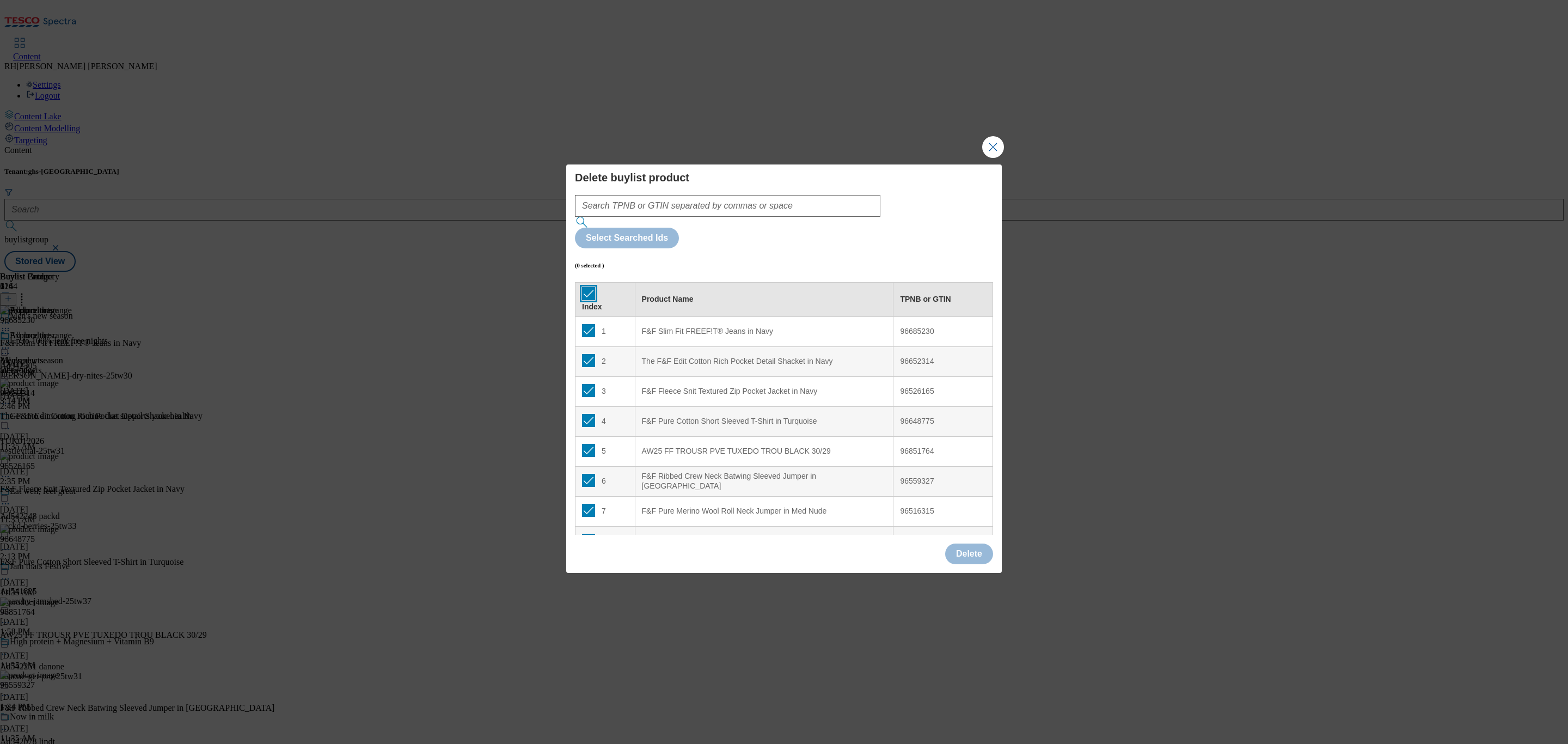
checkbox input "true"
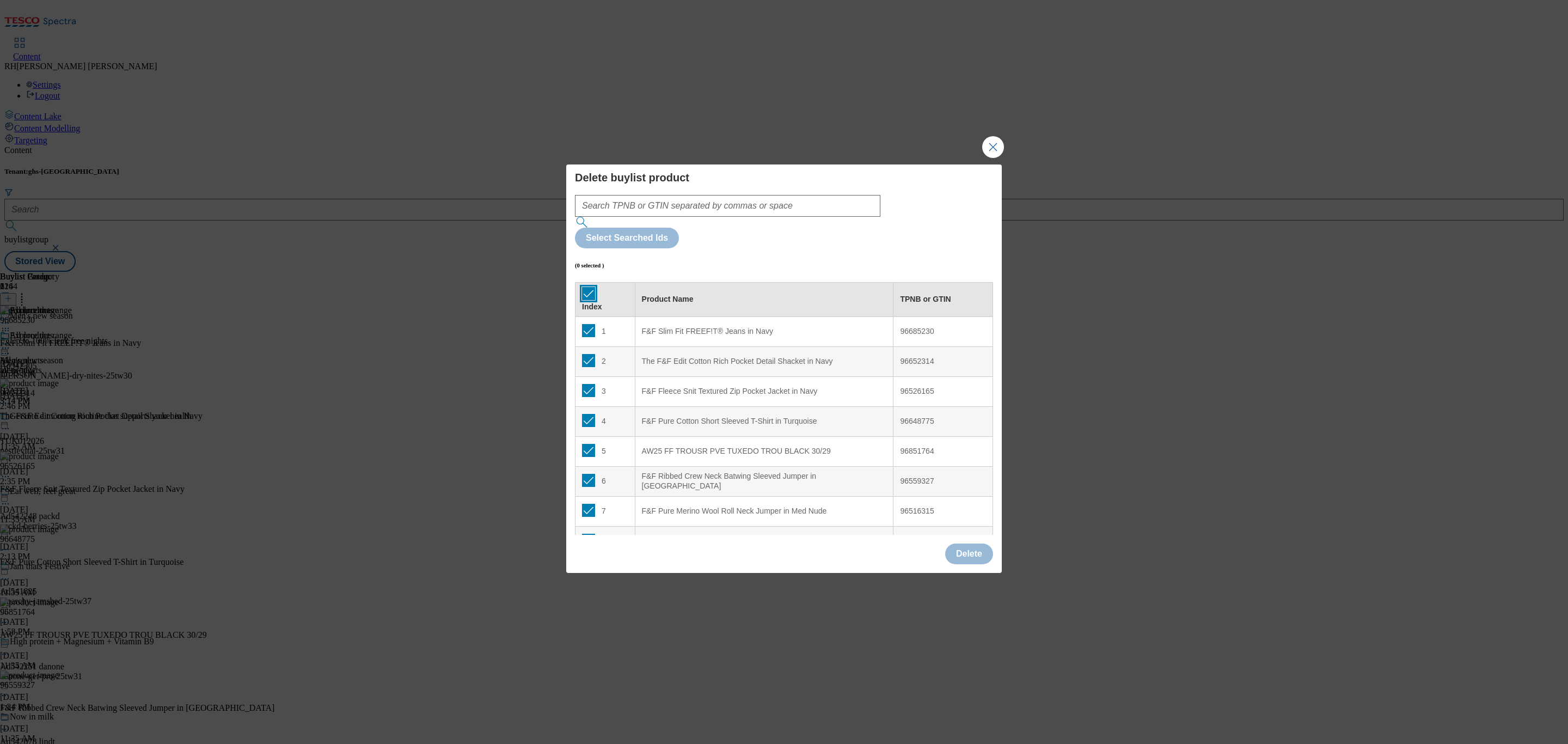
checkbox input "true"
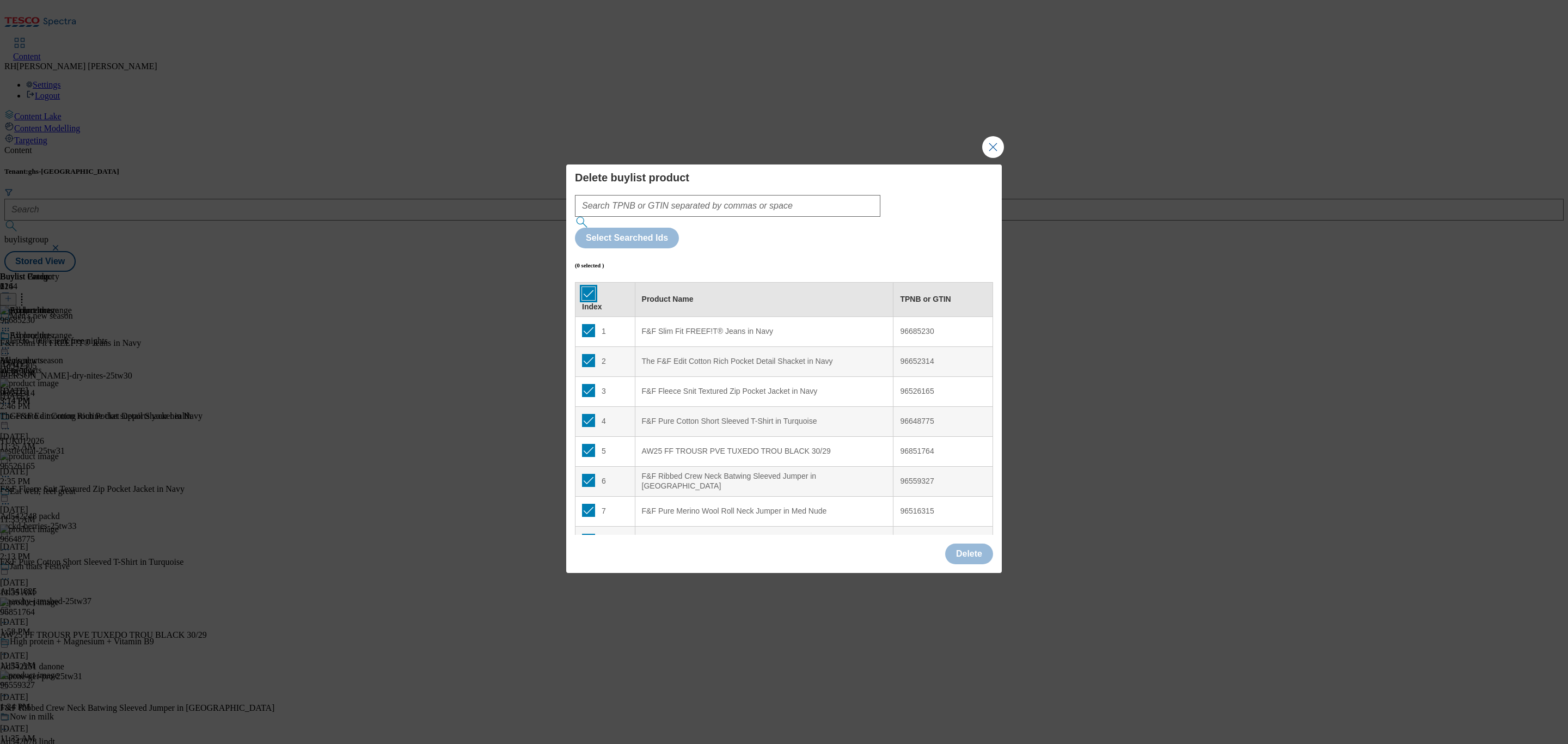
checkbox input "true"
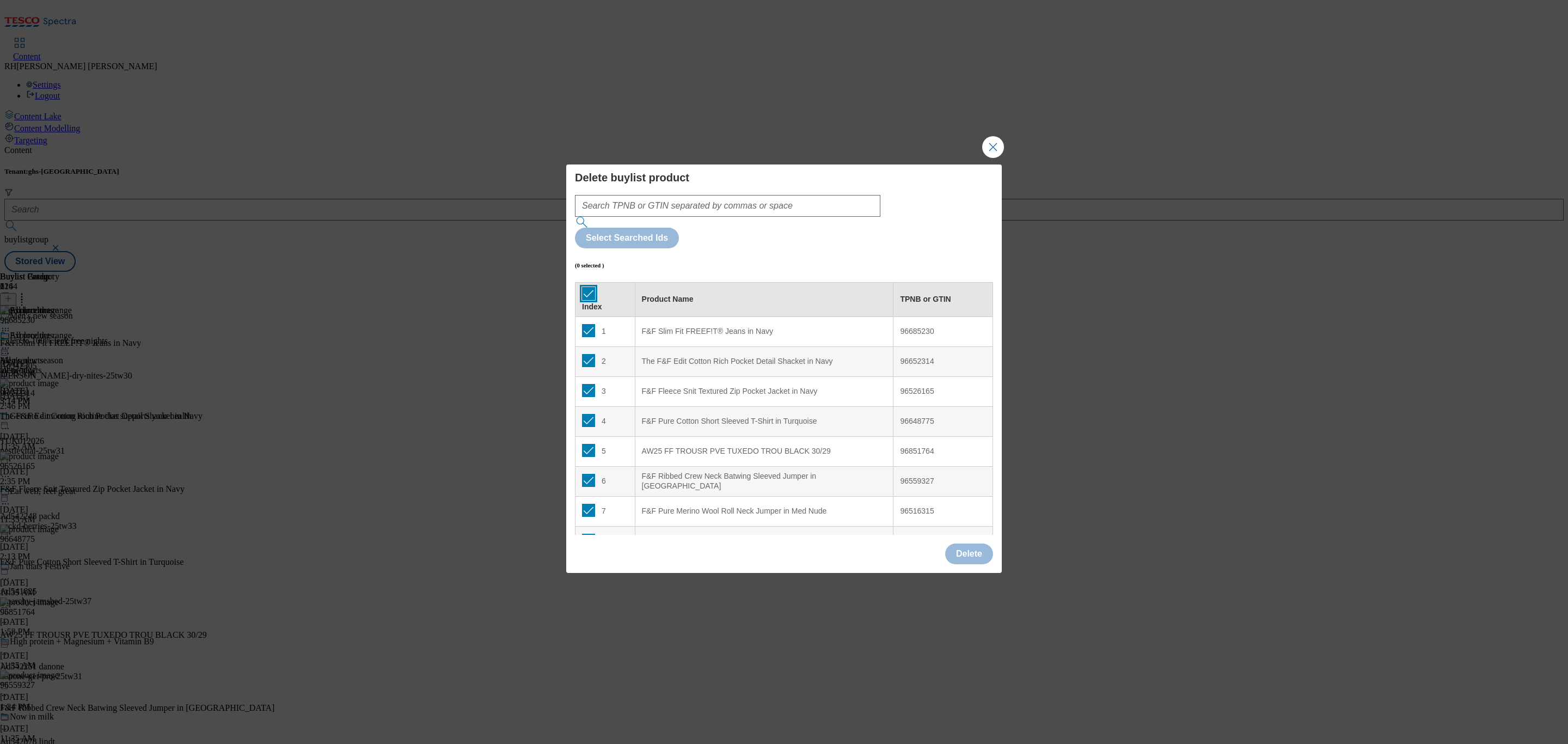
checkbox input "true"
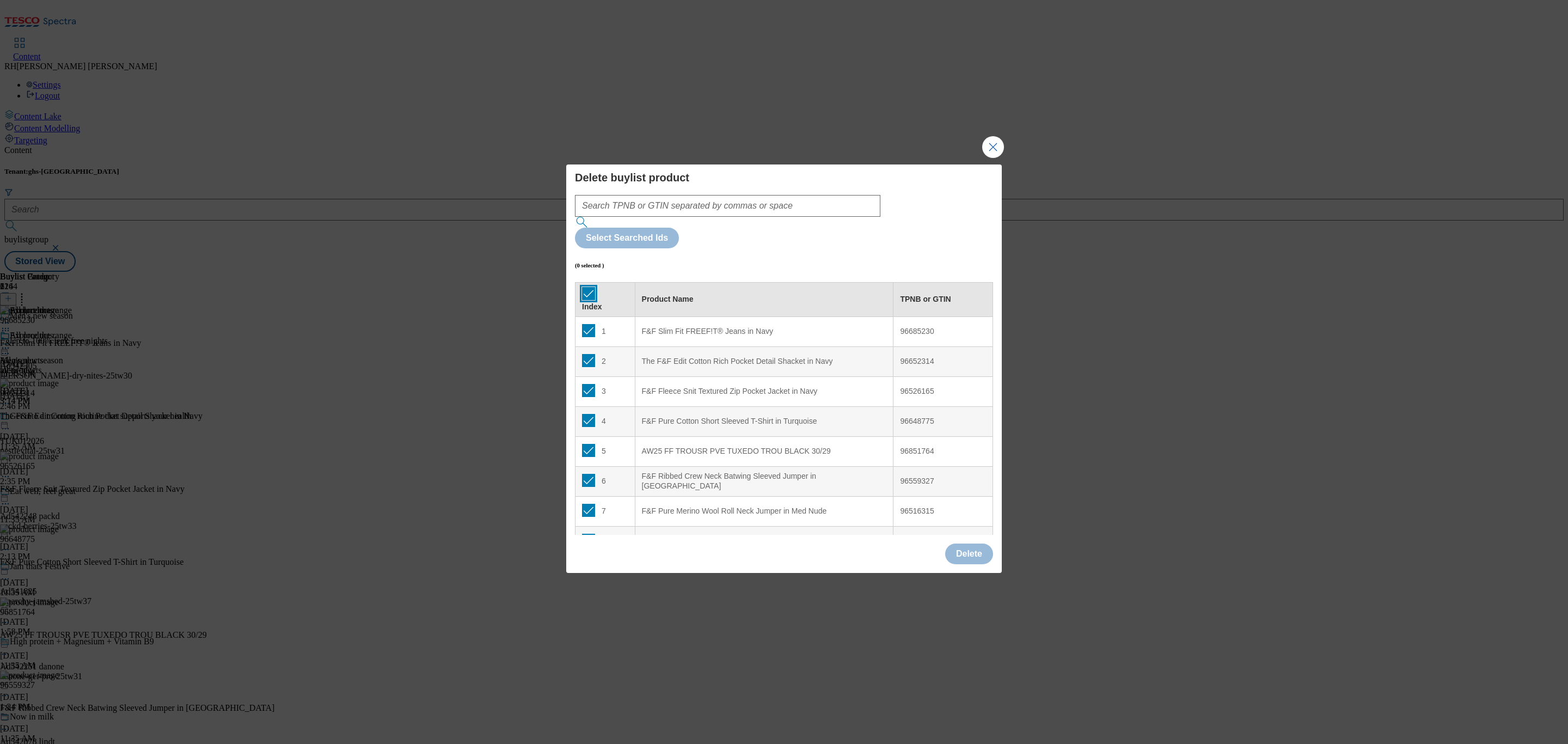
checkbox input "true"
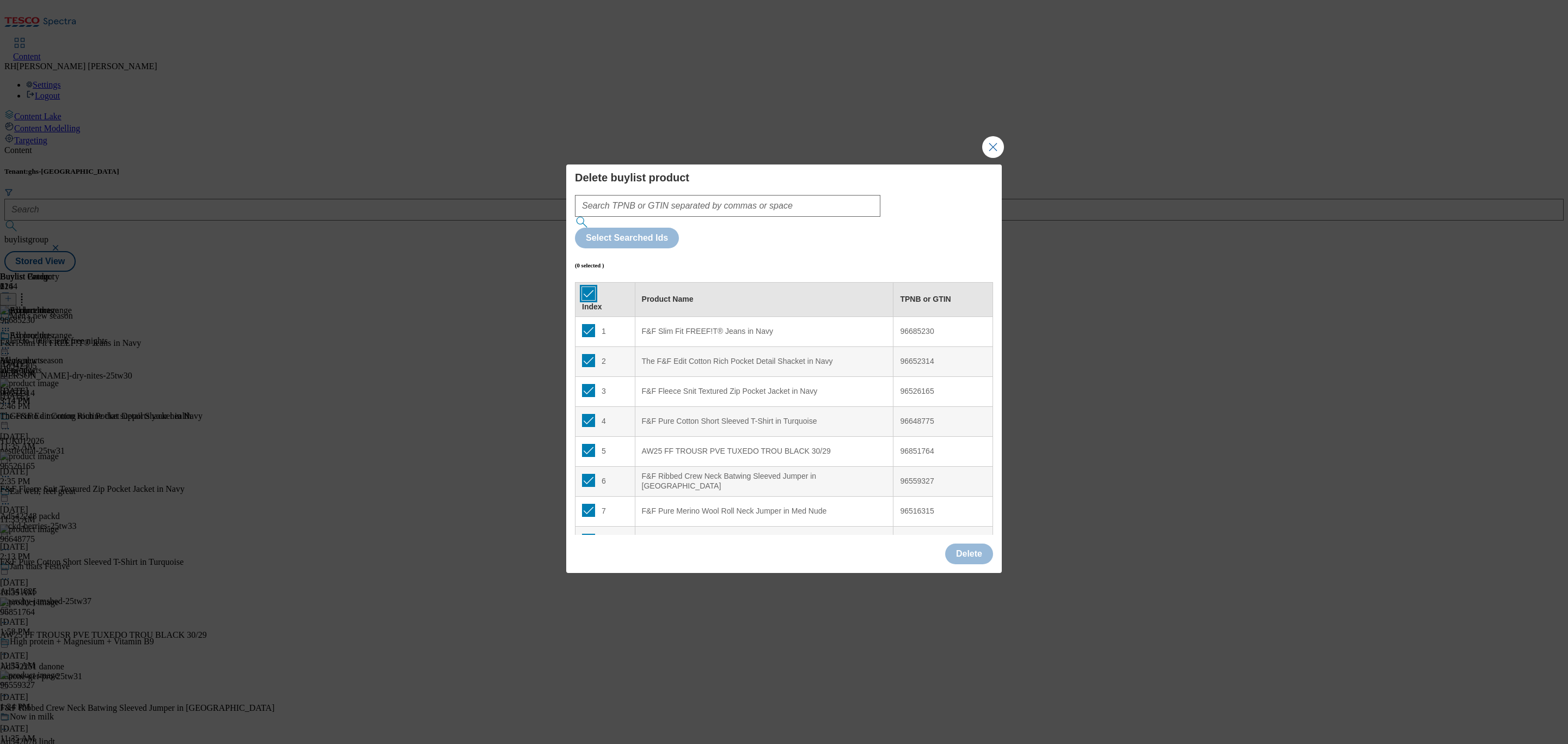
checkbox input "true"
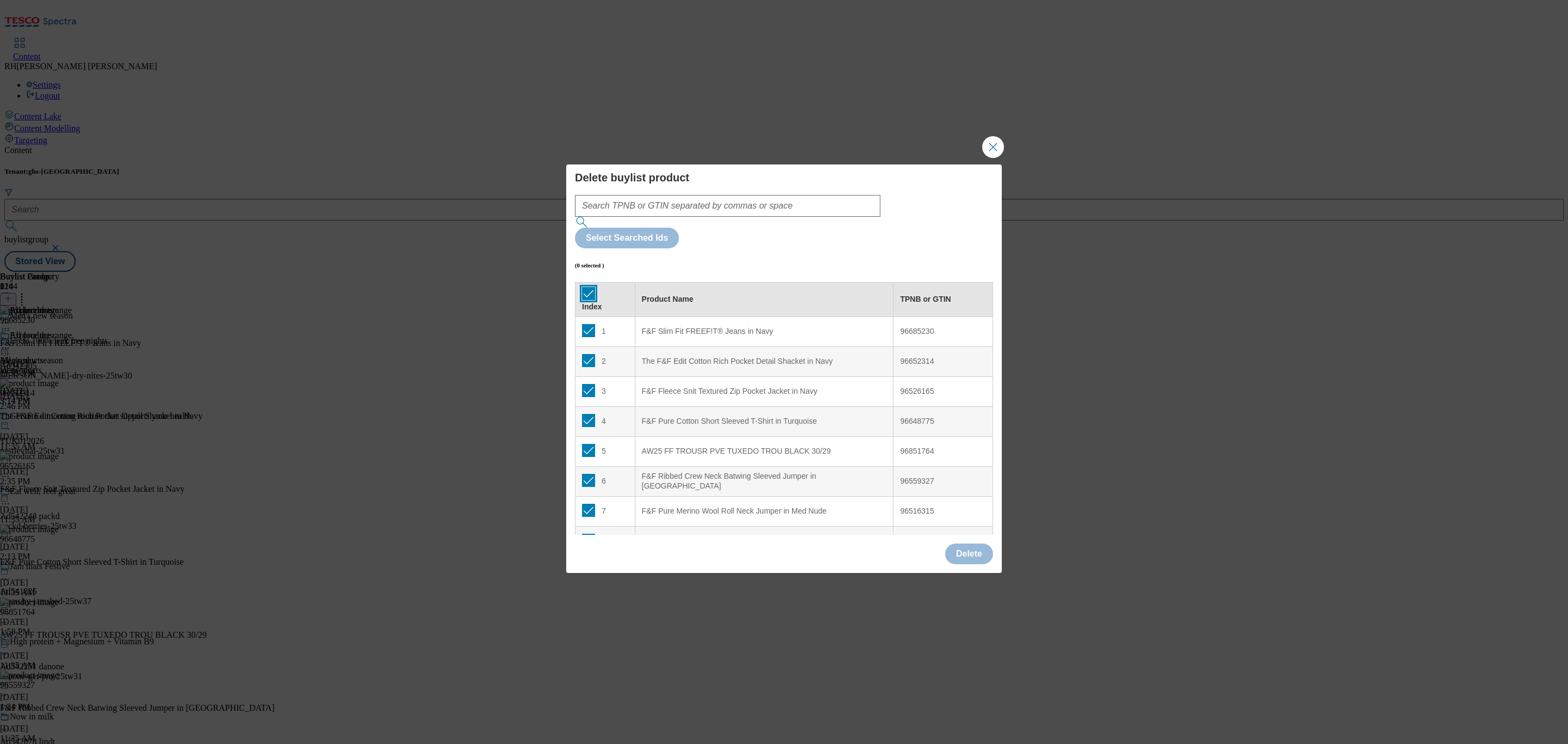
checkbox input "true"
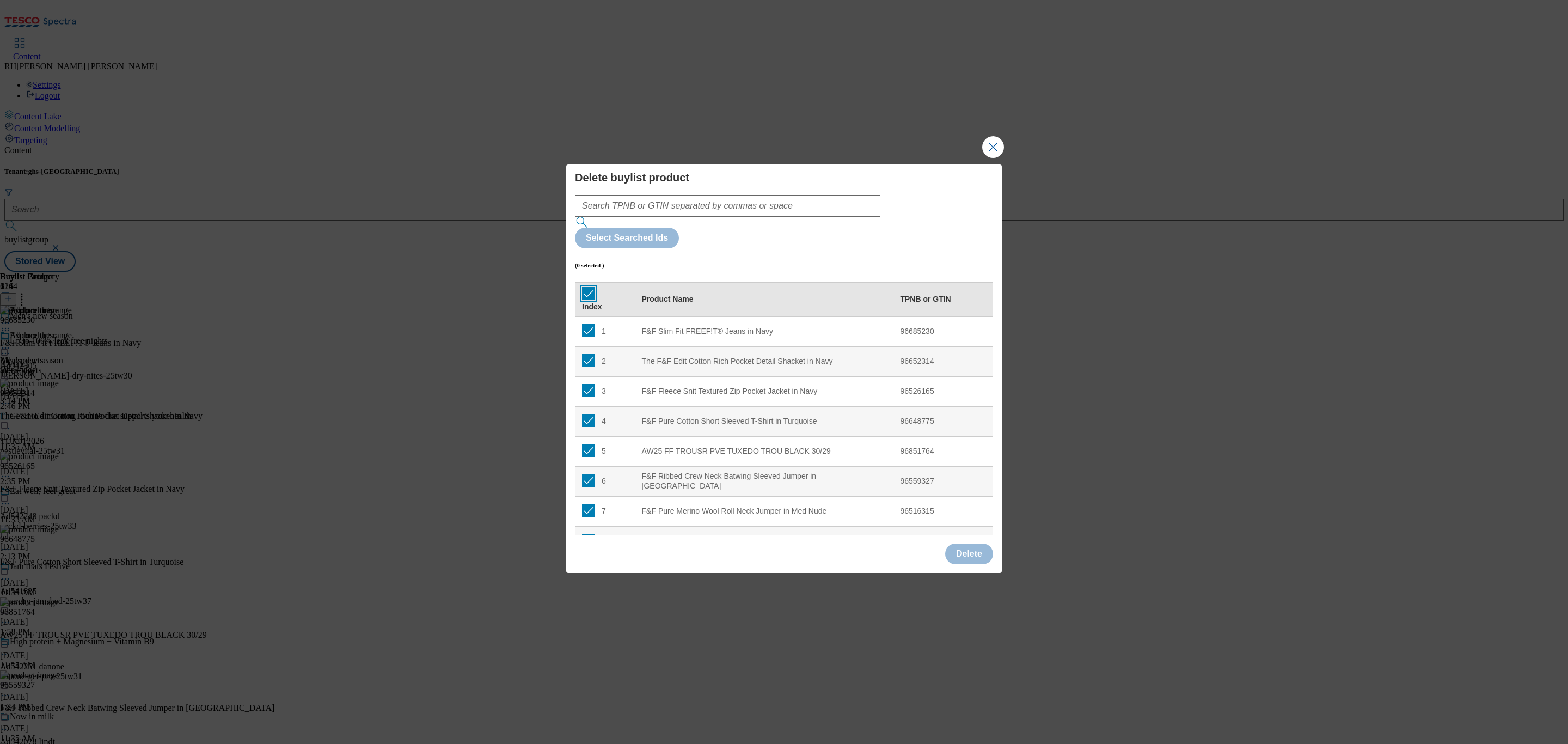
checkbox input "true"
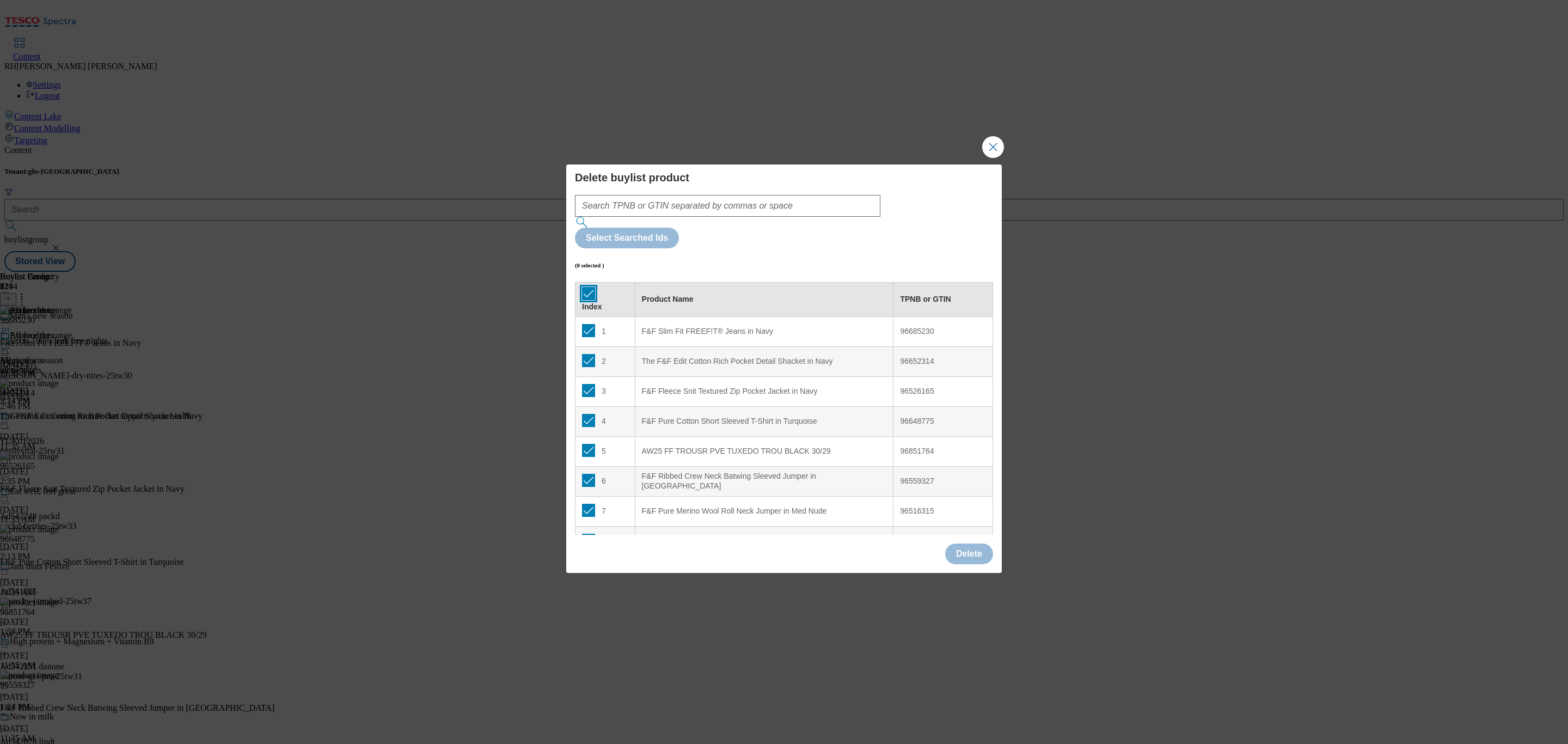
checkbox input "true"
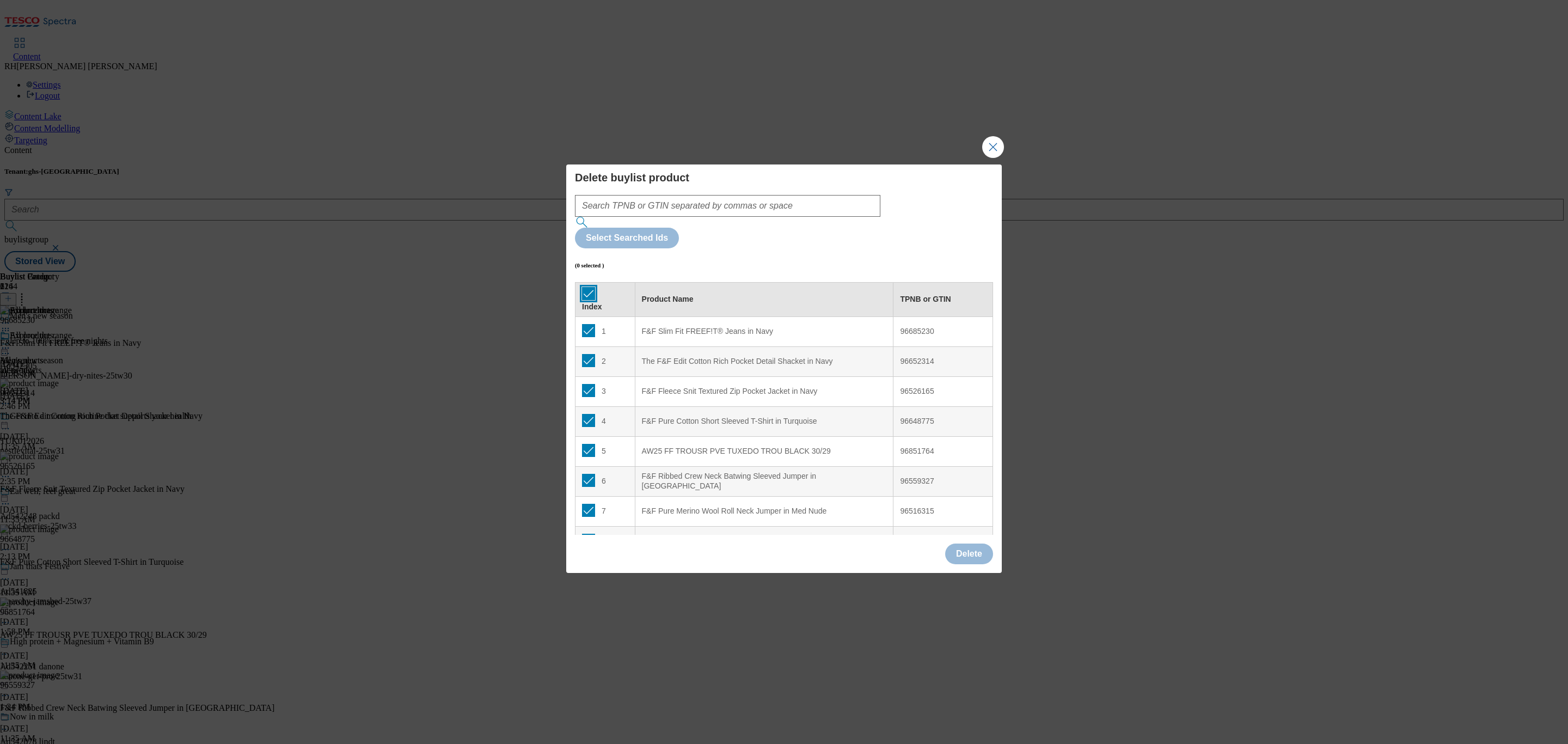
checkbox input "true"
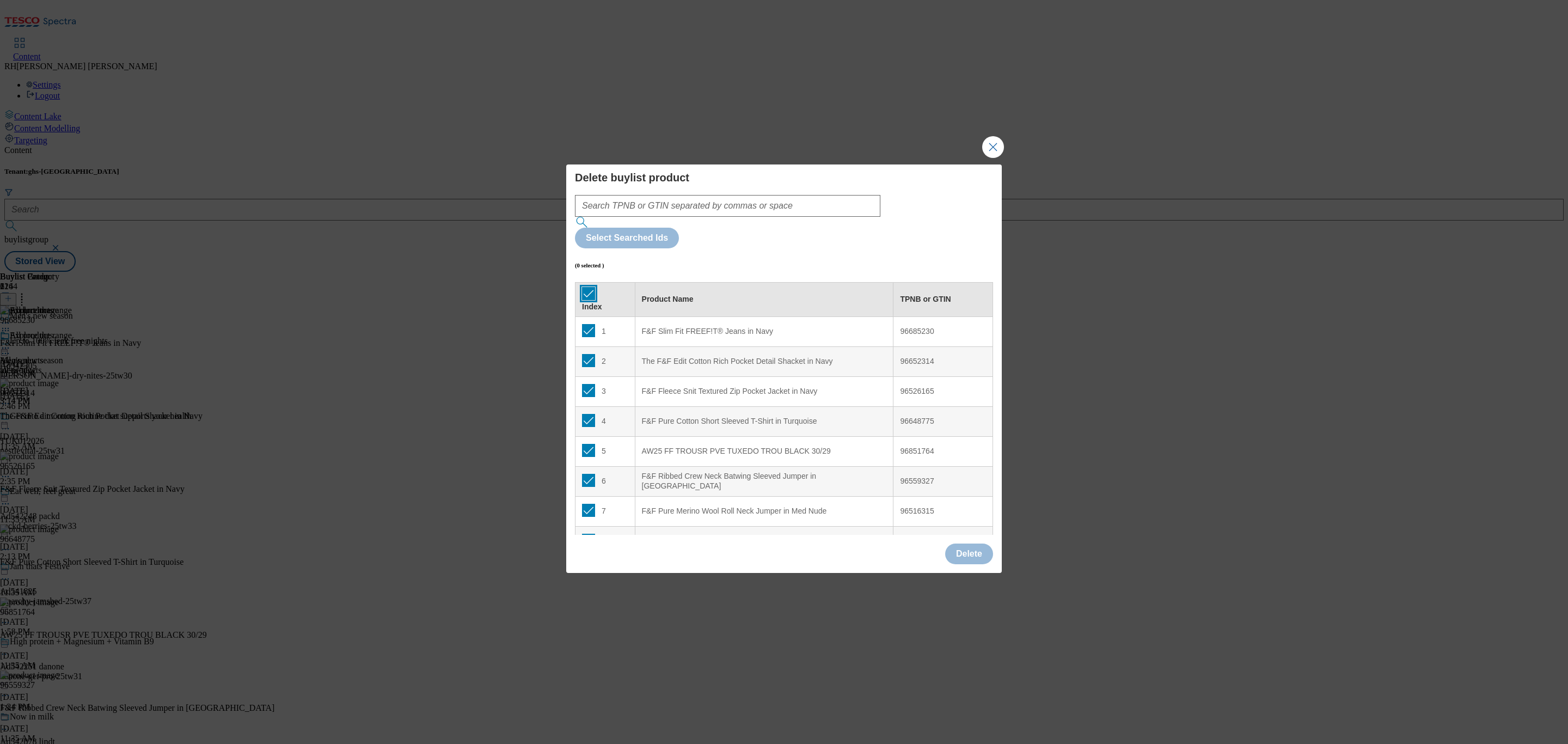
checkbox input "true"
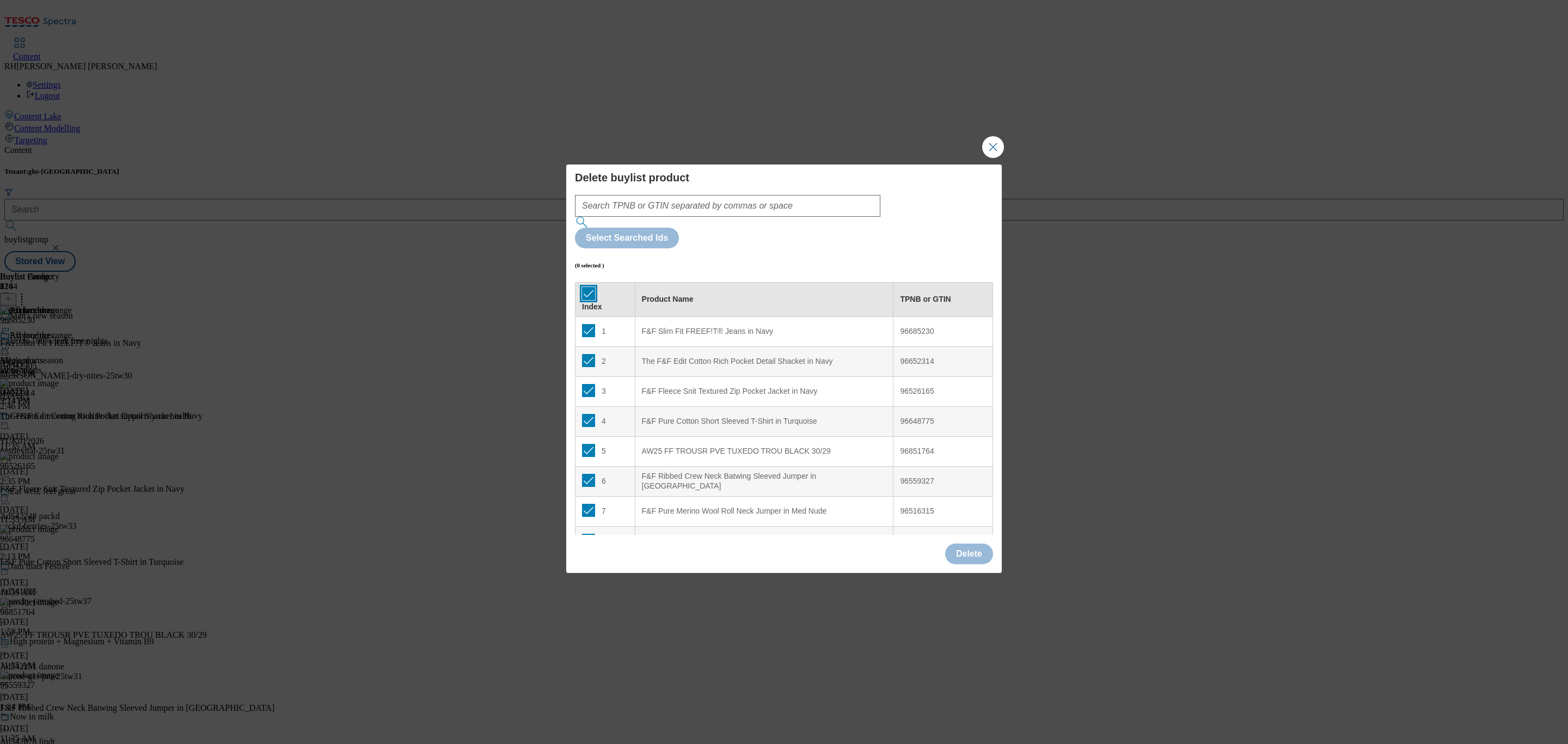
checkbox input "true"
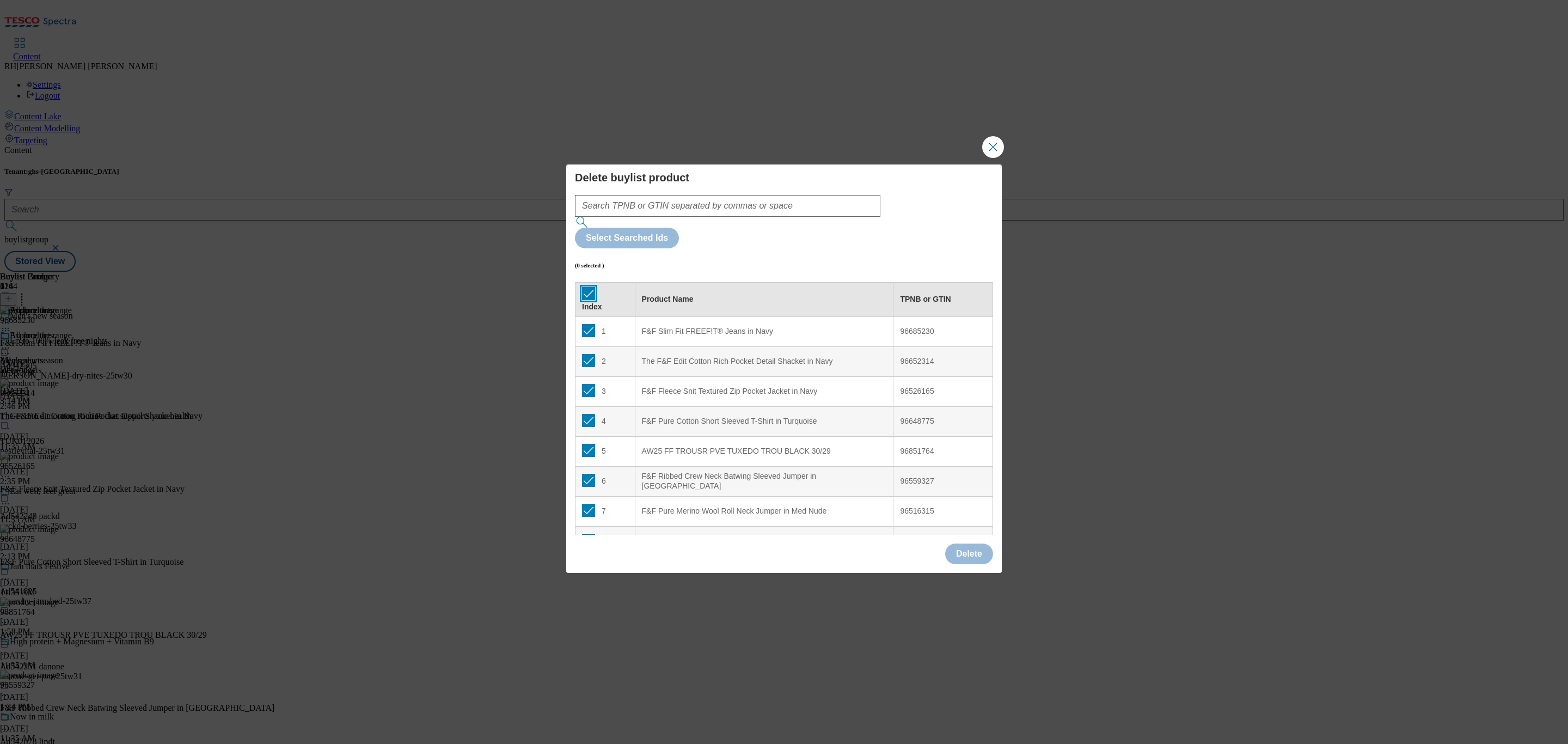
checkbox input "true"
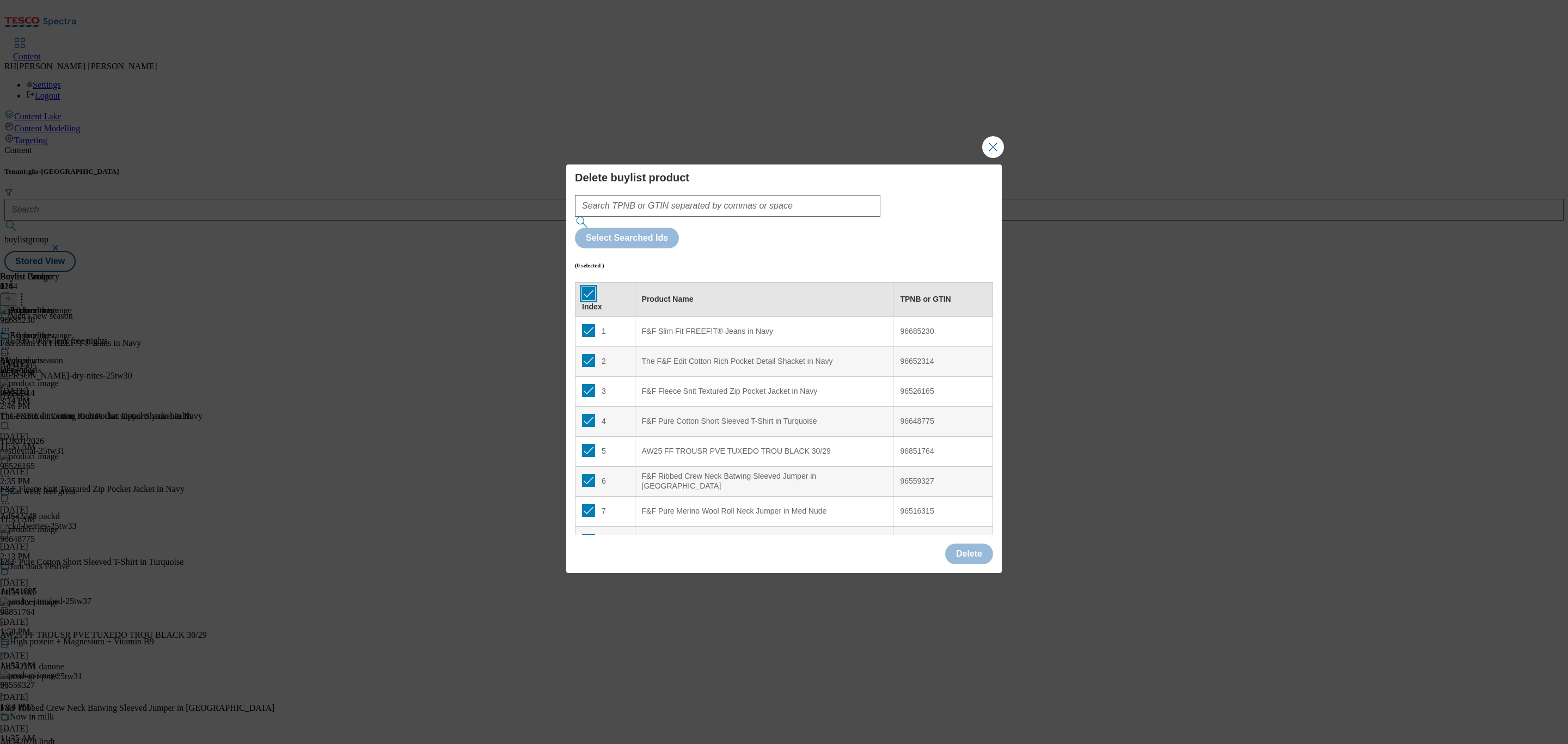
checkbox input "true"
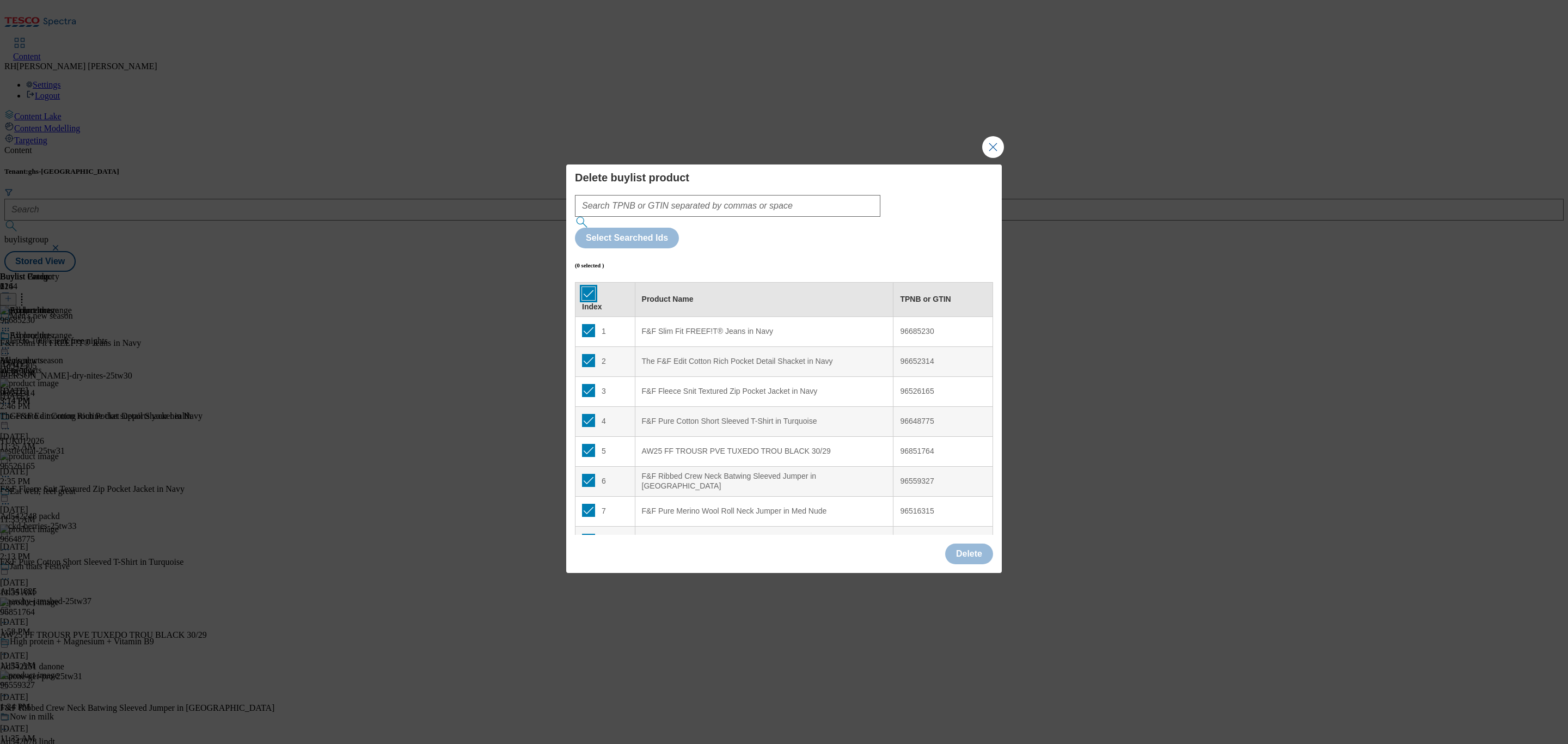
checkbox input "true"
click at [974, 543] on button "Delete" at bounding box center [969, 554] width 48 height 21
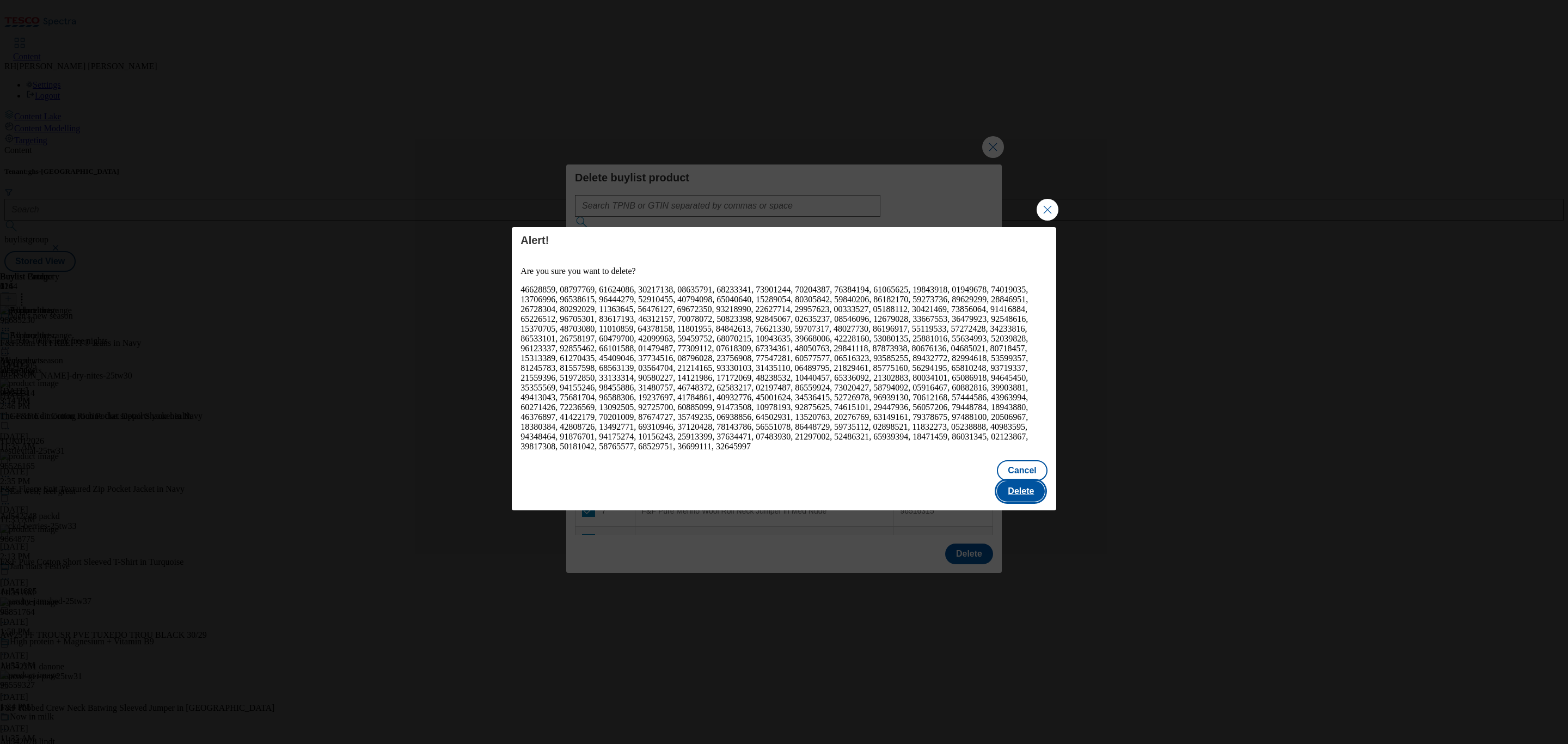
click at [1033, 481] on button "Delete" at bounding box center [1021, 491] width 48 height 21
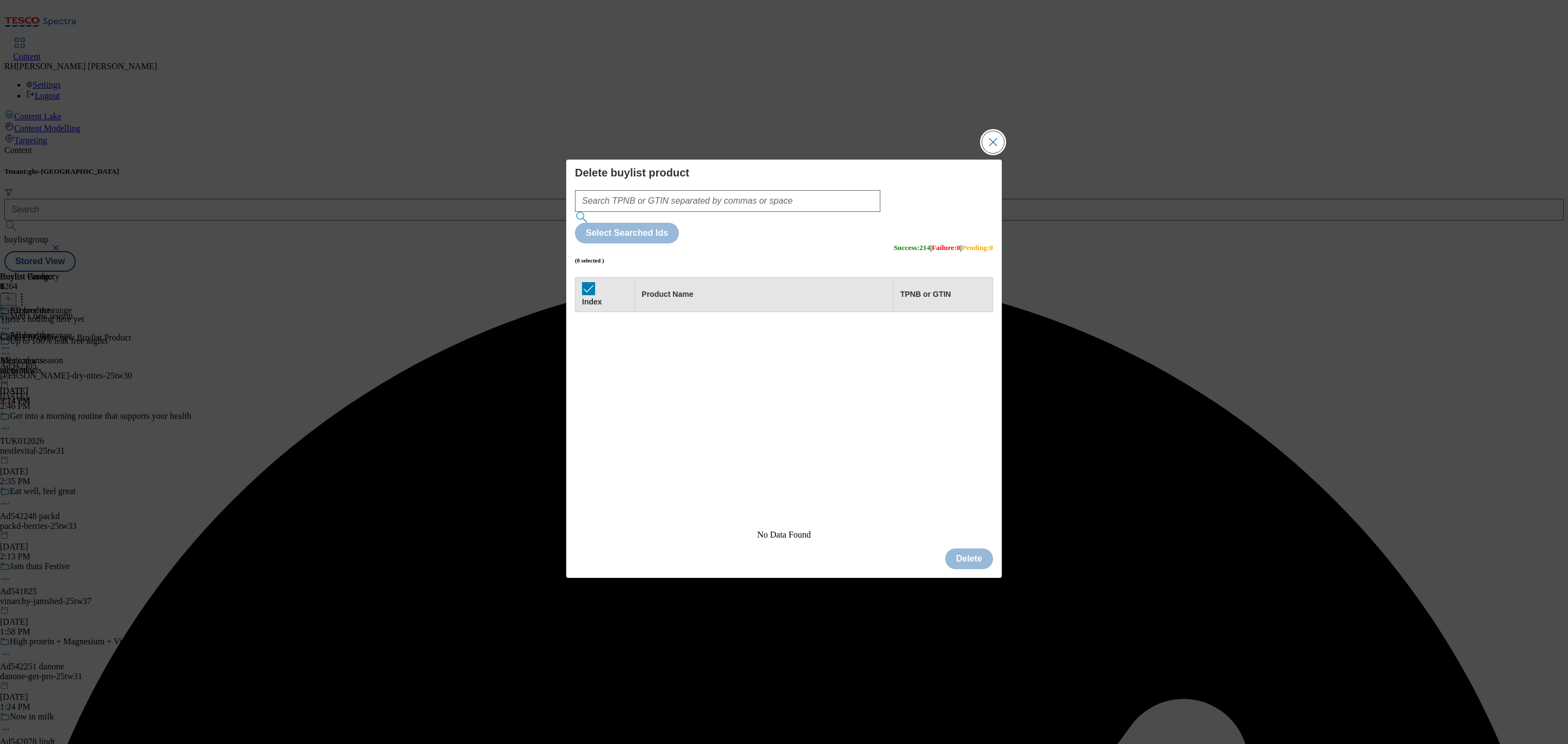
click at [999, 153] on button "Close Modal" at bounding box center [993, 142] width 22 height 22
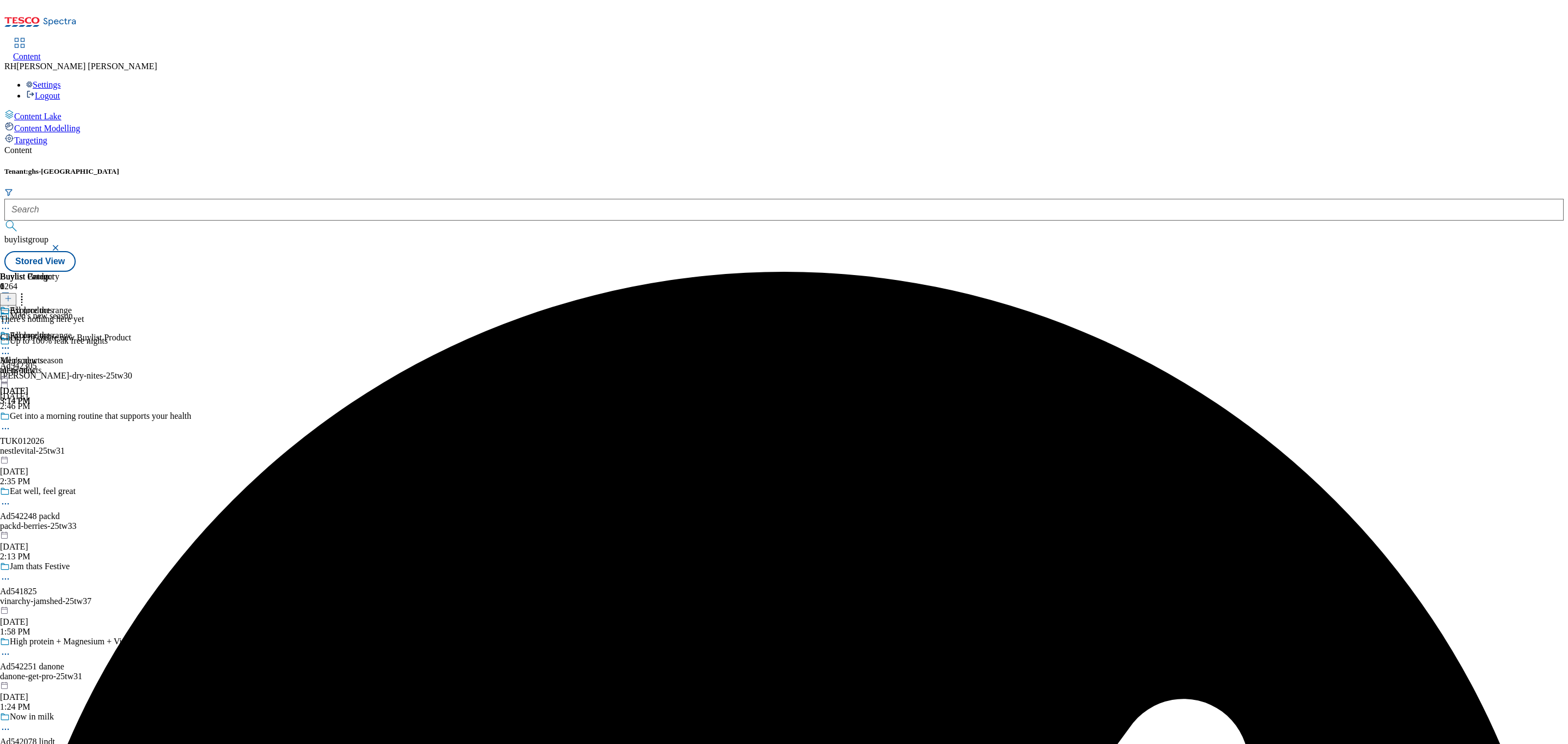
click at [12, 295] on icon at bounding box center [8, 298] width 7 height 7
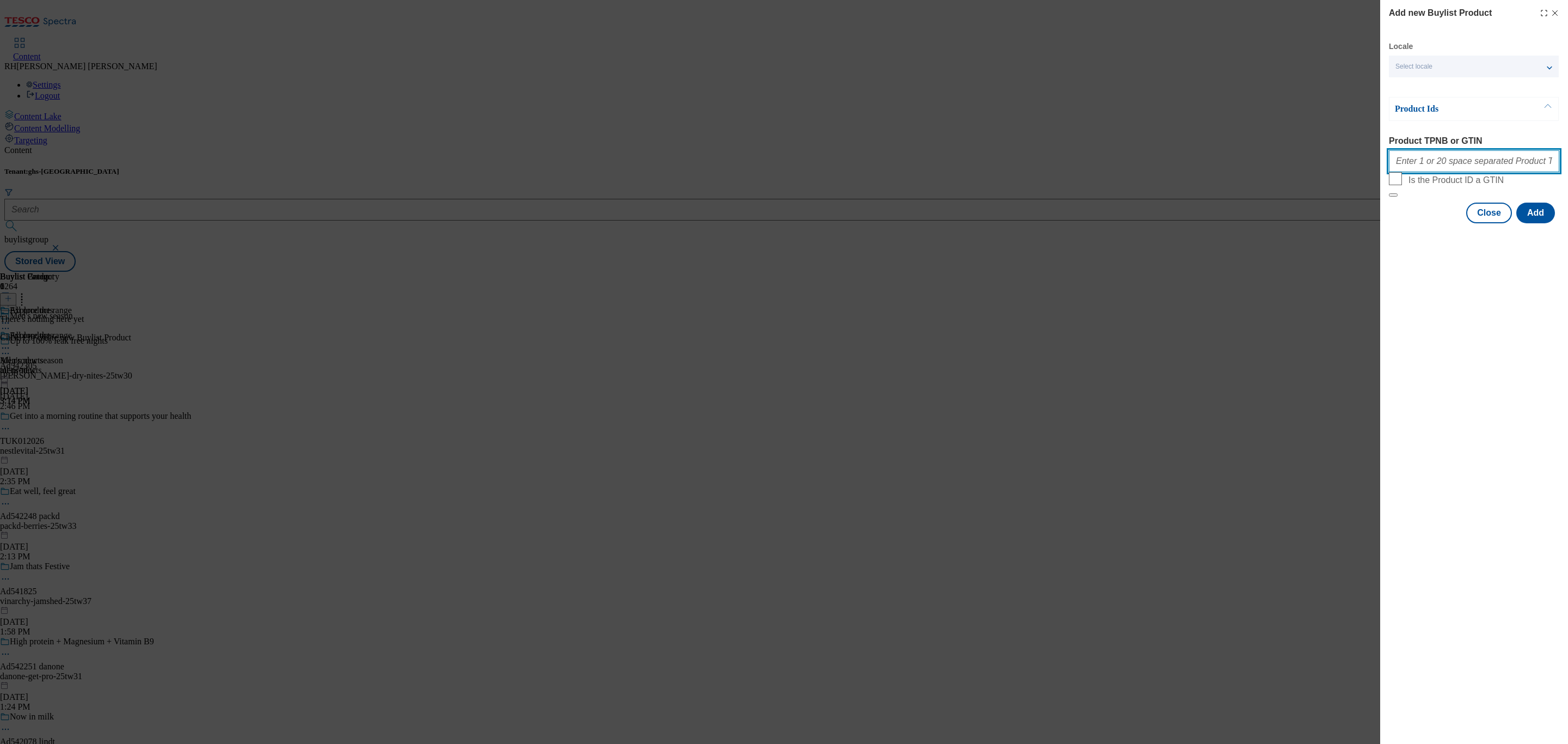
click at [1477, 159] on input "Product TPNB or GTIN" at bounding box center [1474, 161] width 170 height 22
paste input "96685230 96652314 96526165 96648775 96851764 96516380 96516315 96520701 9651652…"
click at [1538, 224] on button "Add" at bounding box center [1535, 213] width 39 height 21
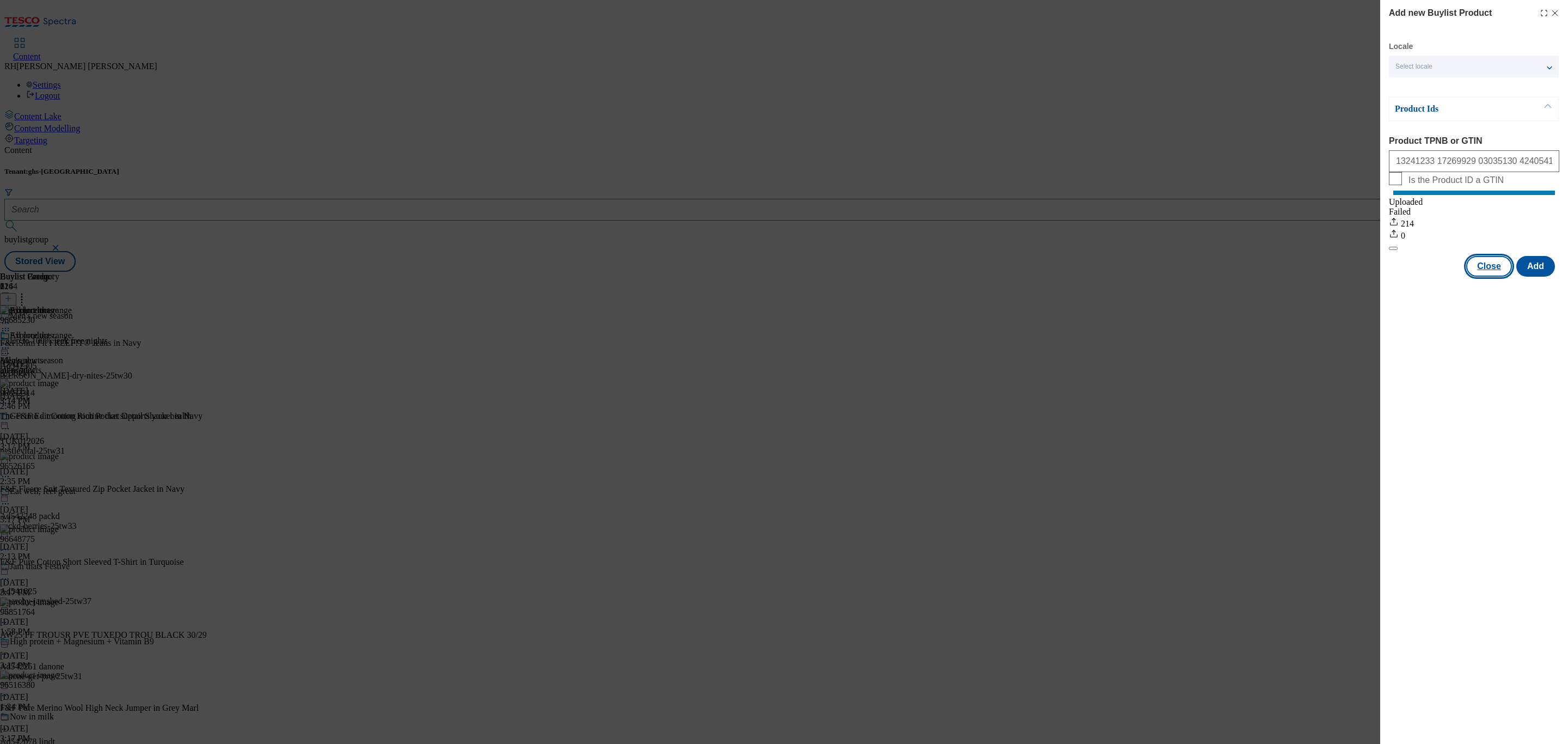
click at [1485, 277] on button "Close" at bounding box center [1489, 266] width 46 height 21
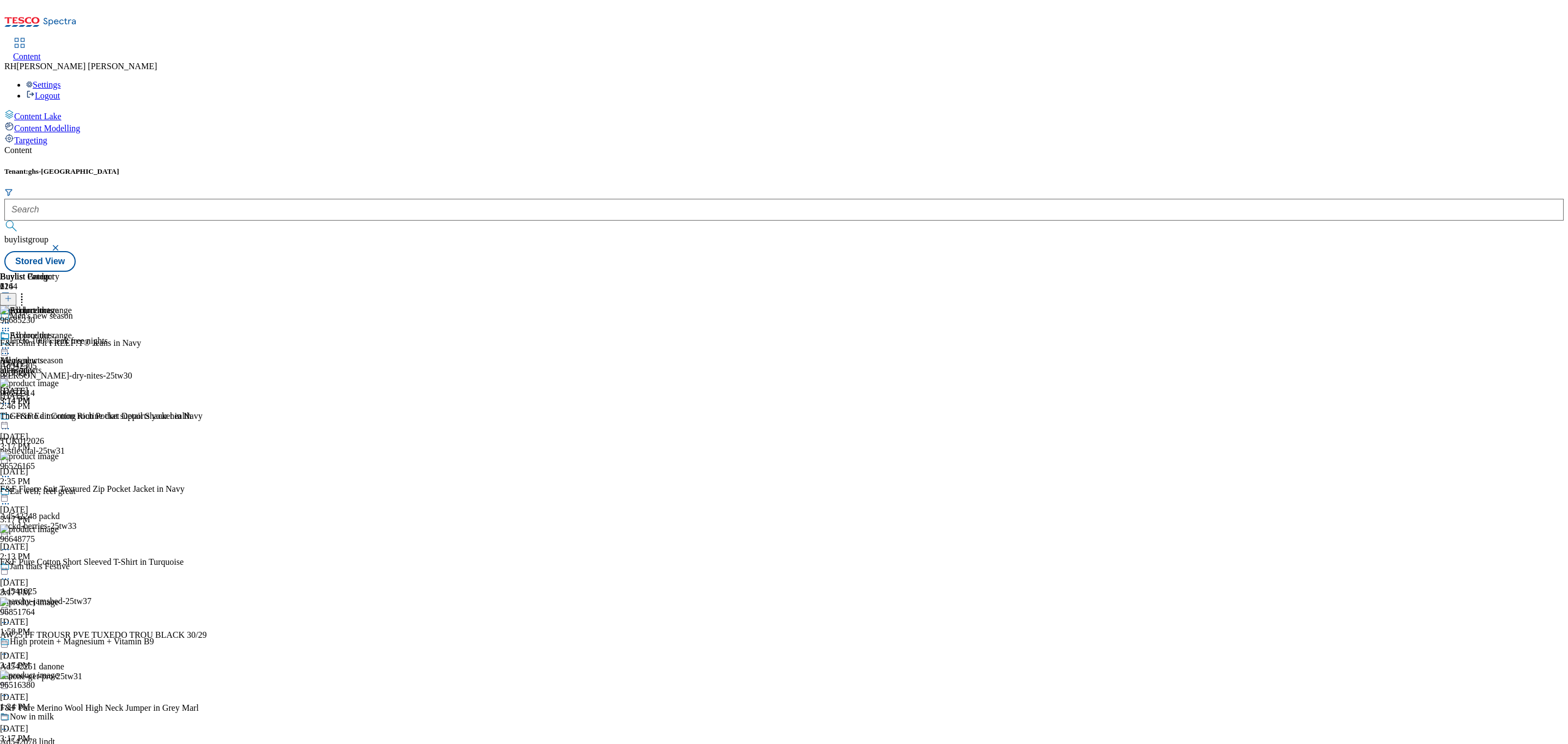
click at [11, 343] on icon at bounding box center [6, 348] width 11 height 11
click at [46, 367] on span "Edit" at bounding box center [40, 370] width 12 height 8
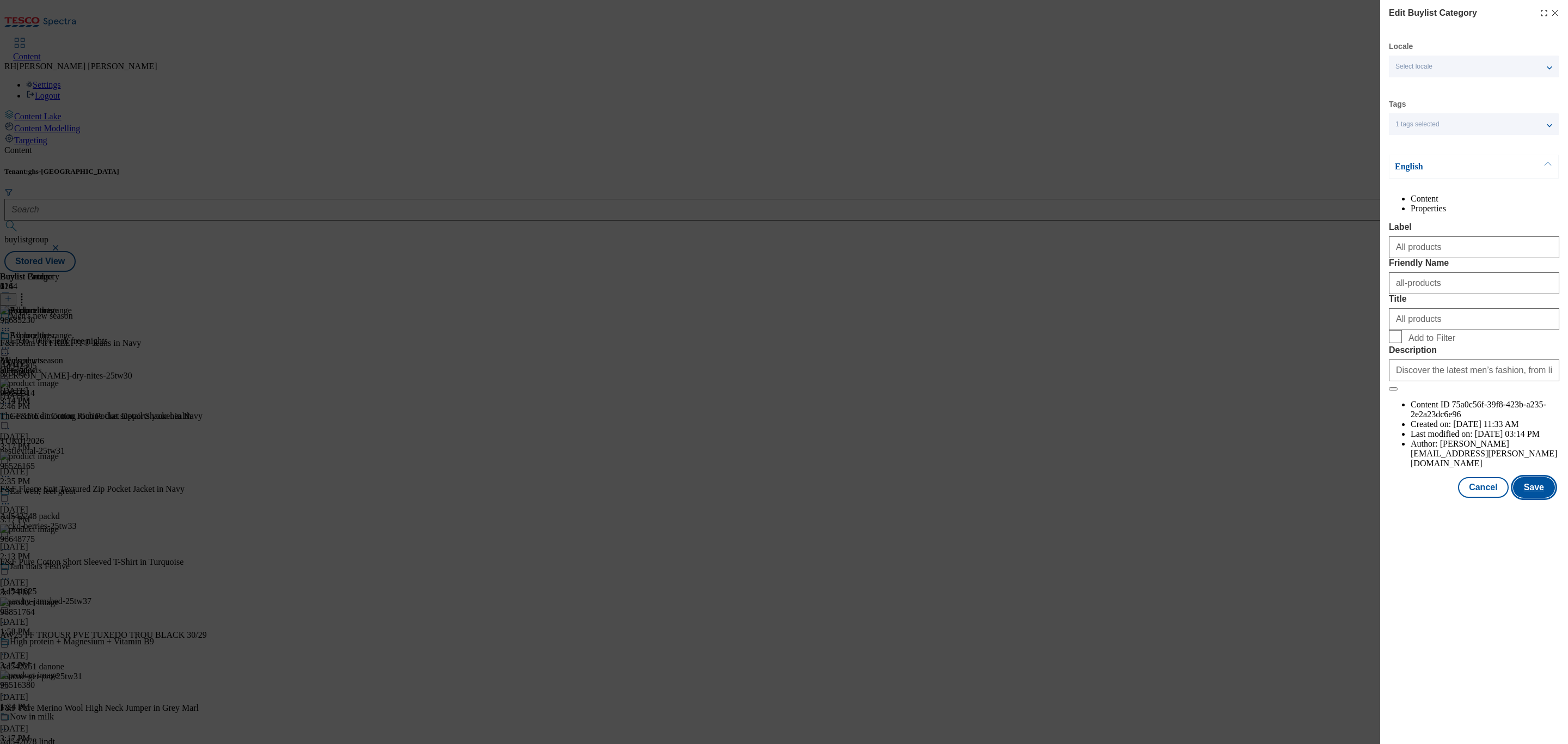
click at [1545, 498] on button "Save" at bounding box center [1534, 487] width 42 height 21
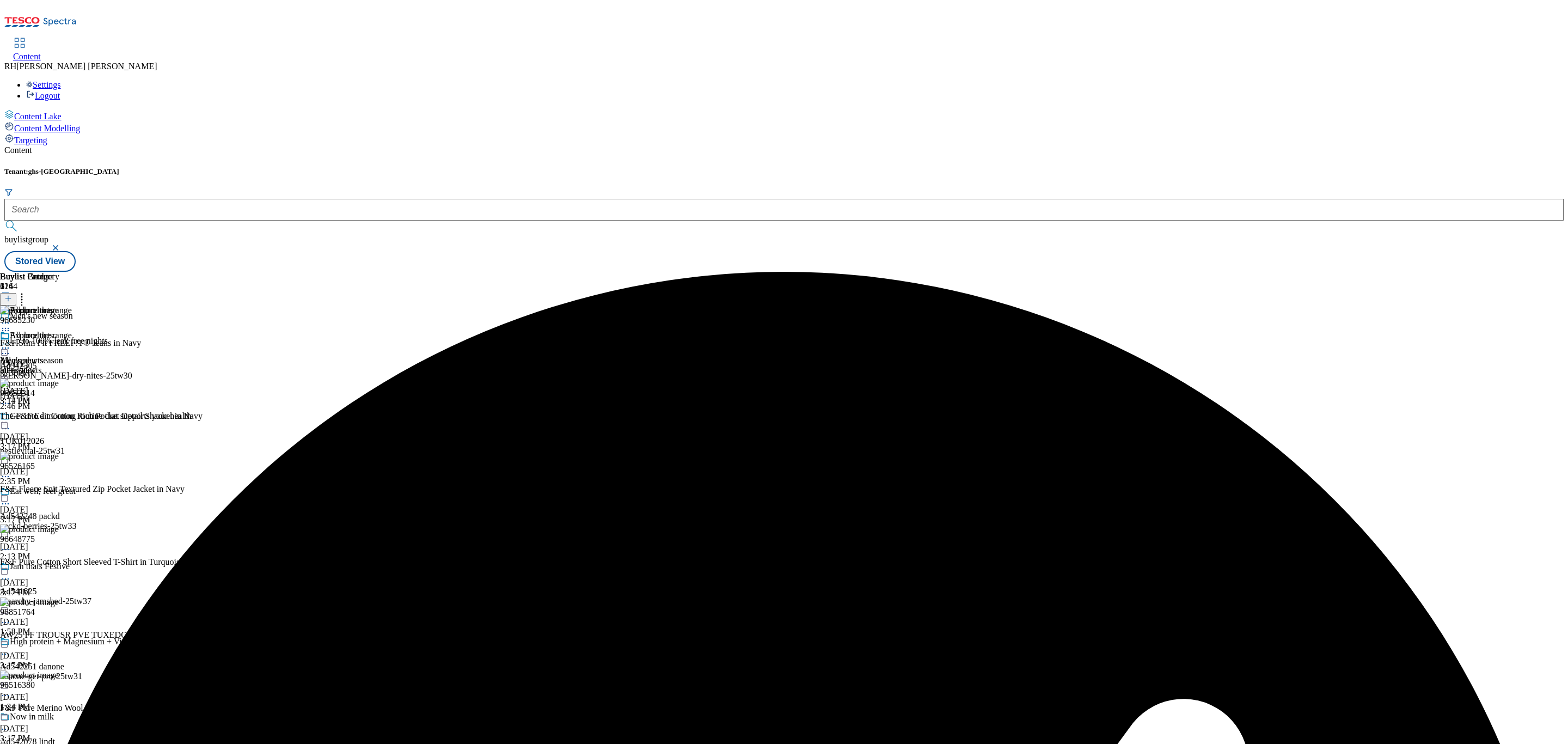
click at [7, 348] on circle at bounding box center [6, 348] width 2 height 2
click at [59, 417] on span "Preview" at bounding box center [46, 420] width 25 height 8
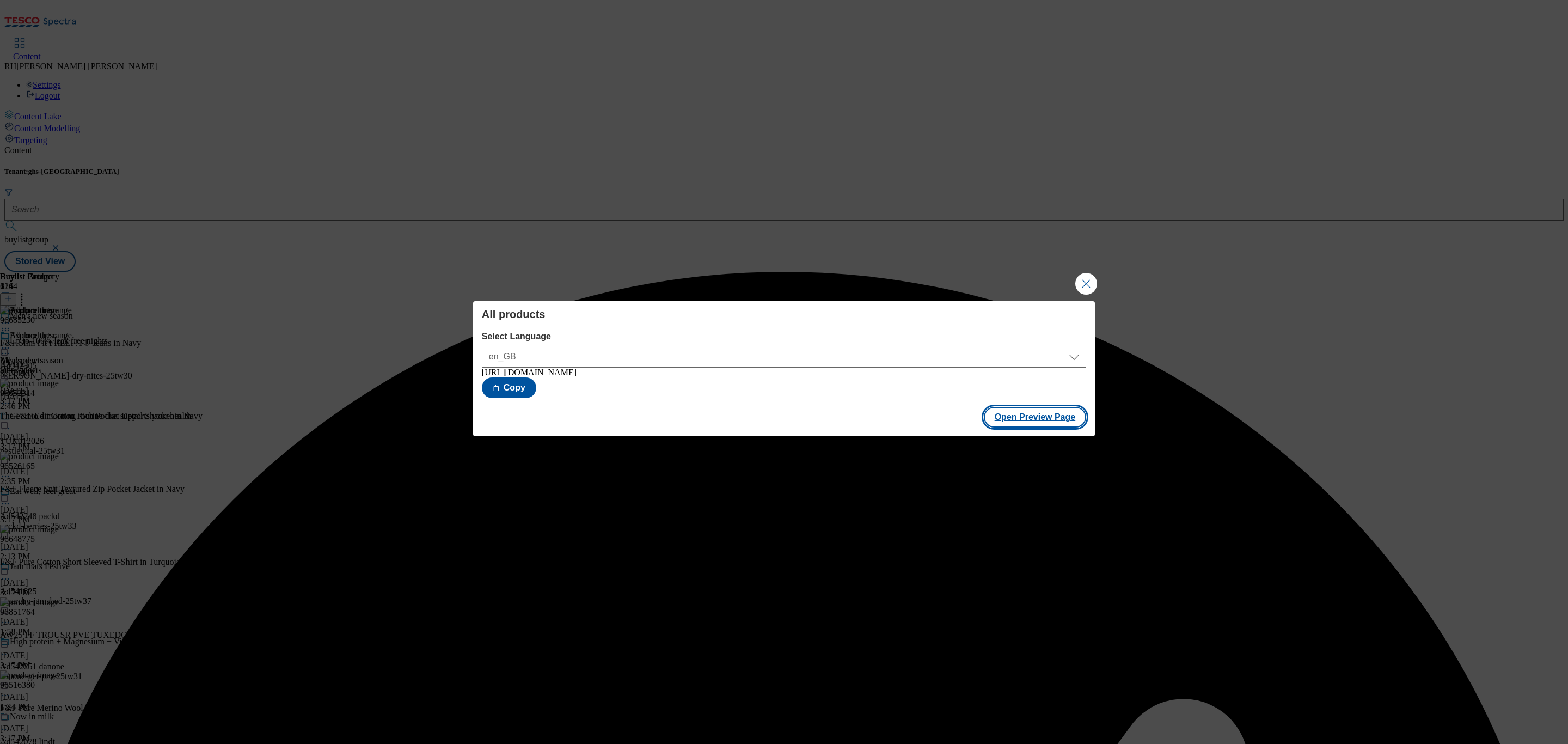
click at [1030, 417] on button "Open Preview Page" at bounding box center [1035, 417] width 103 height 21
click at [1083, 288] on button "Close Modal" at bounding box center [1086, 283] width 22 height 22
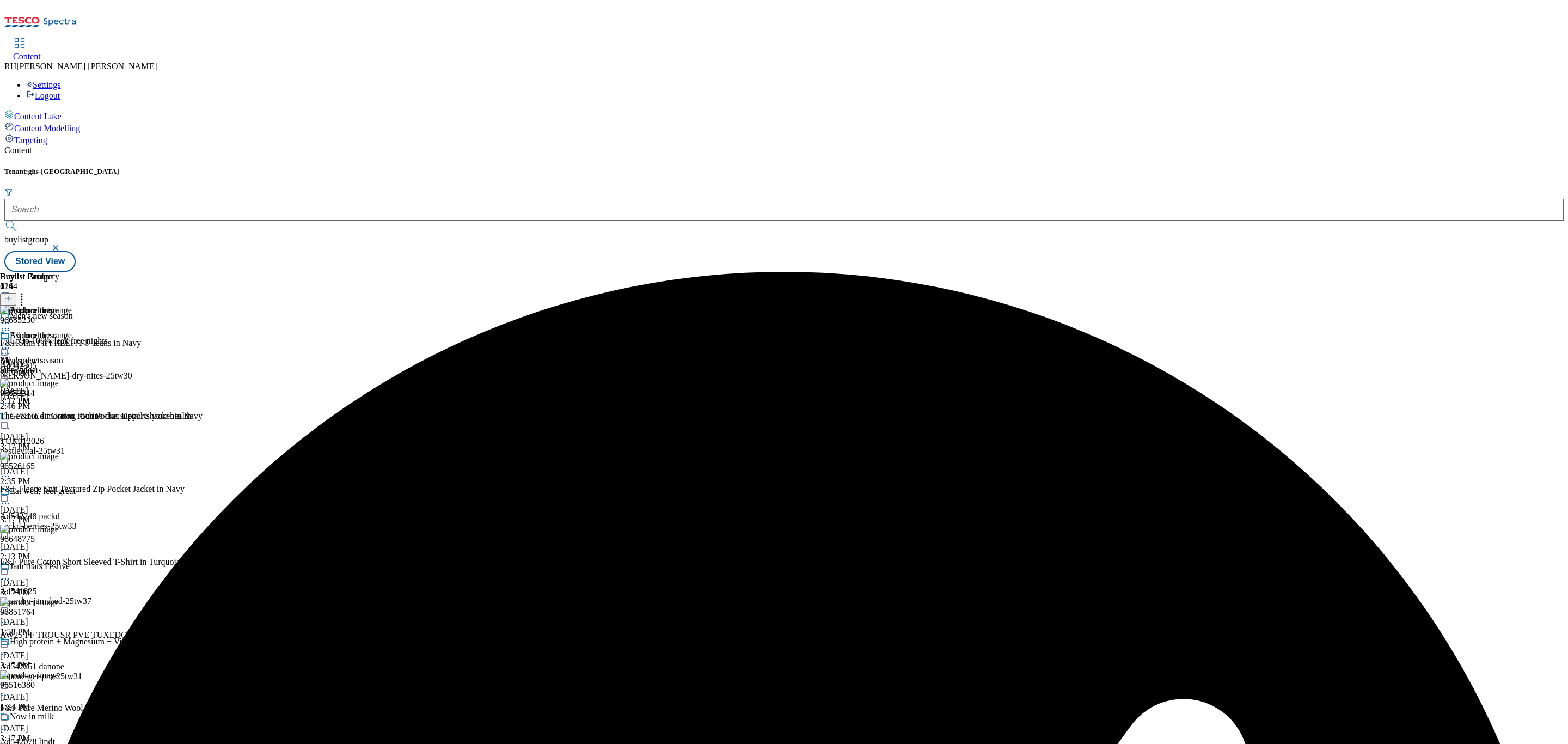
click at [11, 343] on icon at bounding box center [6, 348] width 11 height 11
click at [57, 454] on span "Publish" at bounding box center [46, 458] width 24 height 8
